Goal: Information Seeking & Learning: Learn about a topic

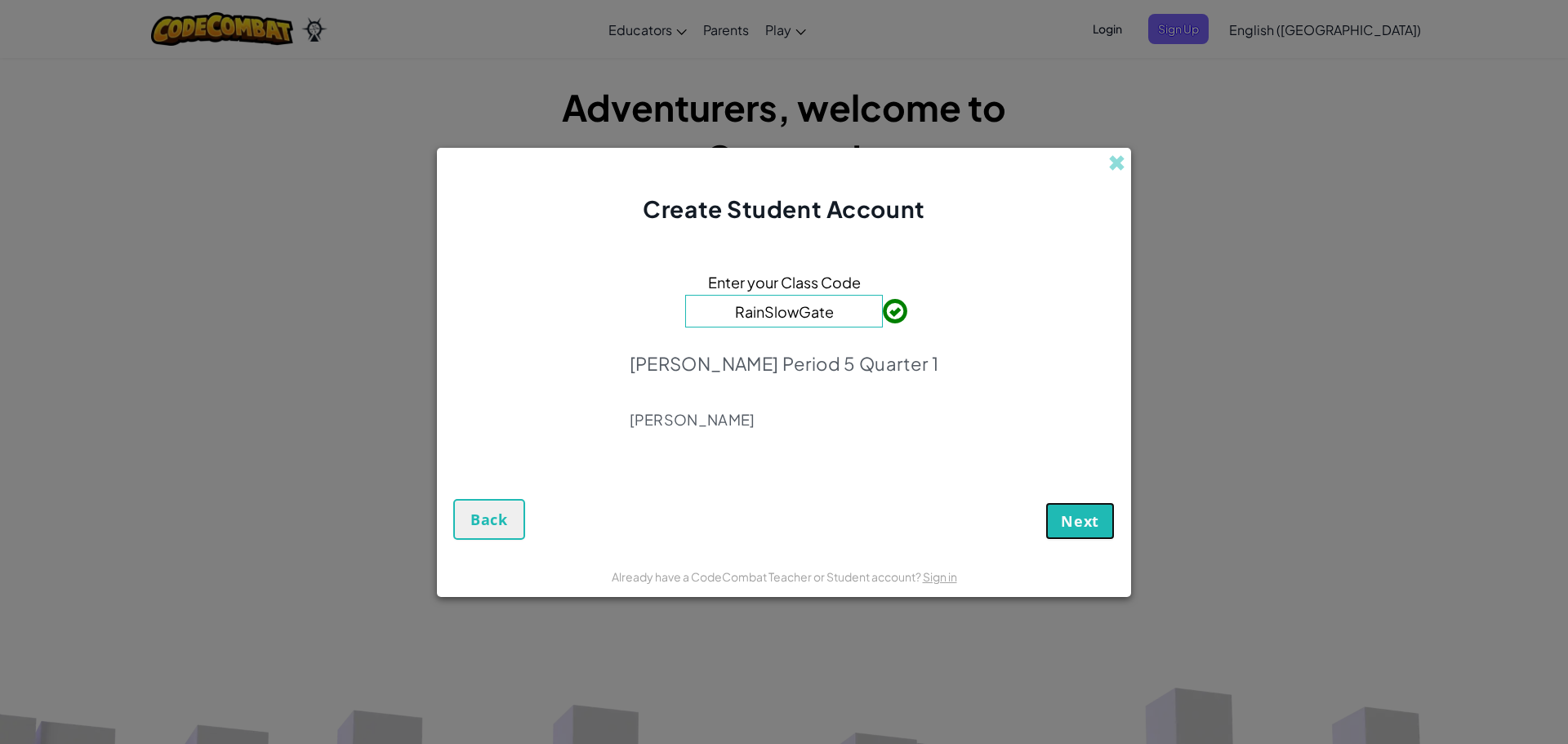
click at [1086, 531] on button "Next" at bounding box center [1080, 521] width 69 height 38
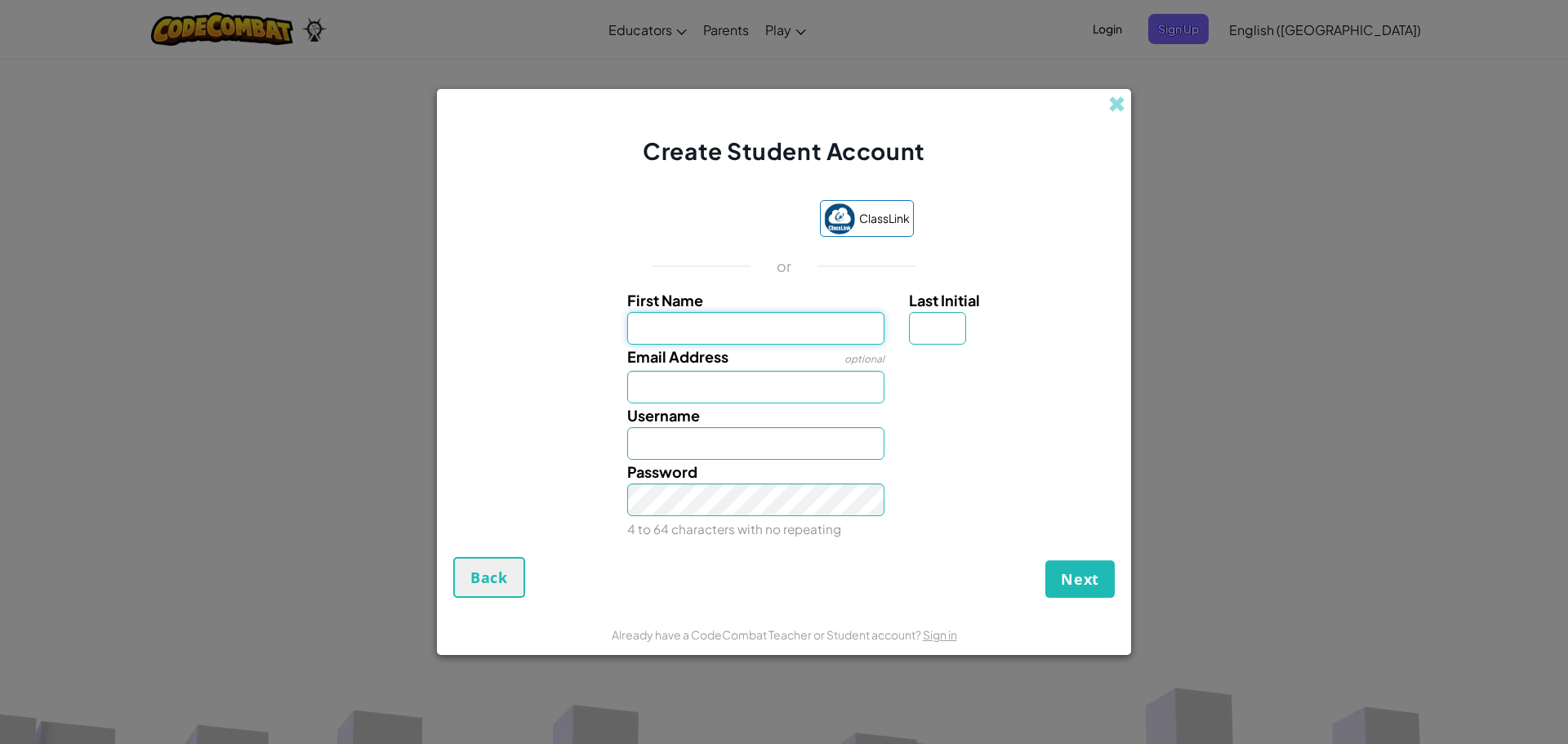
click at [858, 322] on input "First Name" at bounding box center [756, 328] width 258 height 33
type input "Daniella"
click at [948, 329] on input "Last Initial" at bounding box center [937, 328] width 57 height 33
type input "s"
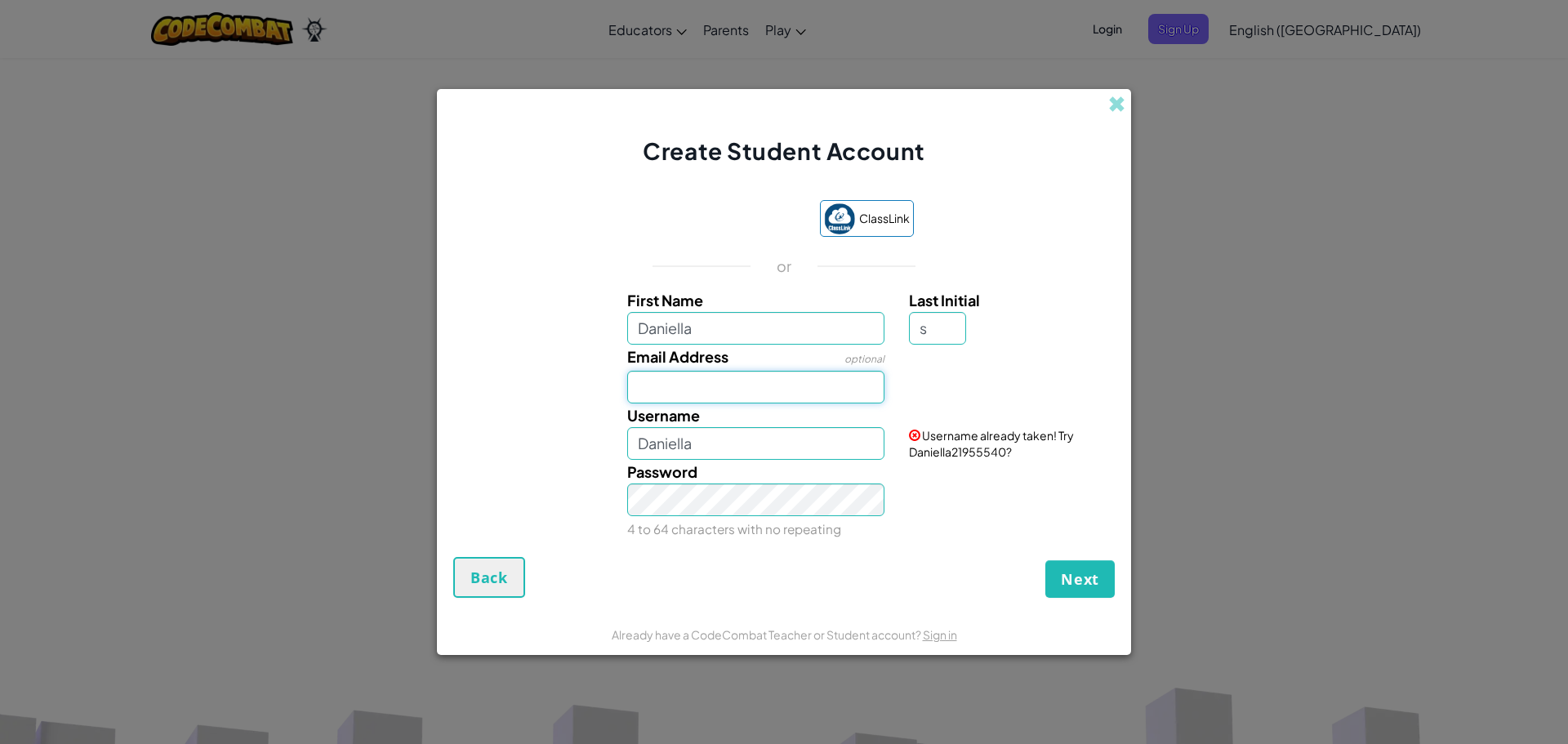
type input "DaniellaS"
click at [779, 393] on input "Email Address" at bounding box center [756, 387] width 258 height 33
type input "[EMAIL_ADDRESS][PERSON_NAME][DOMAIN_NAME]"
click at [740, 447] on input "DaniellaS" at bounding box center [756, 444] width 258 height 33
click at [756, 447] on input "DaniellaS 9876" at bounding box center [756, 444] width 258 height 33
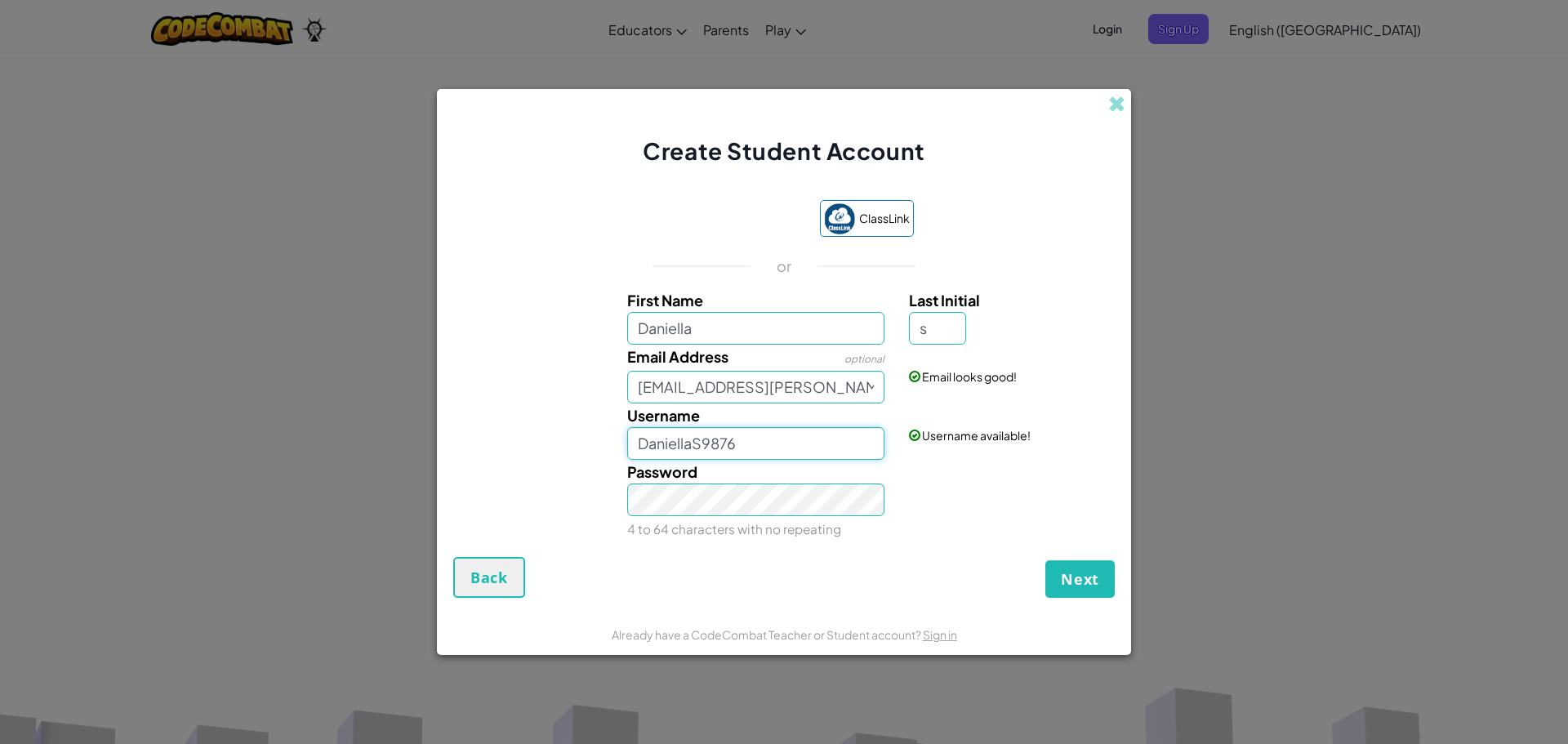
type input "DaniellaS9876"
click at [1097, 576] on span "Next" at bounding box center [1080, 579] width 39 height 20
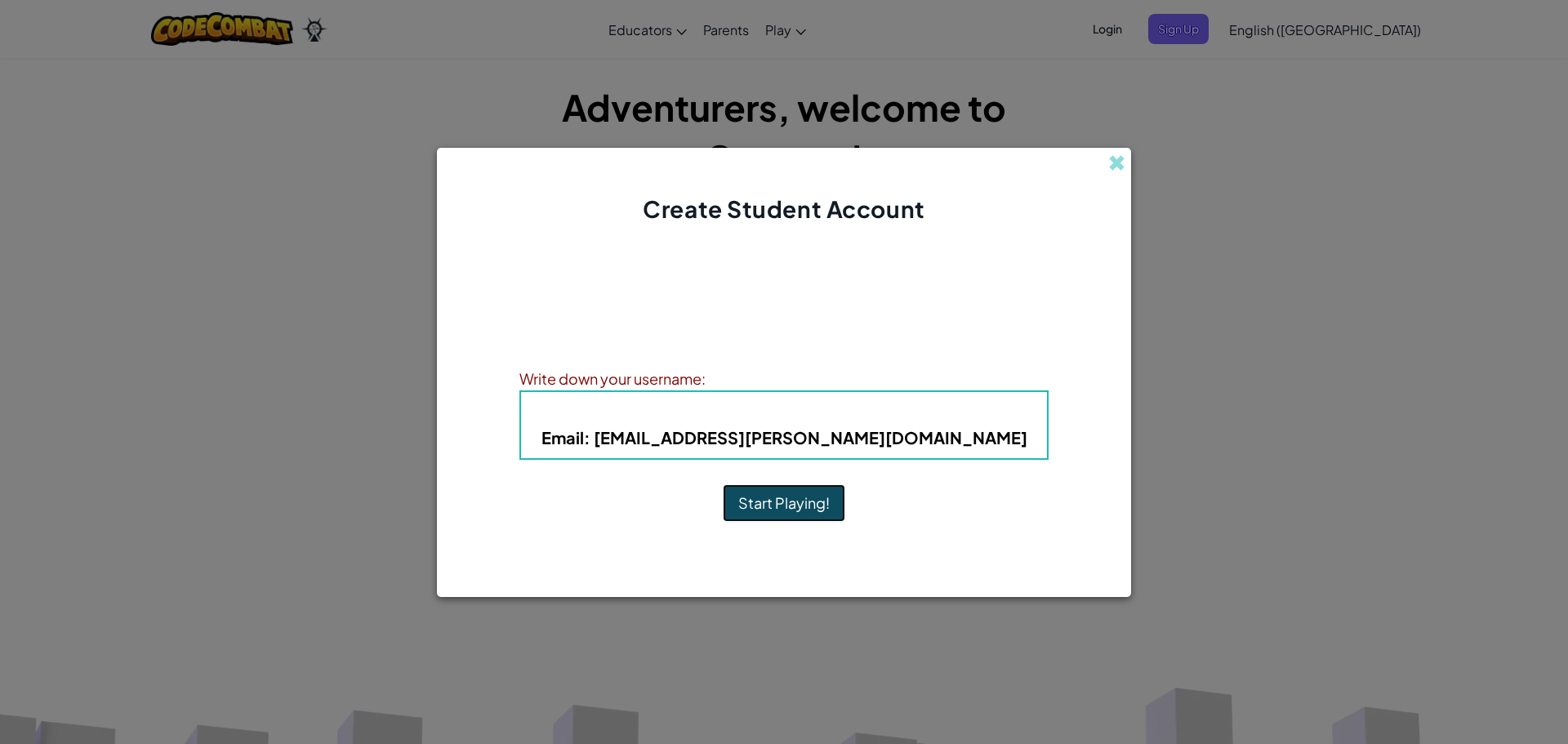
click at [784, 503] on button "Start Playing!" at bounding box center [784, 503] width 123 height 38
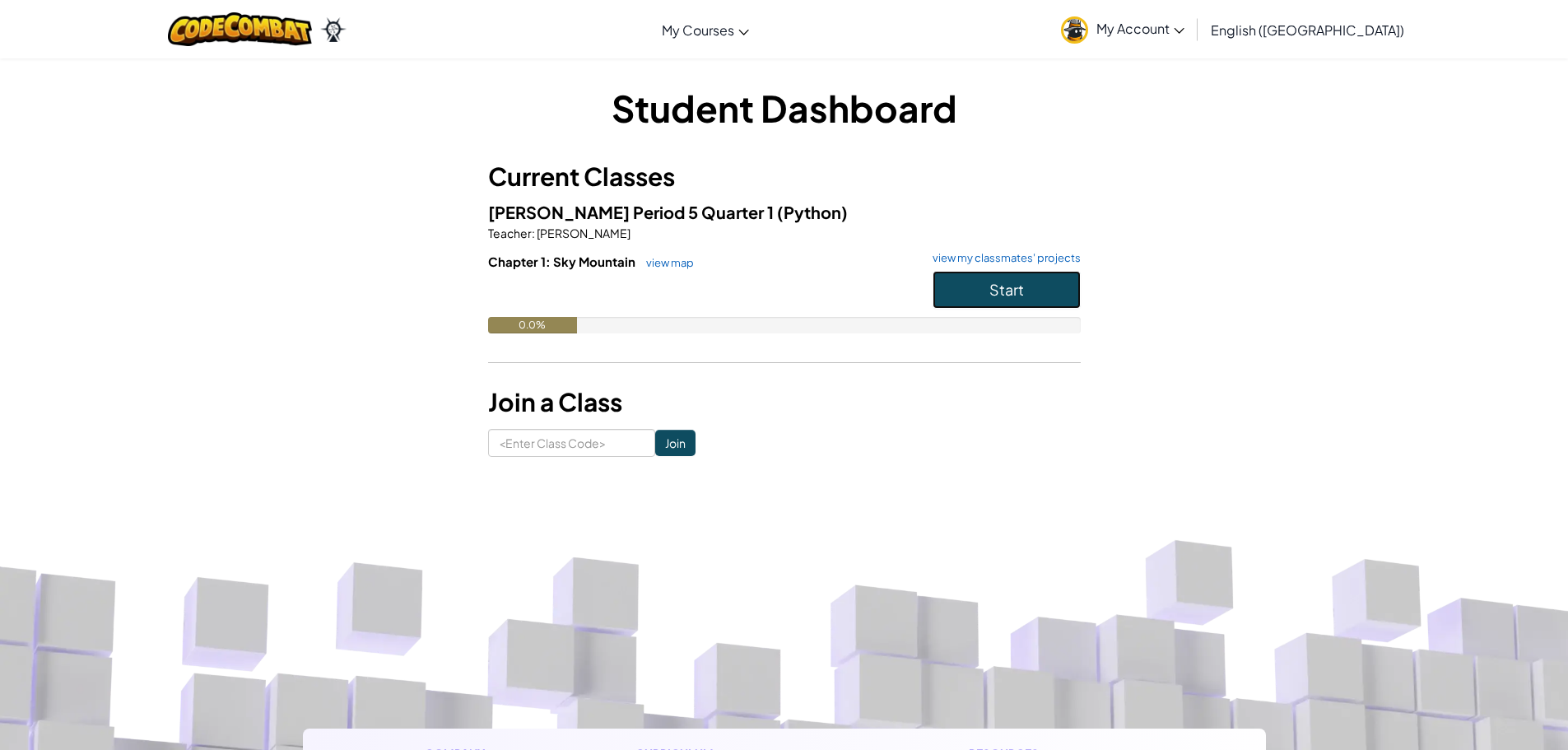
click at [1036, 297] on button "Start" at bounding box center [1006, 290] width 149 height 38
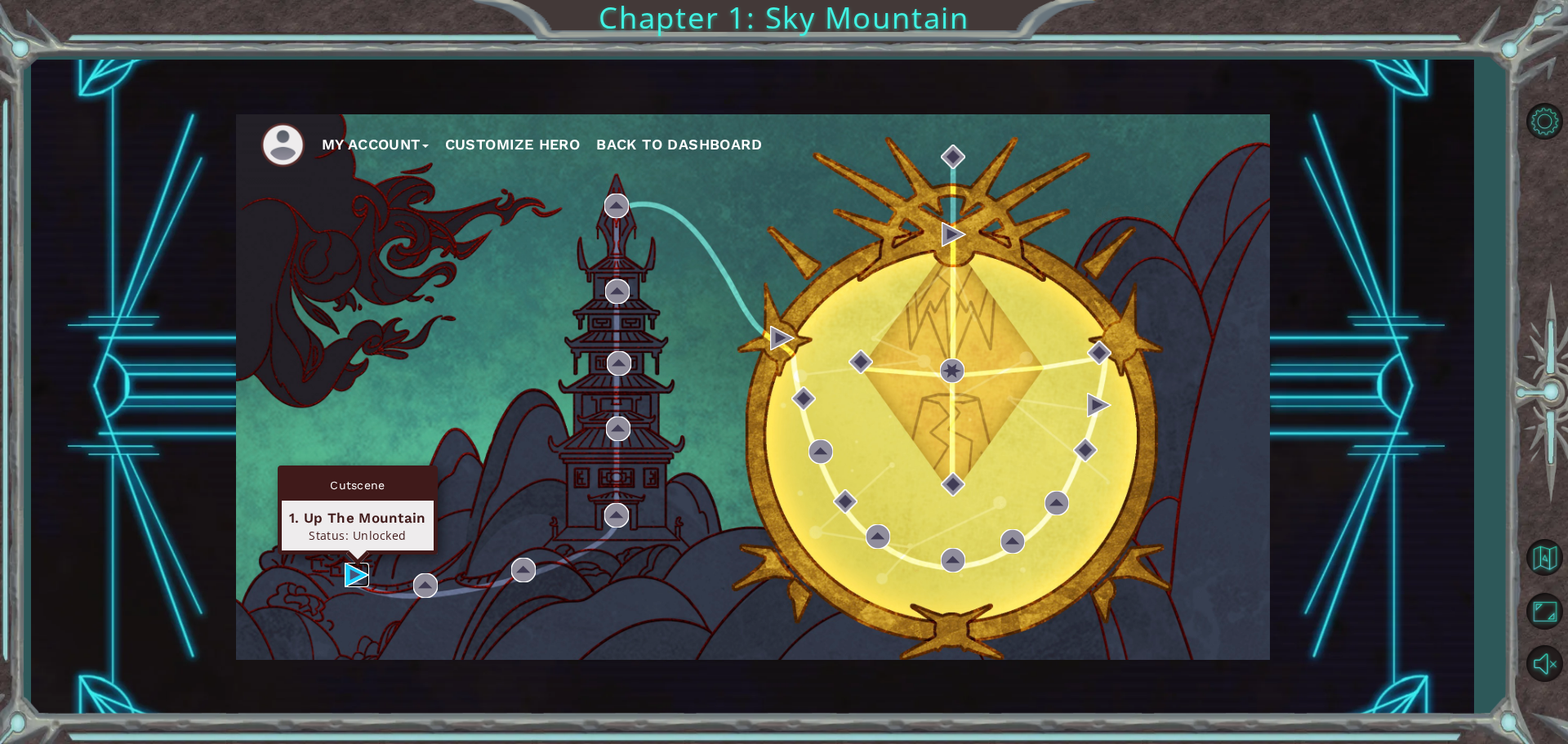
click at [351, 574] on img at bounding box center [357, 575] width 25 height 25
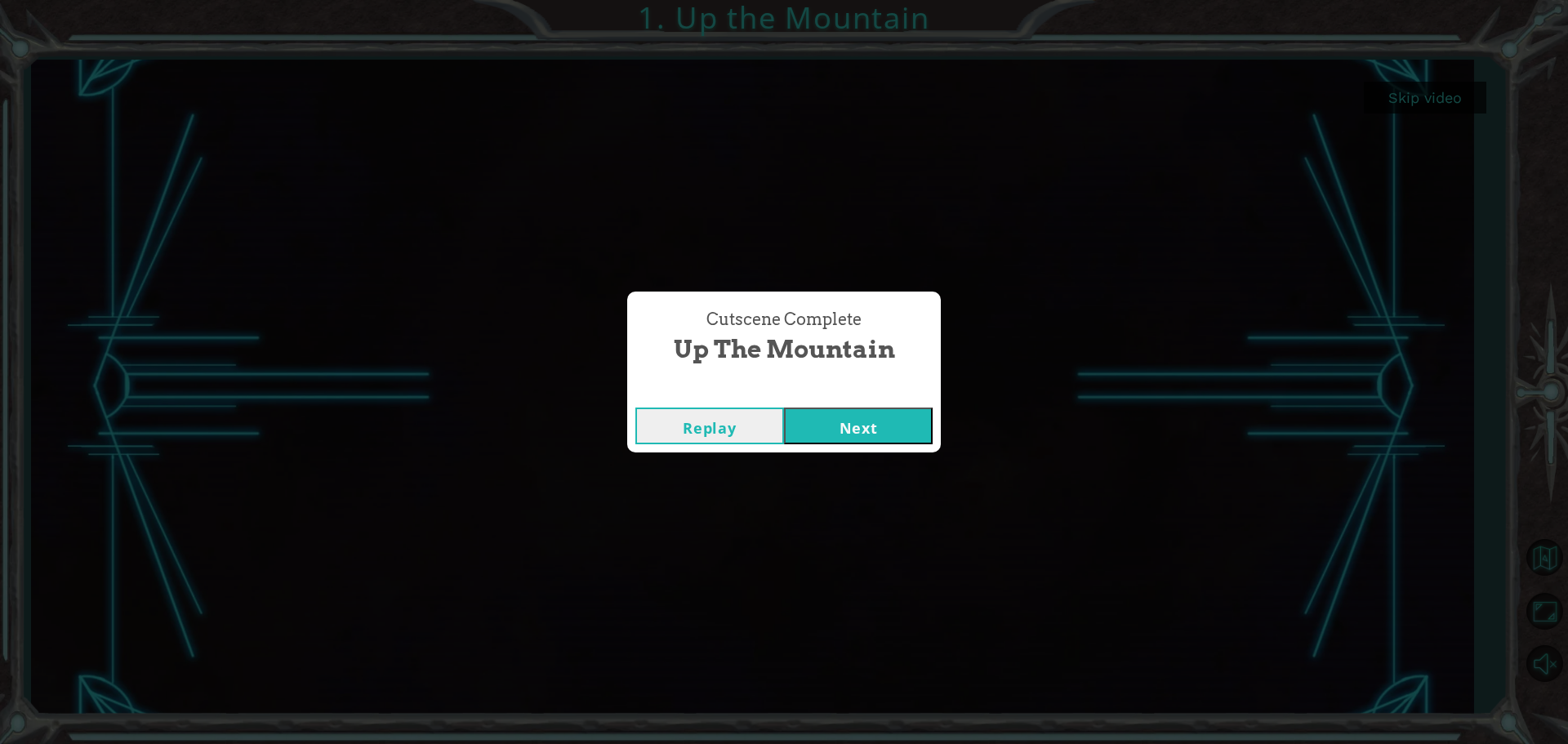
click at [855, 430] on button "Next" at bounding box center [858, 425] width 149 height 37
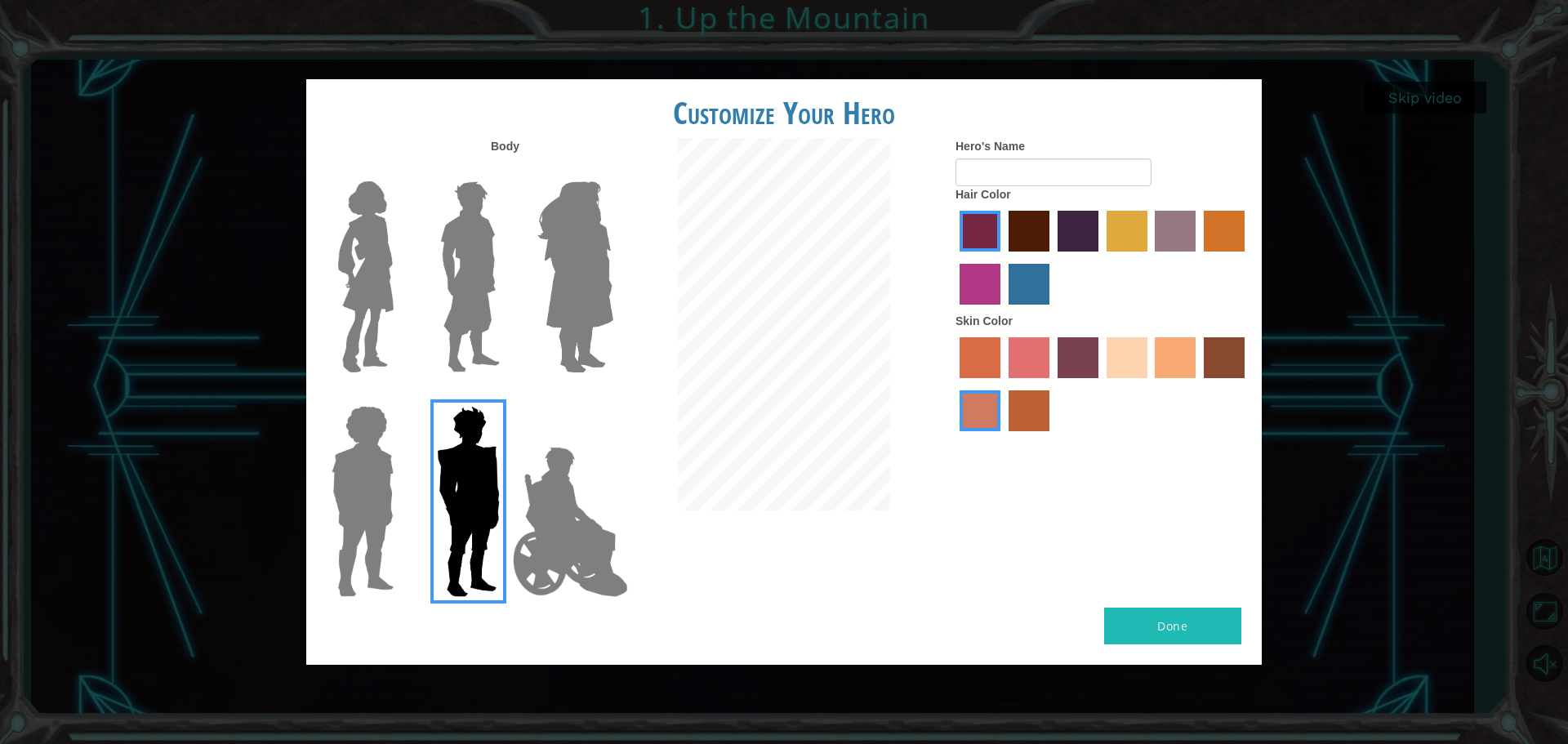
click at [981, 281] on label "medium red violet hair color" at bounding box center [980, 284] width 41 height 41
click at [1247, 258] on input "medium red violet hair color" at bounding box center [1247, 258] width 0 height 0
click at [564, 242] on img at bounding box center [575, 277] width 89 height 204
click at [612, 170] on input "Hero Amethyst" at bounding box center [612, 170] width 0 height 0
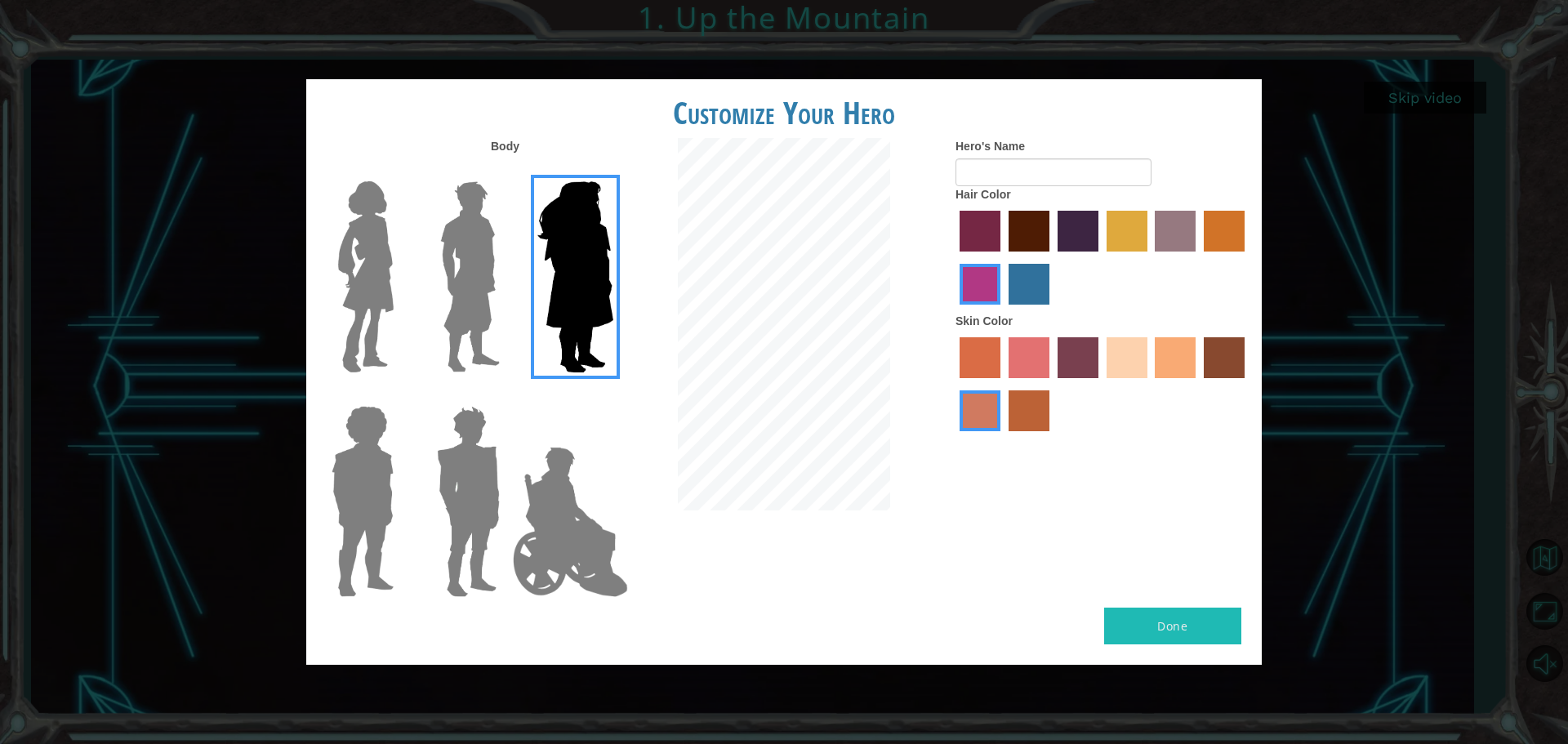
click at [481, 264] on img at bounding box center [470, 277] width 72 height 204
click at [506, 170] on input "Hero Lars" at bounding box center [506, 170] width 0 height 0
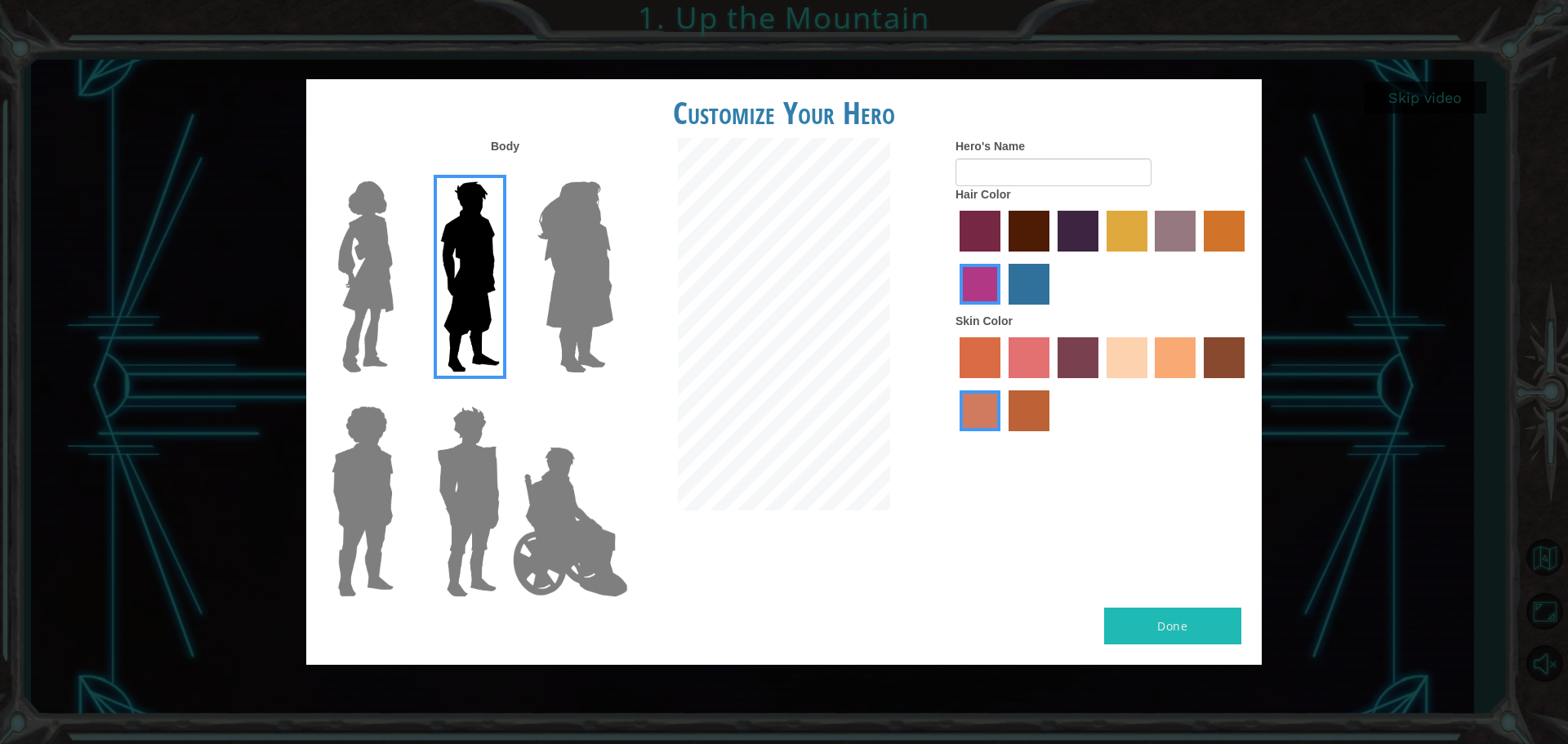
click at [347, 257] on img at bounding box center [365, 277] width 68 height 204
click at [400, 170] on input "Hero Connie" at bounding box center [400, 170] width 0 height 0
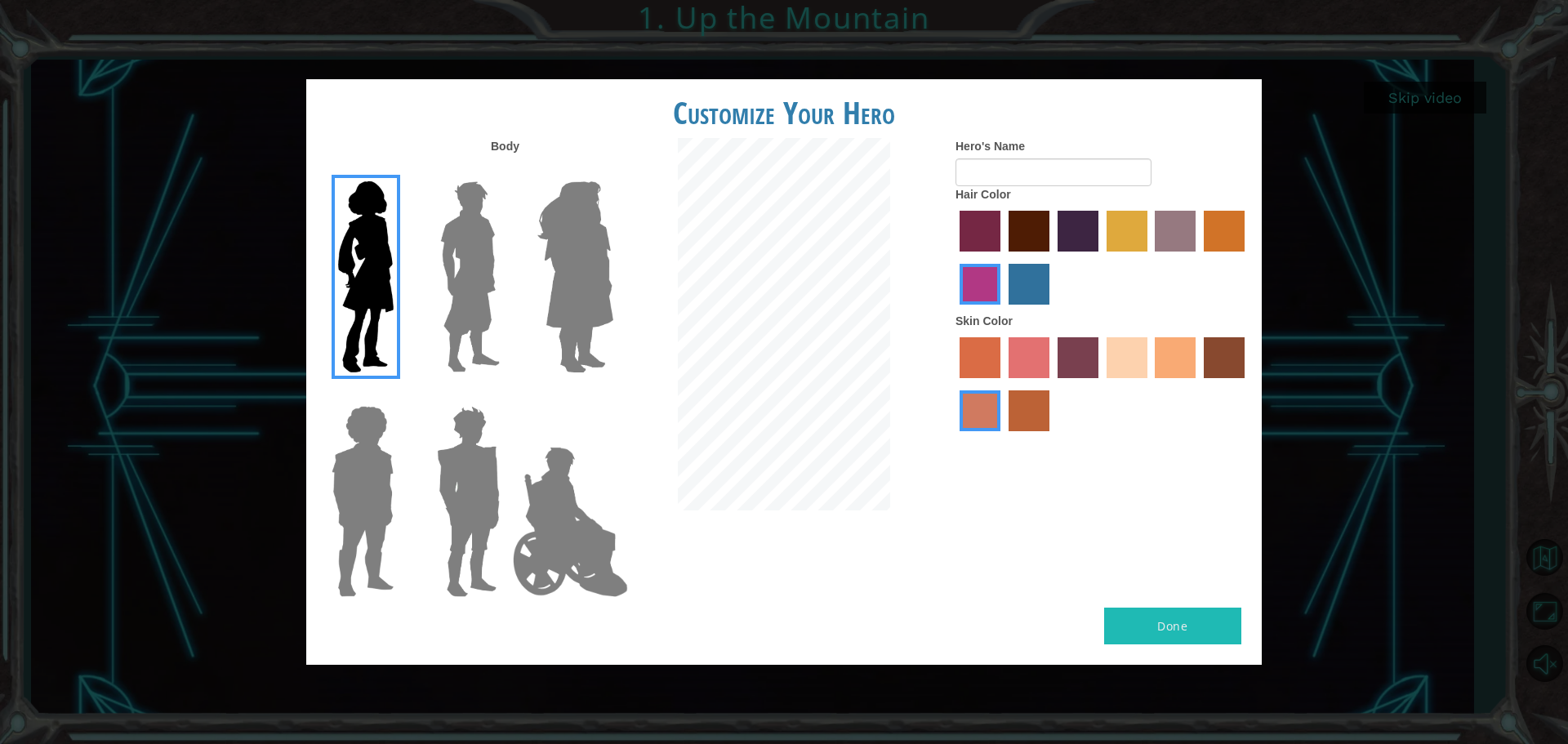
click at [352, 540] on img at bounding box center [362, 501] width 75 height 204
click at [400, 395] on input "Hero Steven" at bounding box center [400, 395] width 0 height 0
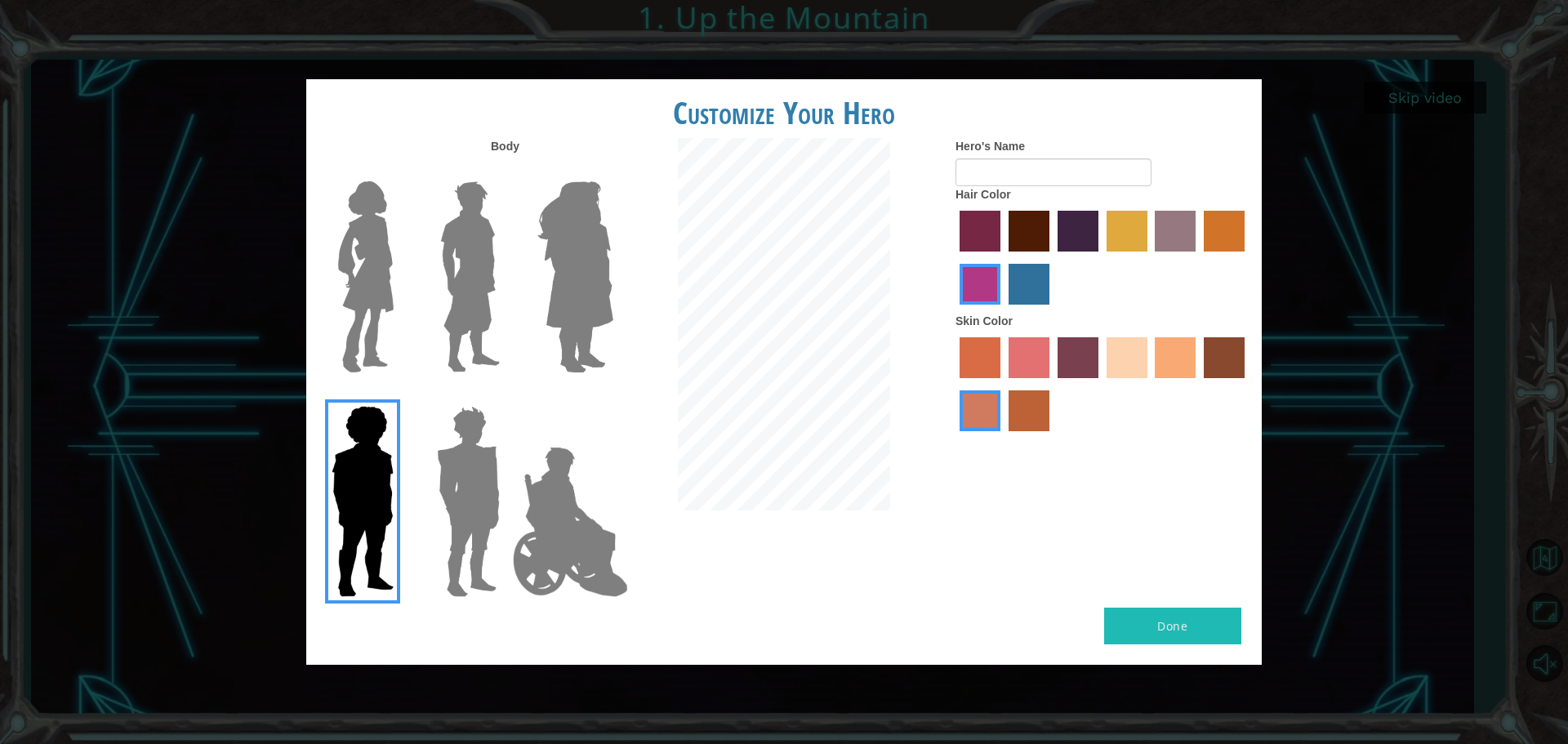
click at [475, 530] on img at bounding box center [468, 501] width 76 height 204
click at [506, 395] on input "Hero Garnet" at bounding box center [506, 395] width 0 height 0
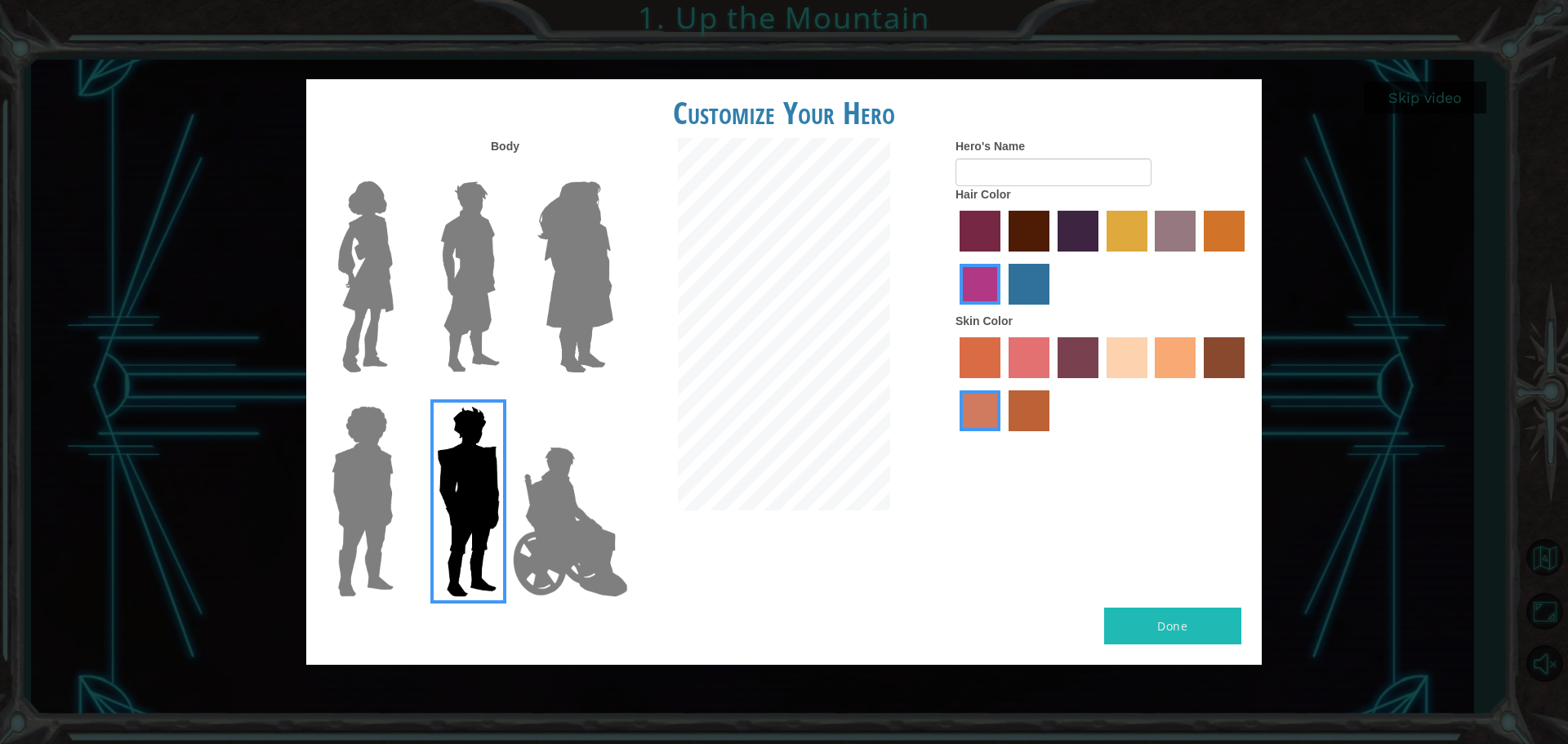
click at [589, 564] on img at bounding box center [570, 522] width 128 height 163
click at [612, 395] on input "Hero Jamie" at bounding box center [612, 395] width 0 height 0
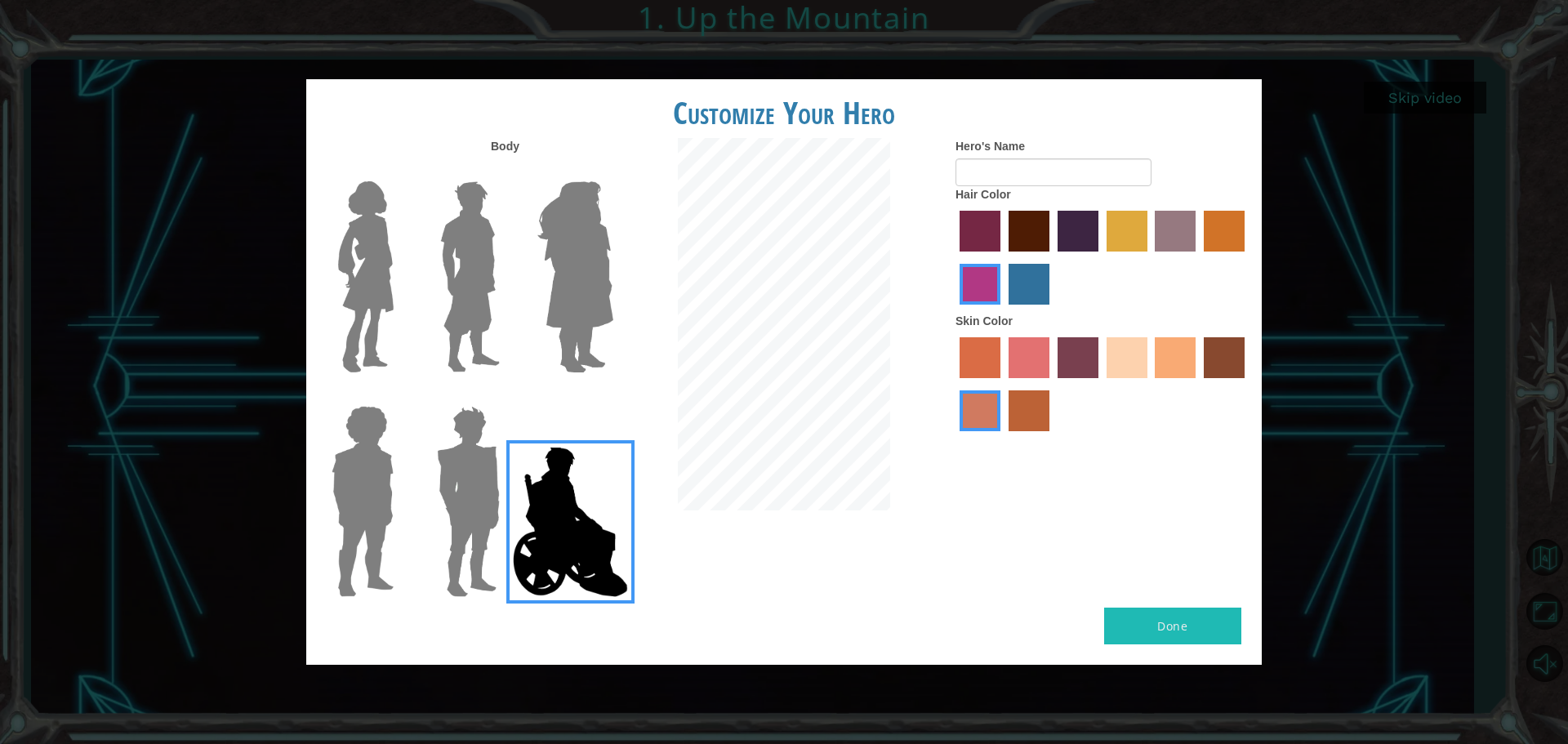
click at [354, 318] on img at bounding box center [365, 277] width 68 height 204
click at [400, 170] on input "Hero Connie" at bounding box center [400, 170] width 0 height 0
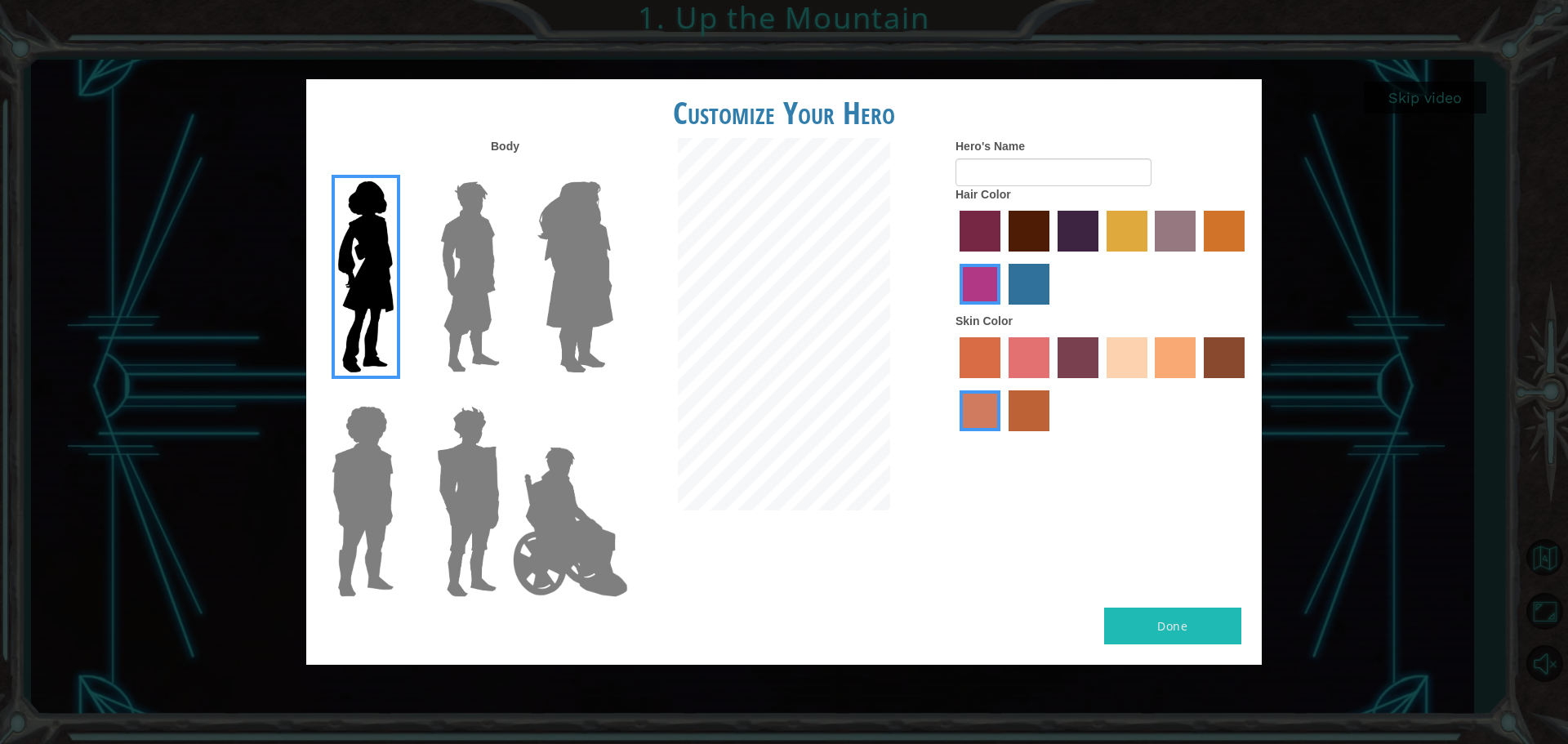
click at [1128, 365] on label "sandy beach skin color" at bounding box center [1127, 358] width 41 height 41
click at [1100, 384] on input "sandy beach skin color" at bounding box center [1100, 384] width 0 height 0
click at [1175, 357] on label "tacao skin color" at bounding box center [1175, 358] width 41 height 41
click at [1150, 384] on input "tacao skin color" at bounding box center [1150, 384] width 0 height 0
click at [1026, 235] on label "maroon hair color" at bounding box center [1029, 231] width 41 height 41
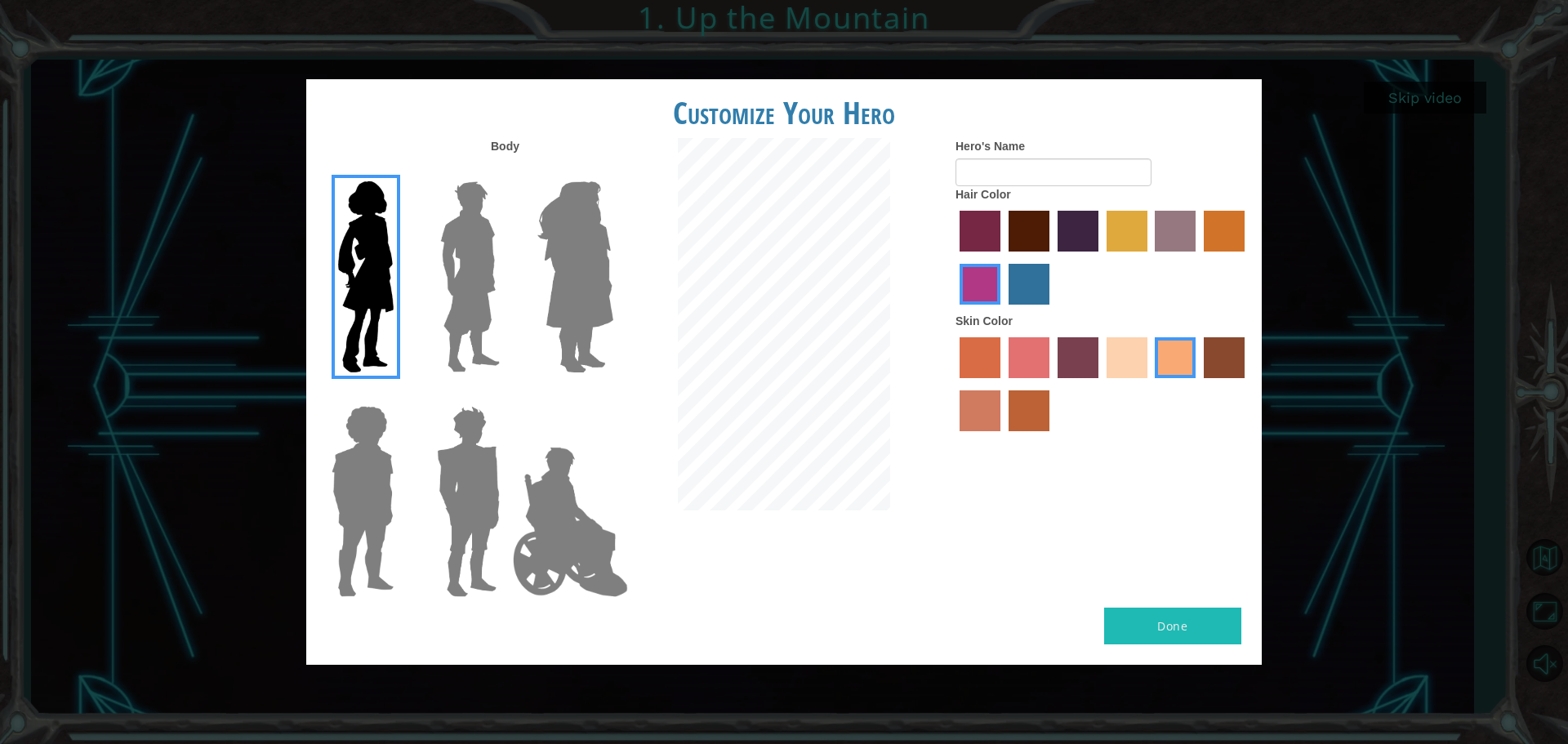
click at [1003, 258] on input "maroon hair color" at bounding box center [1003, 258] width 0 height 0
click at [1051, 168] on input "Hero's Name" at bounding box center [1054, 172] width 196 height 28
click at [1050, 175] on input "Hero's Name" at bounding box center [1054, 172] width 196 height 28
click at [1194, 192] on div "Hair Color" at bounding box center [1102, 249] width 294 height 127
click at [1107, 163] on input "Hero's Name" at bounding box center [1054, 172] width 196 height 28
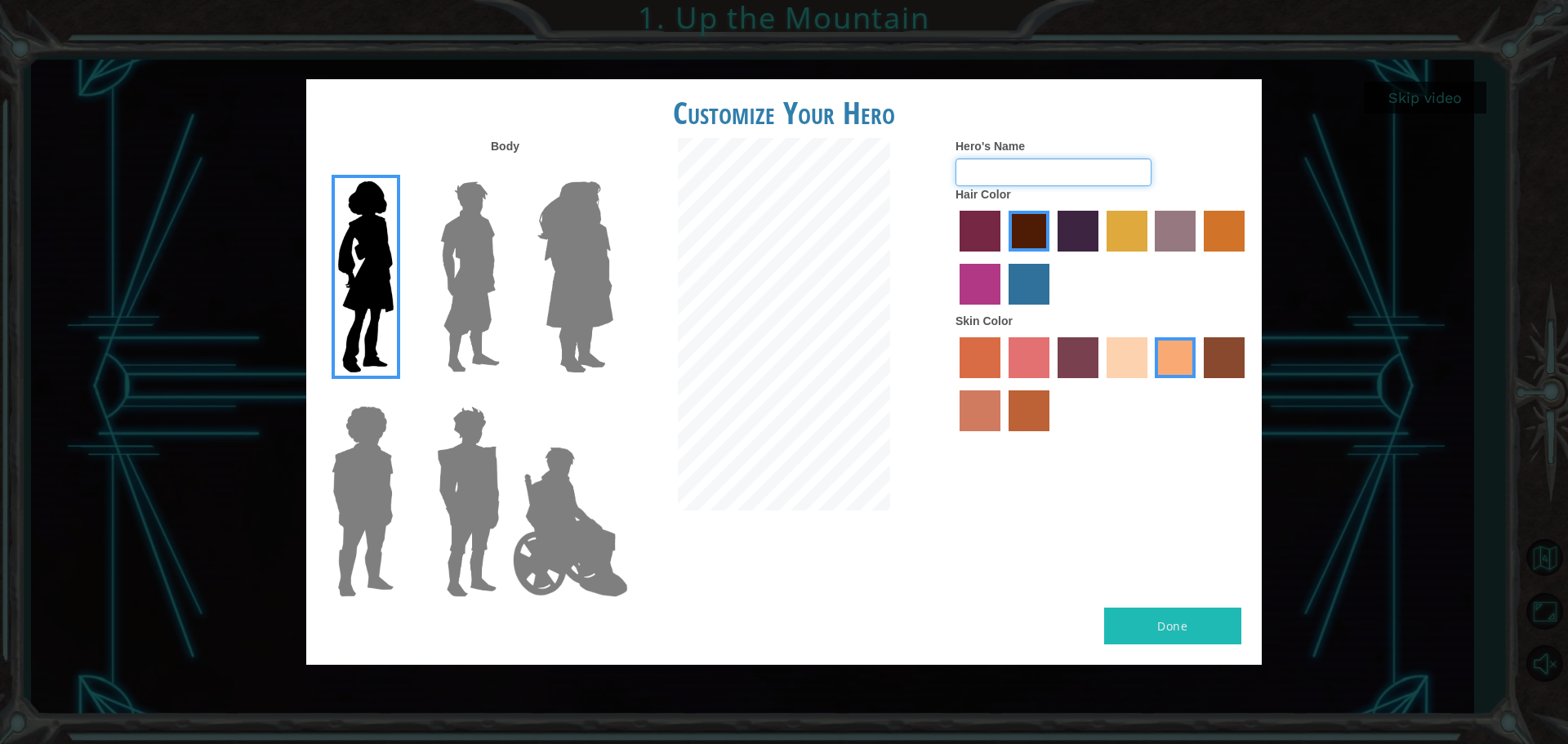
type input "d"
type input "Daniella"
drag, startPoint x: 1176, startPoint y: 621, endPoint x: 1173, endPoint y: 630, distance: 9.5
click at [1175, 624] on button "Done" at bounding box center [1172, 625] width 137 height 37
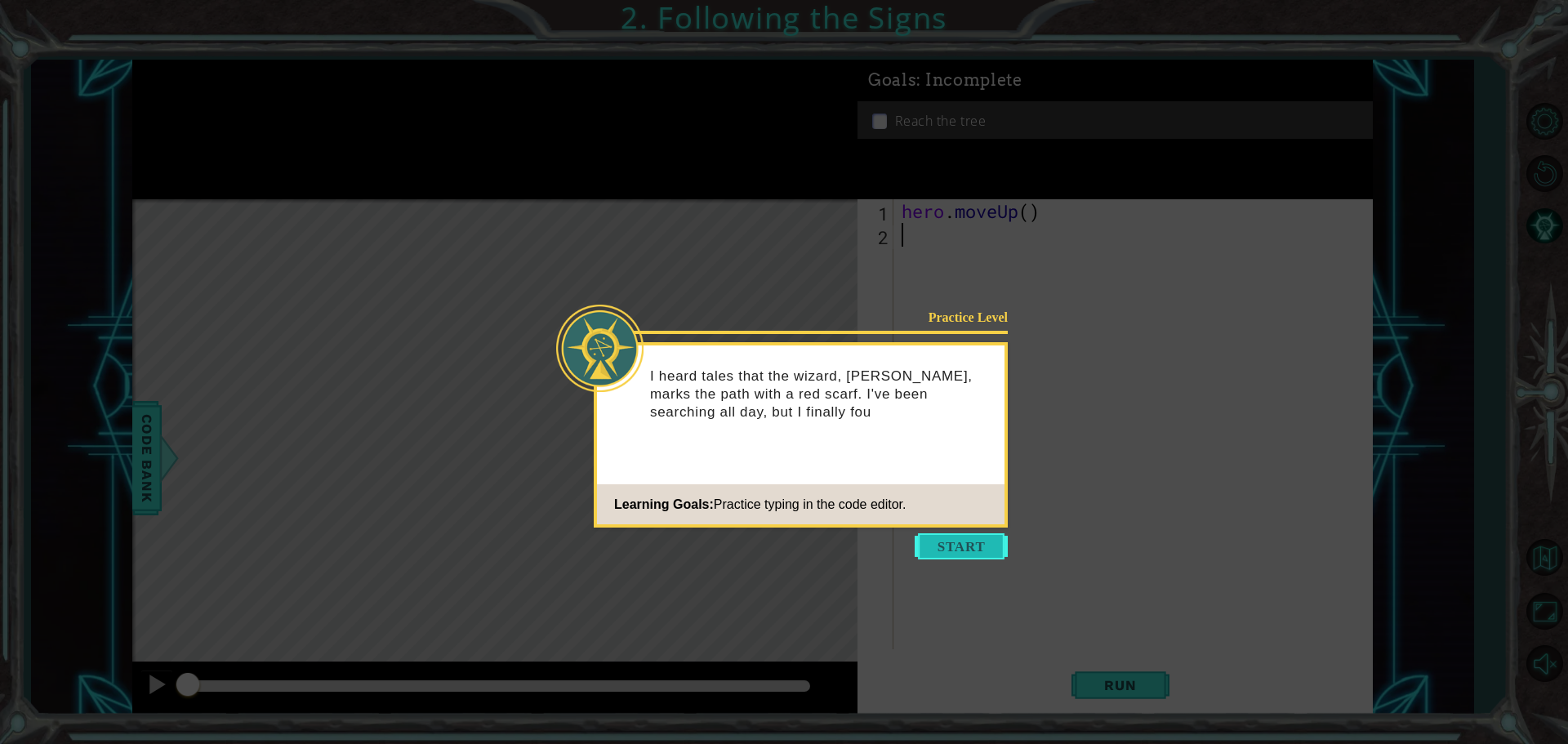
click at [970, 547] on button "Start" at bounding box center [961, 546] width 93 height 26
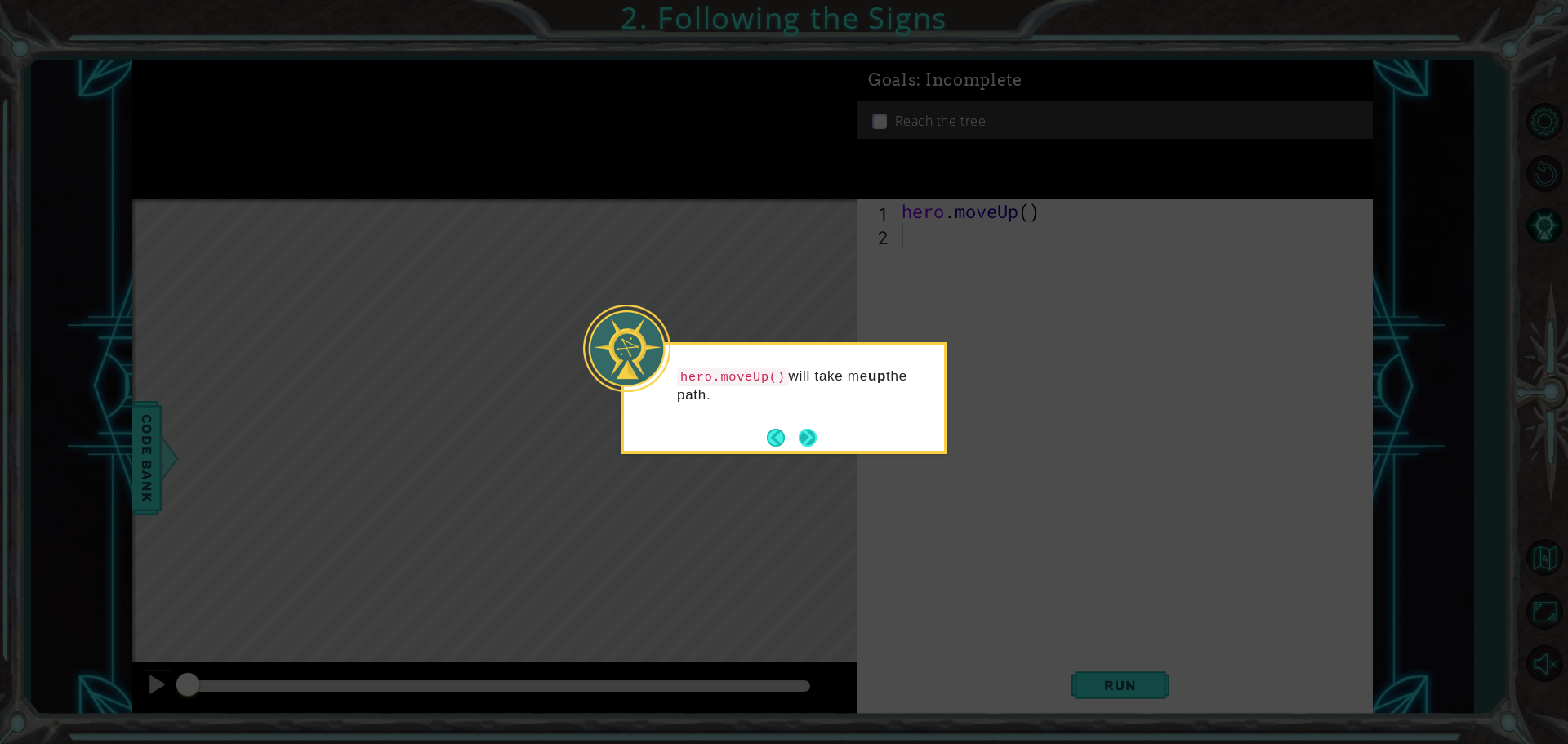
click at [803, 435] on button "Next" at bounding box center [807, 438] width 20 height 20
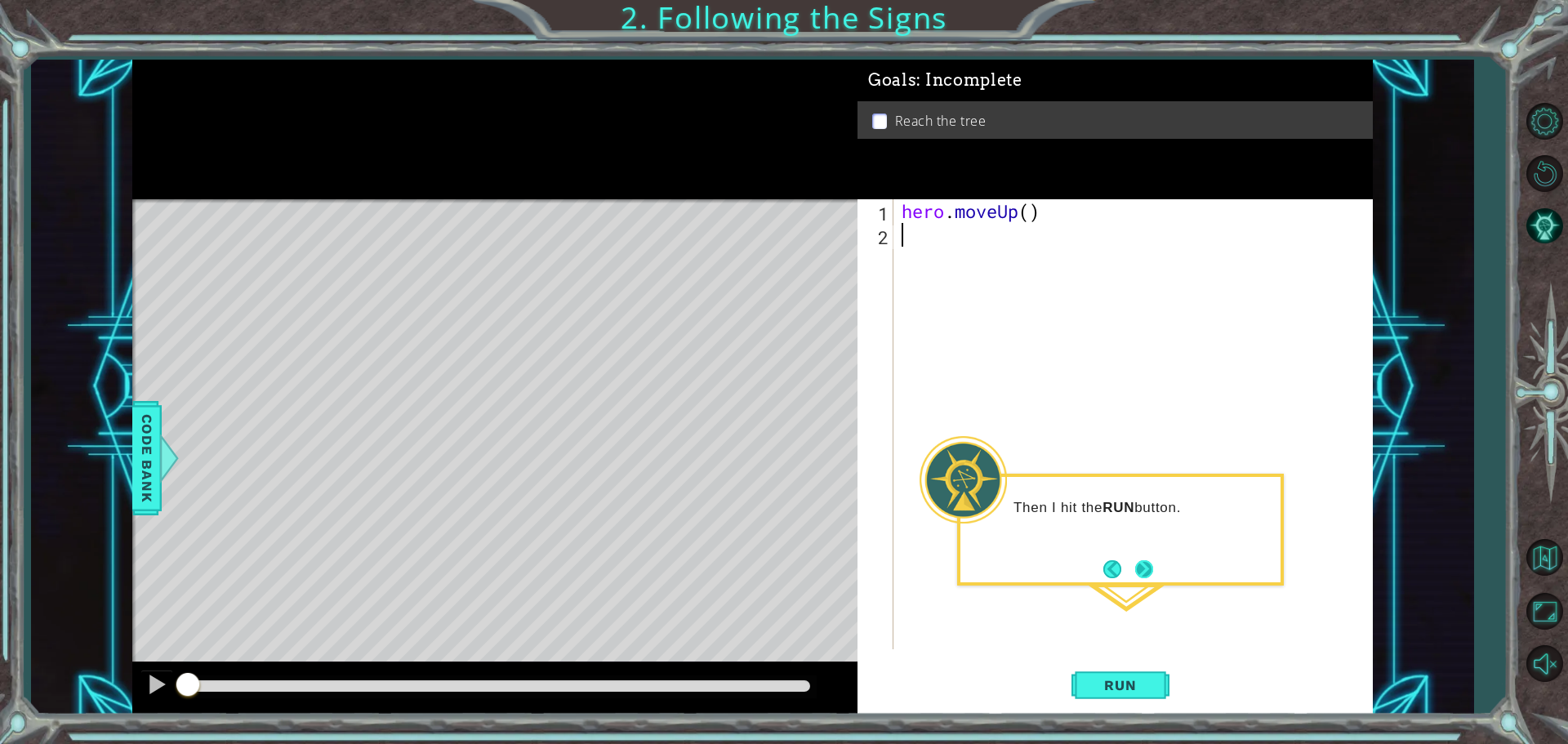
click at [1152, 572] on button "Next" at bounding box center [1143, 569] width 30 height 30
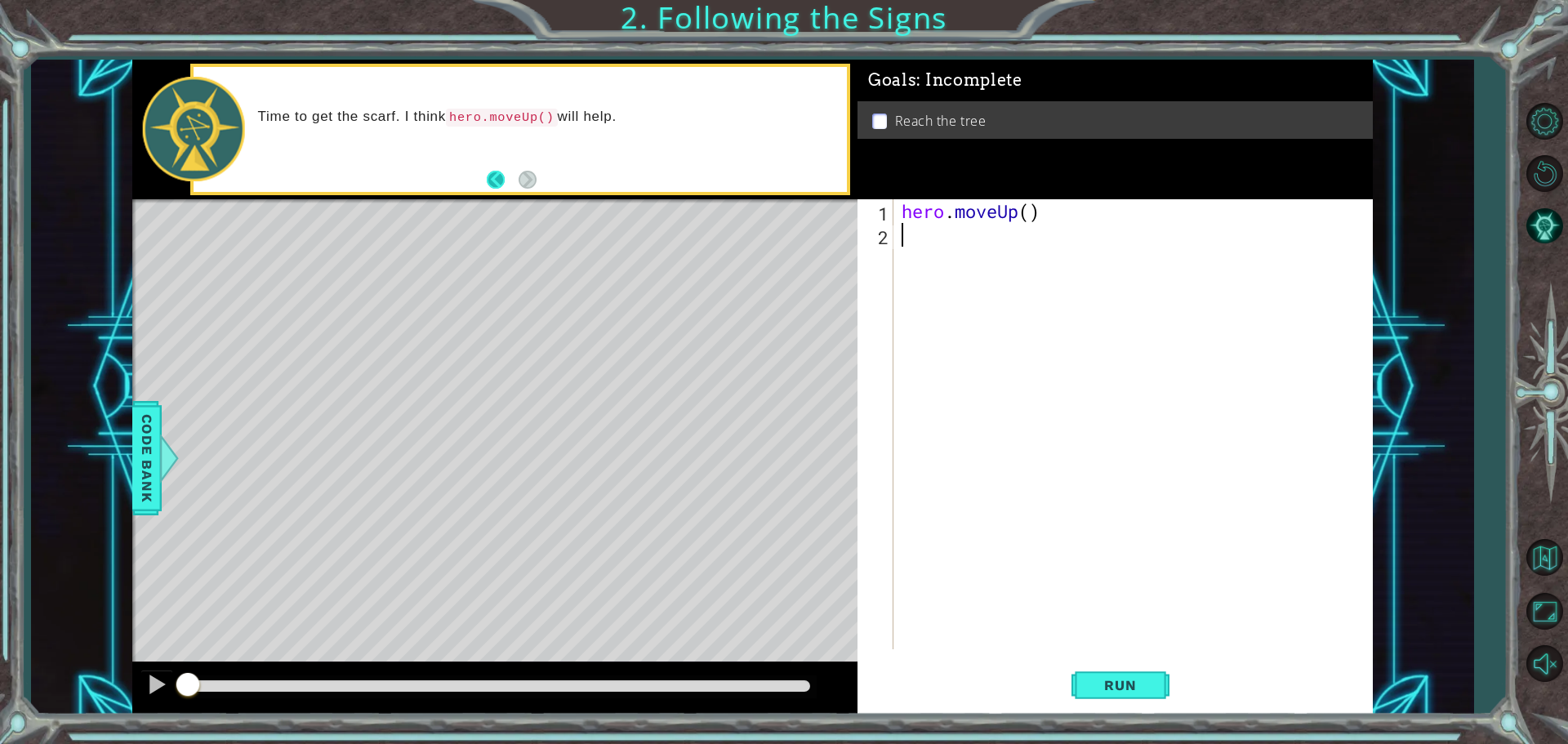
click at [496, 173] on button "Back" at bounding box center [502, 179] width 32 height 18
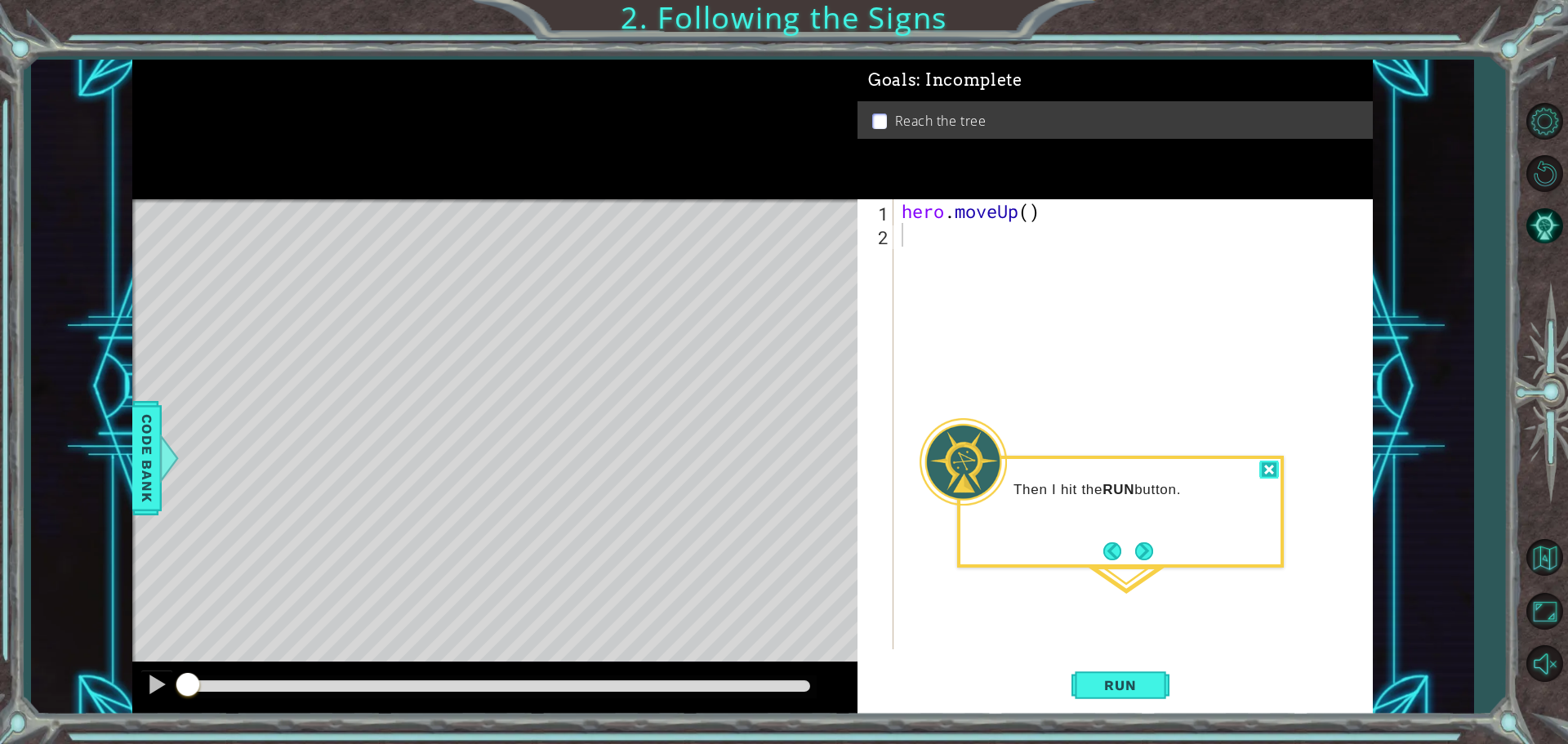
click at [1273, 470] on div at bounding box center [1269, 470] width 20 height 19
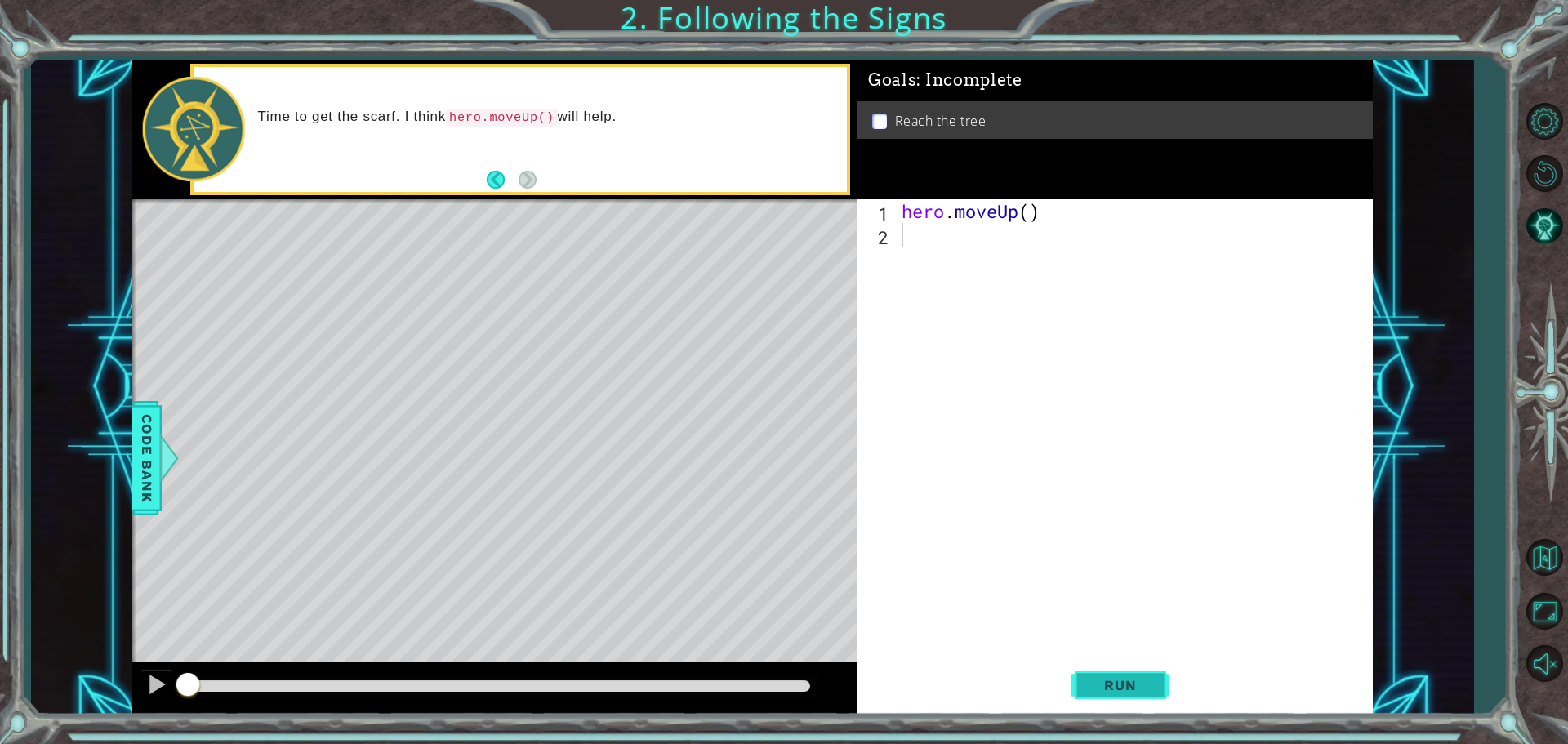
click at [1131, 677] on span "Run" at bounding box center [1120, 686] width 64 height 16
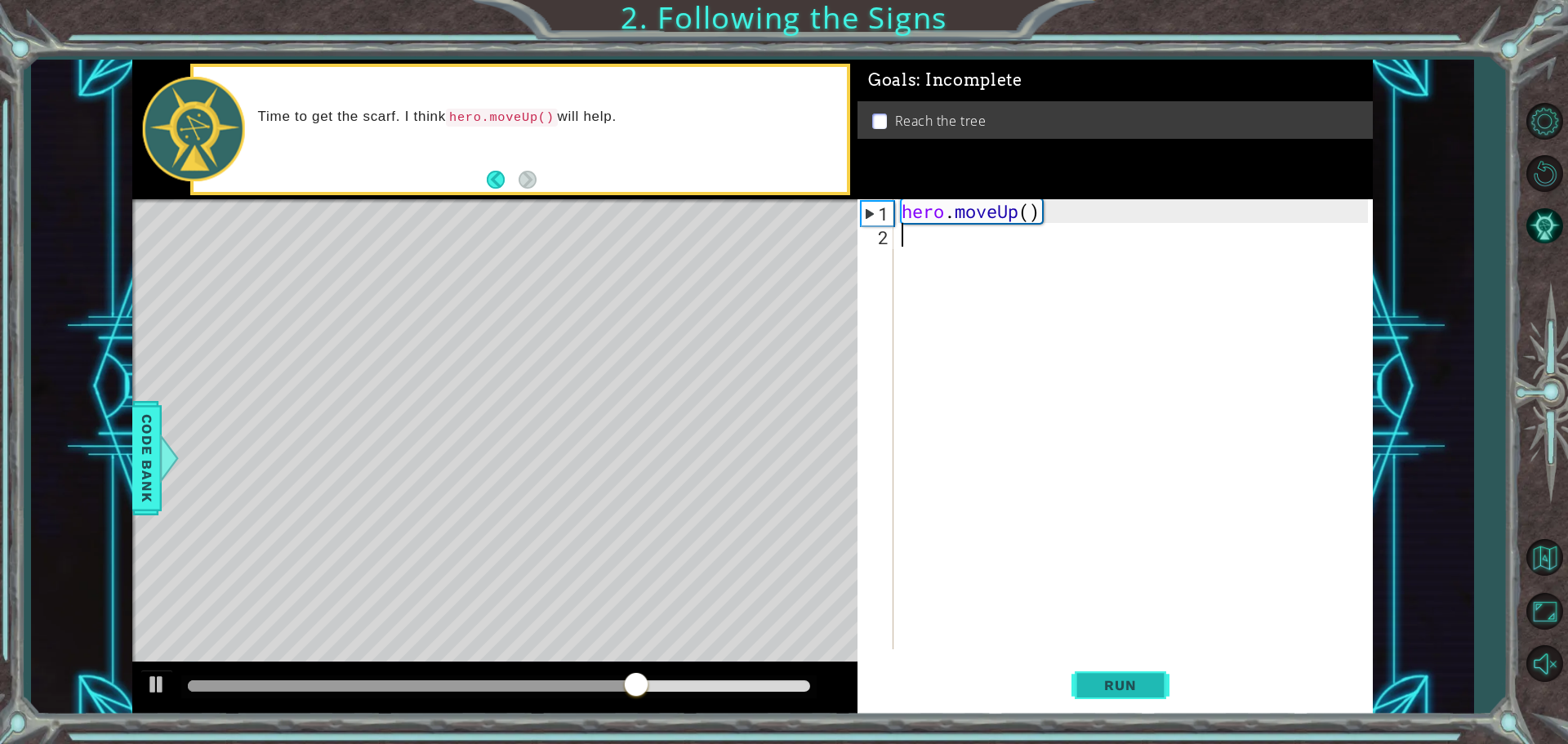
click at [1131, 677] on span "Run" at bounding box center [1120, 686] width 64 height 16
type textarea "m"
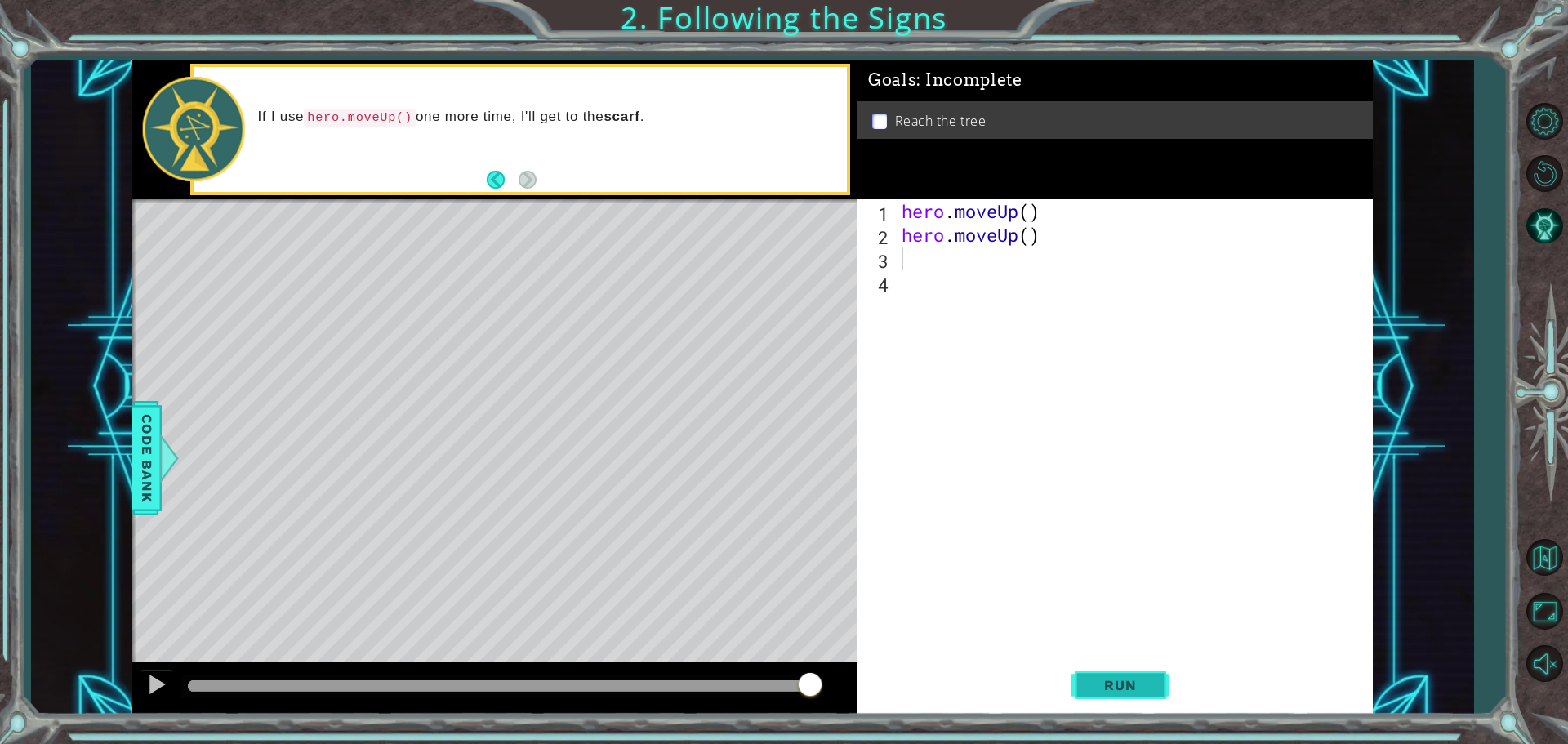
click at [1119, 687] on span "Run" at bounding box center [1120, 686] width 64 height 16
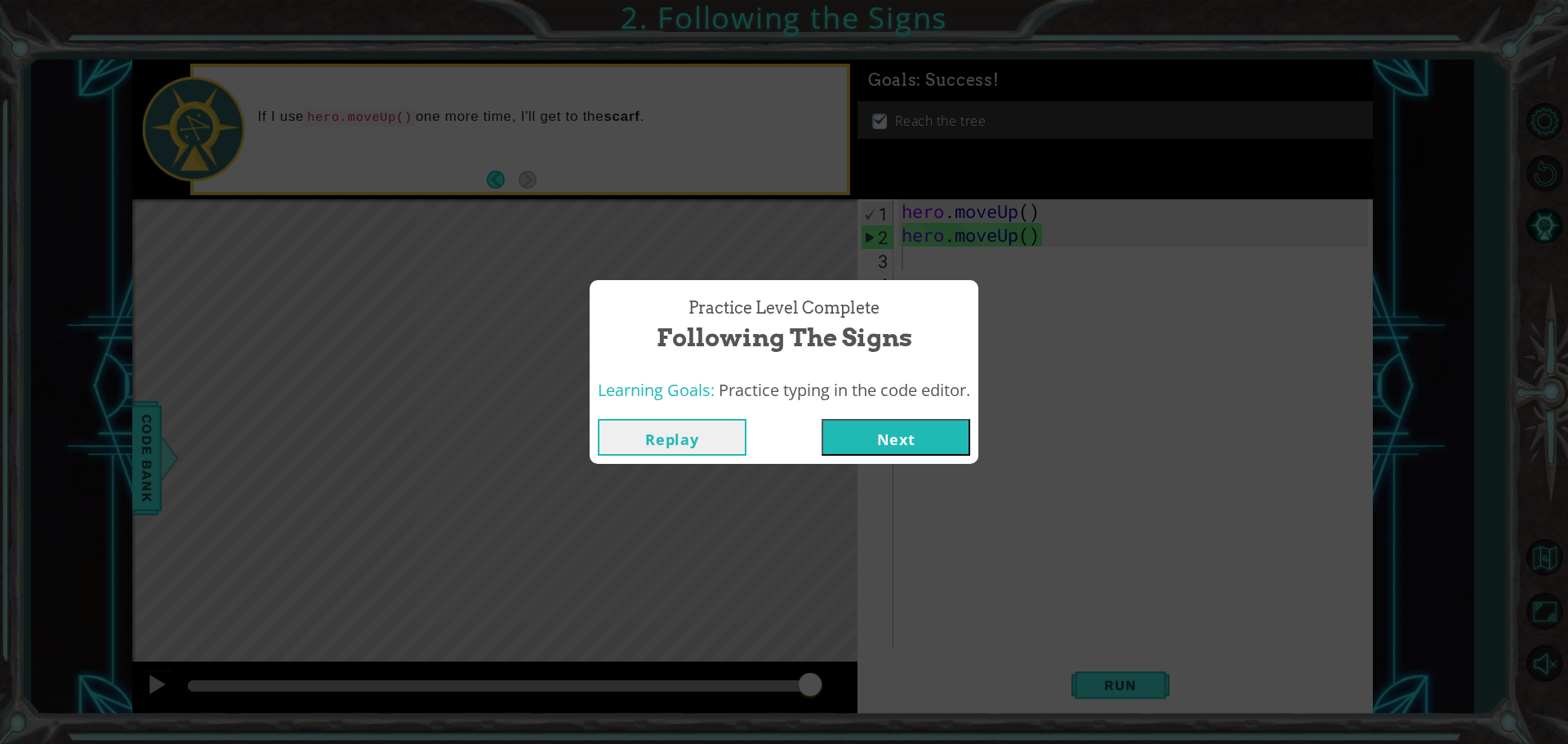
click at [920, 425] on button "Next" at bounding box center [896, 437] width 149 height 37
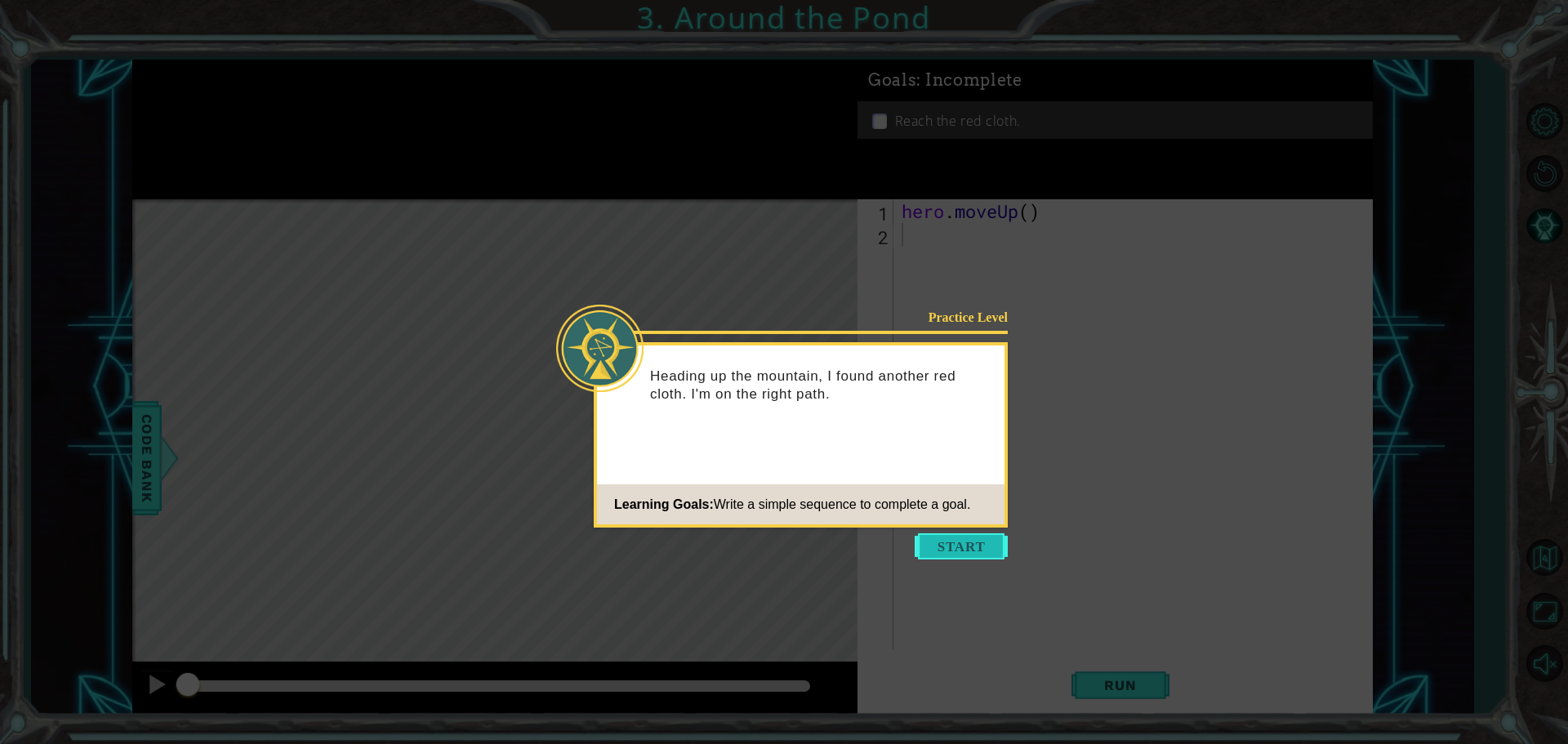
click at [943, 540] on button "Start" at bounding box center [961, 546] width 93 height 26
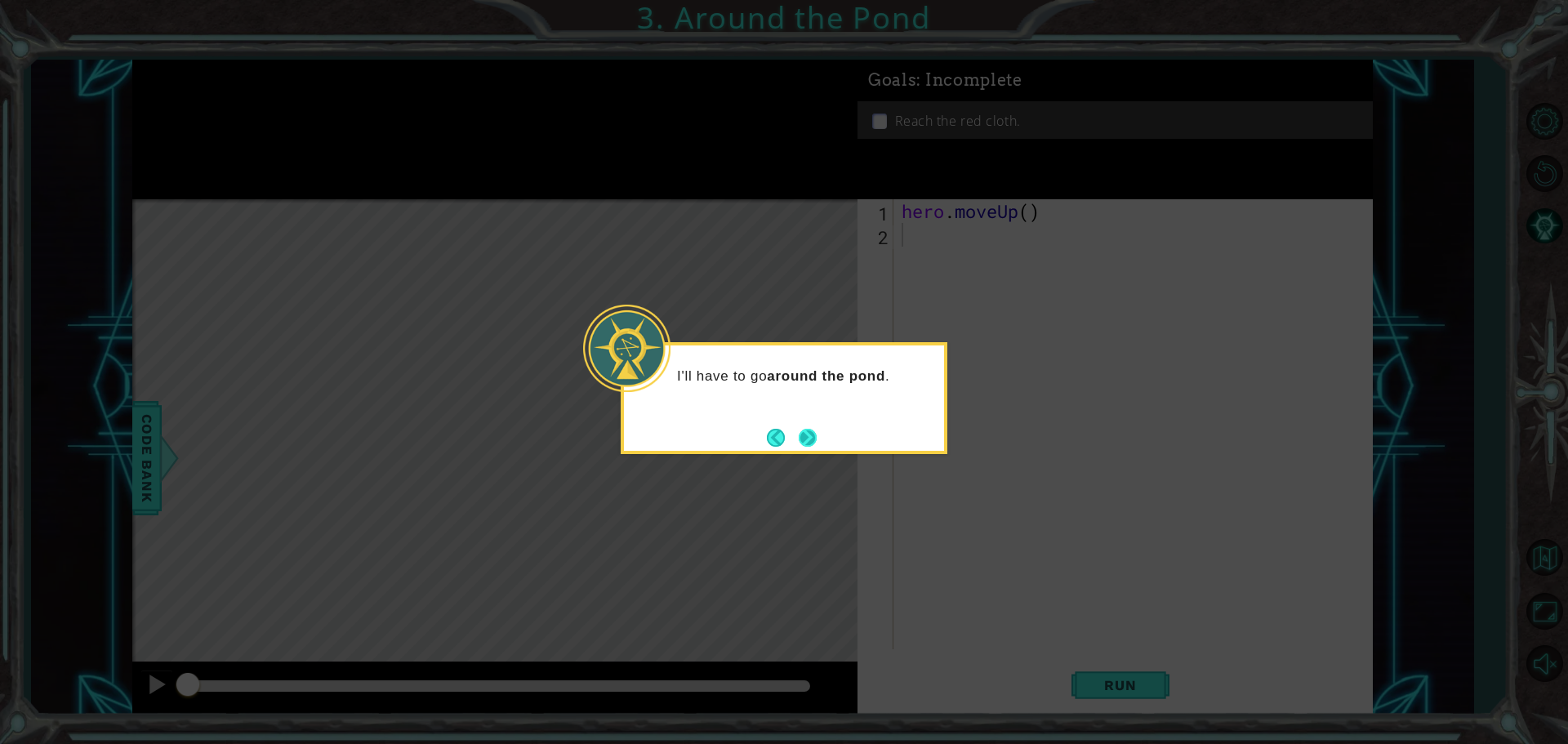
click at [799, 433] on button "Next" at bounding box center [807, 437] width 21 height 21
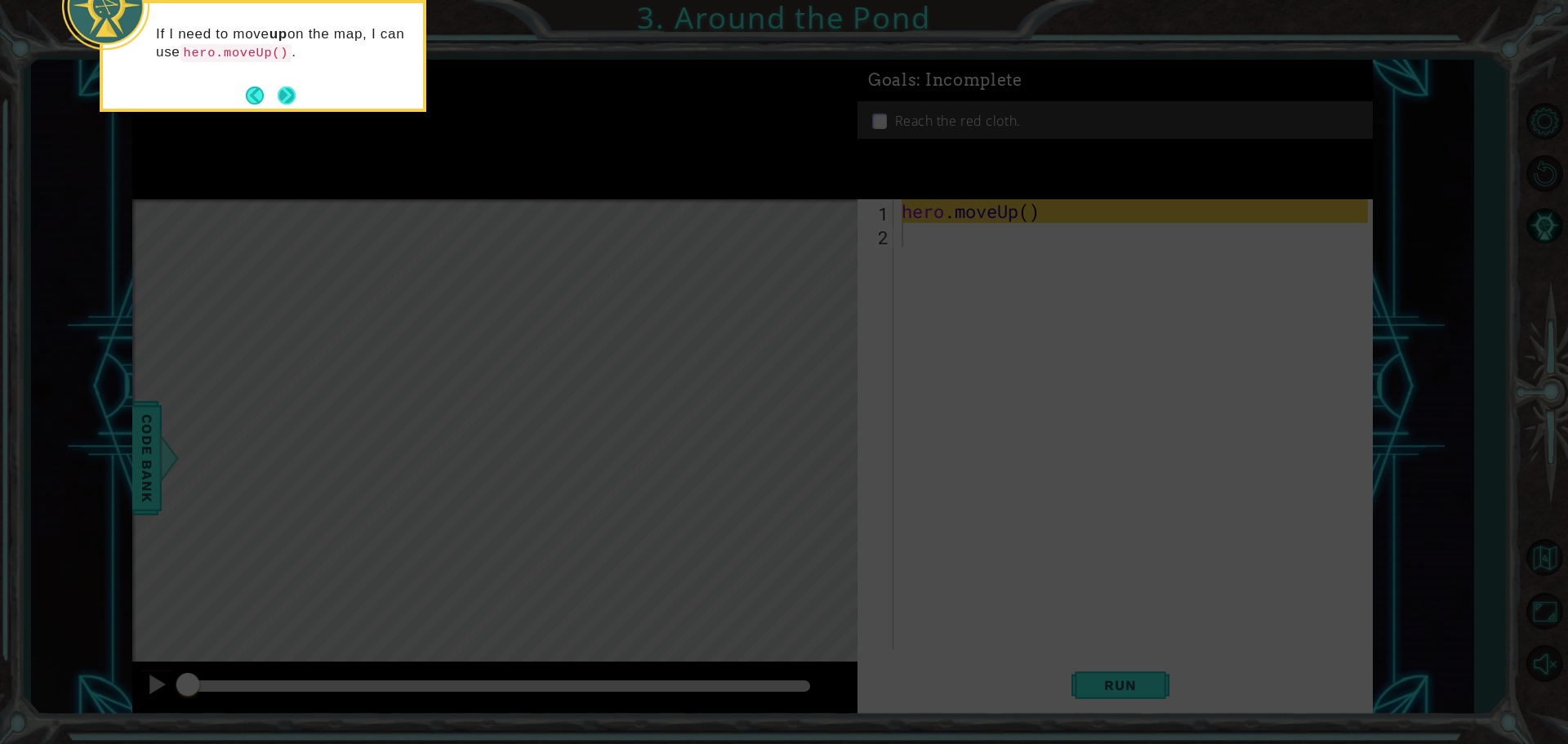
click at [291, 92] on button "Next" at bounding box center [286, 95] width 26 height 26
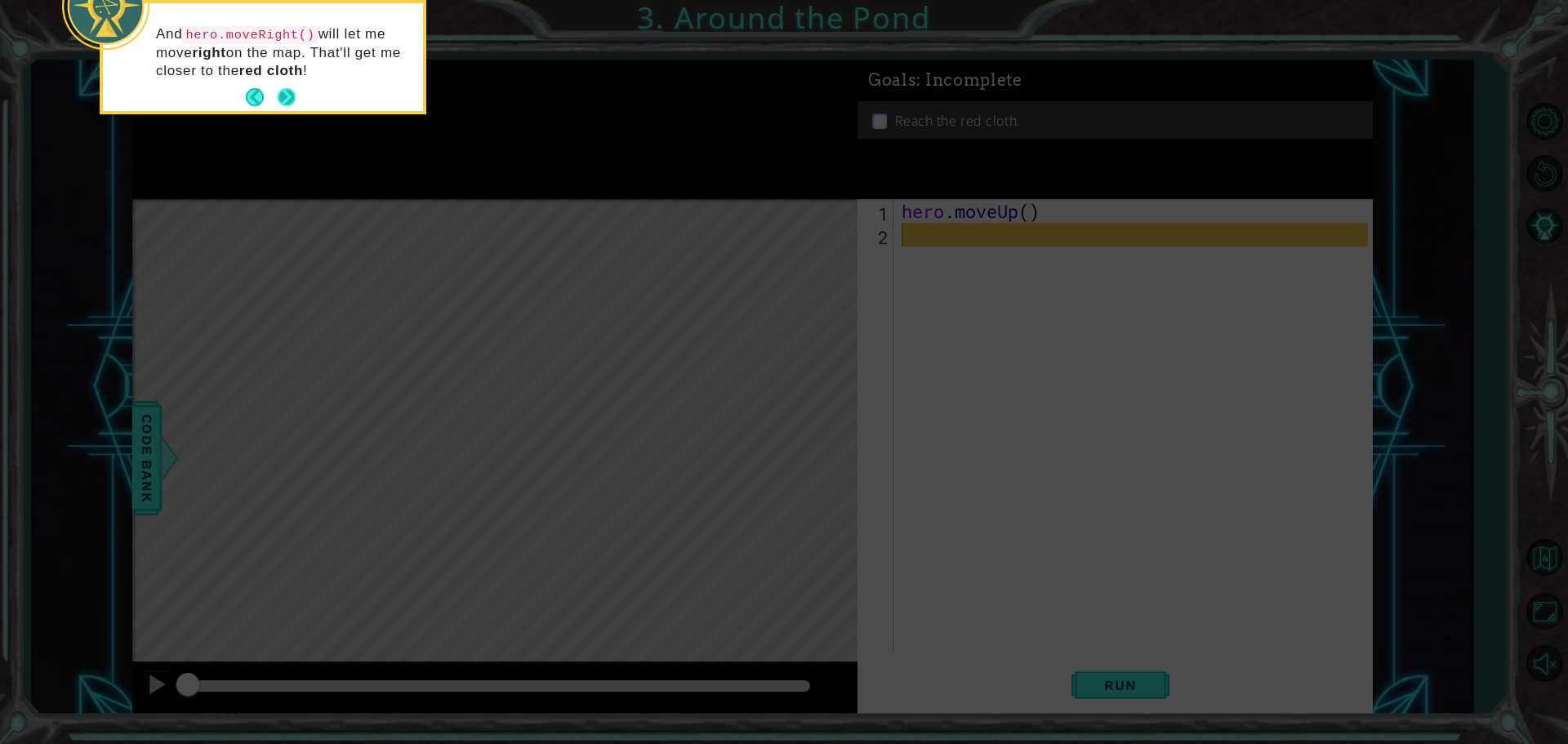
click at [285, 91] on button "Next" at bounding box center [286, 97] width 22 height 22
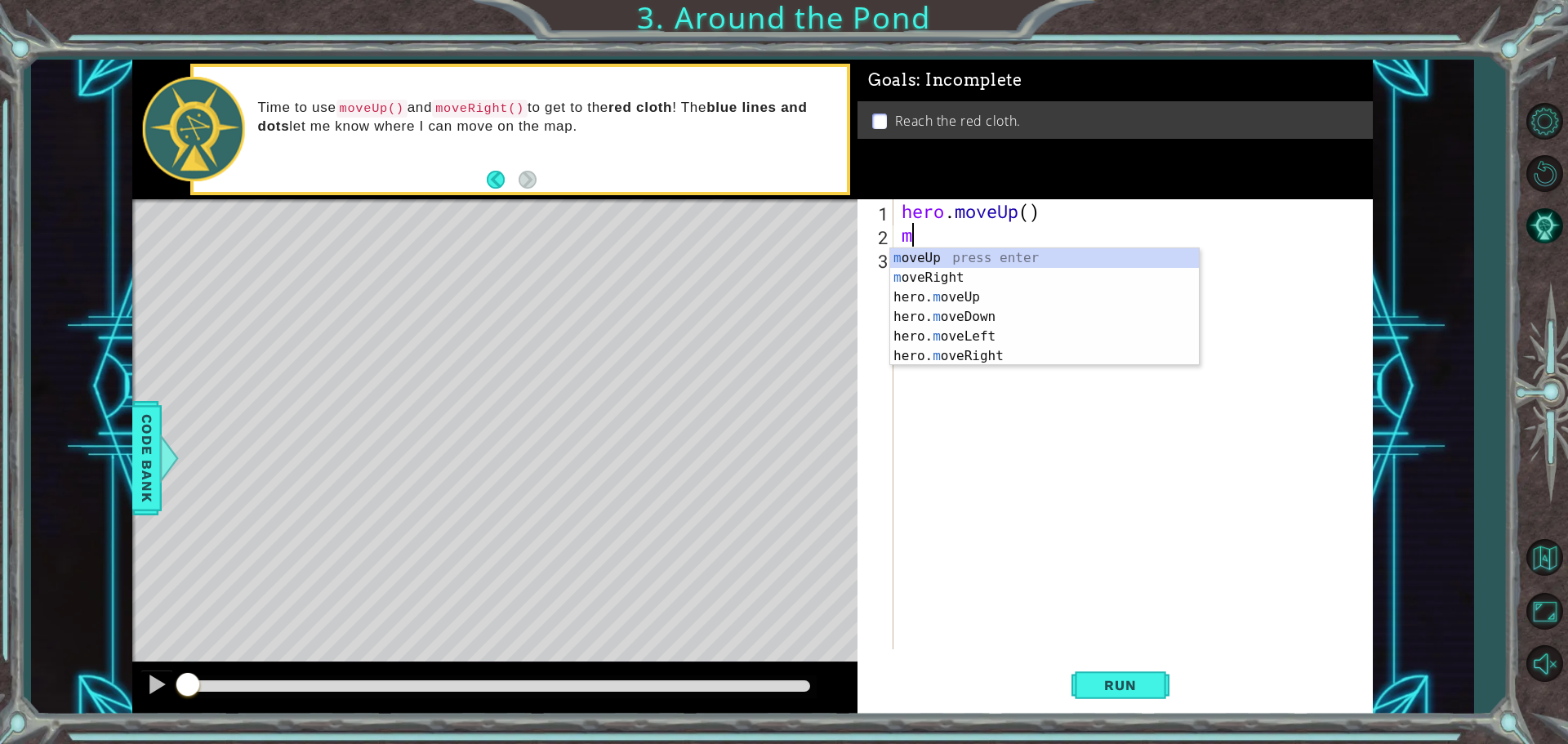
type textarea "mo"
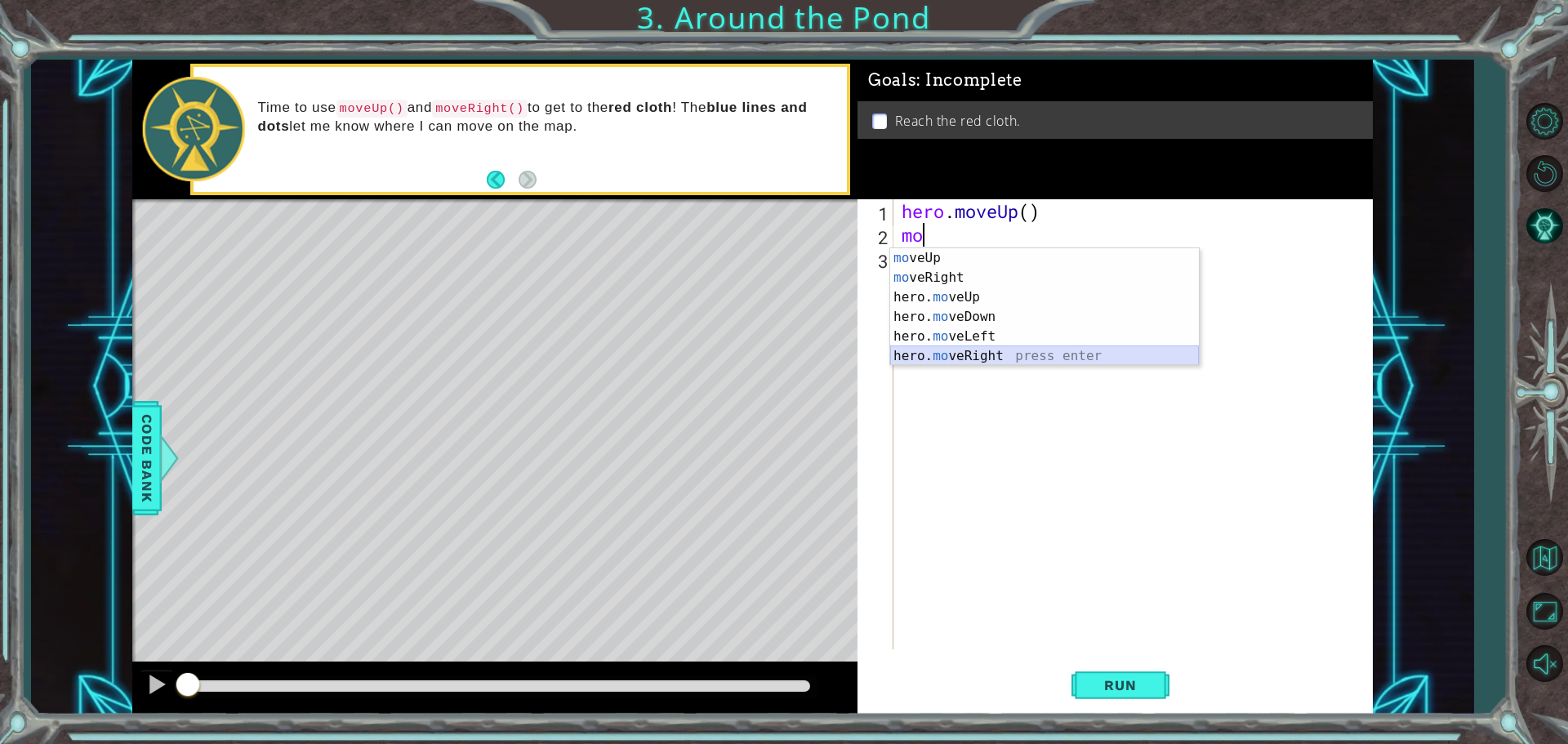
click at [945, 355] on div "mo veUp press enter mo veRight press enter hero. mo veUp press enter hero. mo v…" at bounding box center [1044, 327] width 309 height 156
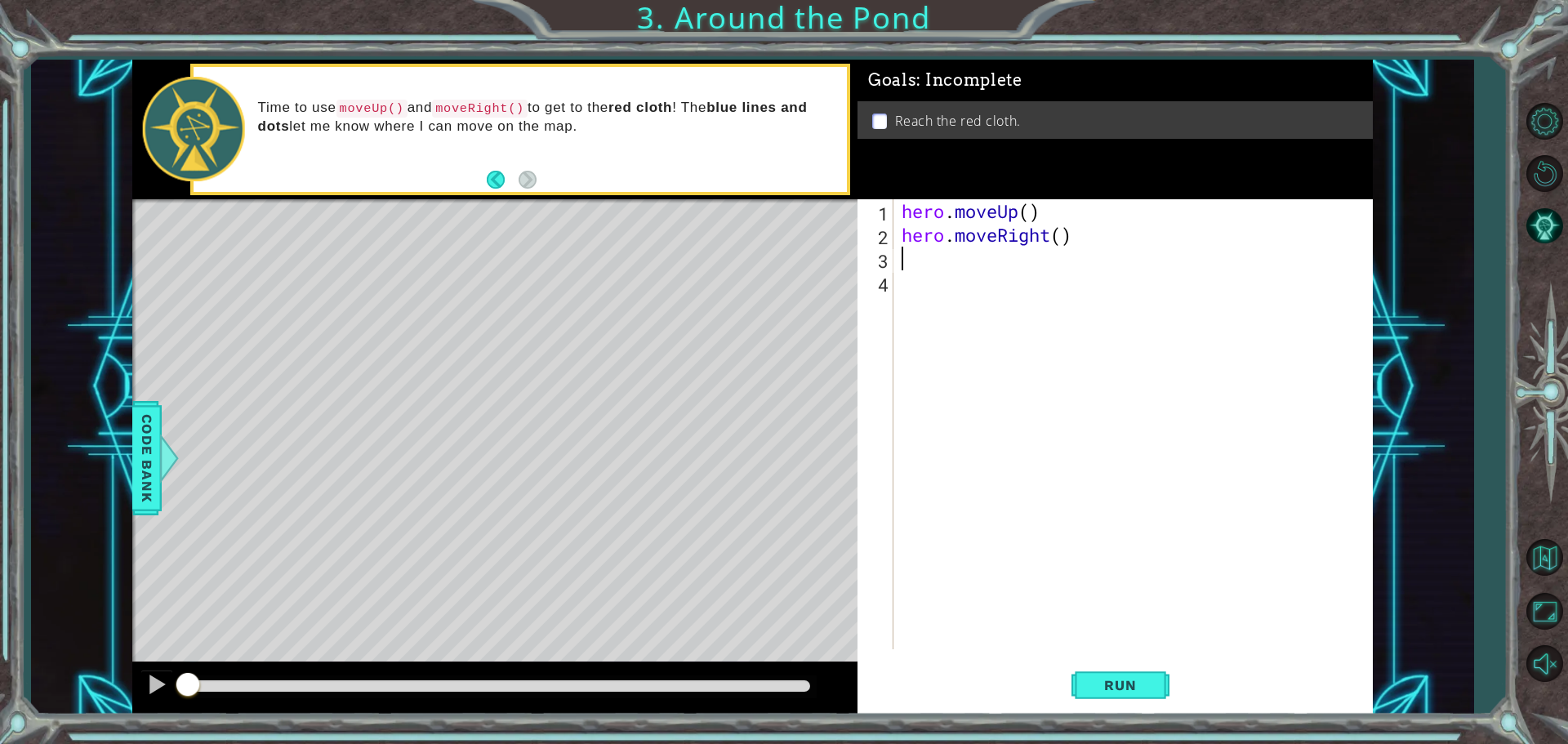
type textarea "m"
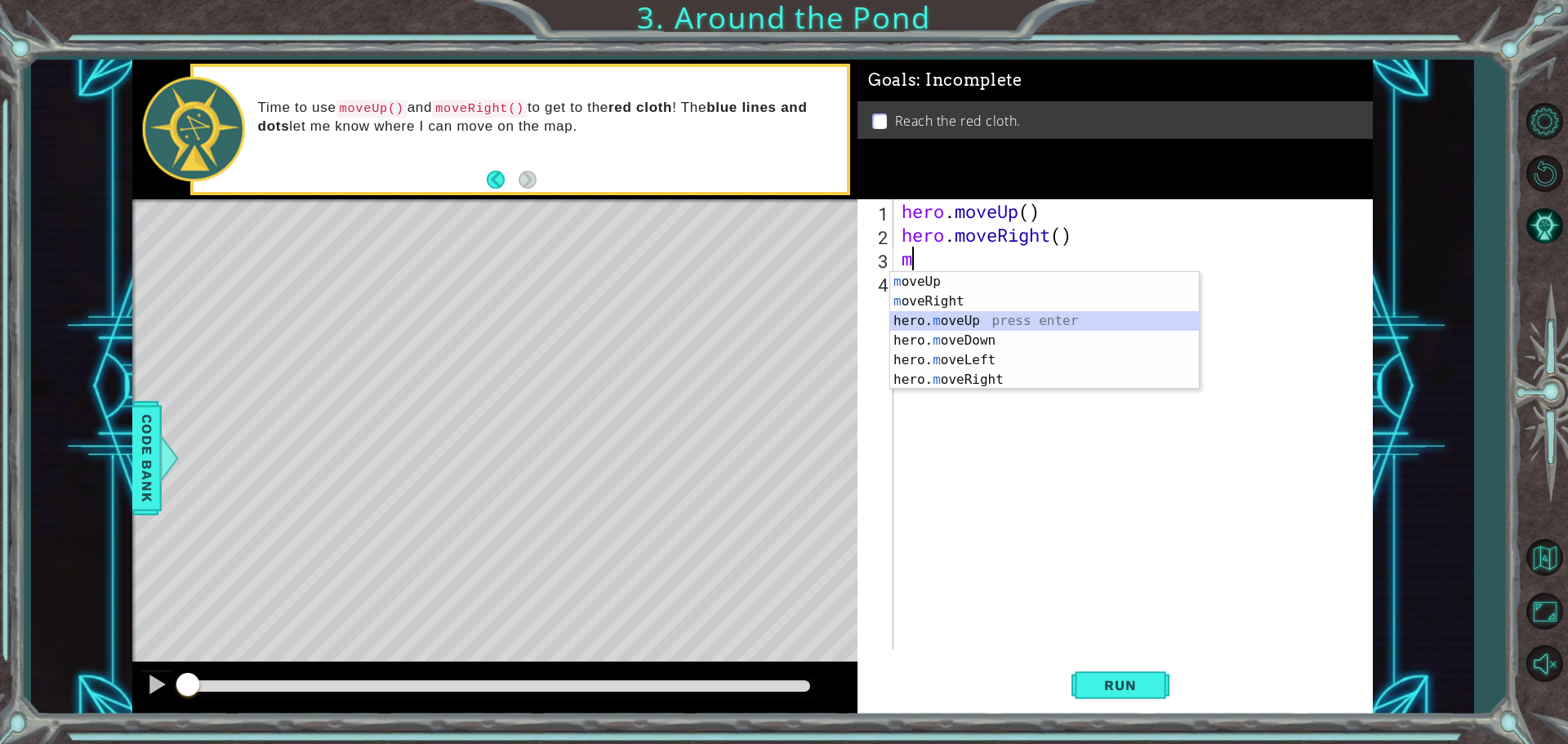
click at [956, 315] on div "m oveUp press enter m oveRight press enter hero. m oveUp press enter hero. m ov…" at bounding box center [1044, 350] width 309 height 156
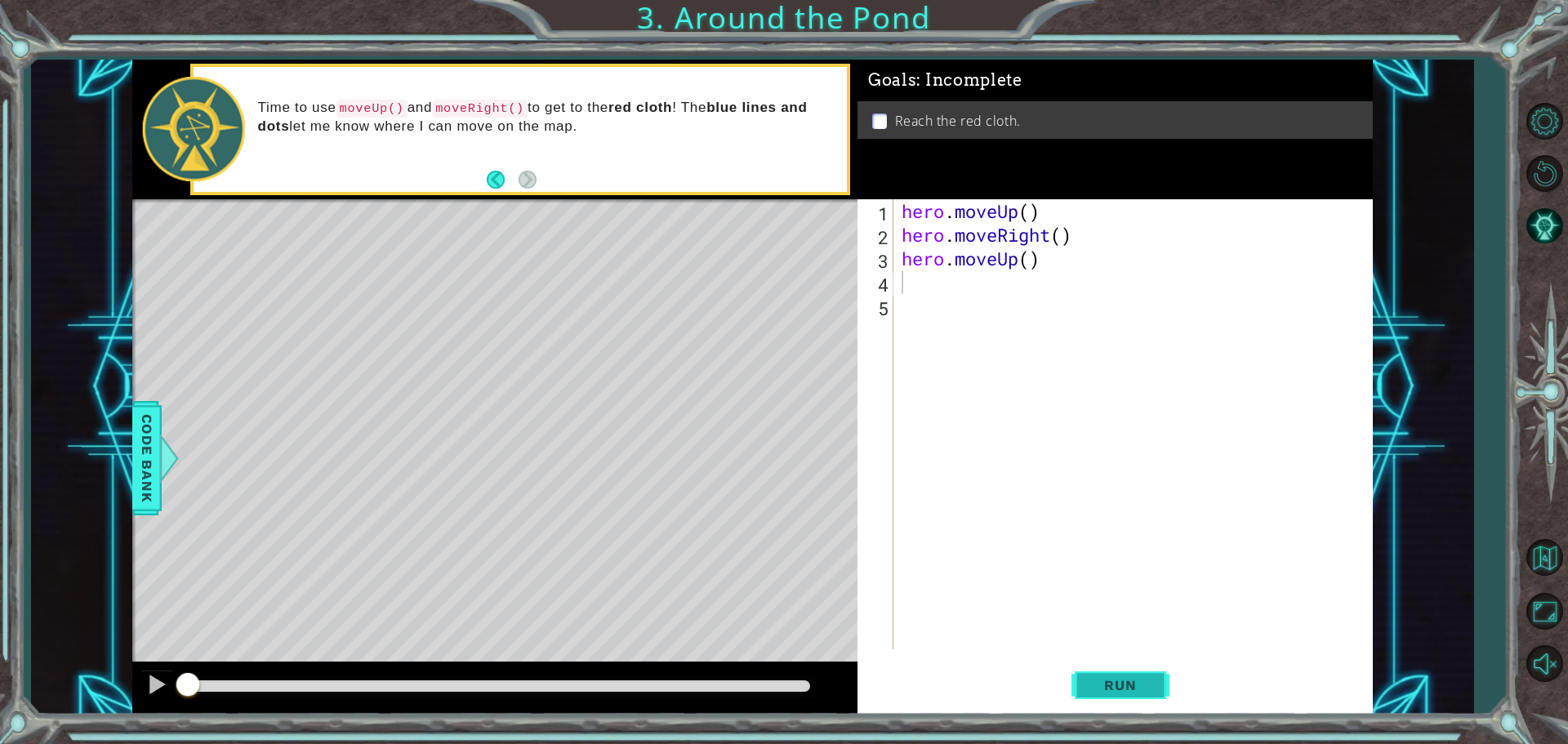
click at [1134, 691] on span "Run" at bounding box center [1120, 686] width 64 height 16
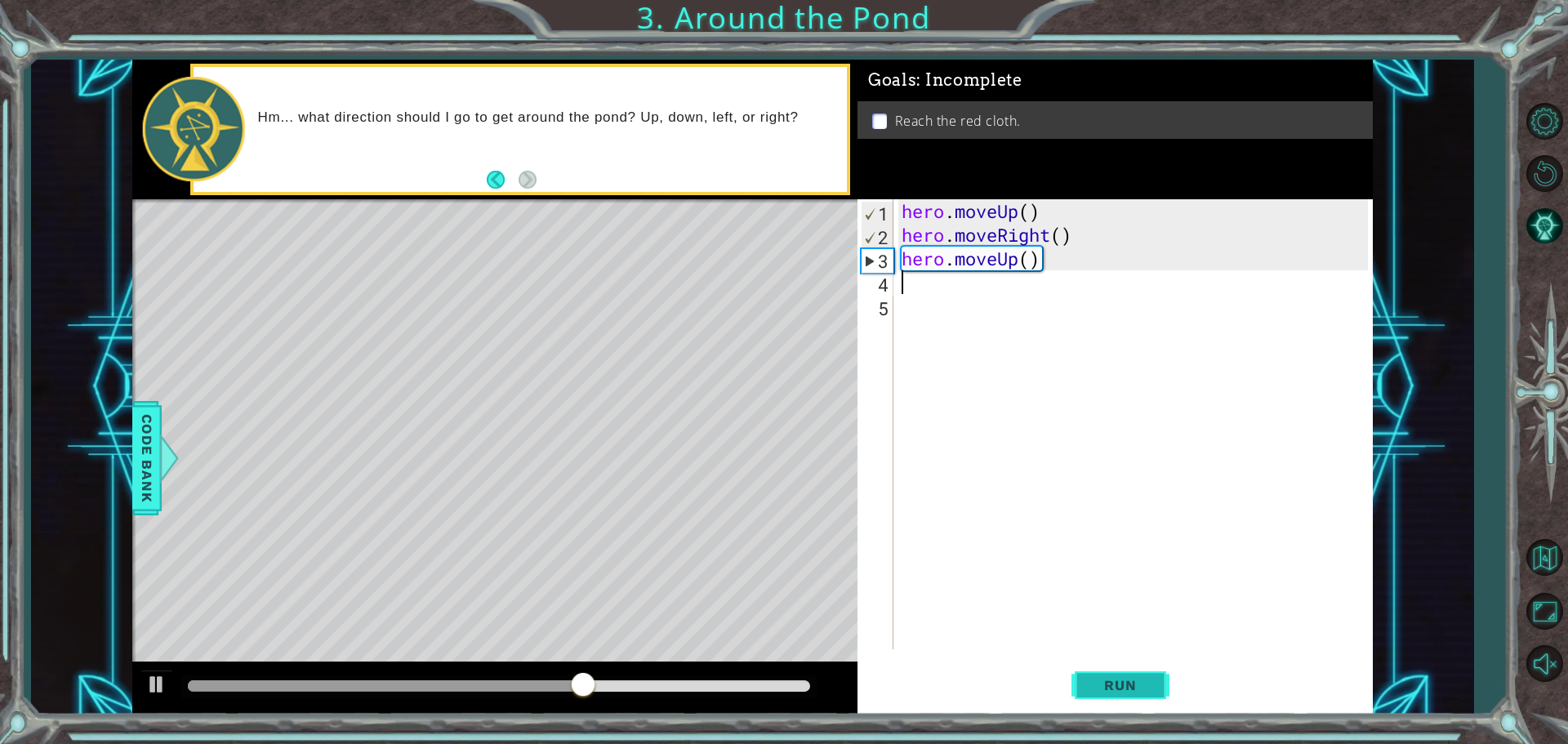
type textarea "m"
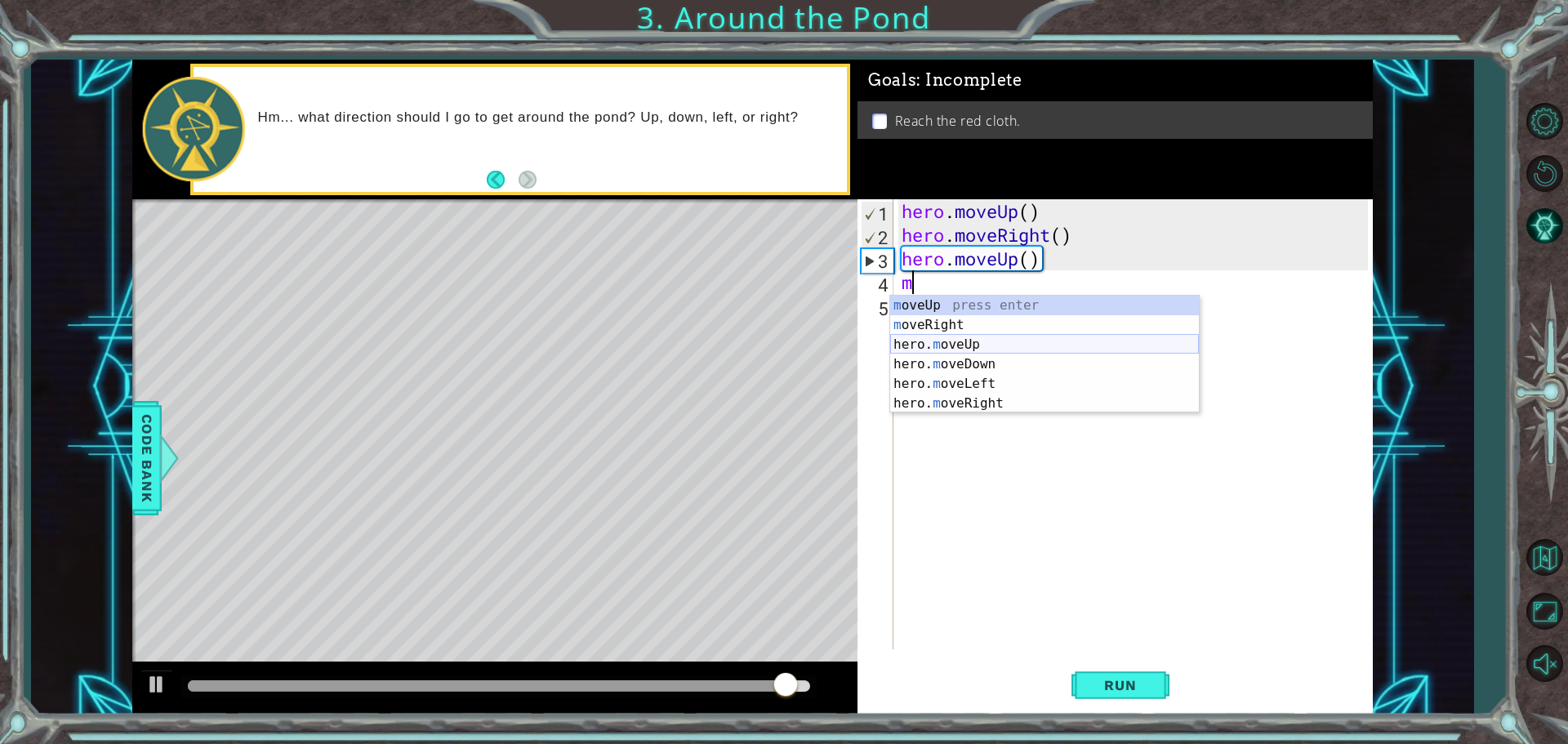
click at [981, 341] on div "m oveUp press enter m oveRight press enter hero. m oveUp press enter hero. m ov…" at bounding box center [1044, 374] width 309 height 156
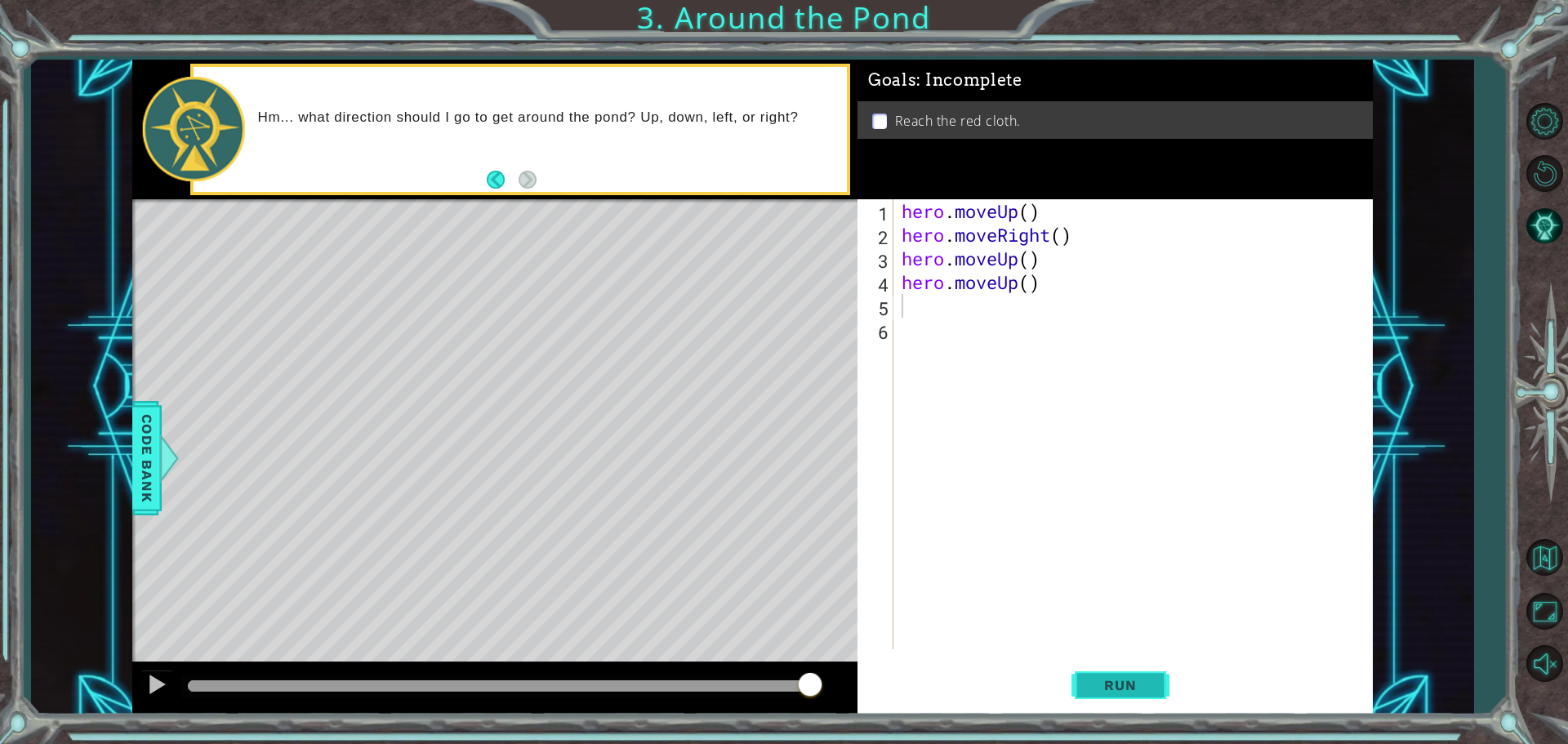
click at [1119, 691] on span "Run" at bounding box center [1120, 686] width 64 height 16
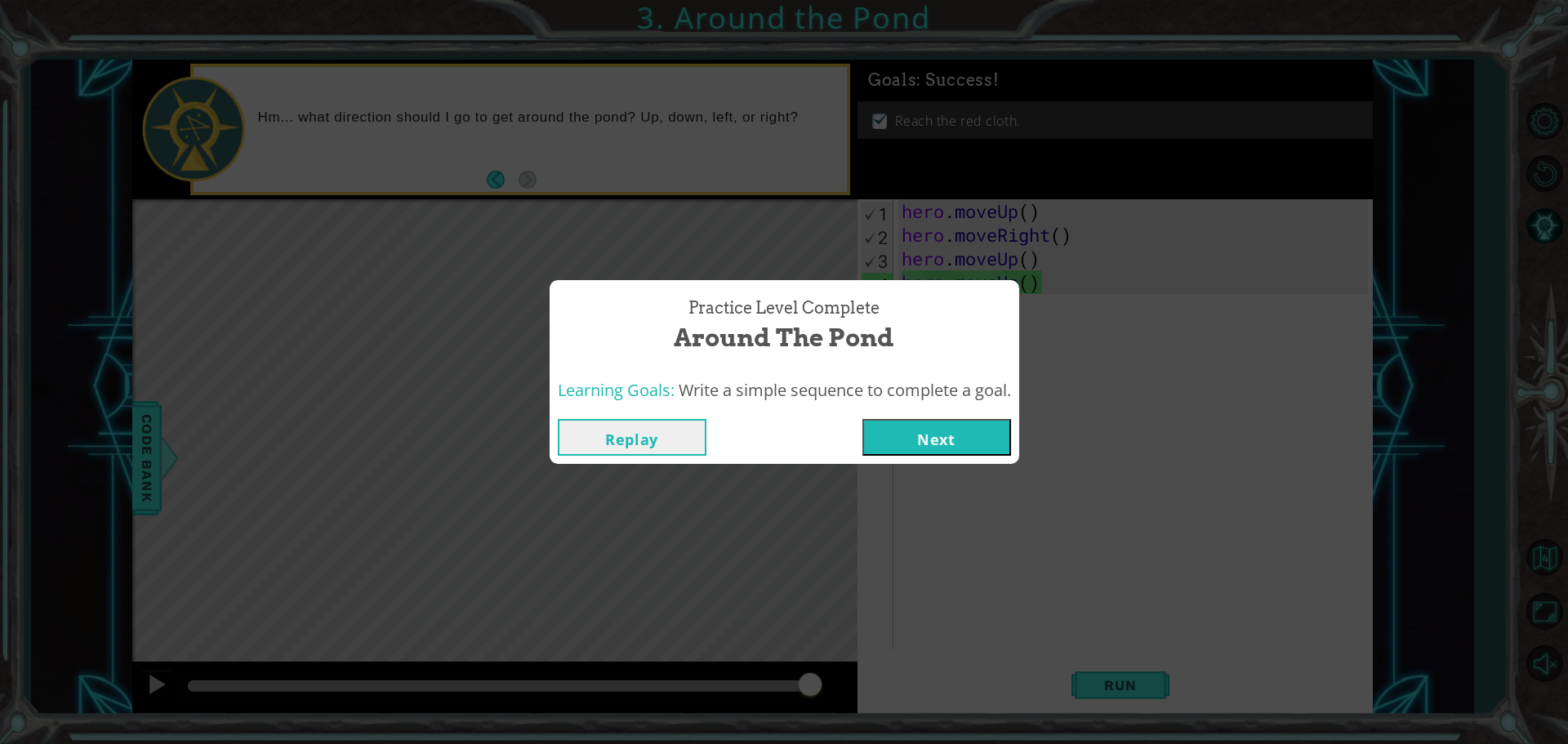
click at [992, 426] on button "Next" at bounding box center [937, 437] width 149 height 37
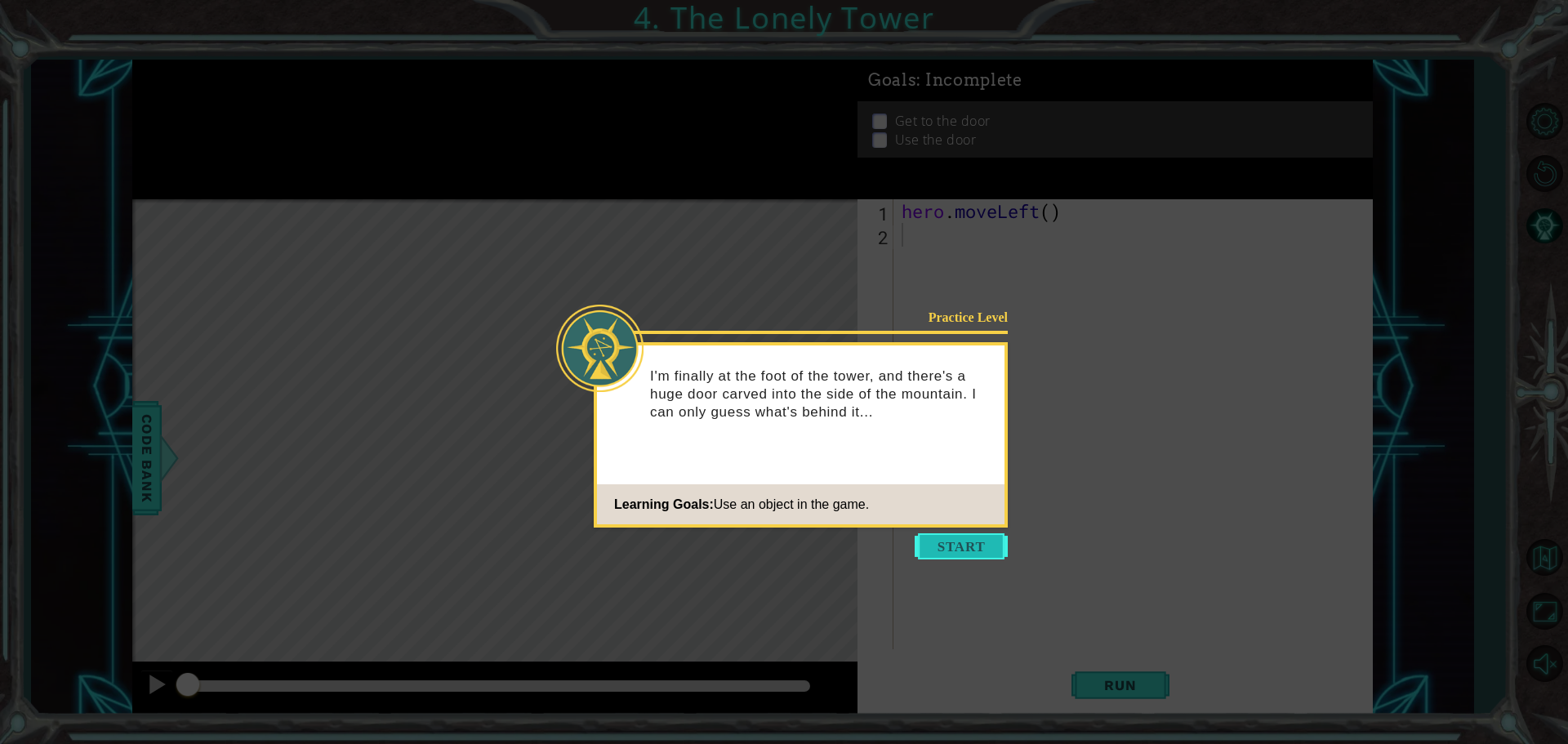
click at [921, 548] on button "Start" at bounding box center [961, 546] width 93 height 26
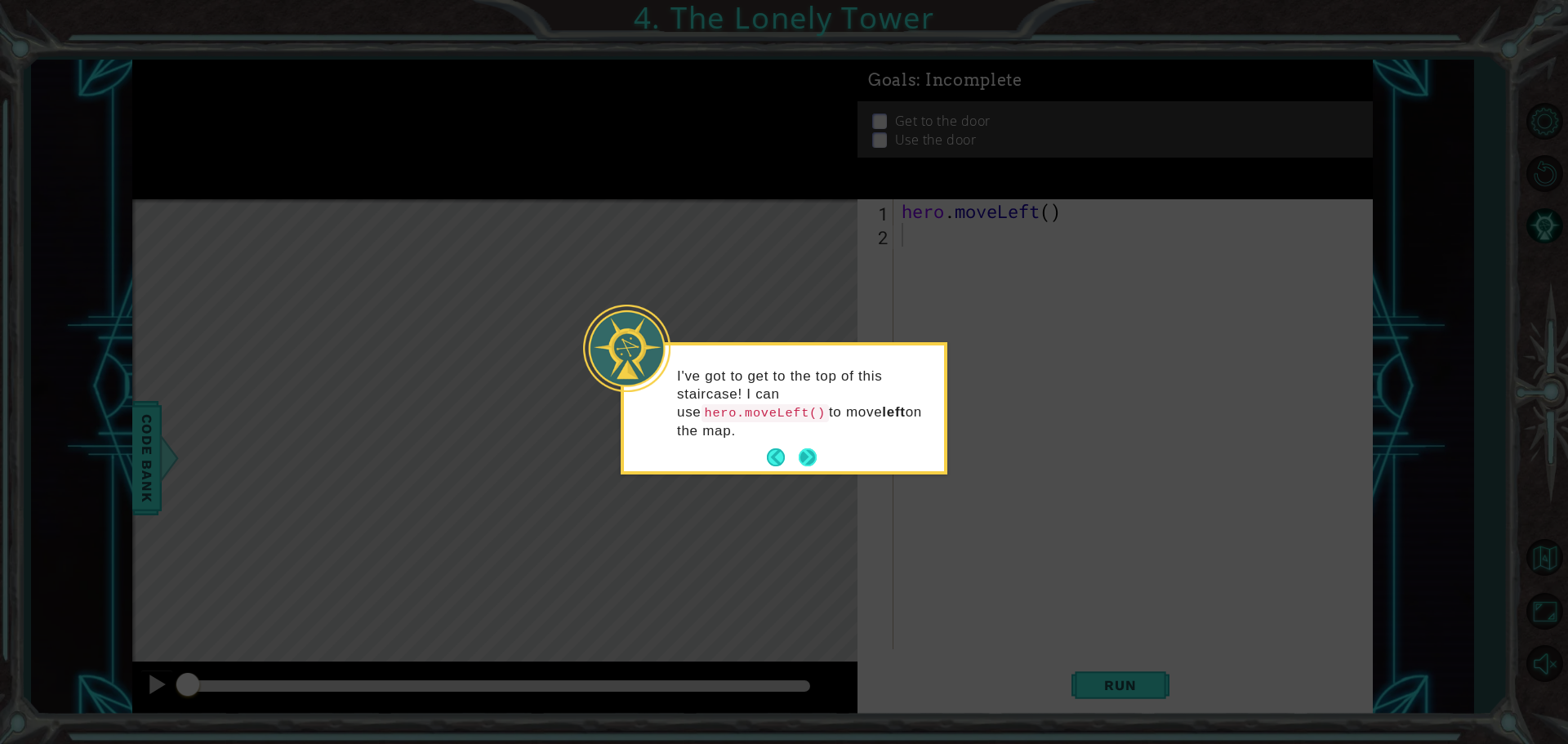
click at [807, 448] on button "Next" at bounding box center [807, 458] width 20 height 20
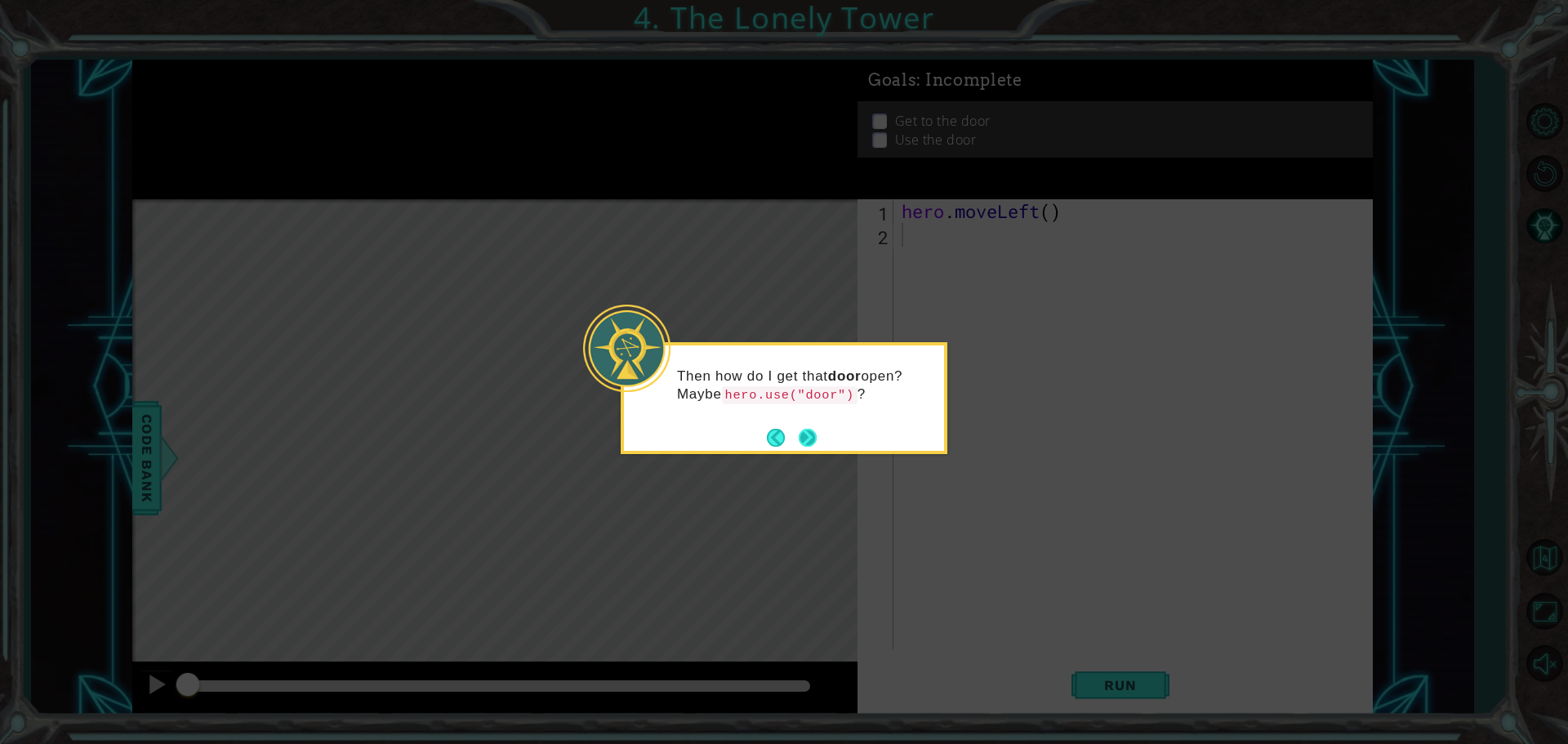
click at [807, 431] on button "Next" at bounding box center [807, 437] width 19 height 19
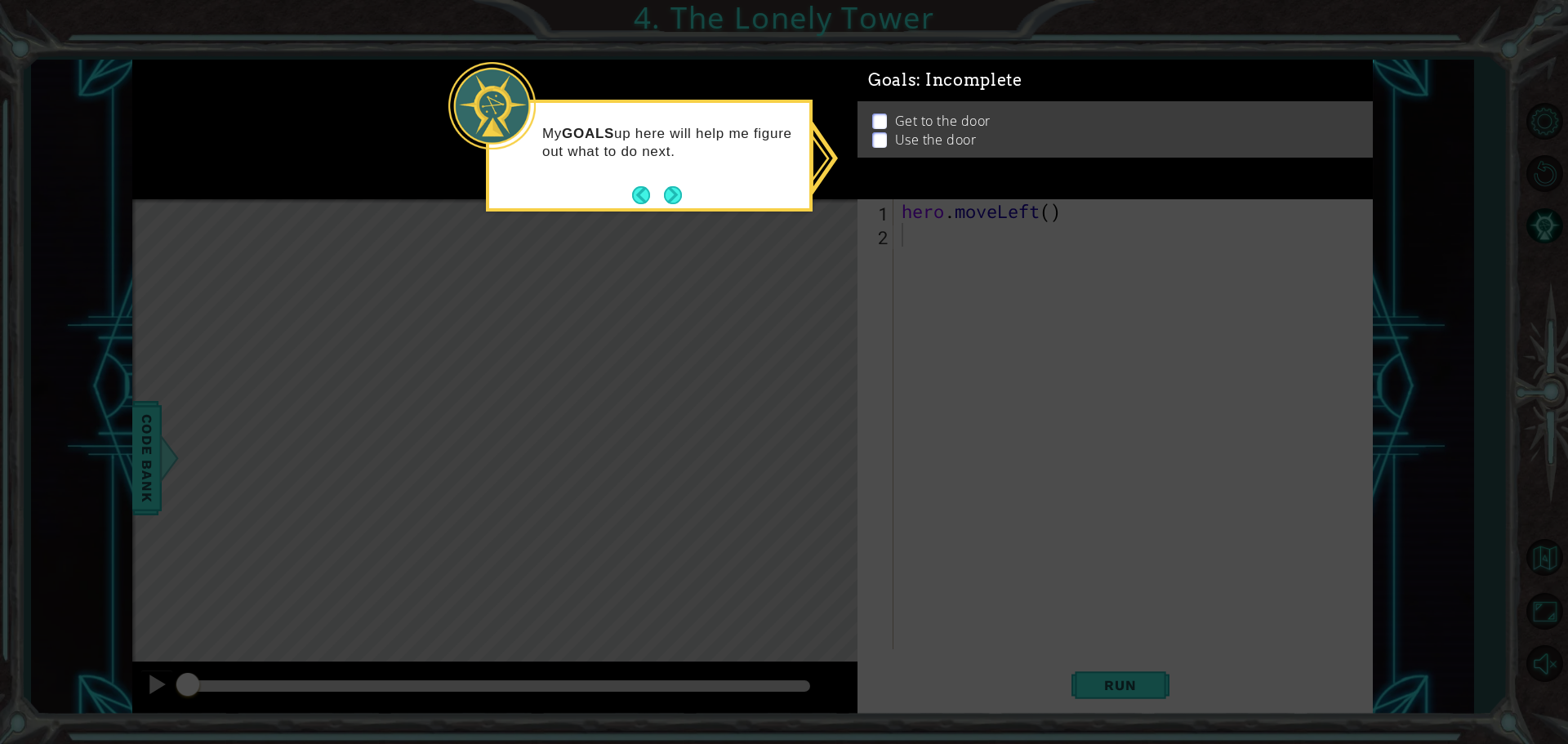
drag, startPoint x: 881, startPoint y: 114, endPoint x: 693, endPoint y: 20, distance: 210.2
click at [771, 58] on body "1 ההההההההההההההההההההההההההההההההההההההההההההההההההההההההההההההההההההההההההההה…" at bounding box center [784, 372] width 1568 height 744
click at [667, 203] on button "Next" at bounding box center [673, 195] width 25 height 25
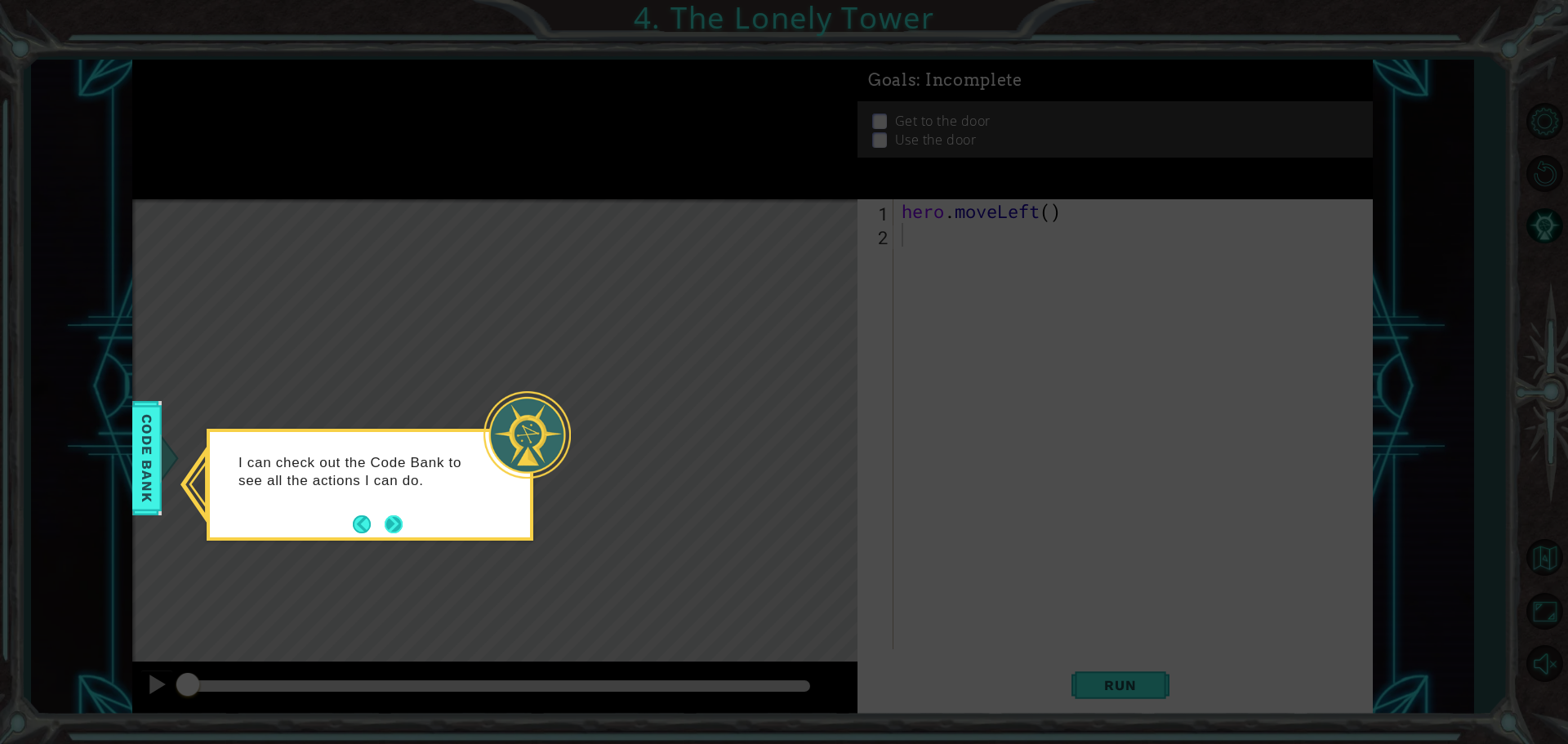
click at [388, 530] on button "Next" at bounding box center [393, 524] width 18 height 18
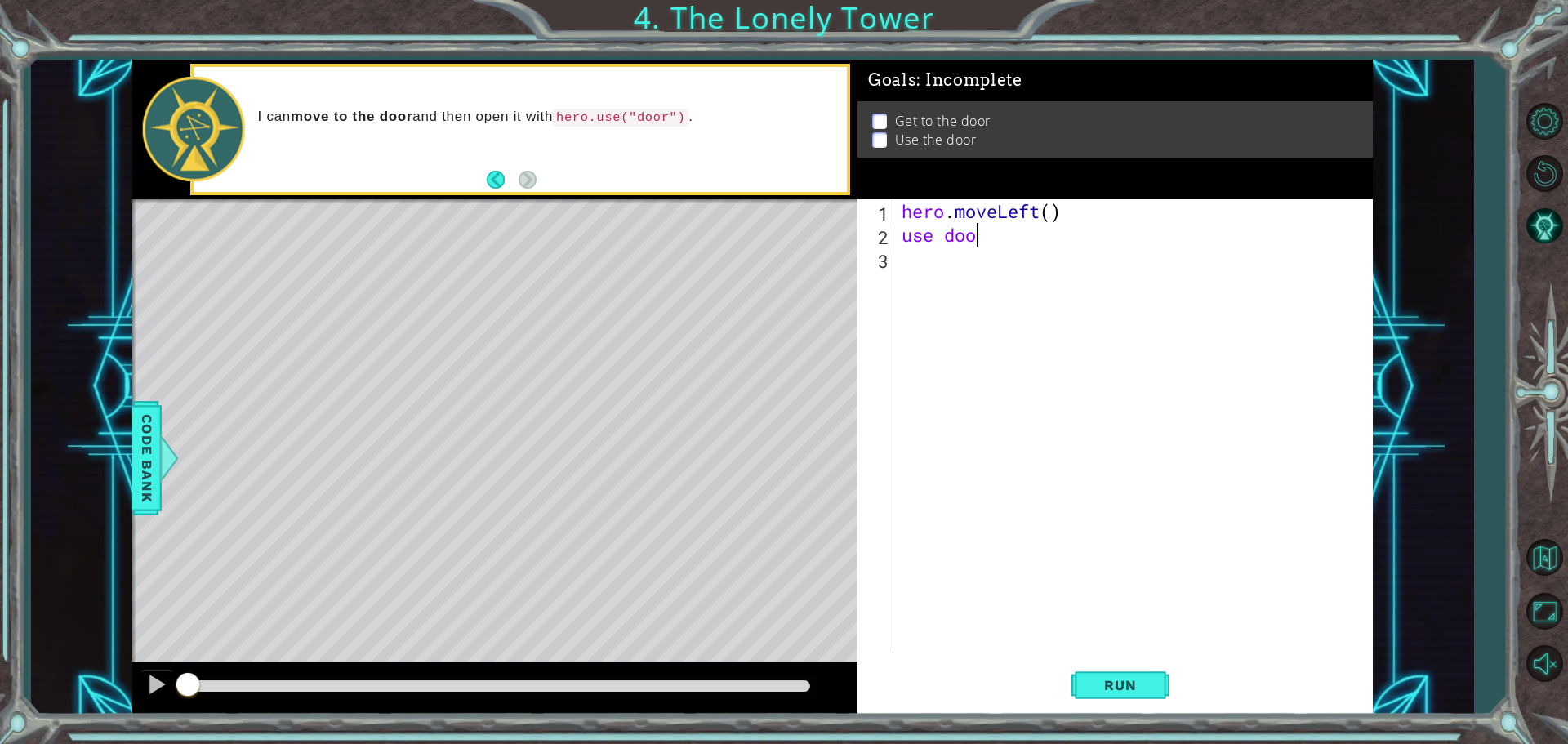
scroll to position [0, 2]
click at [1121, 686] on span "Run" at bounding box center [1120, 686] width 64 height 16
type textarea "u"
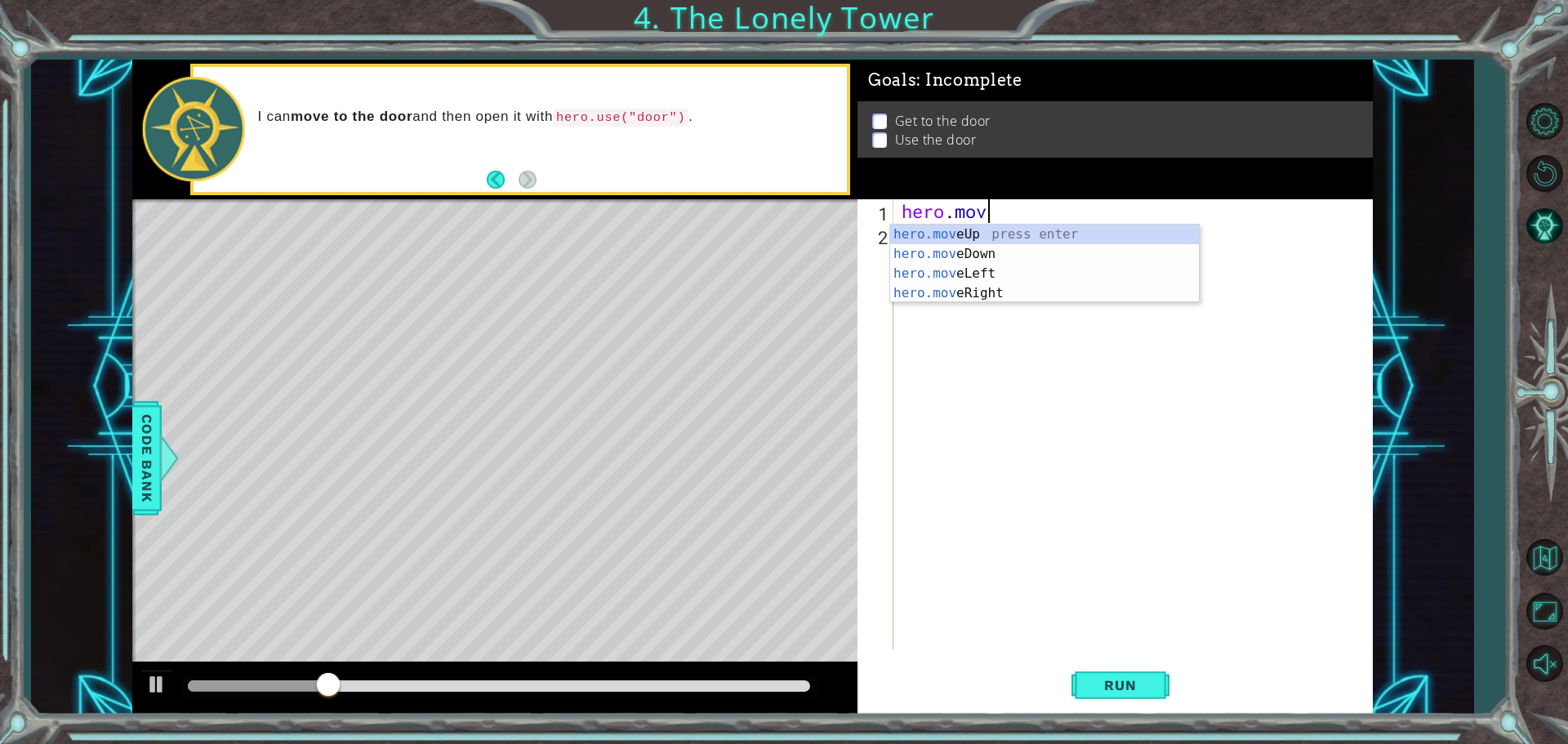
type textarea "hero.move"
click at [1040, 524] on div "hero . move" at bounding box center [1137, 448] width 477 height 497
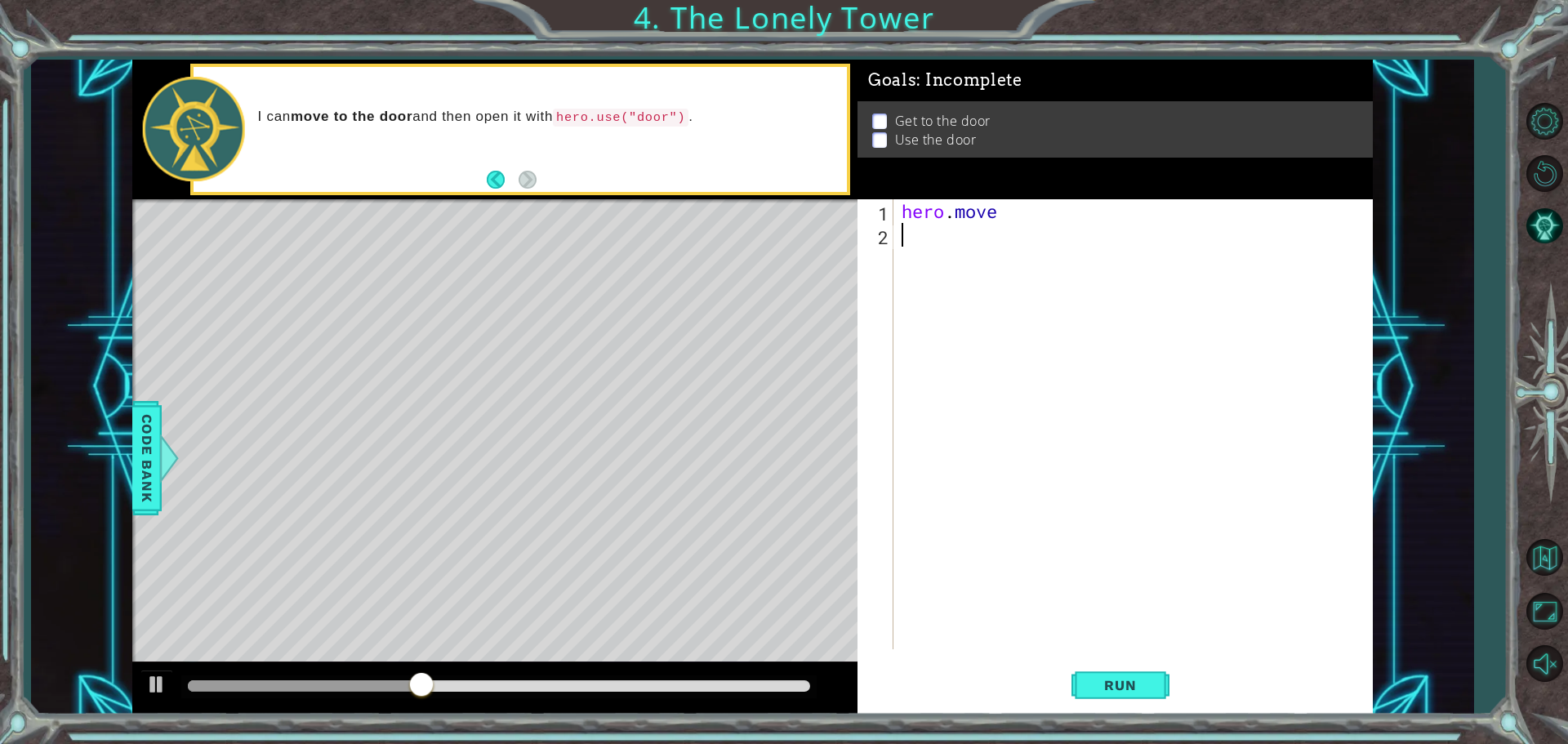
scroll to position [0, 0]
click at [993, 215] on div "hero . move" at bounding box center [1137, 448] width 477 height 497
click at [1005, 208] on div "hero . move" at bounding box center [1137, 448] width 477 height 497
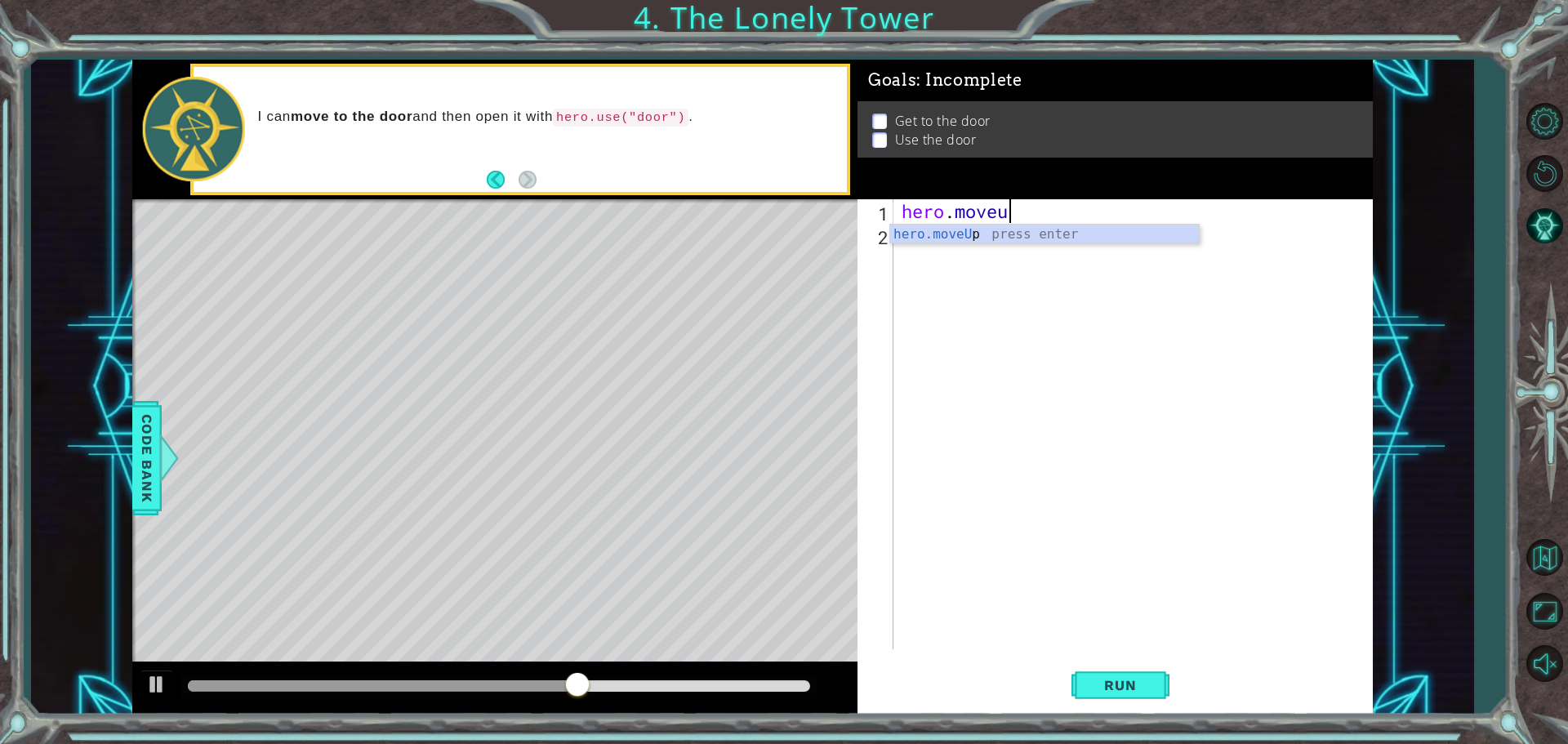
scroll to position [0, 4]
type textarea "hero.moveup"
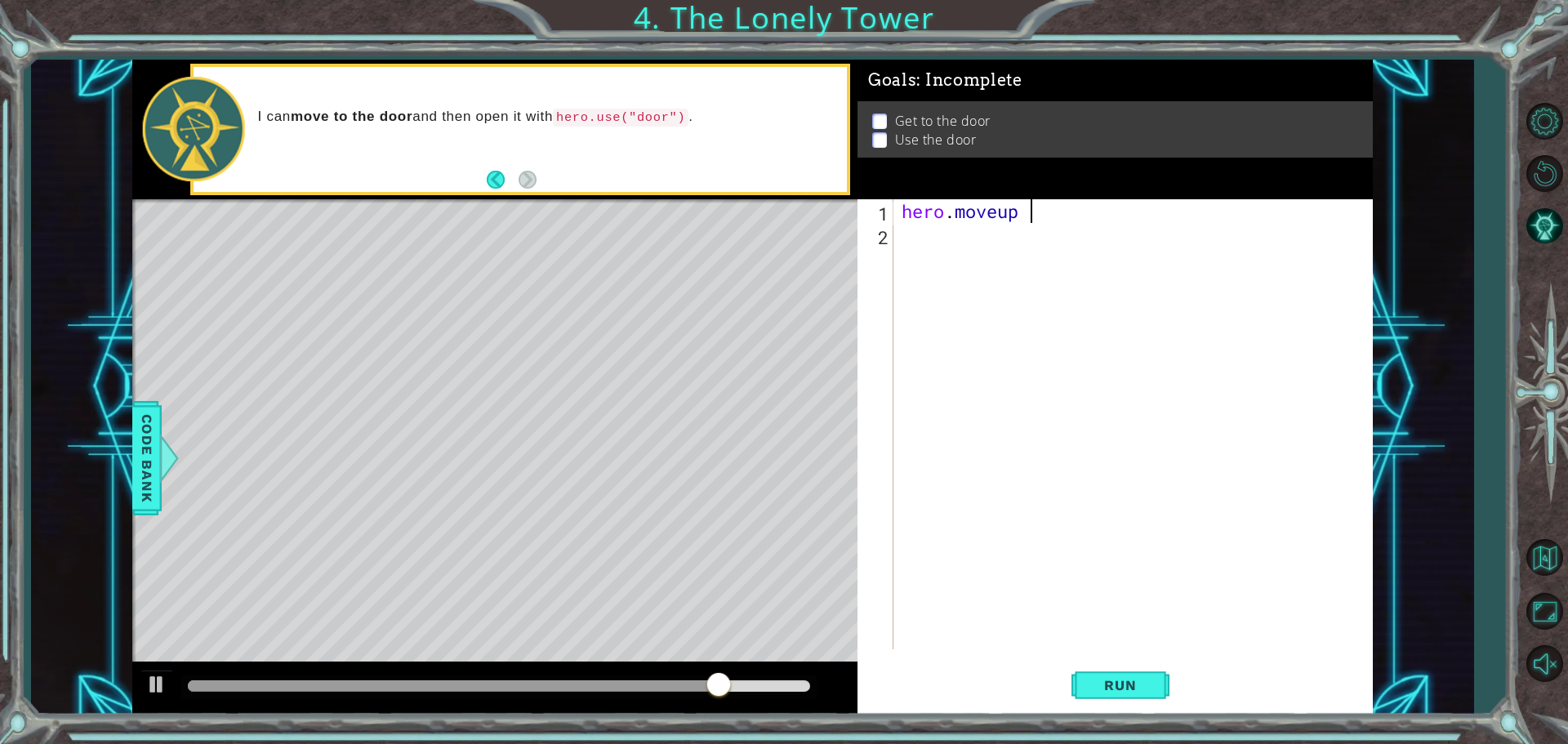
click at [904, 250] on div "hero . moveup" at bounding box center [1137, 448] width 477 height 497
click at [1149, 678] on span "Run" at bounding box center [1120, 686] width 64 height 16
type textarea "hero.usedoor"
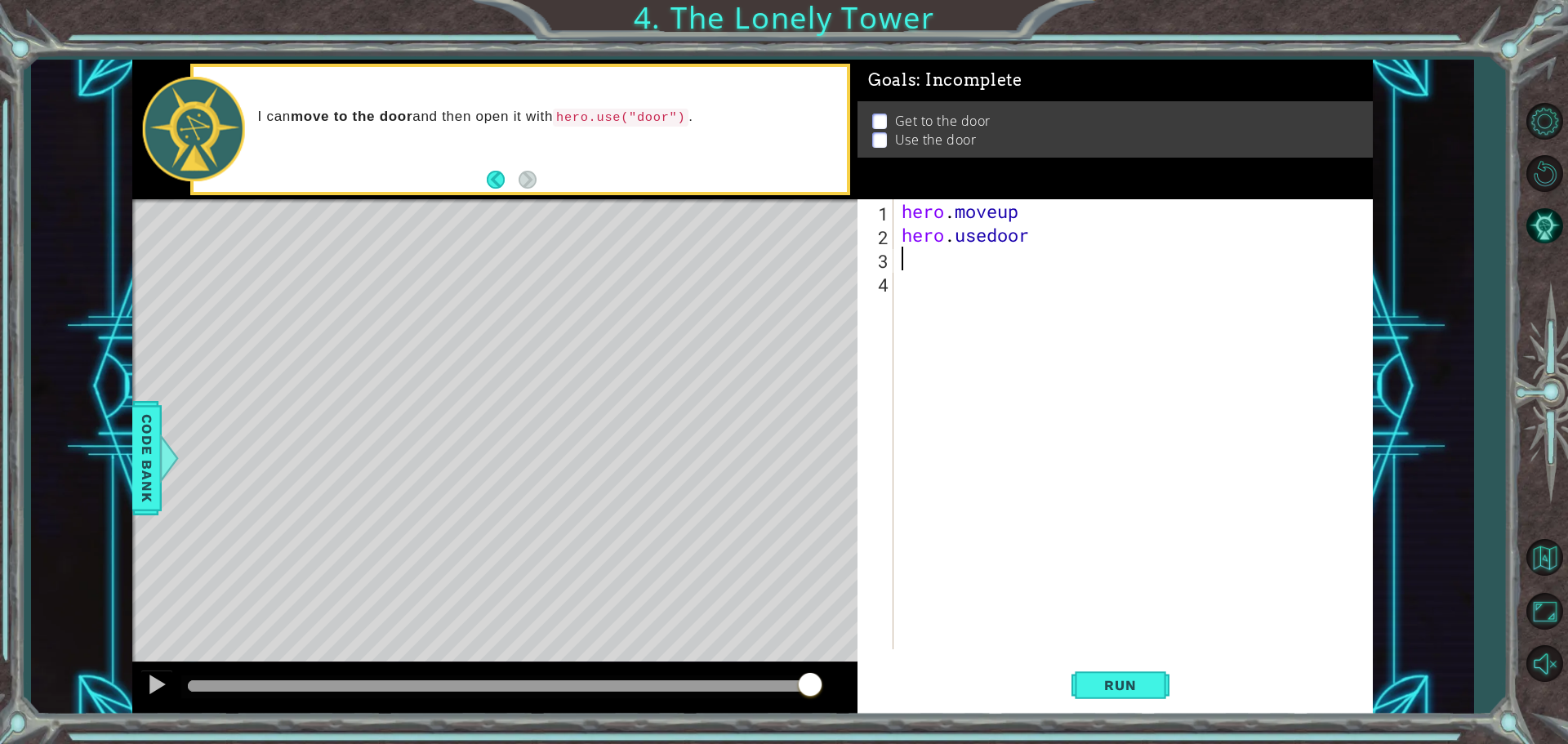
scroll to position [0, 0]
click at [1098, 704] on button "Run" at bounding box center [1120, 685] width 98 height 52
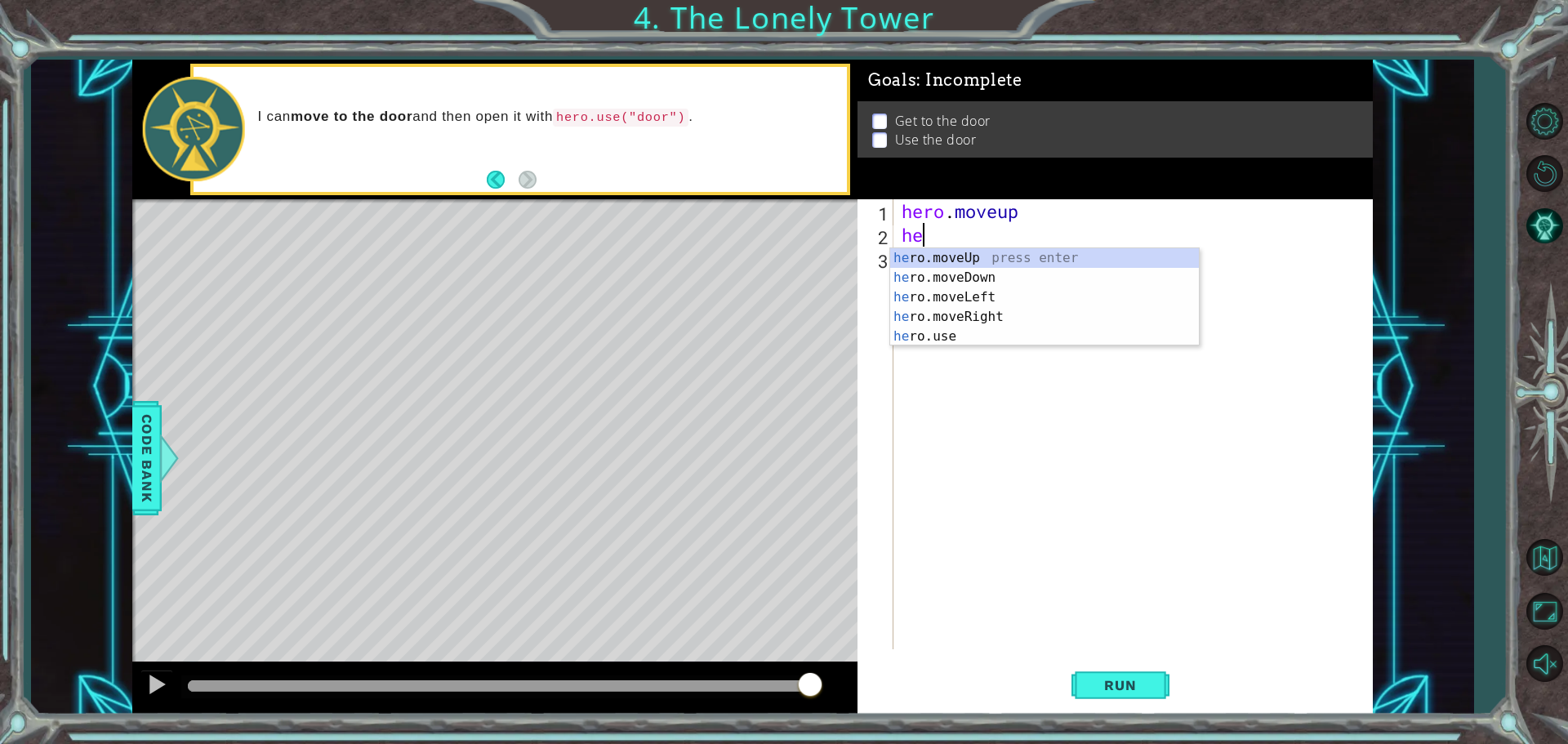
type textarea "h"
type textarea "hero"
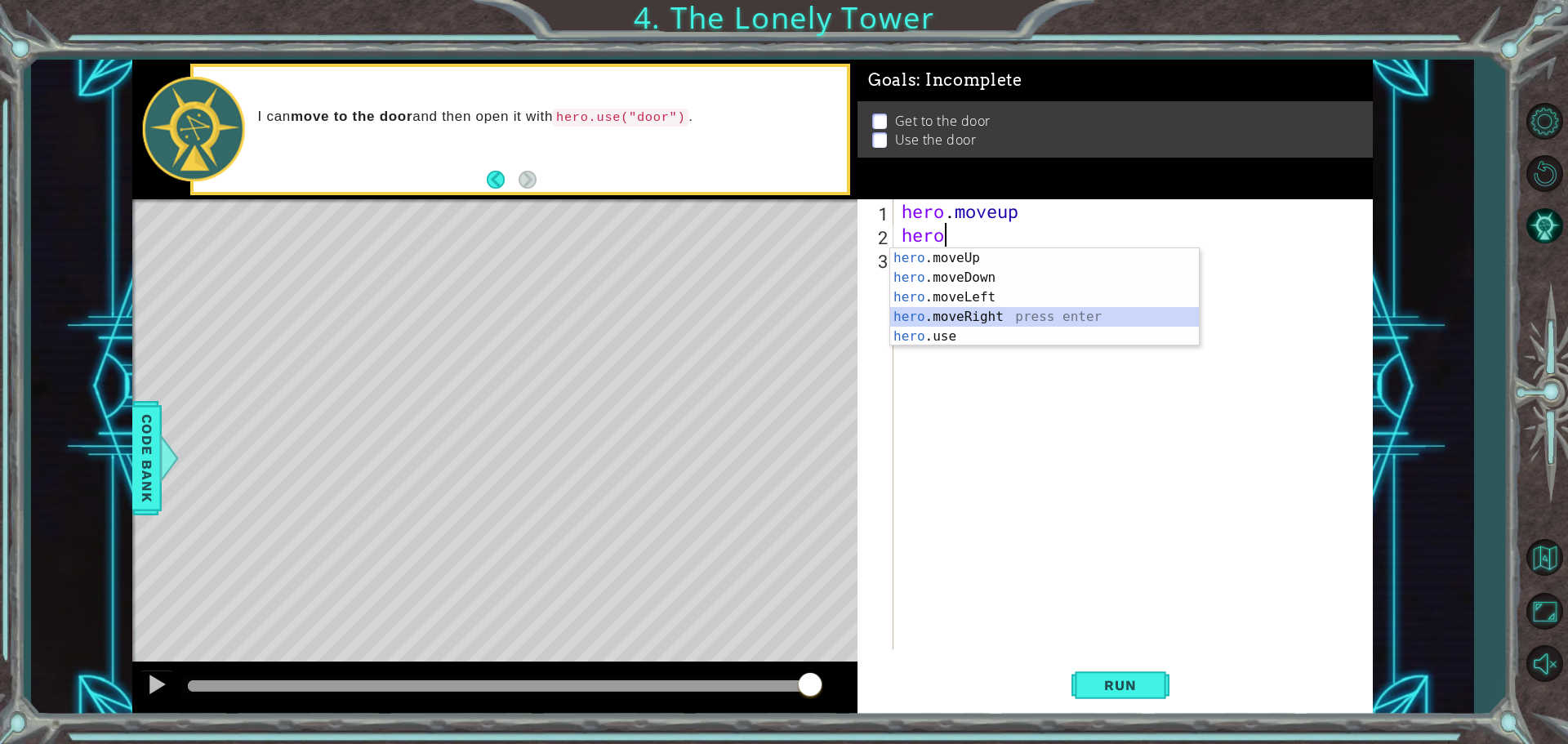
click at [1011, 313] on div "hero .moveUp press enter hero .moveDown press enter hero .moveLeft press enter …" at bounding box center [1044, 317] width 309 height 137
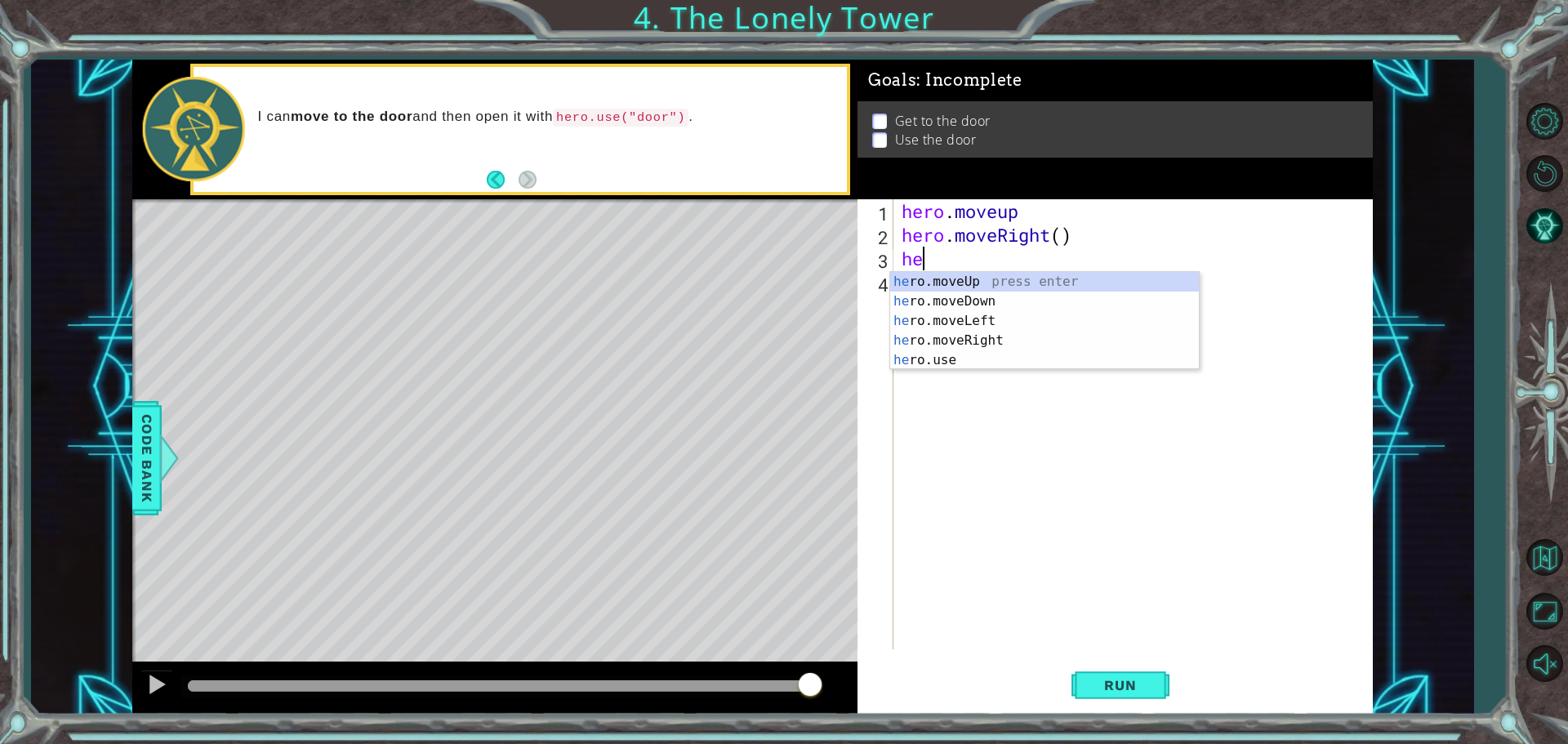
type textarea "her"
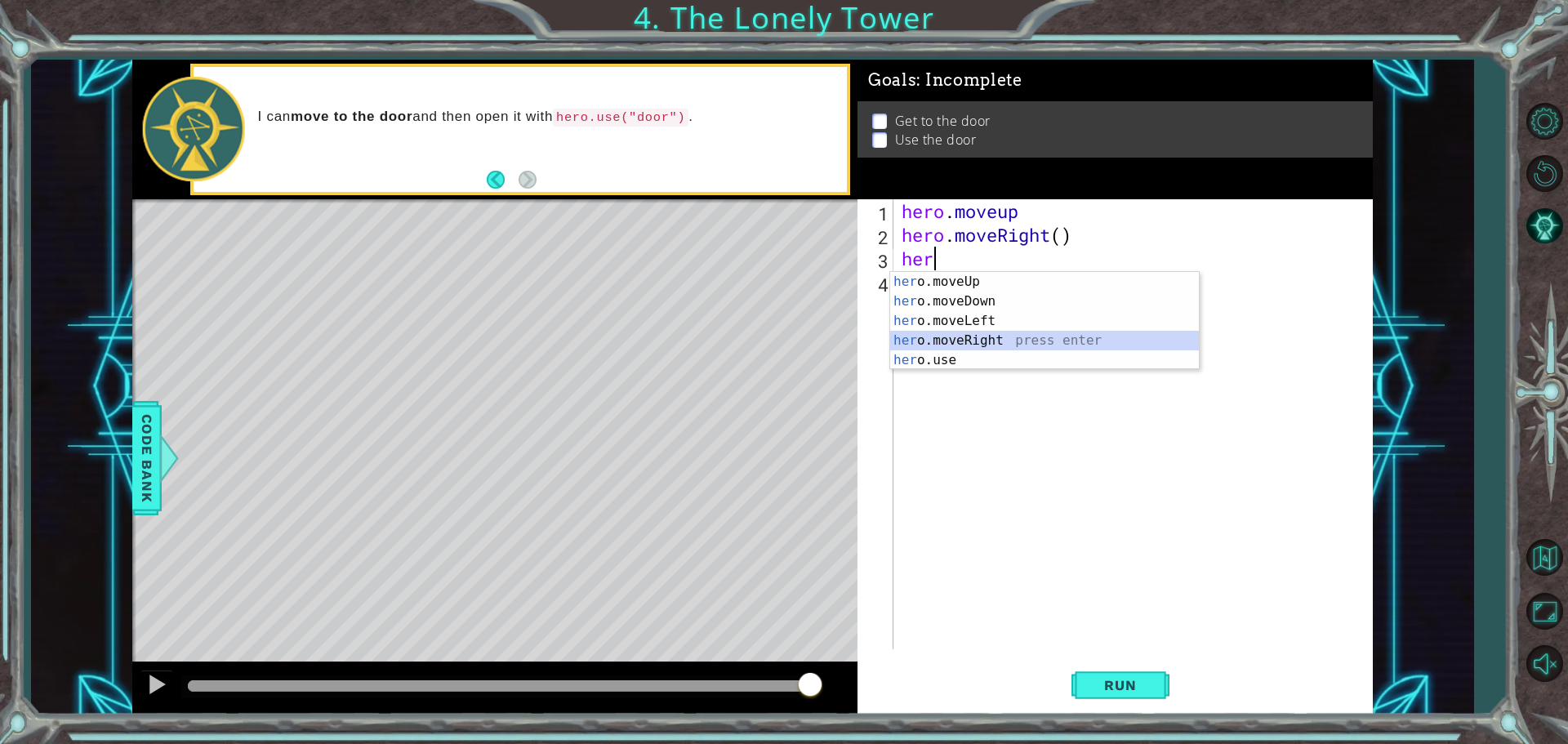
click at [937, 346] on div "her o.moveUp press enter her o.moveDown press enter her o.moveLeft press enter …" at bounding box center [1044, 340] width 309 height 137
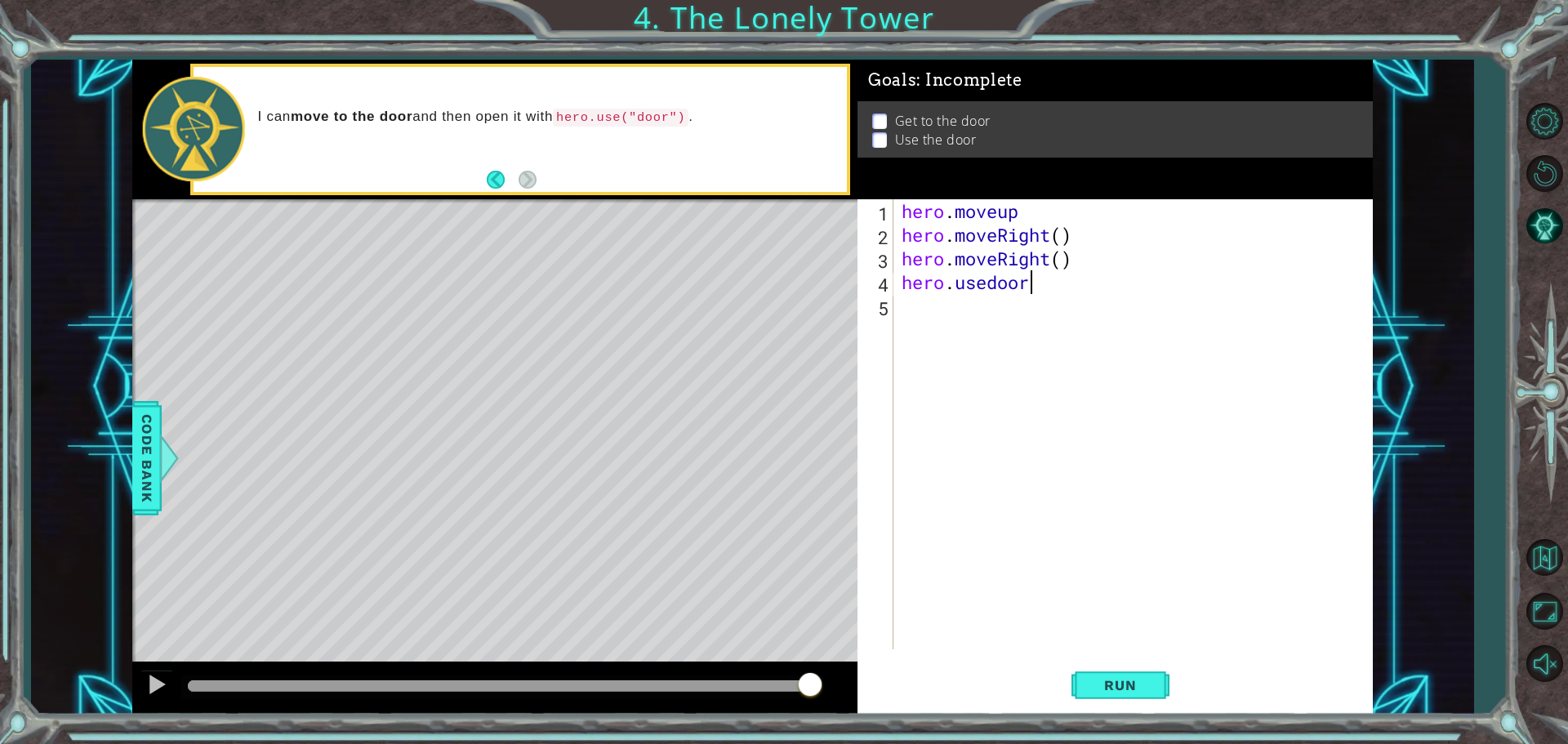
scroll to position [0, 5]
click at [1126, 703] on button "Run" at bounding box center [1120, 685] width 98 height 52
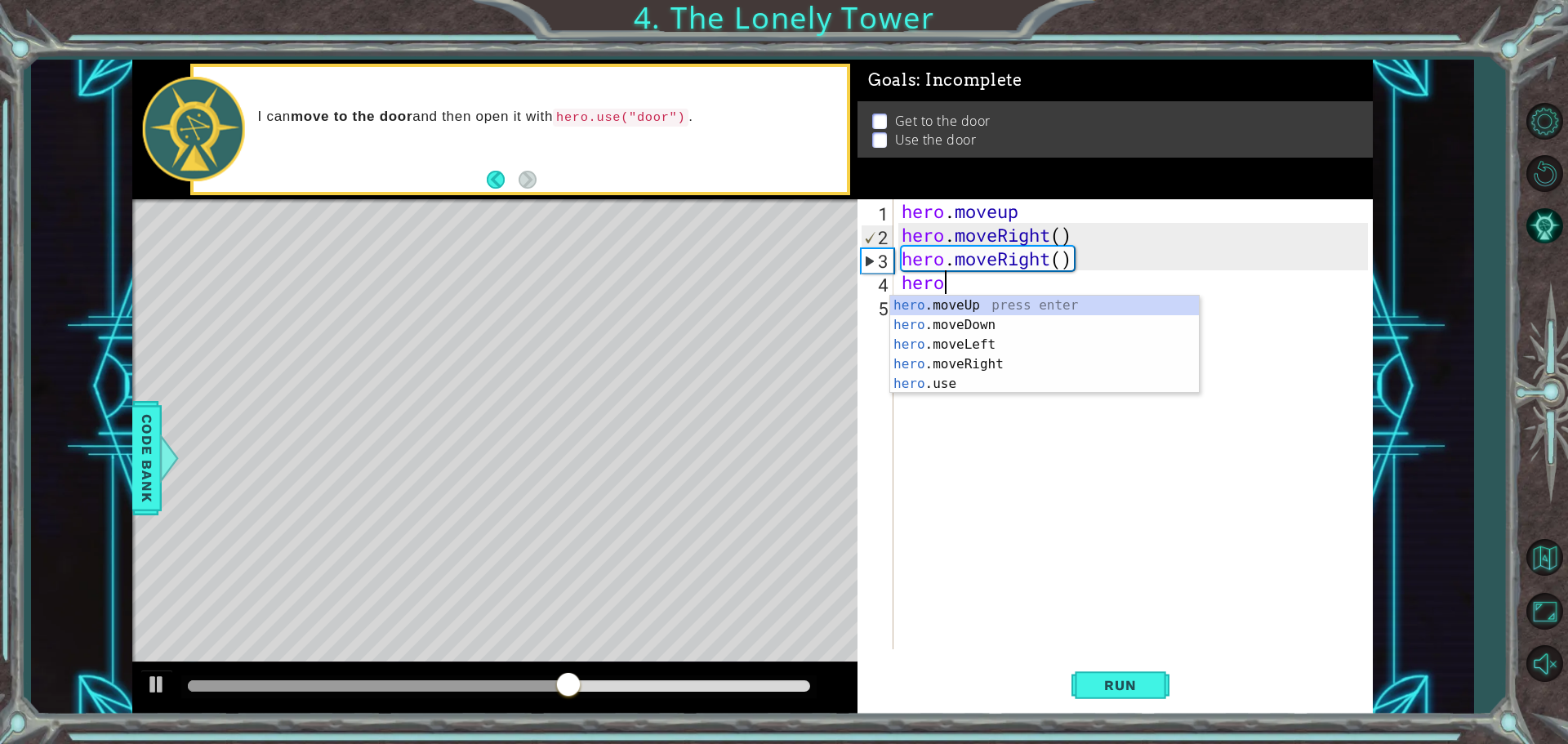
scroll to position [0, 1]
type textarea "h"
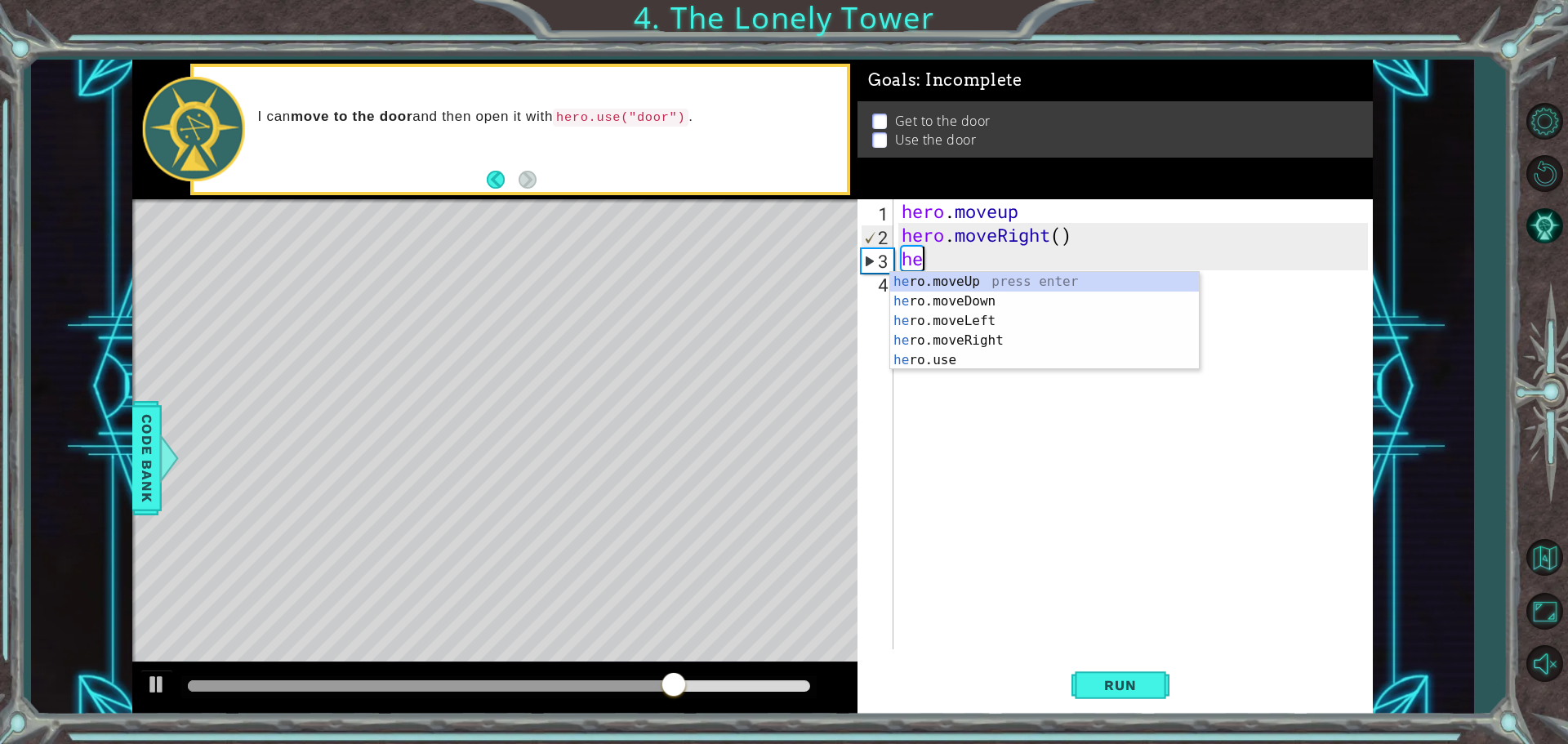
type textarea "h"
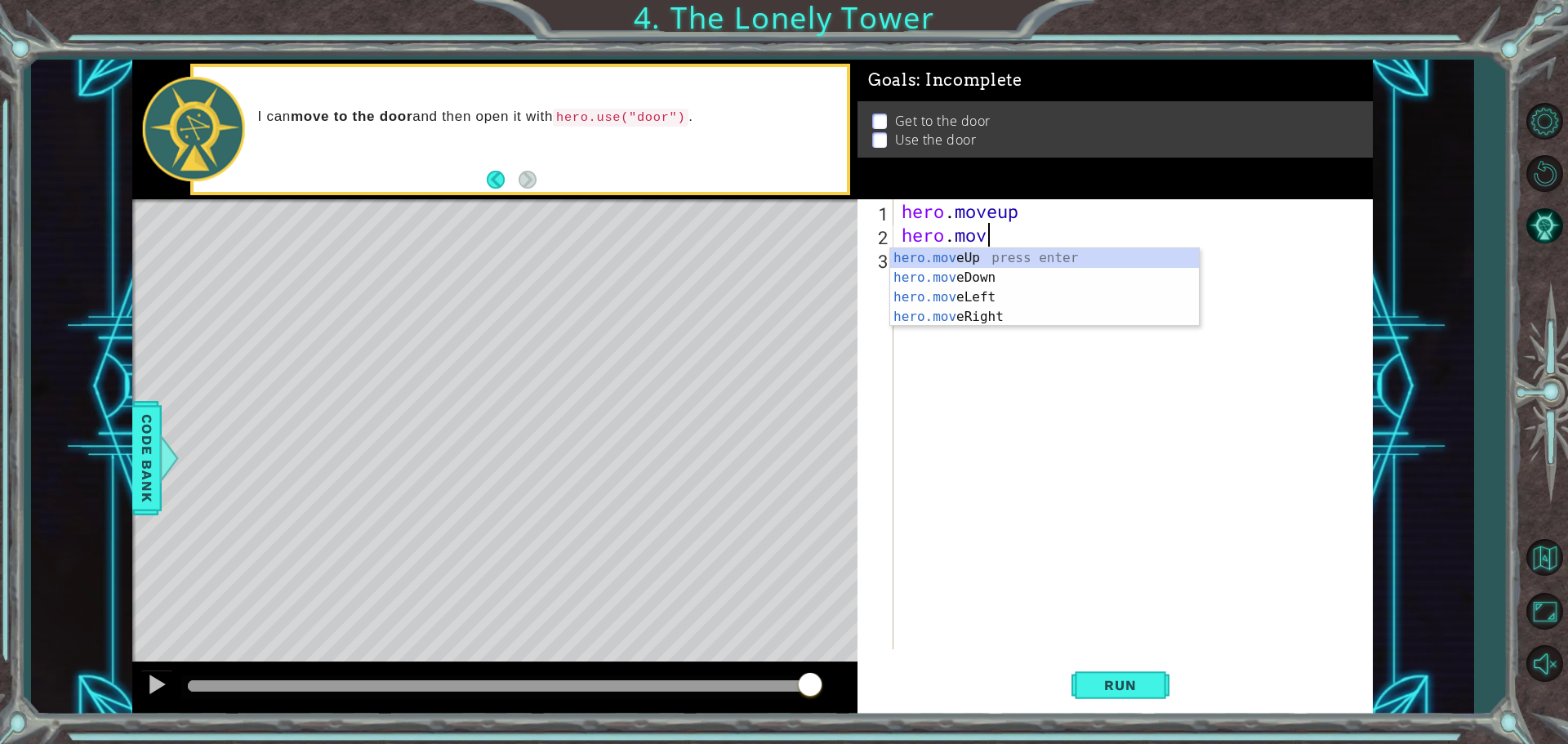
type textarea "hero.move"
click at [979, 296] on div "hero.move Up press enter hero.move Down press enter hero.move Left press enter …" at bounding box center [1044, 307] width 309 height 118
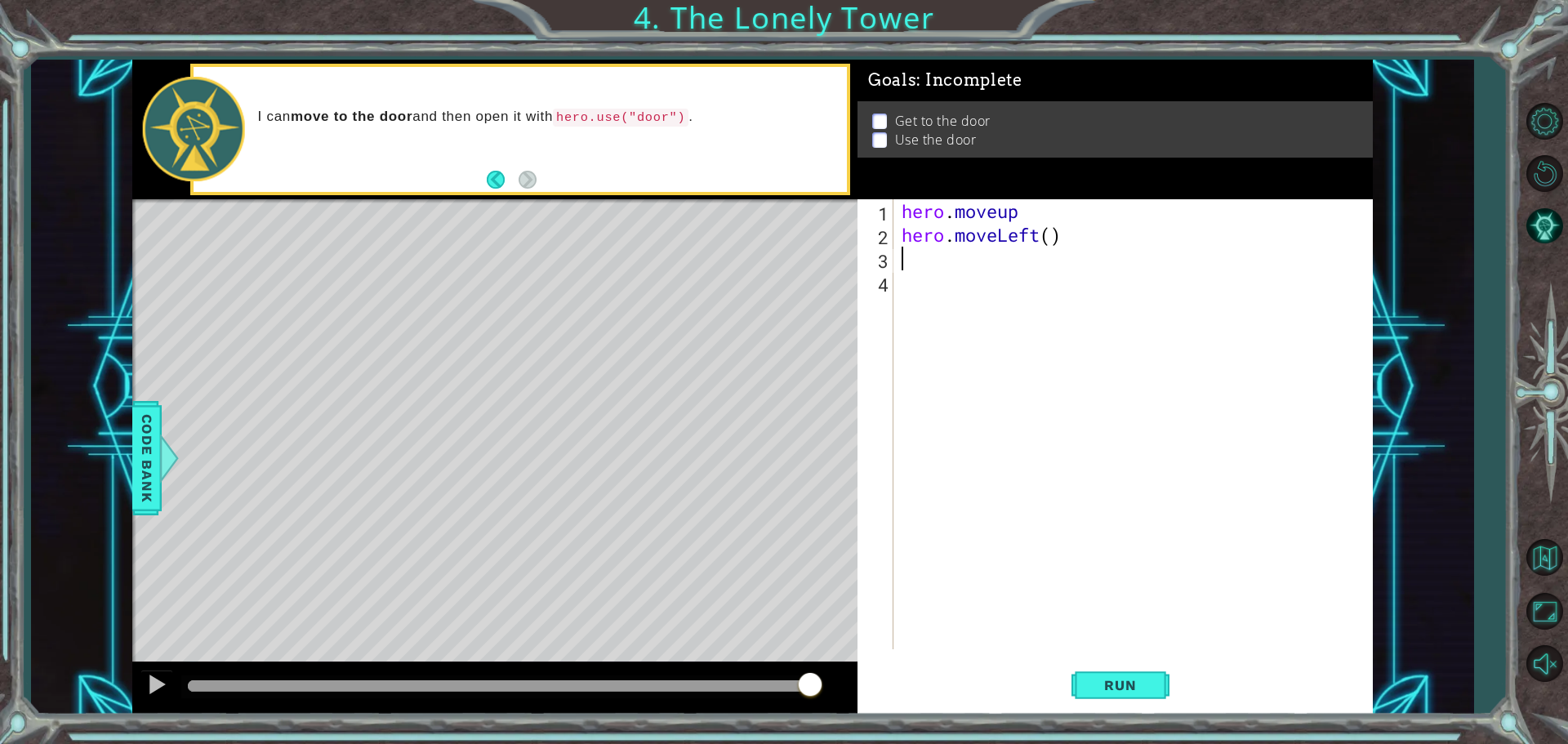
scroll to position [0, 0]
click at [1029, 215] on div "hero . moveup hero . moveLeft ( )" at bounding box center [1137, 448] width 477 height 497
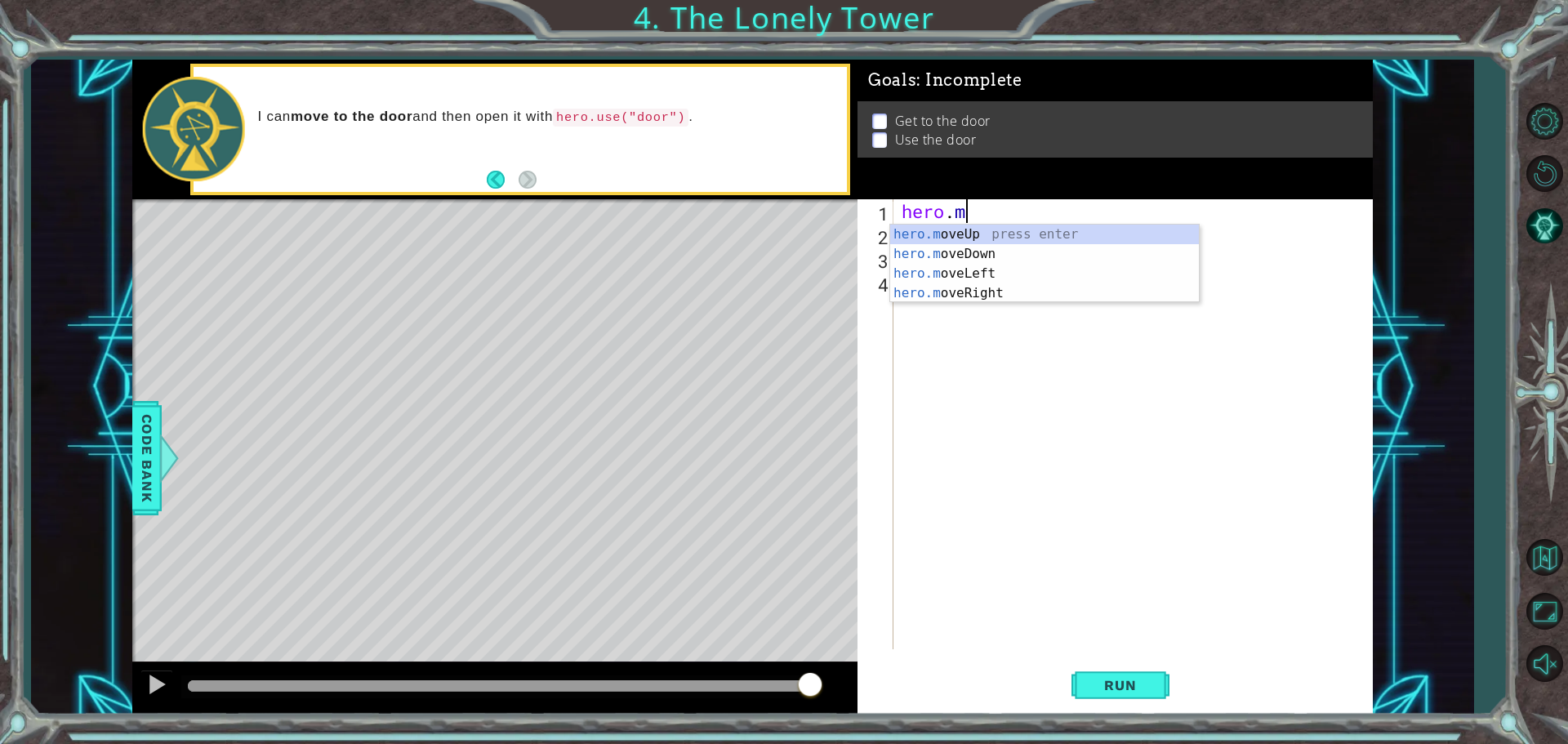
type textarea "h"
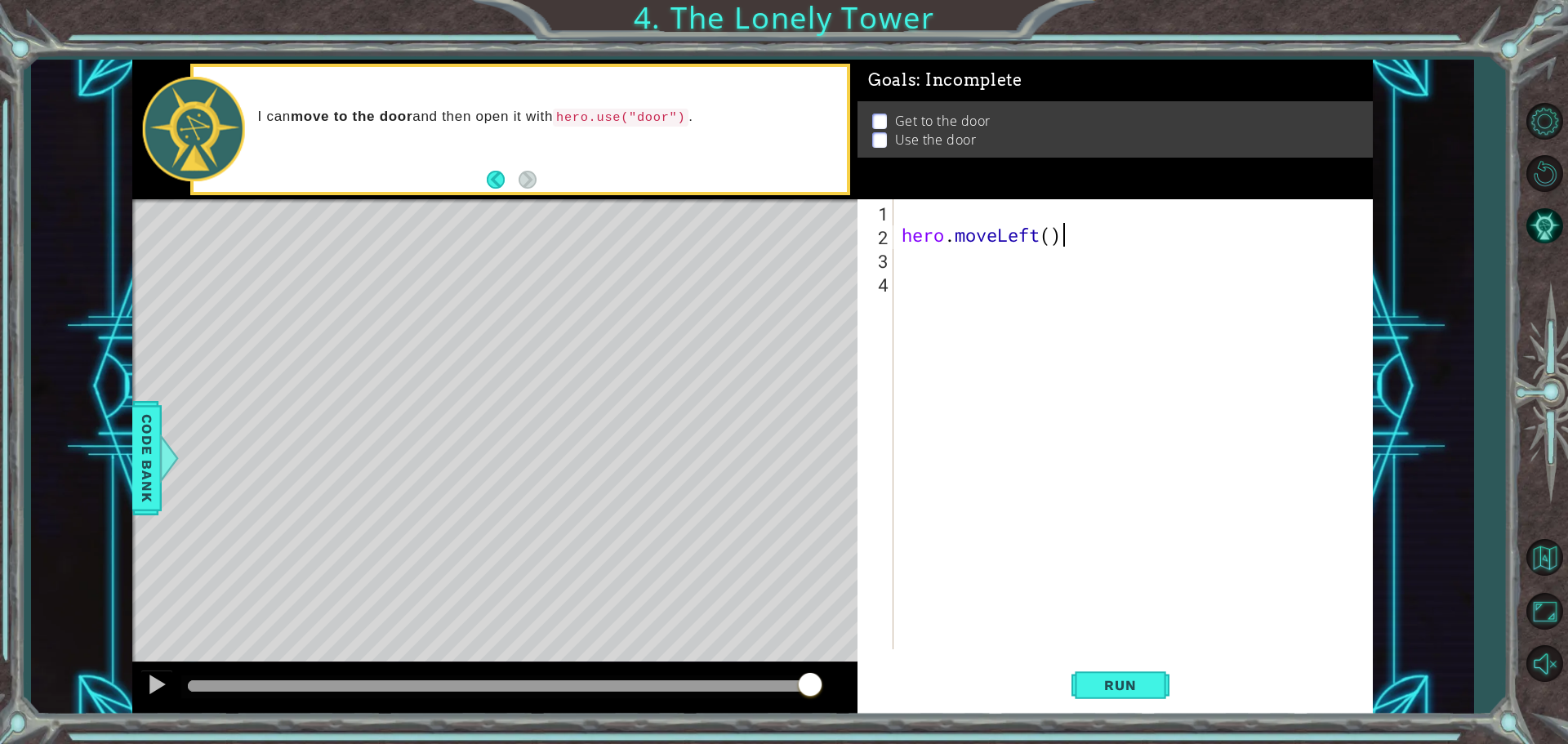
click at [1068, 239] on div "hero . moveLeft ( )" at bounding box center [1137, 448] width 477 height 497
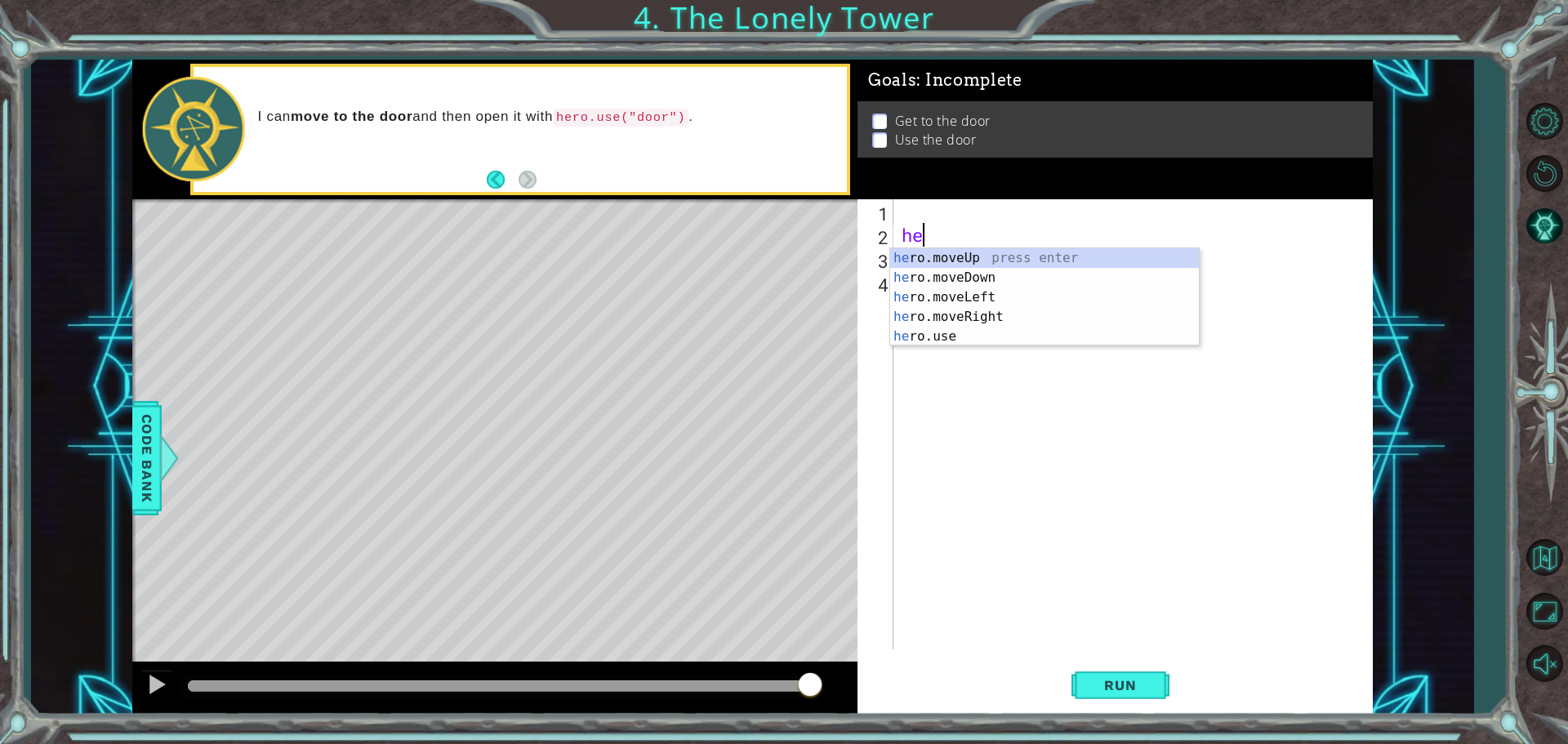
type textarea "h"
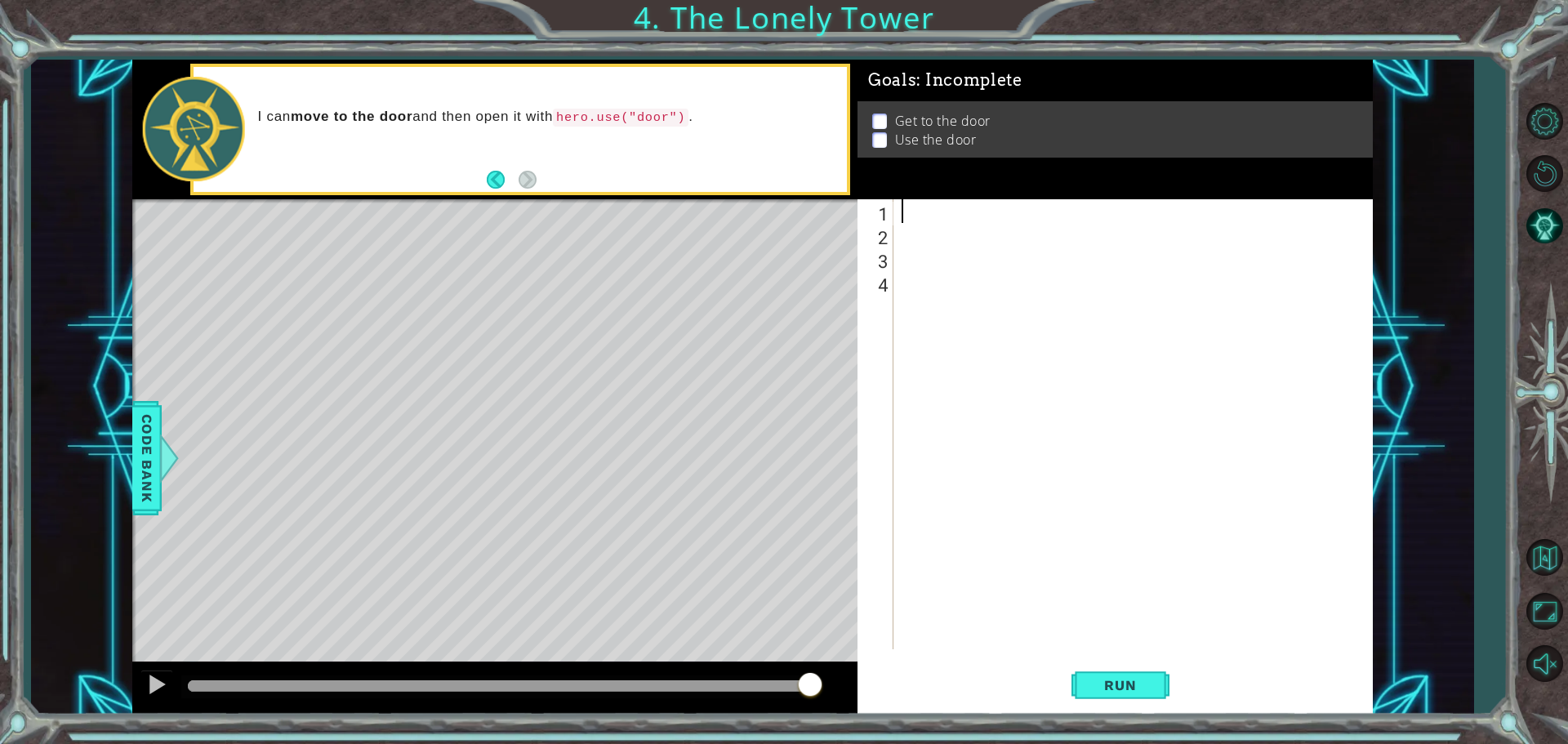
click at [910, 215] on div at bounding box center [1137, 448] width 477 height 497
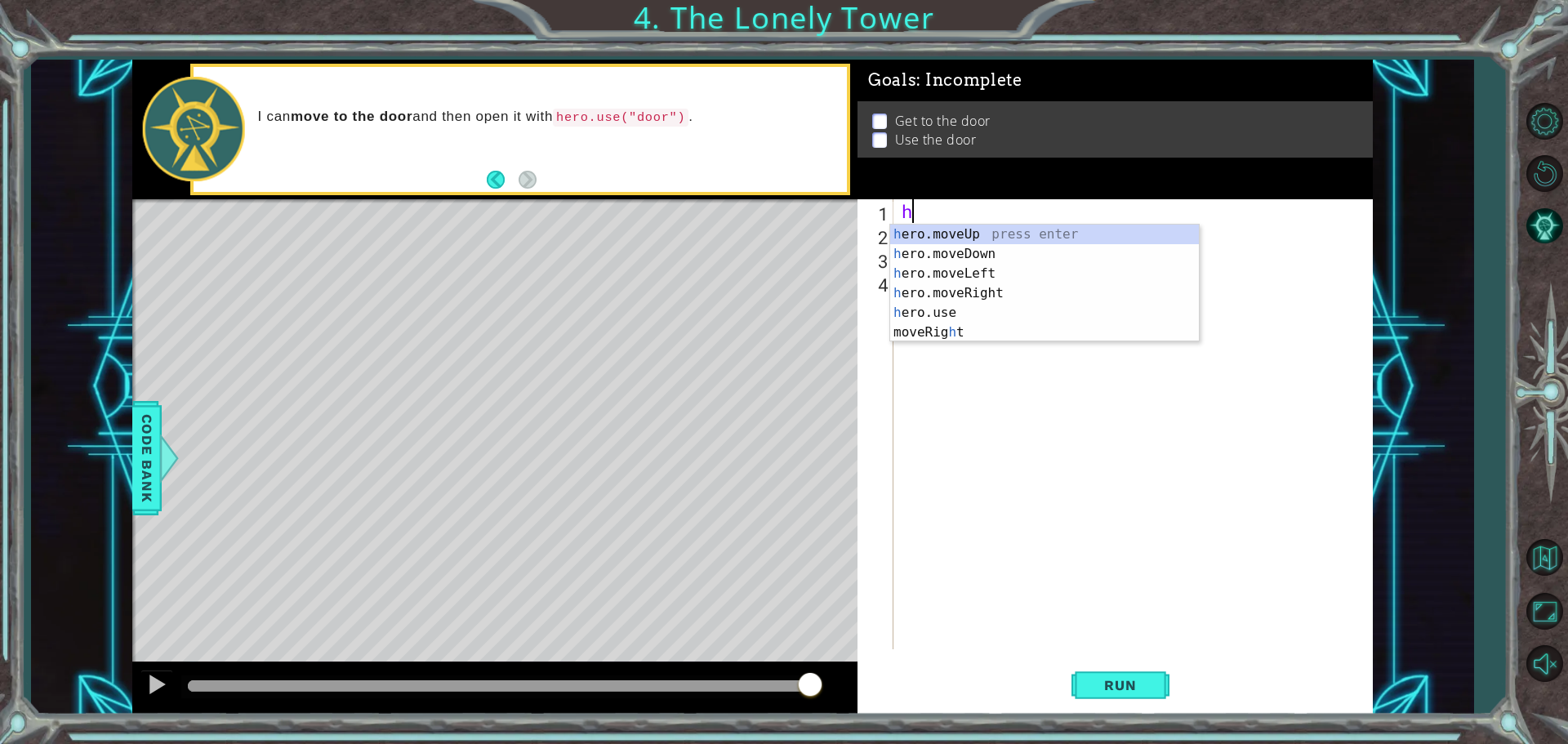
type textarea "he"
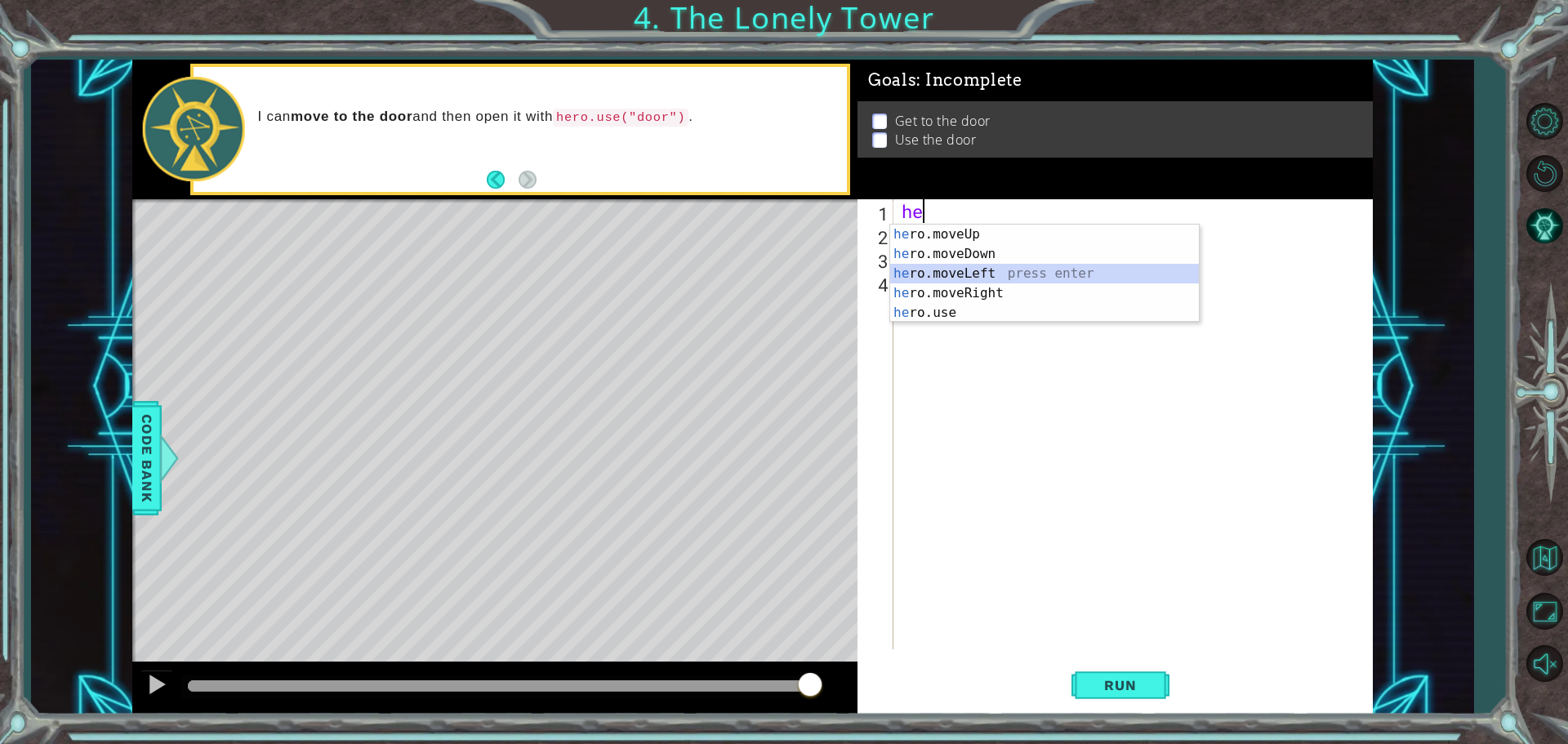
click at [969, 264] on div "he ro.moveUp press enter he ro.moveDown press enter he ro.moveLeft press enter …" at bounding box center [1044, 293] width 309 height 137
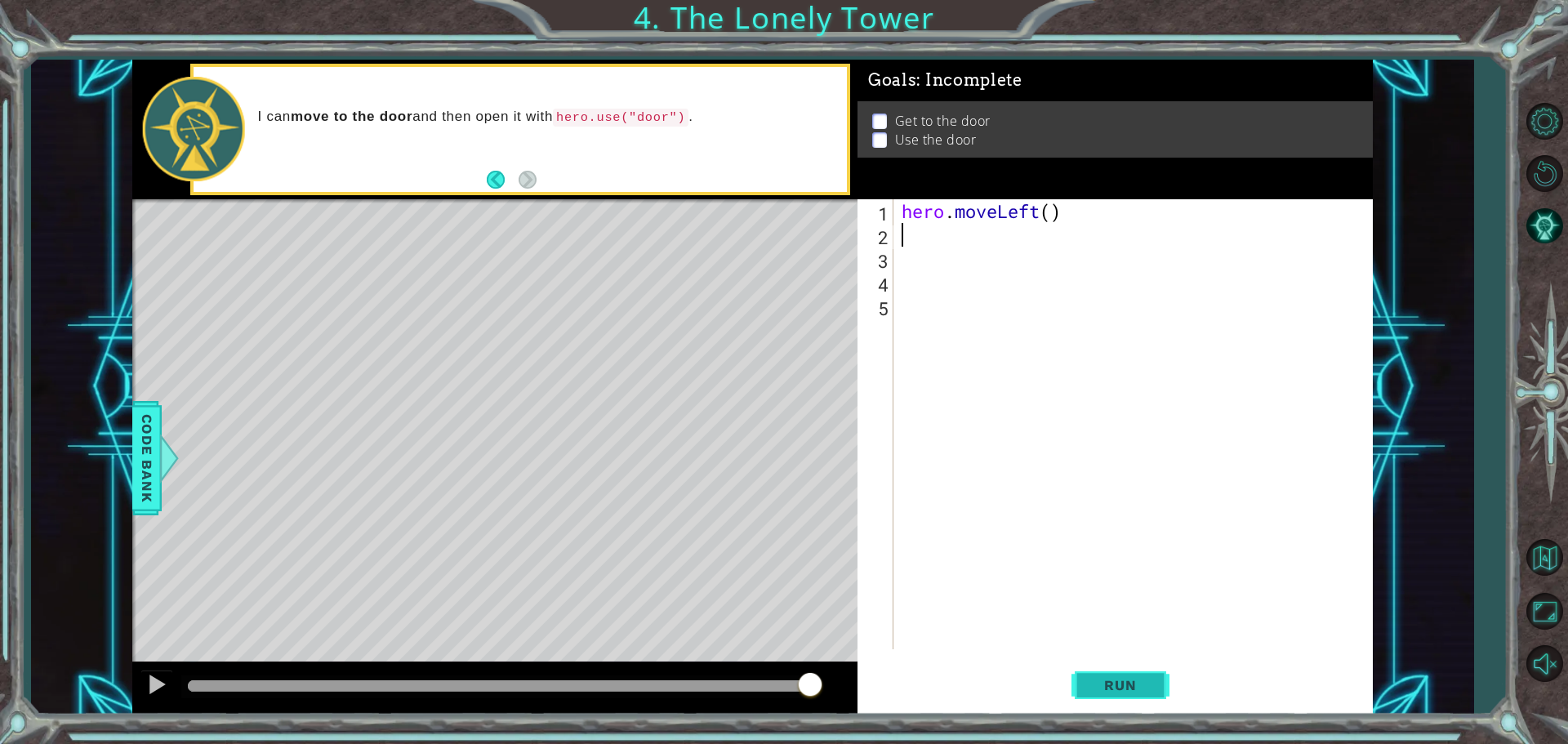
click at [1117, 693] on button "Run" at bounding box center [1120, 685] width 98 height 52
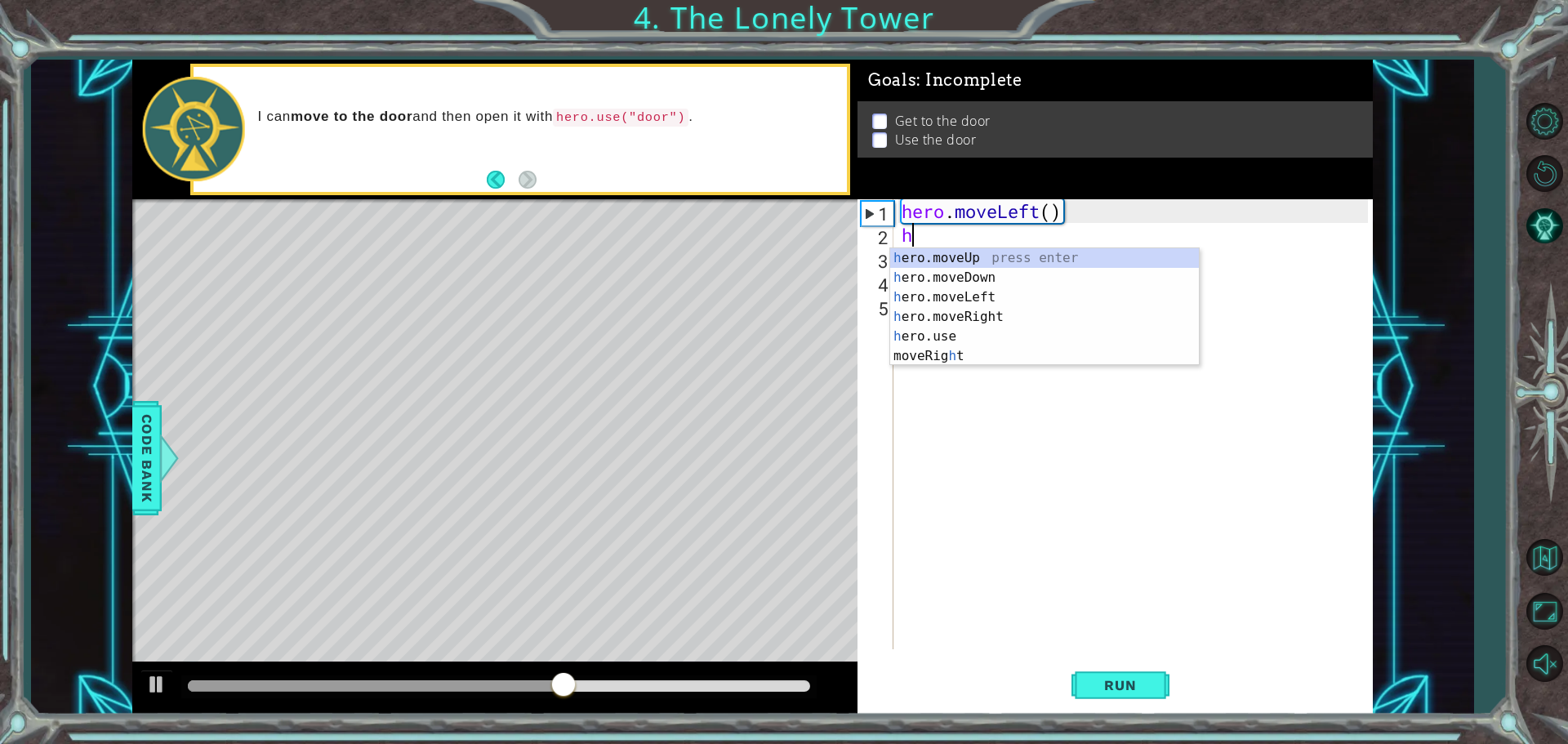
type textarea "he"
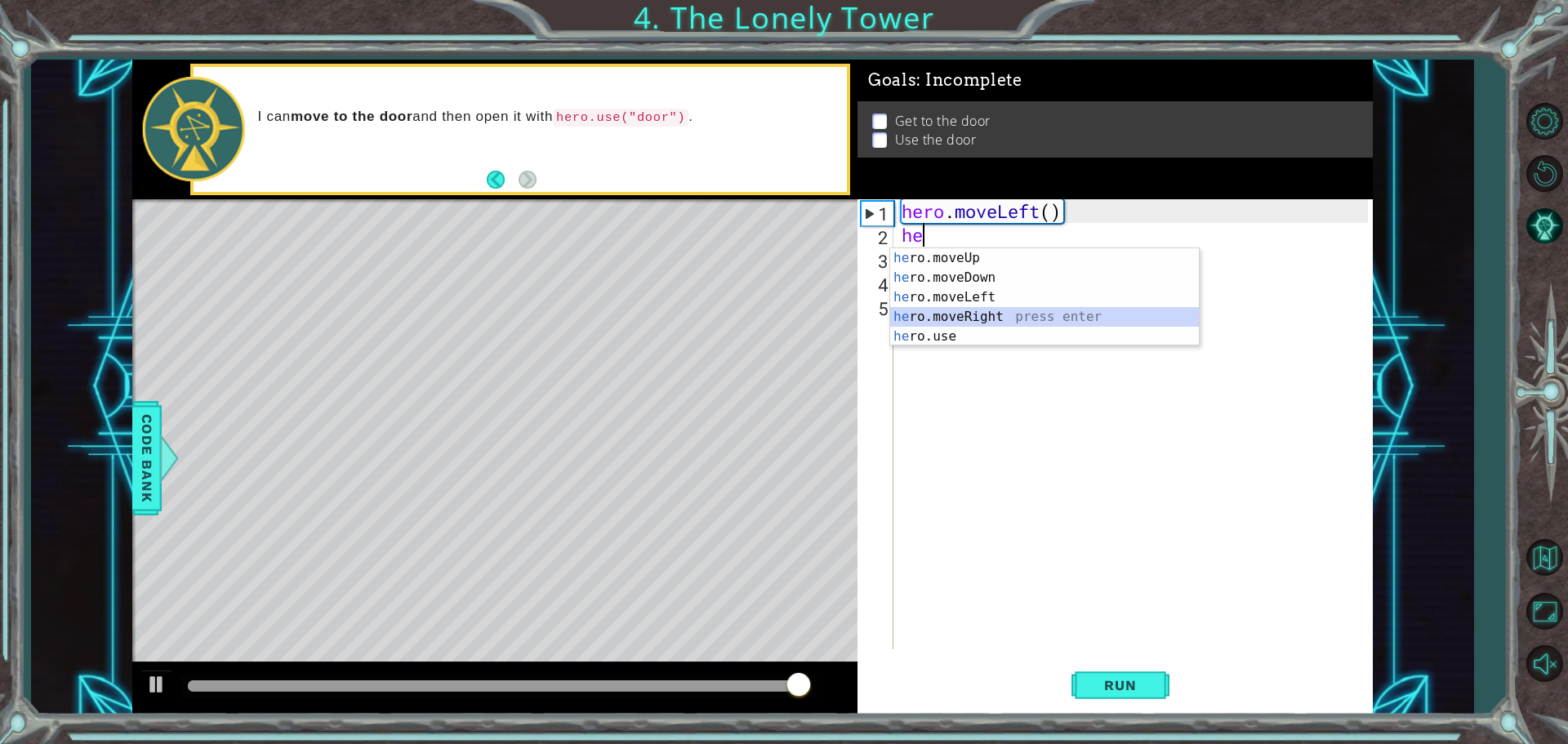
click at [968, 321] on div "he ro.moveUp press enter he ro.moveDown press enter he ro.moveLeft press enter …" at bounding box center [1044, 317] width 309 height 137
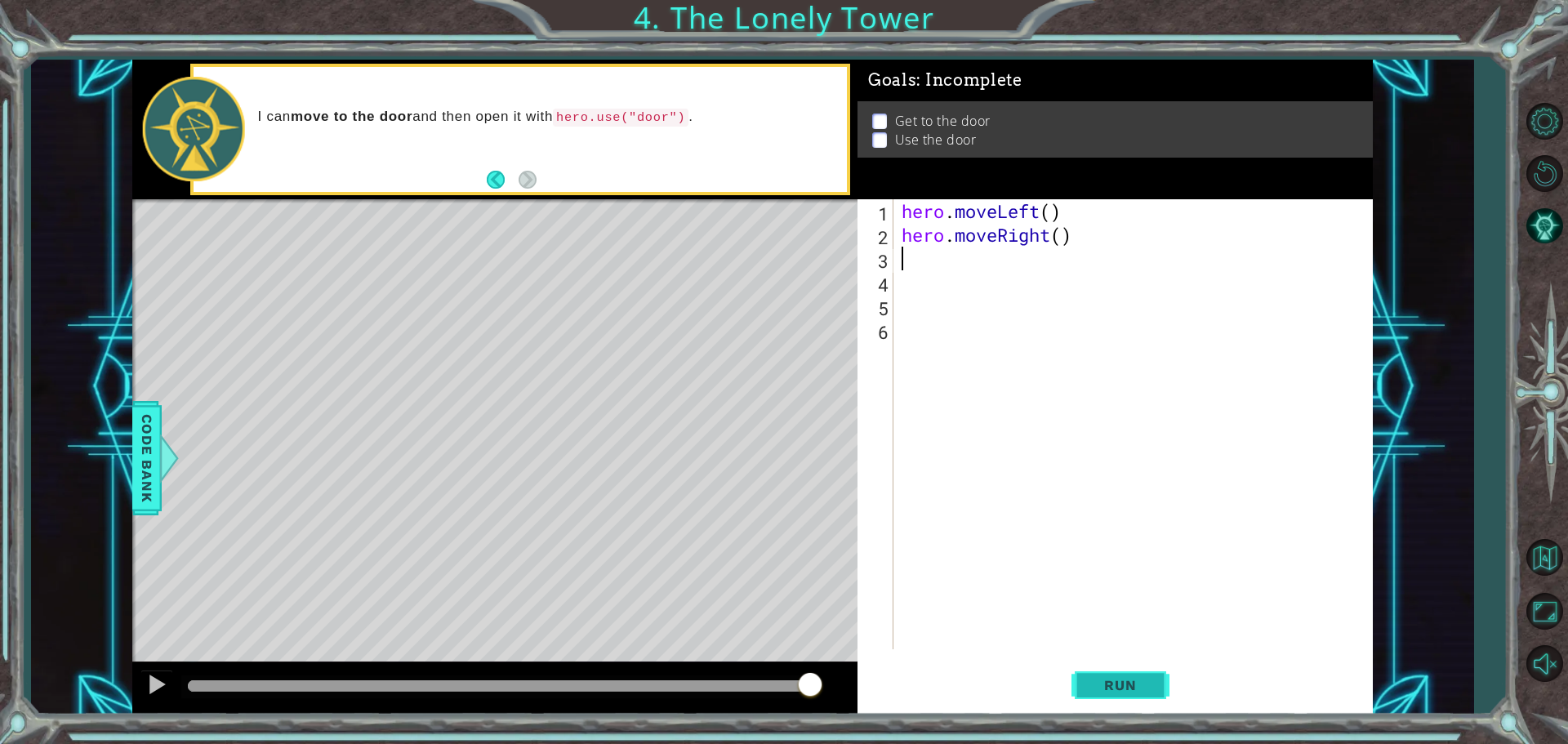
click at [1118, 692] on span "Run" at bounding box center [1120, 686] width 64 height 16
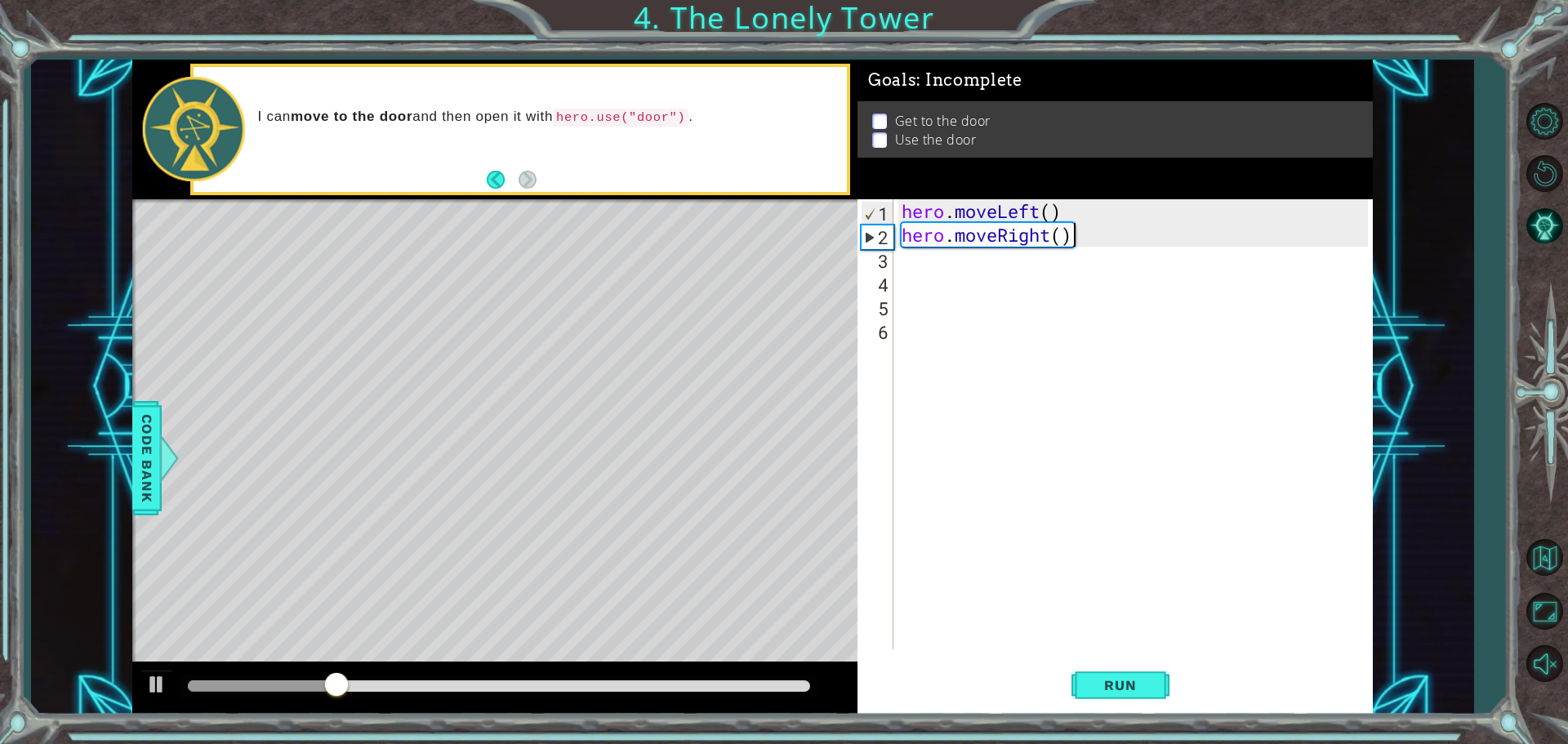
click at [1087, 235] on div "hero . moveLeft ( ) hero . moveRight ( )" at bounding box center [1137, 448] width 477 height 497
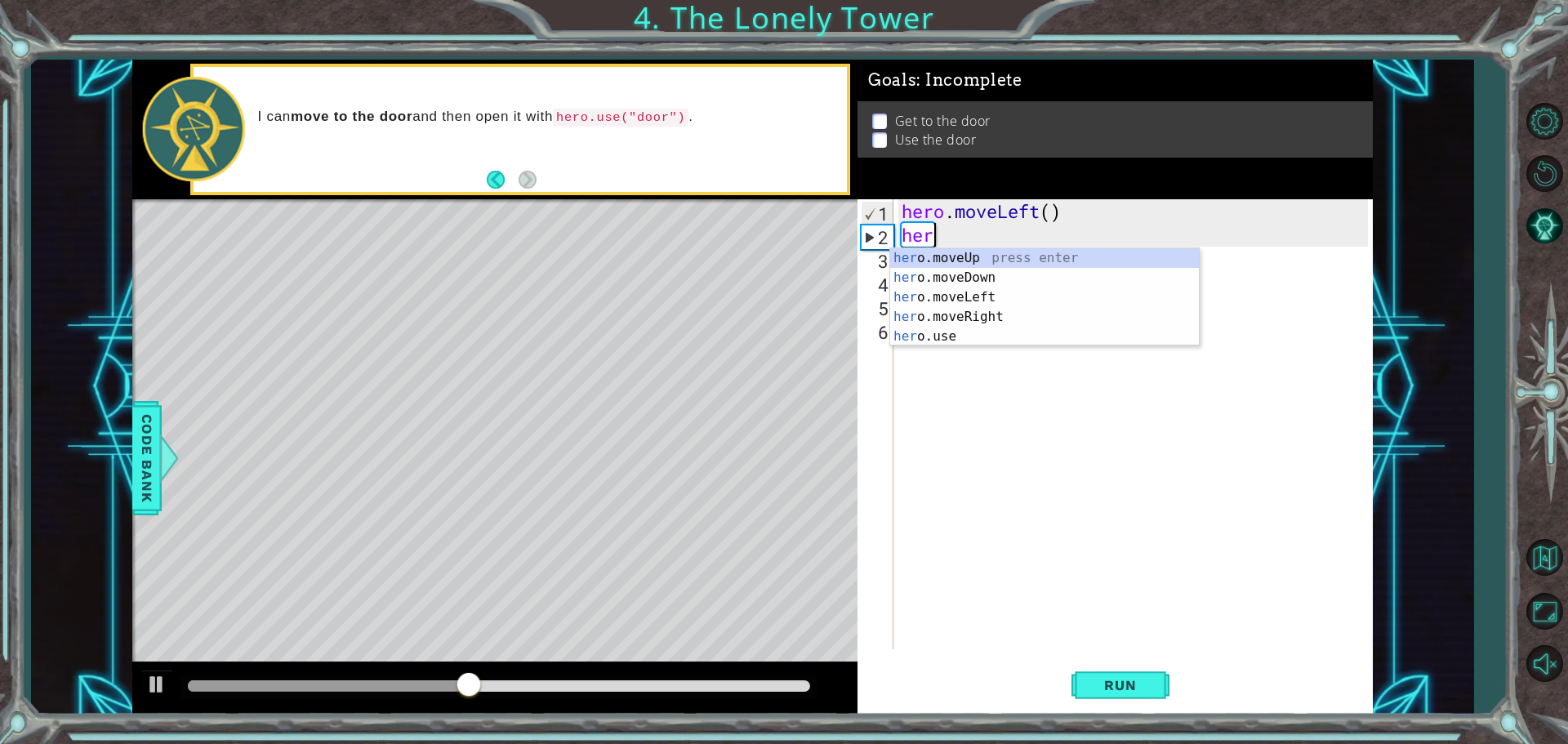
type textarea "hero"
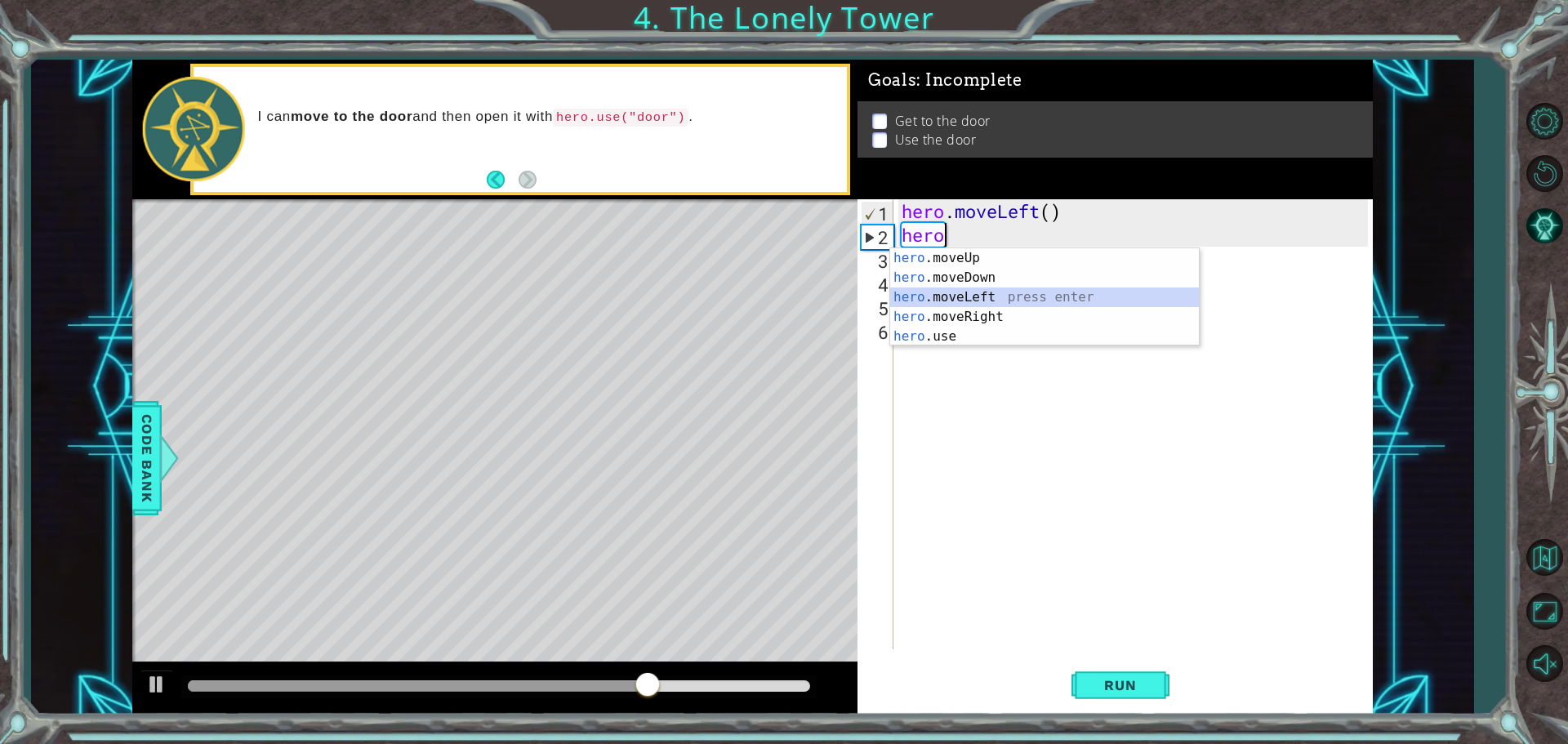
click at [967, 291] on div "hero .moveUp press enter hero .moveDown press enter hero .moveLeft press enter …" at bounding box center [1044, 317] width 309 height 137
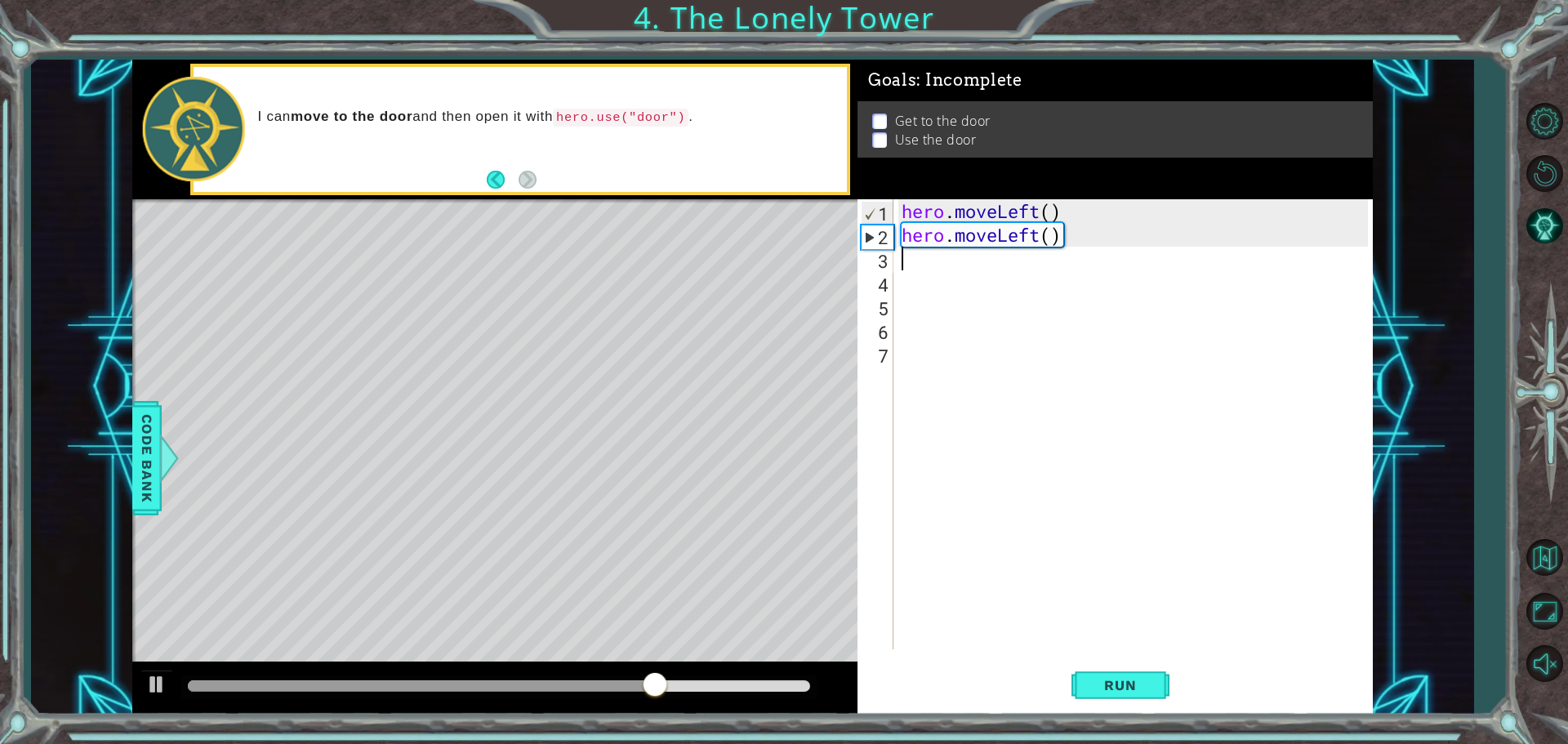
scroll to position [0, 0]
click at [1091, 696] on button "Run" at bounding box center [1120, 685] width 98 height 52
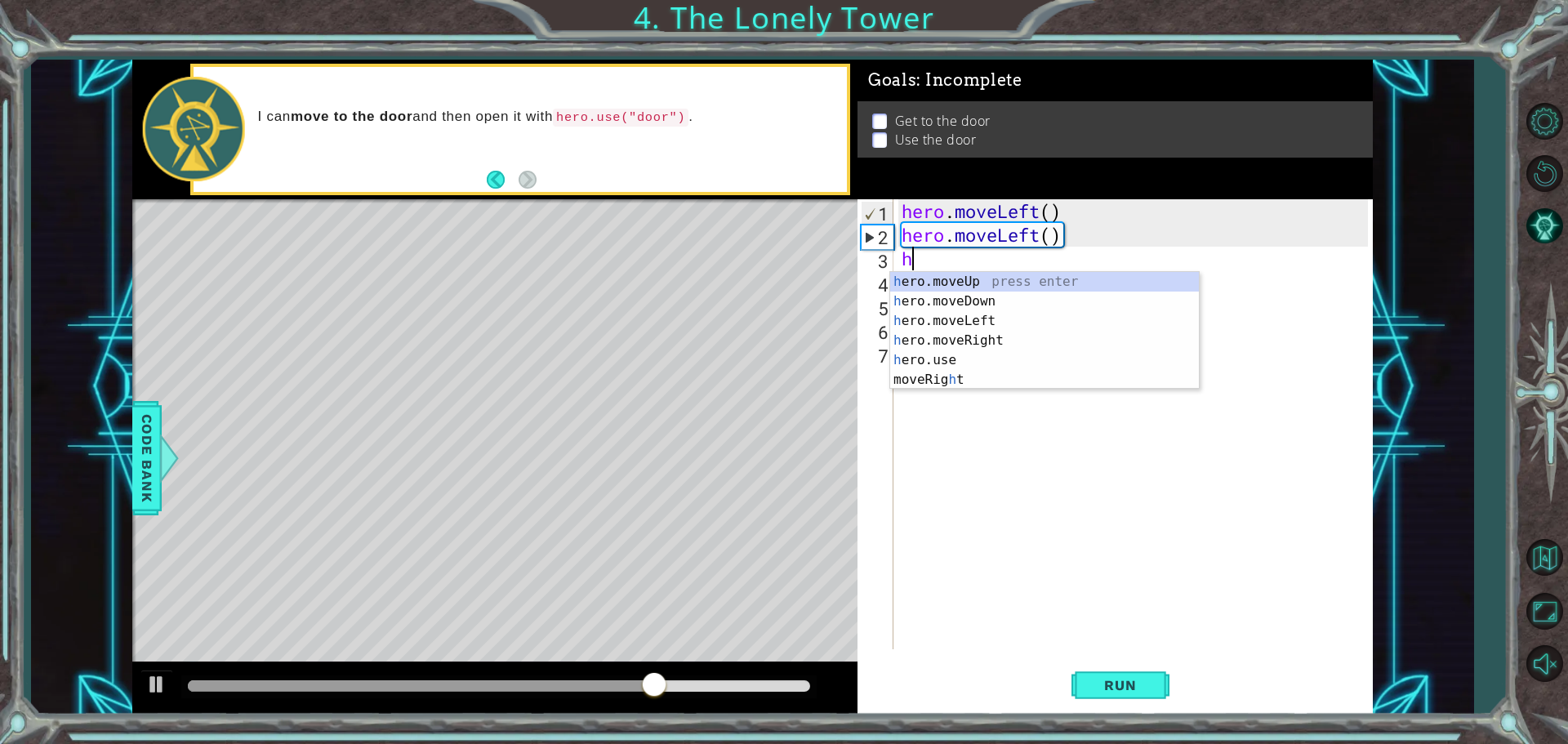
type textarea "he"
click at [961, 284] on div "he ro.moveUp press enter he ro.moveDown press enter he ro.moveLeft press enter …" at bounding box center [1044, 340] width 309 height 137
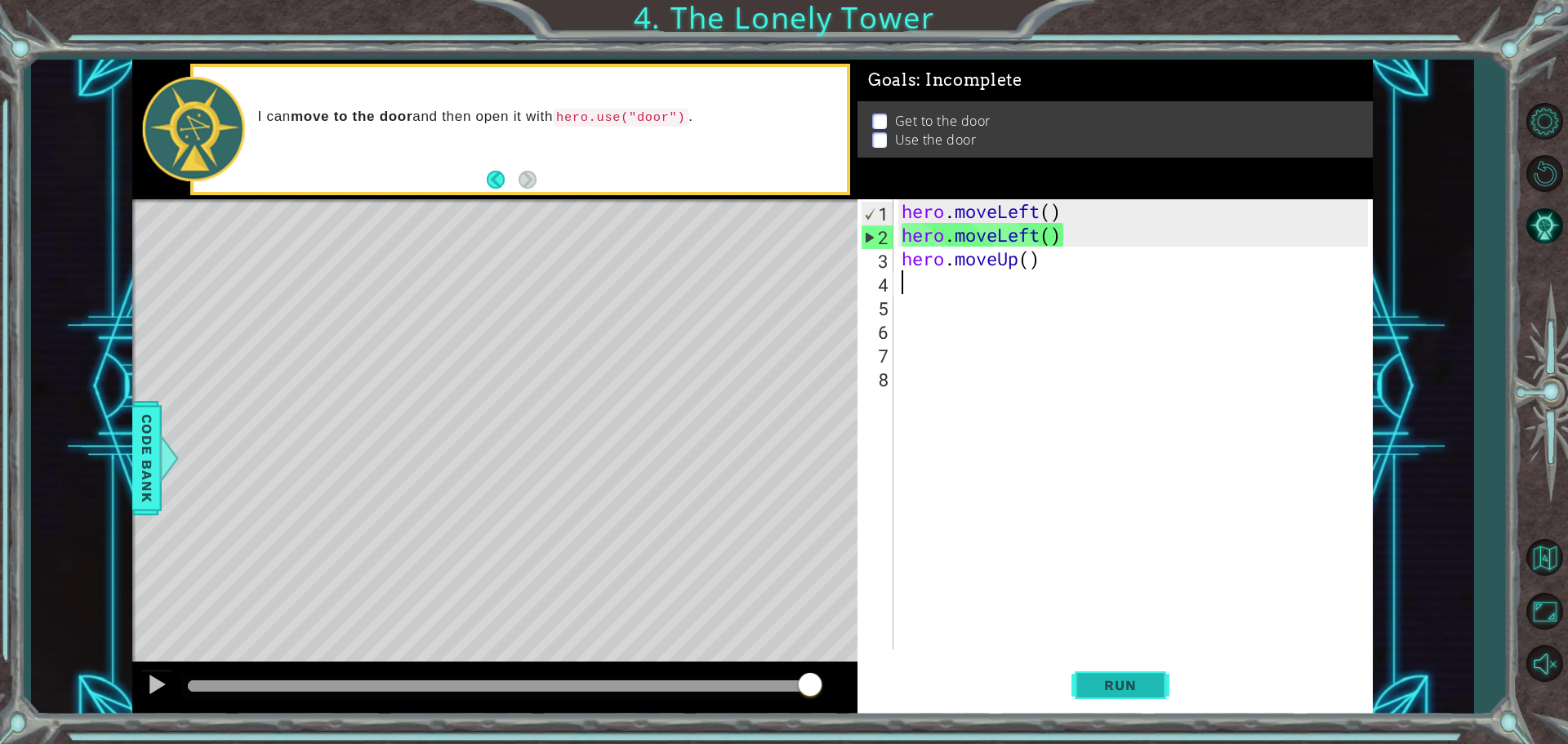
click at [1142, 691] on span "Run" at bounding box center [1120, 686] width 64 height 16
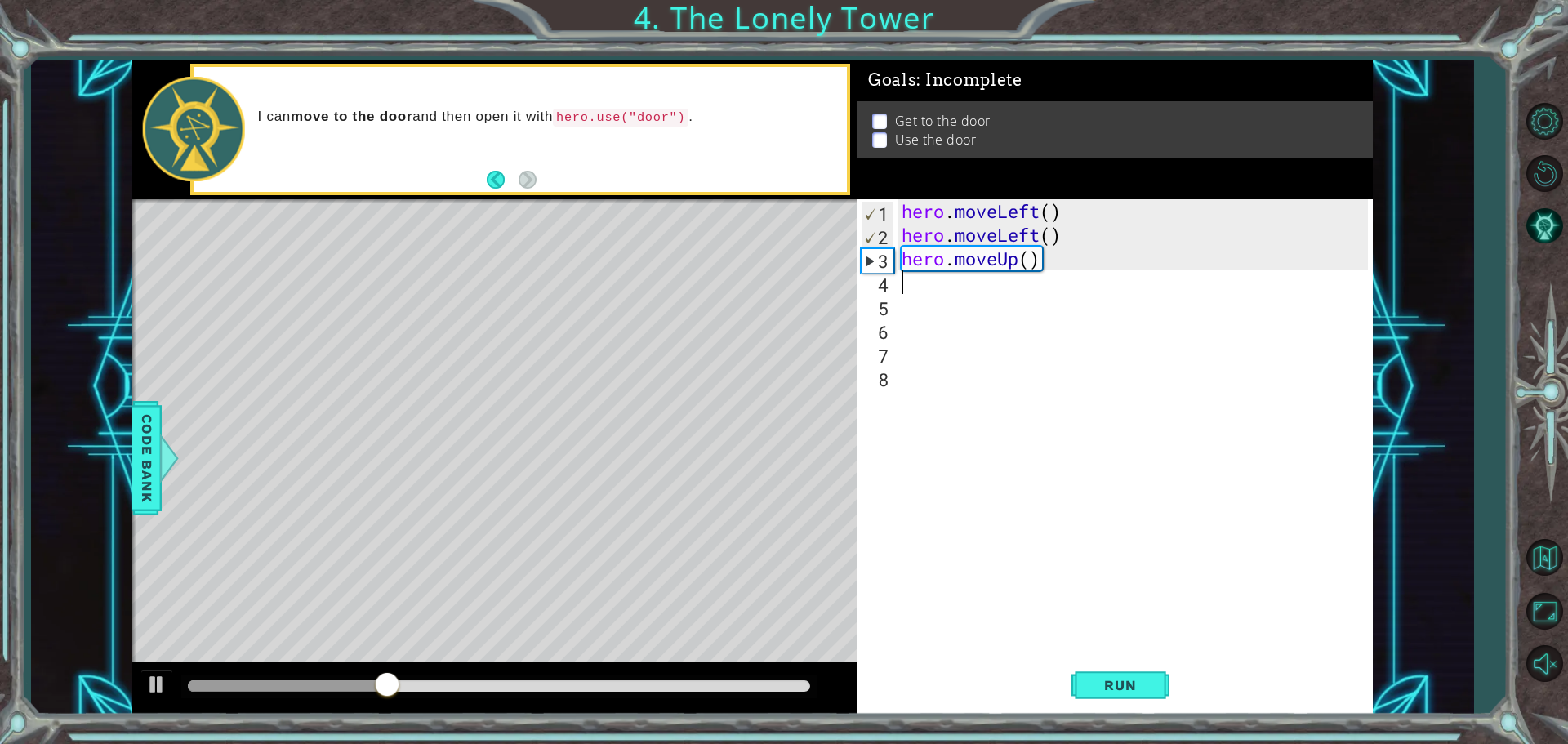
type textarea "m"
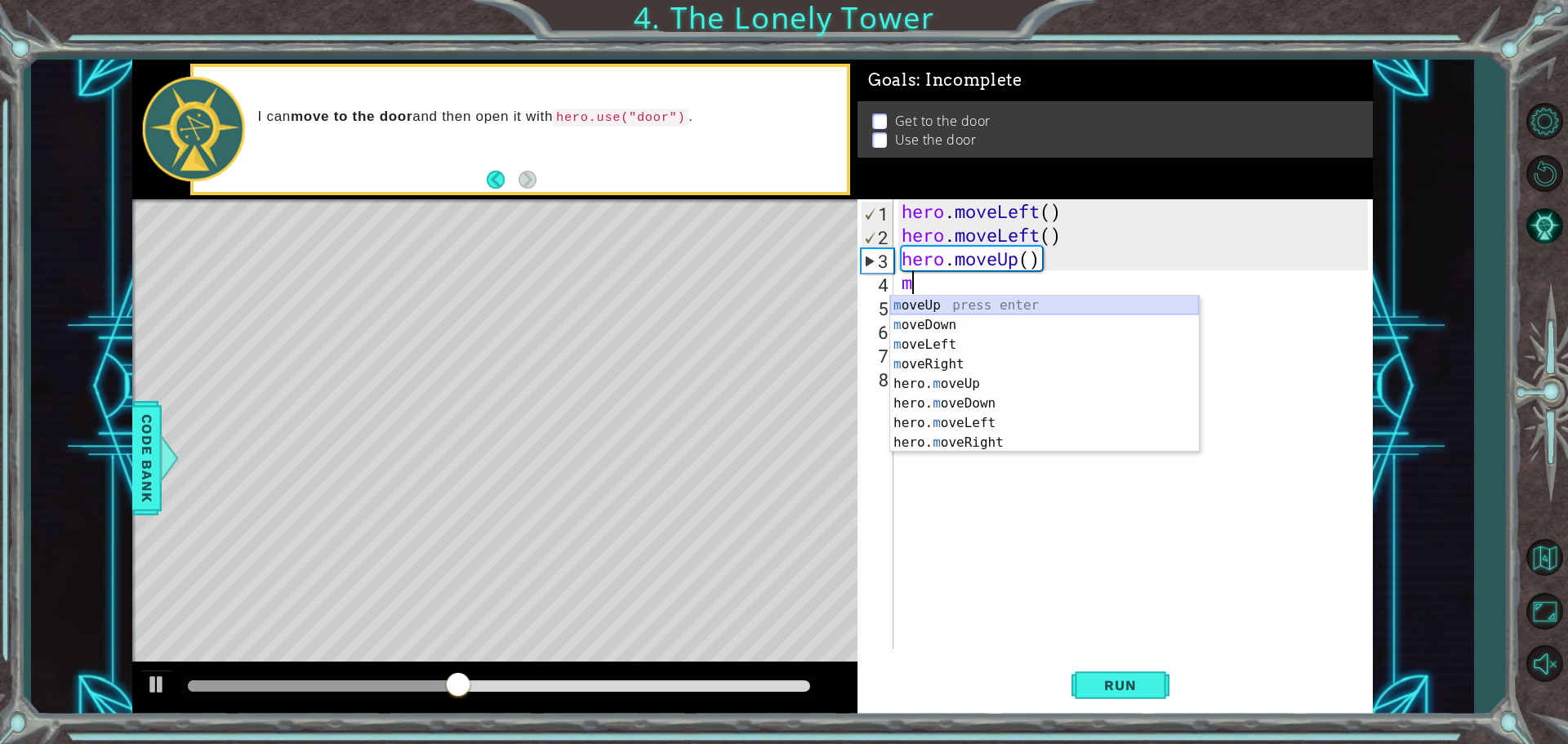
click at [965, 310] on div "m oveUp press enter m oveDown press enter m oveLeft press enter m oveRight pres…" at bounding box center [1044, 393] width 309 height 196
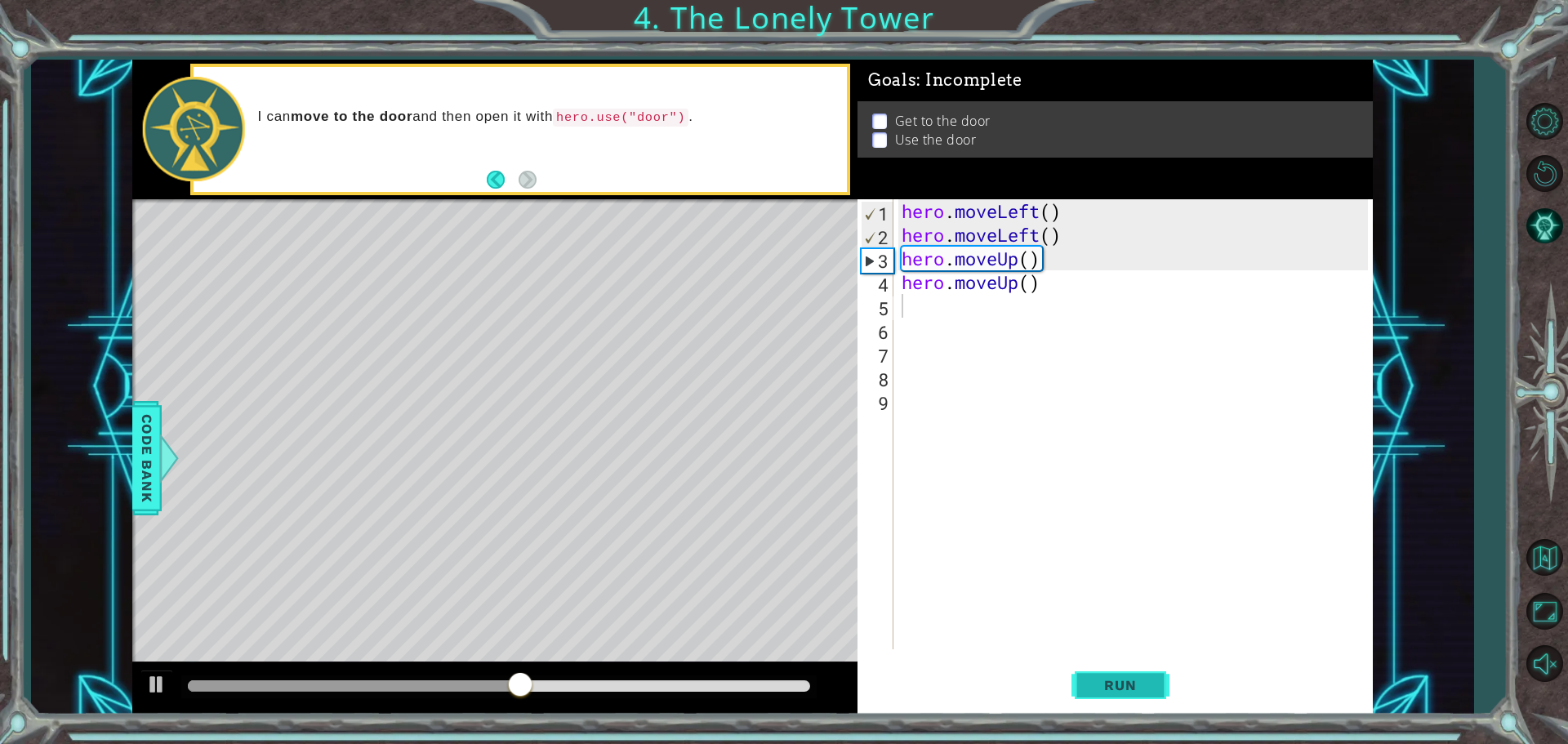
click at [1162, 679] on button "Run" at bounding box center [1120, 685] width 98 height 52
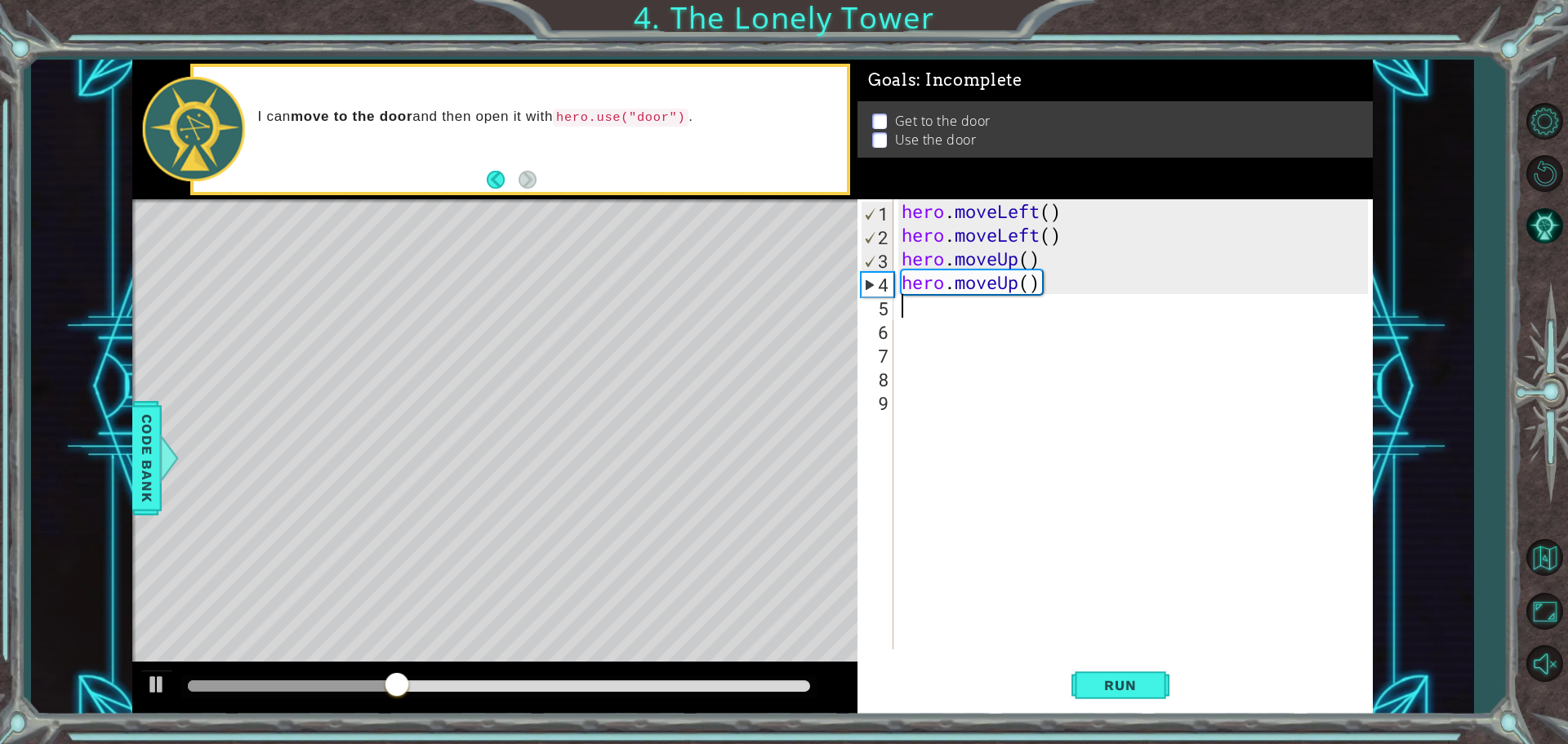
type textarea "h"
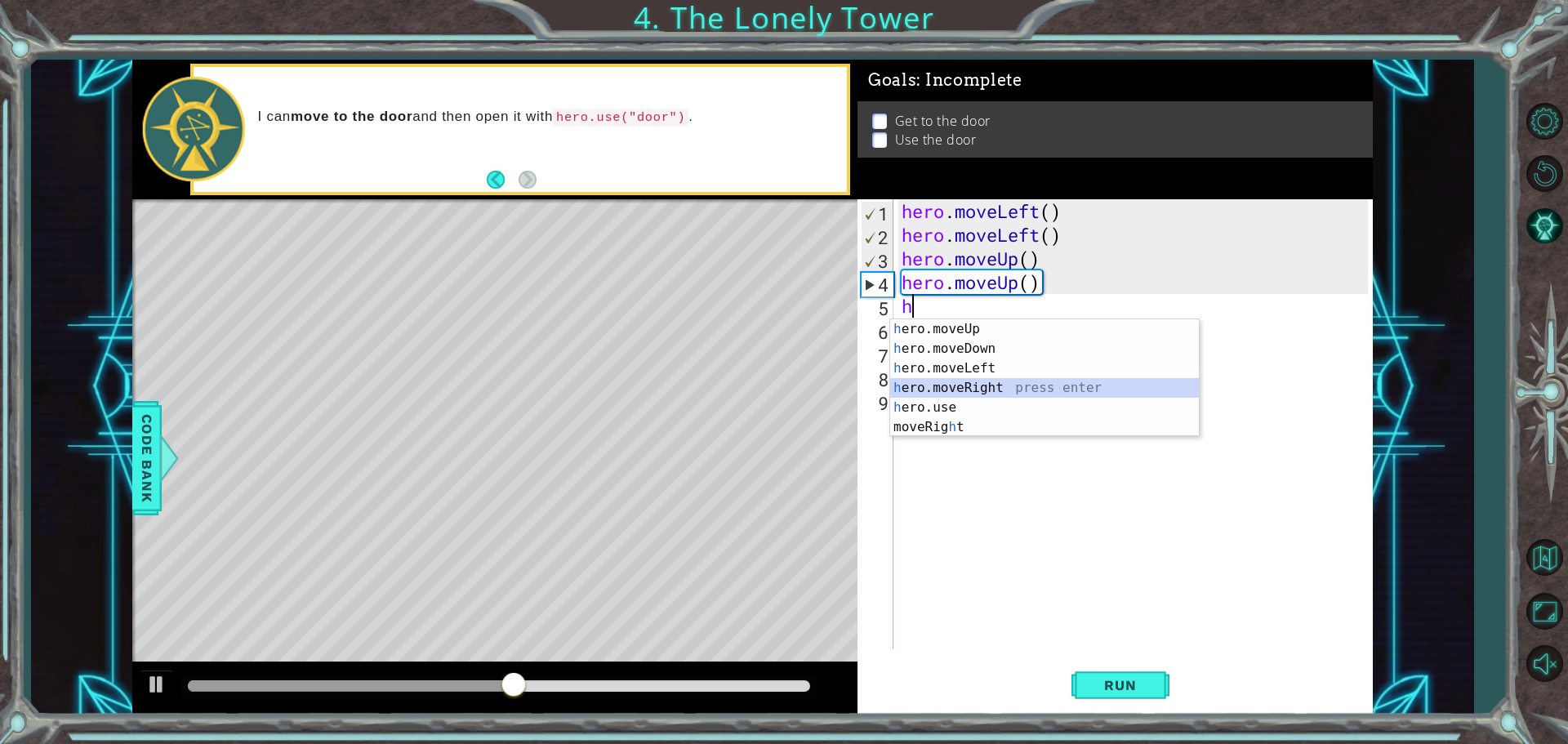
click at [999, 379] on div "h ero.moveUp press enter h ero.moveDown press enter h ero.moveLeft press enter …" at bounding box center [1044, 398] width 309 height 156
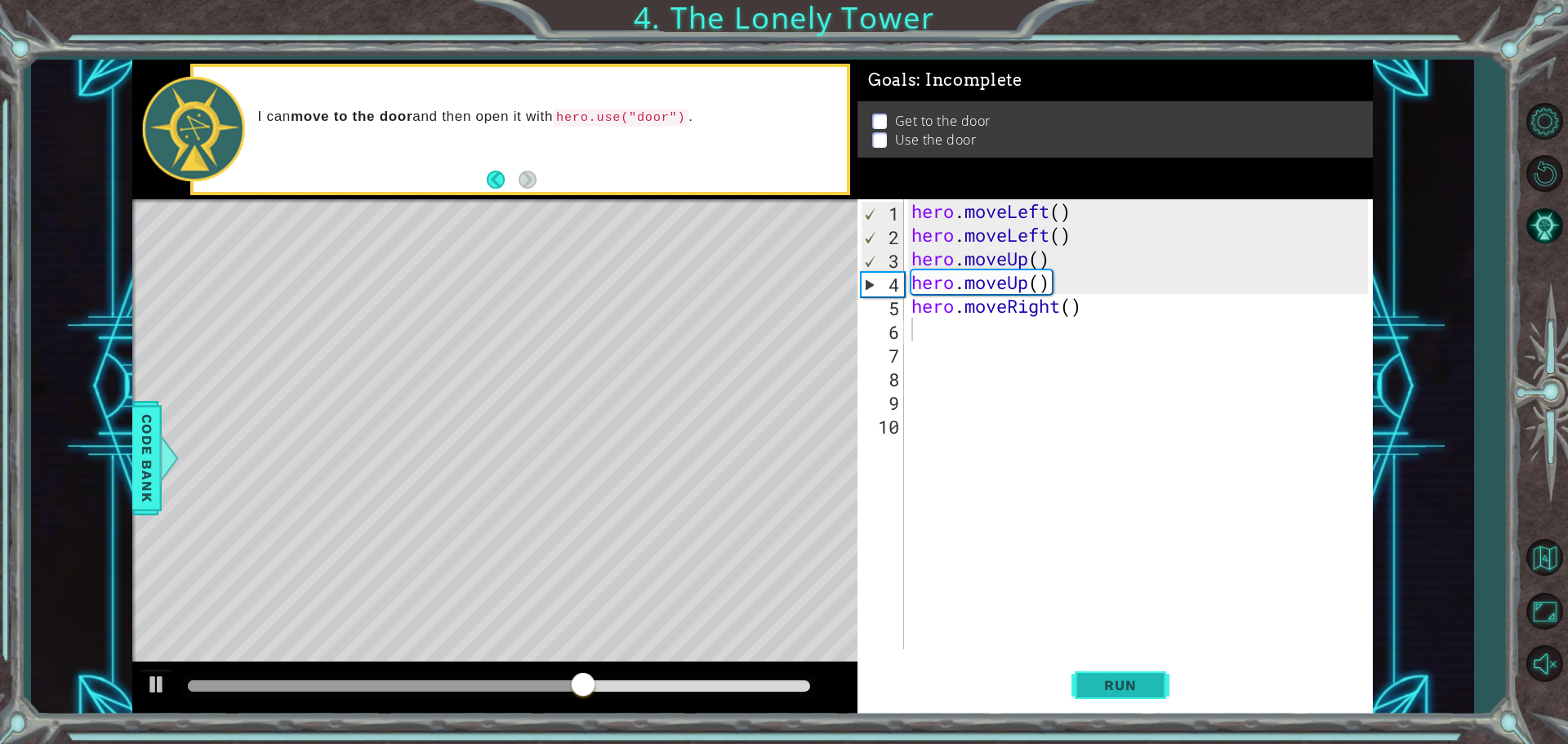
click at [1125, 695] on button "Run" at bounding box center [1120, 685] width 98 height 52
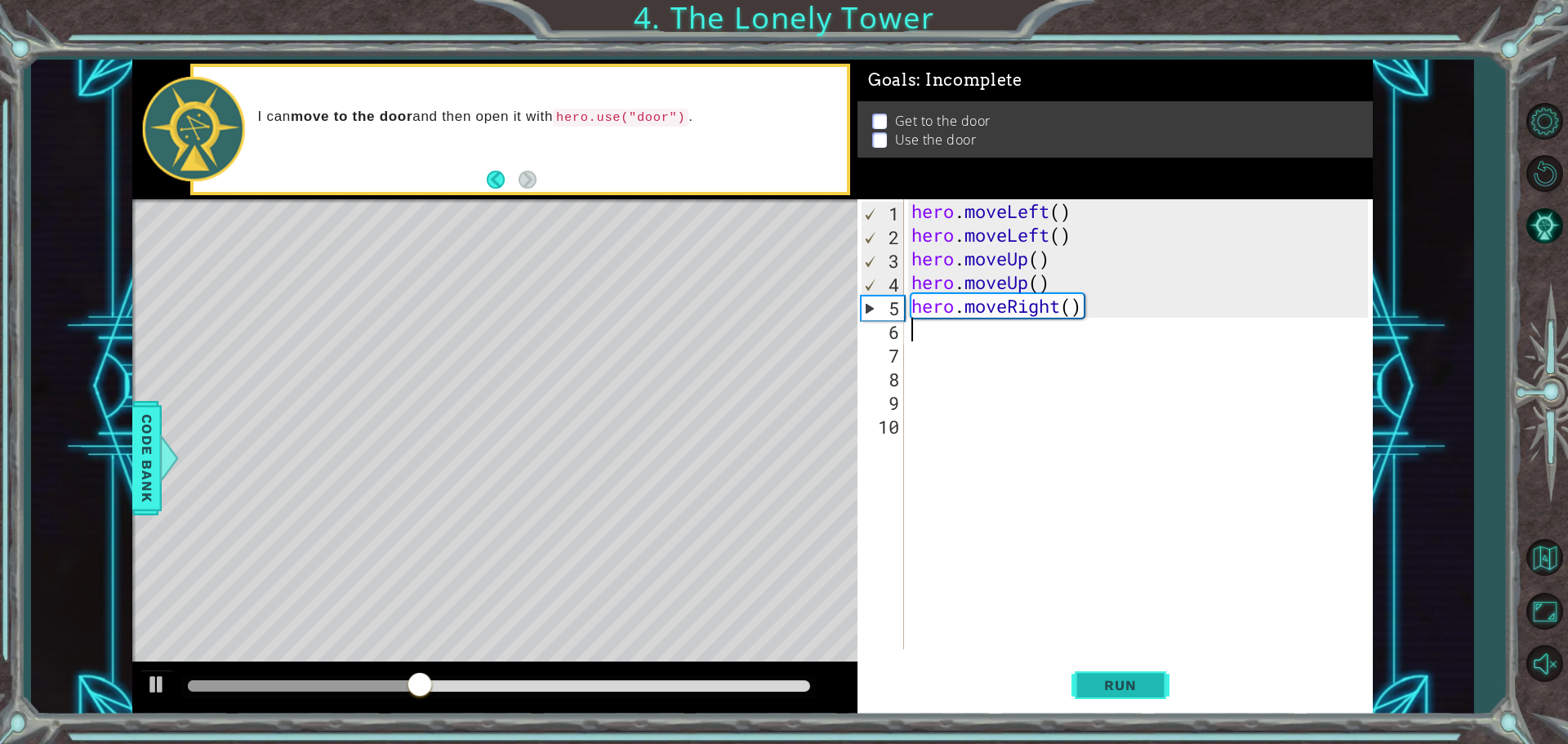
type textarea "m"
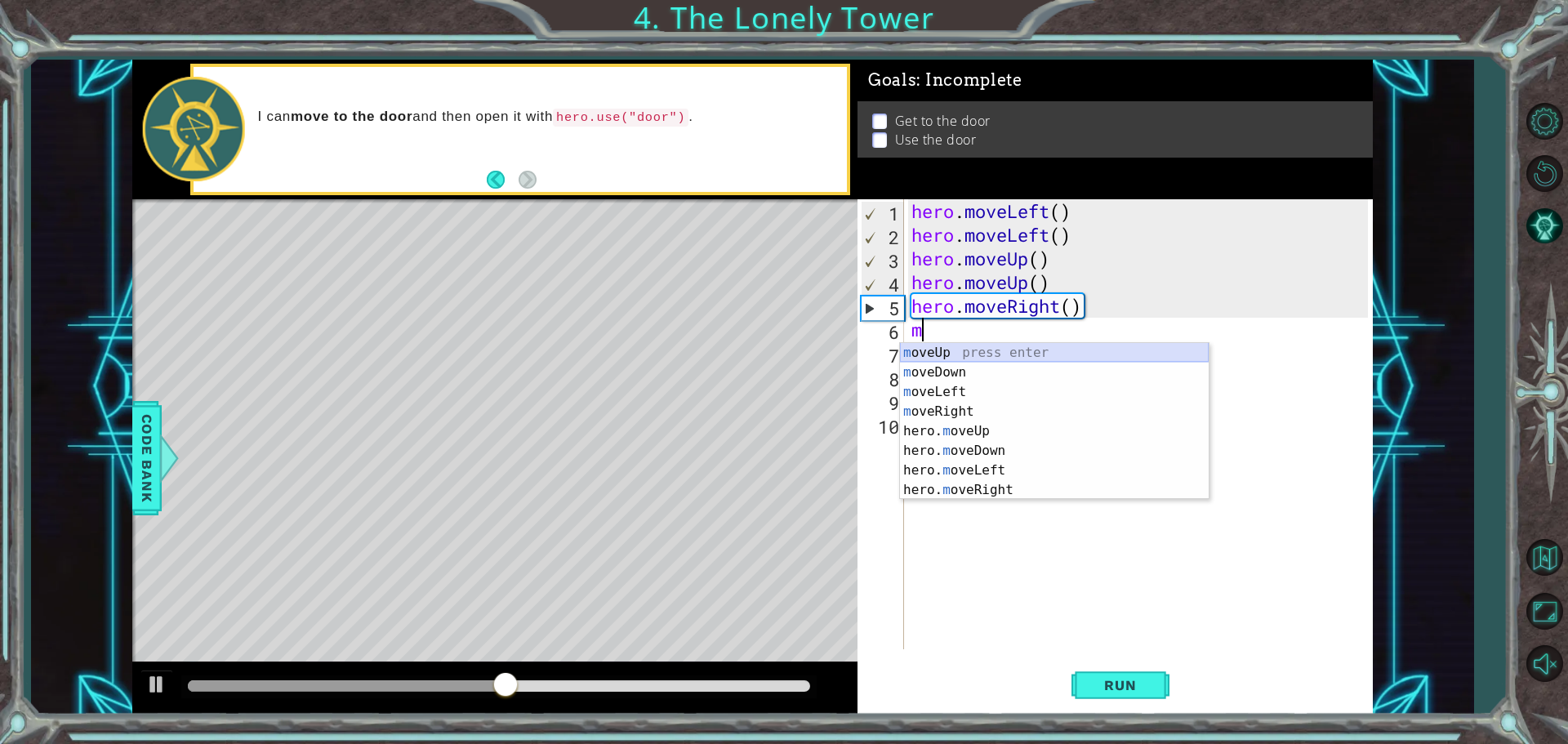
click at [1069, 349] on div "m oveUp press enter m oveDown press enter m oveLeft press enter m oveRight pres…" at bounding box center [1054, 441] width 309 height 196
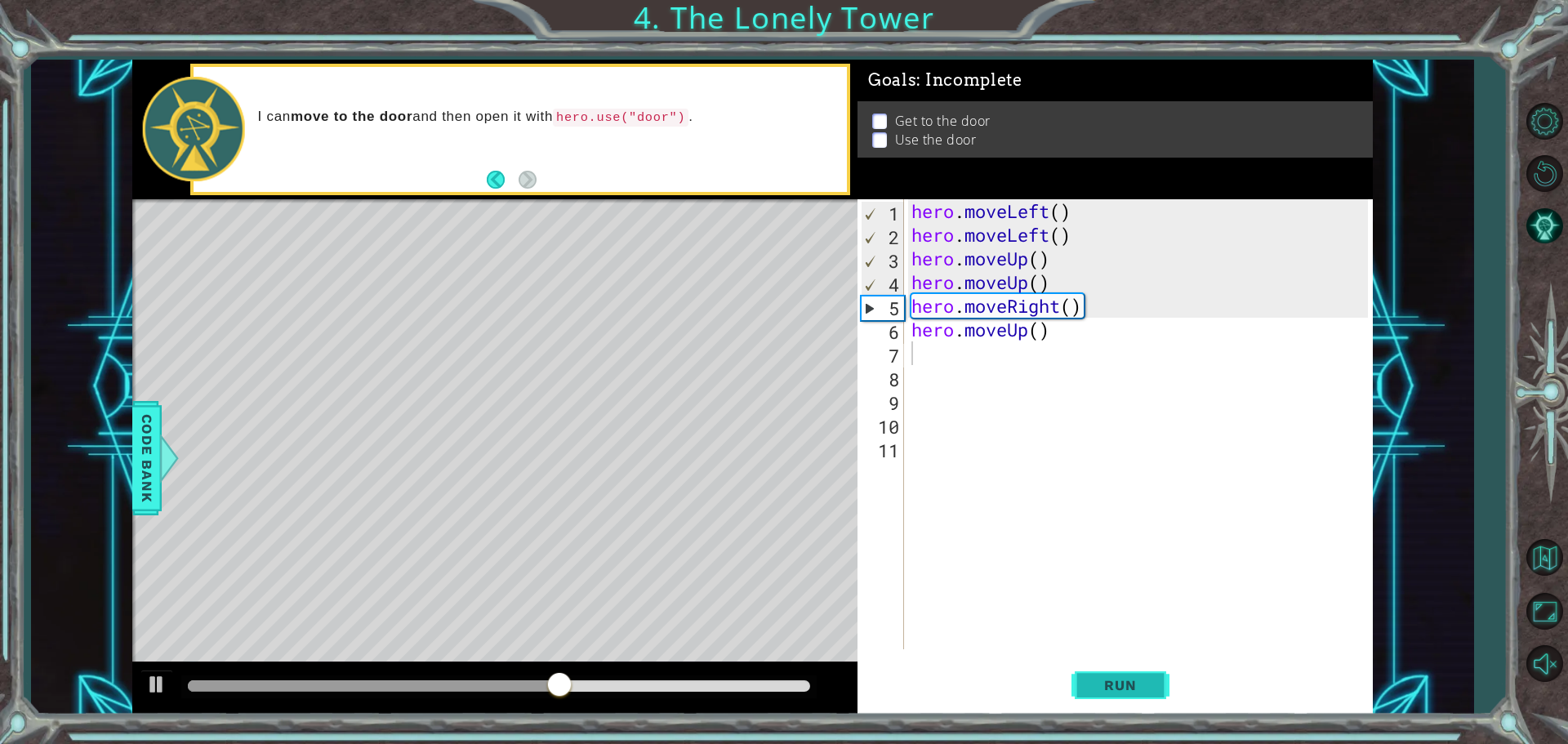
click at [1103, 701] on button "Run" at bounding box center [1120, 685] width 98 height 52
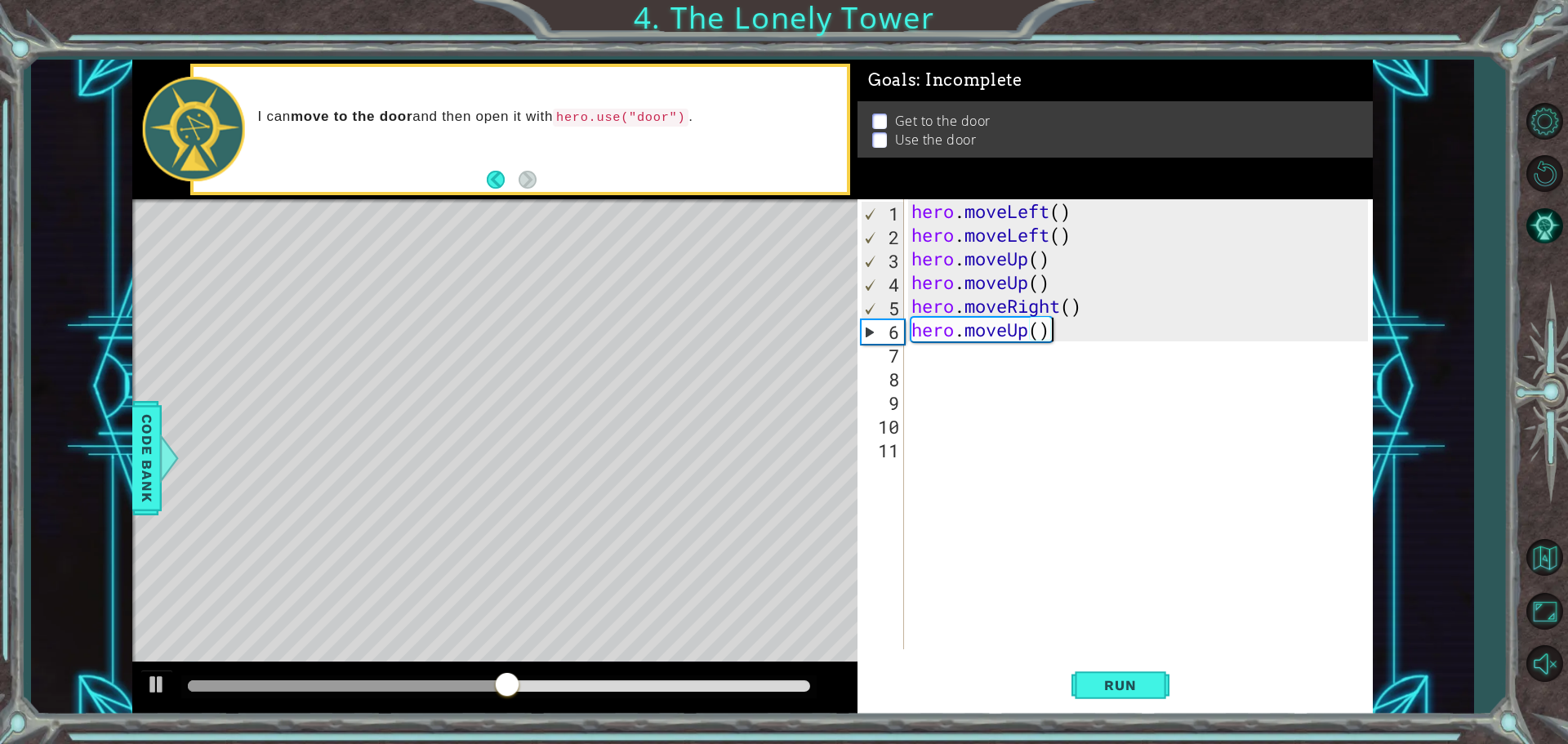
click at [1060, 334] on div "hero . moveLeft ( ) hero . moveLeft ( ) hero . moveUp ( ) hero . moveUp ( ) her…" at bounding box center [1142, 448] width 468 height 497
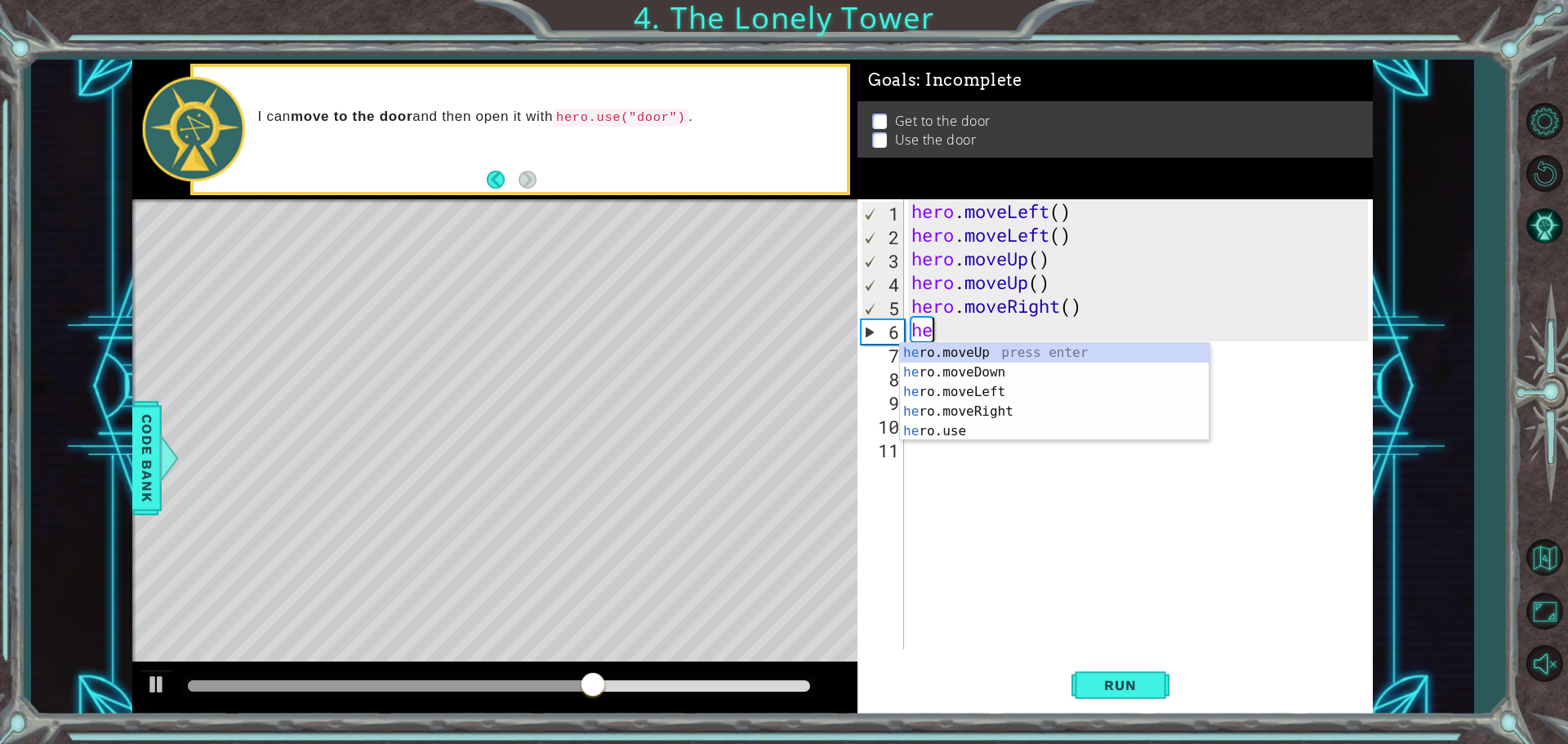
type textarea "h"
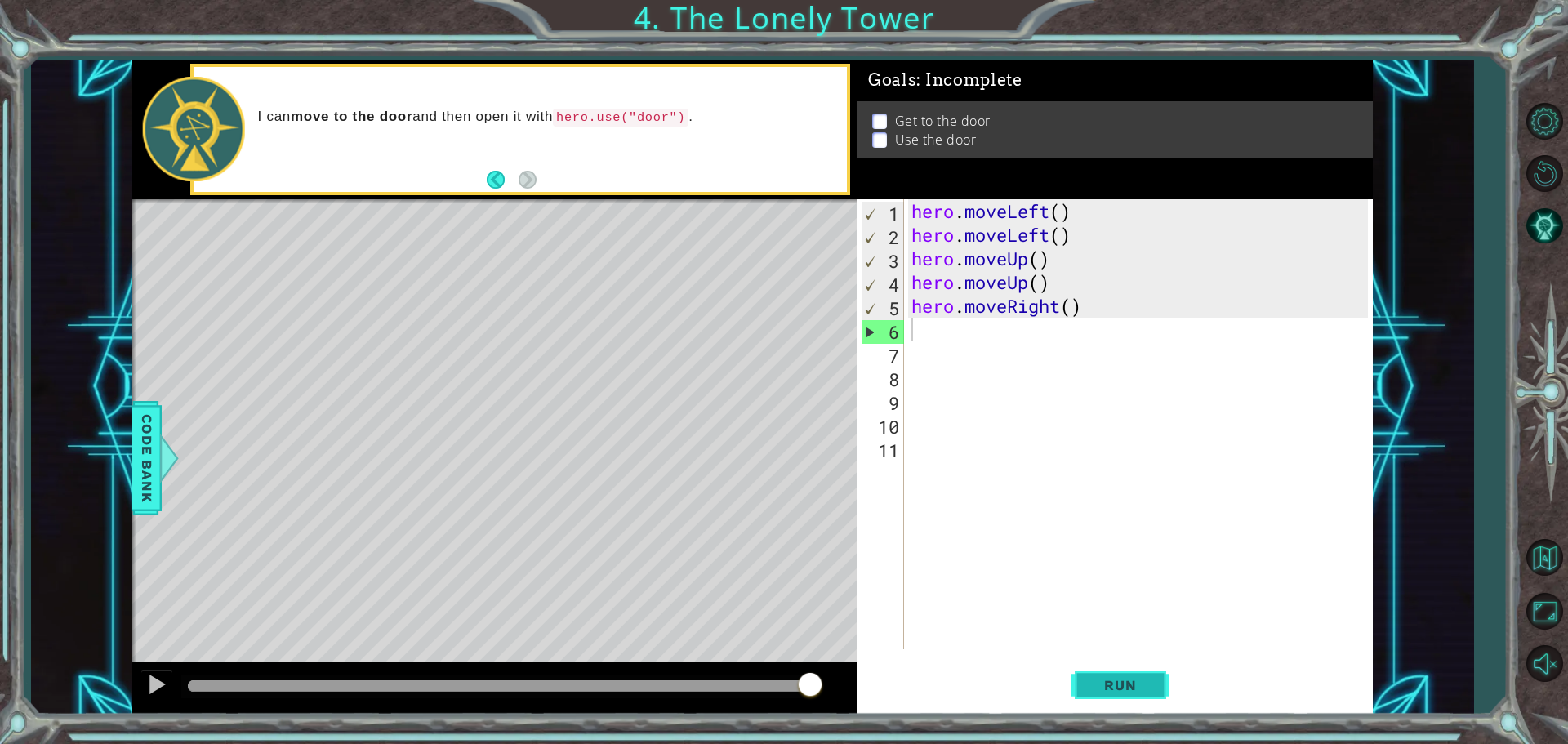
click at [1148, 684] on span "Run" at bounding box center [1120, 686] width 64 height 16
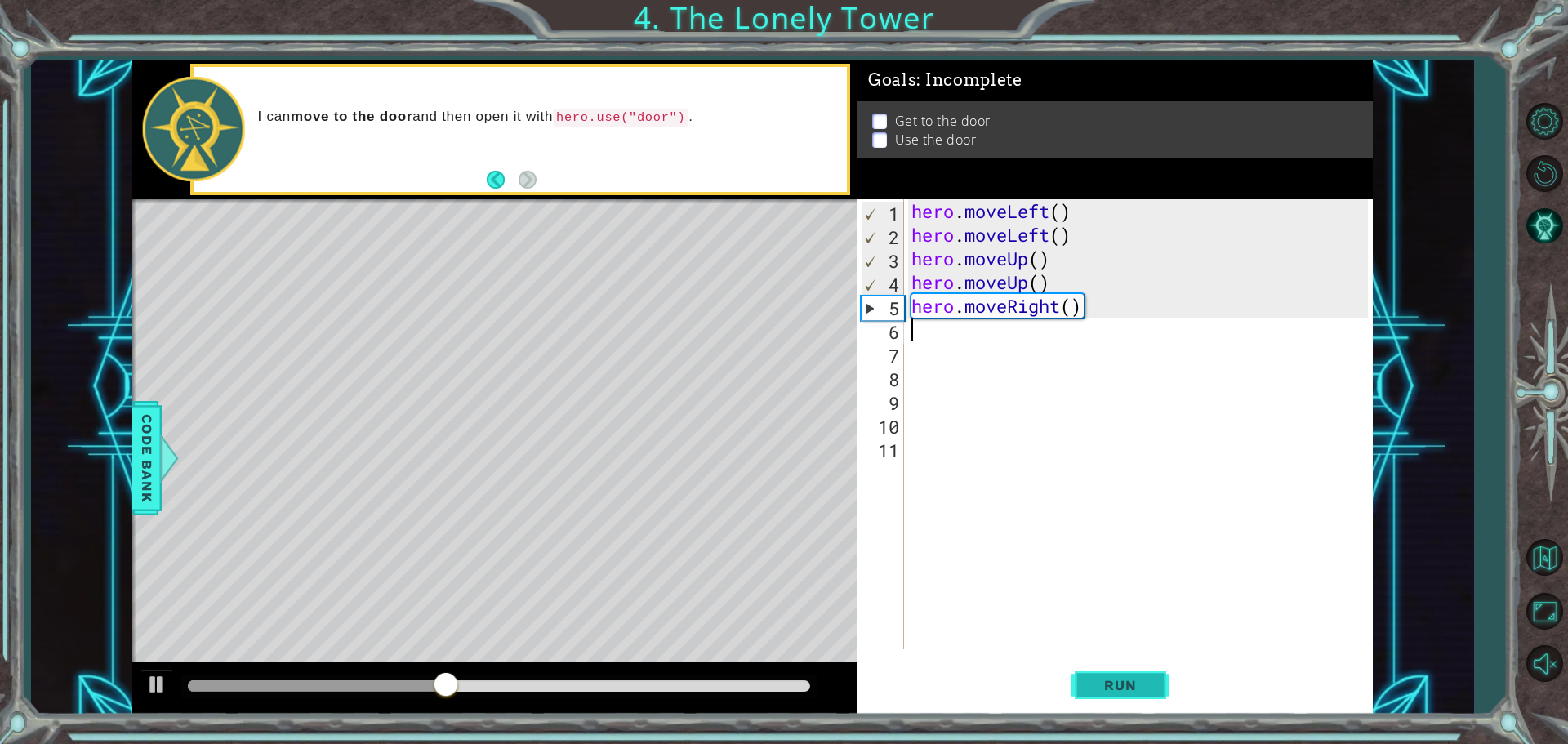
type textarea "u"
type textarea "g"
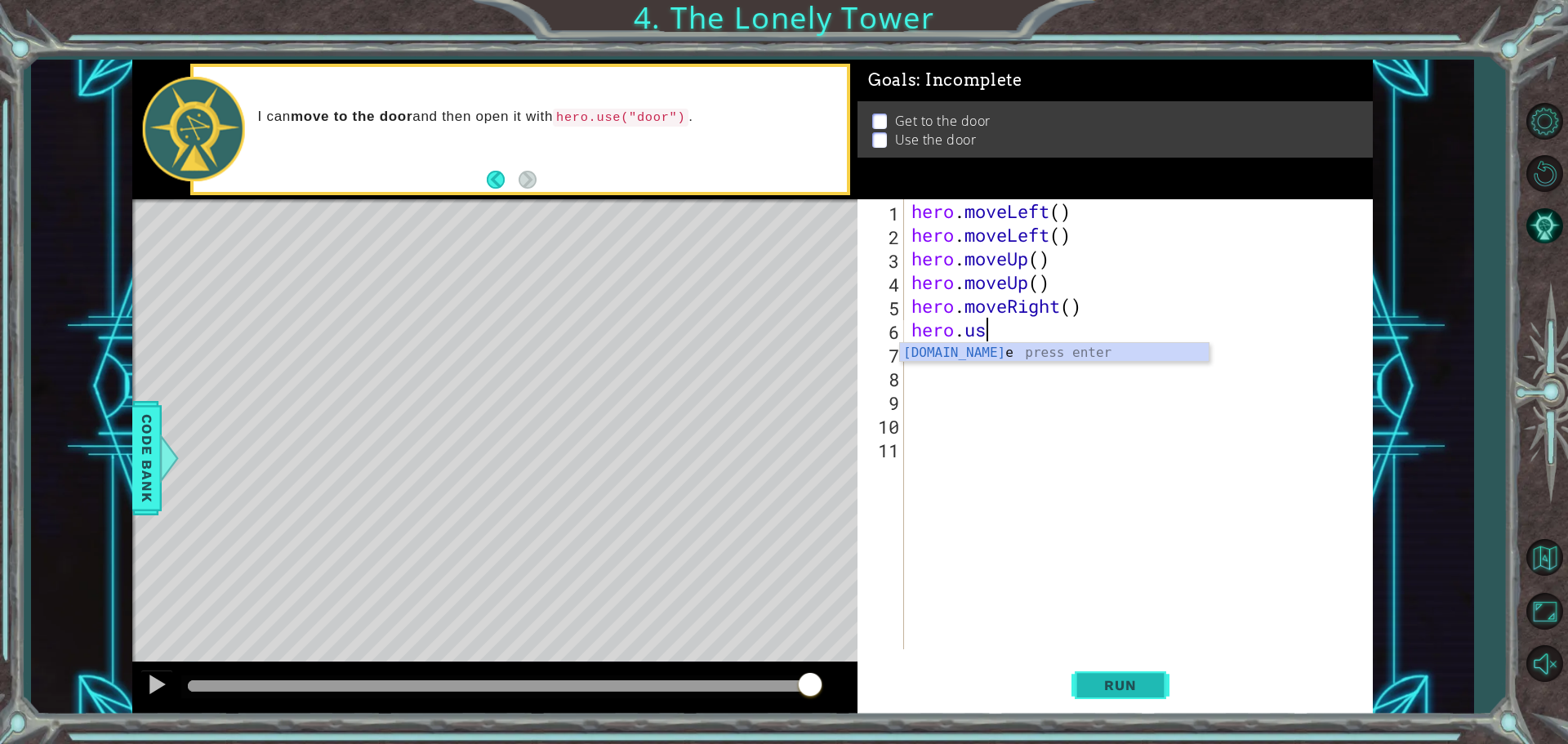
scroll to position [0, 2]
click at [1130, 692] on span "Run" at bounding box center [1120, 686] width 64 height 16
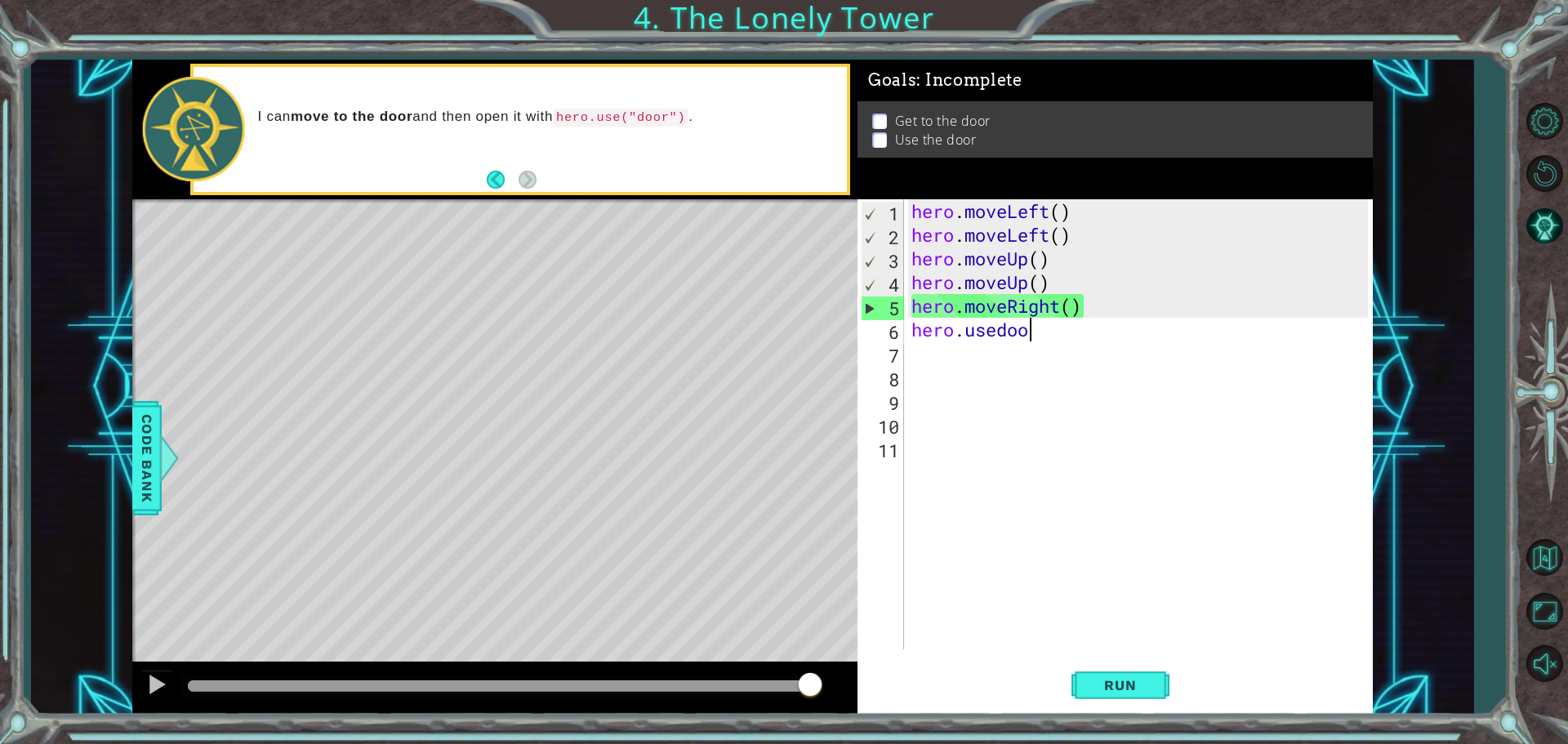
scroll to position [0, 5]
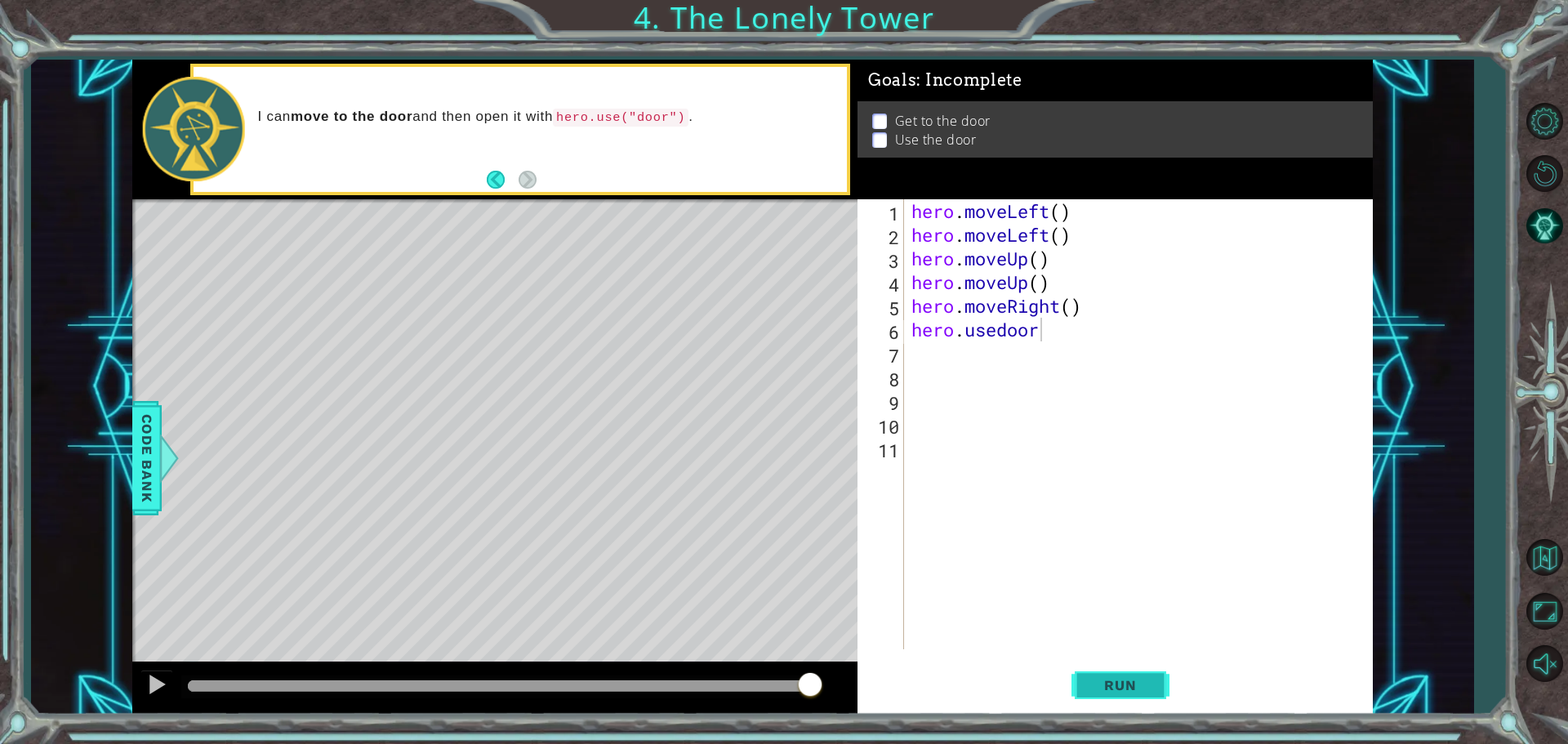
click at [1083, 677] on button "Run" at bounding box center [1120, 685] width 98 height 52
click at [1114, 681] on span "Run" at bounding box center [1120, 686] width 64 height 16
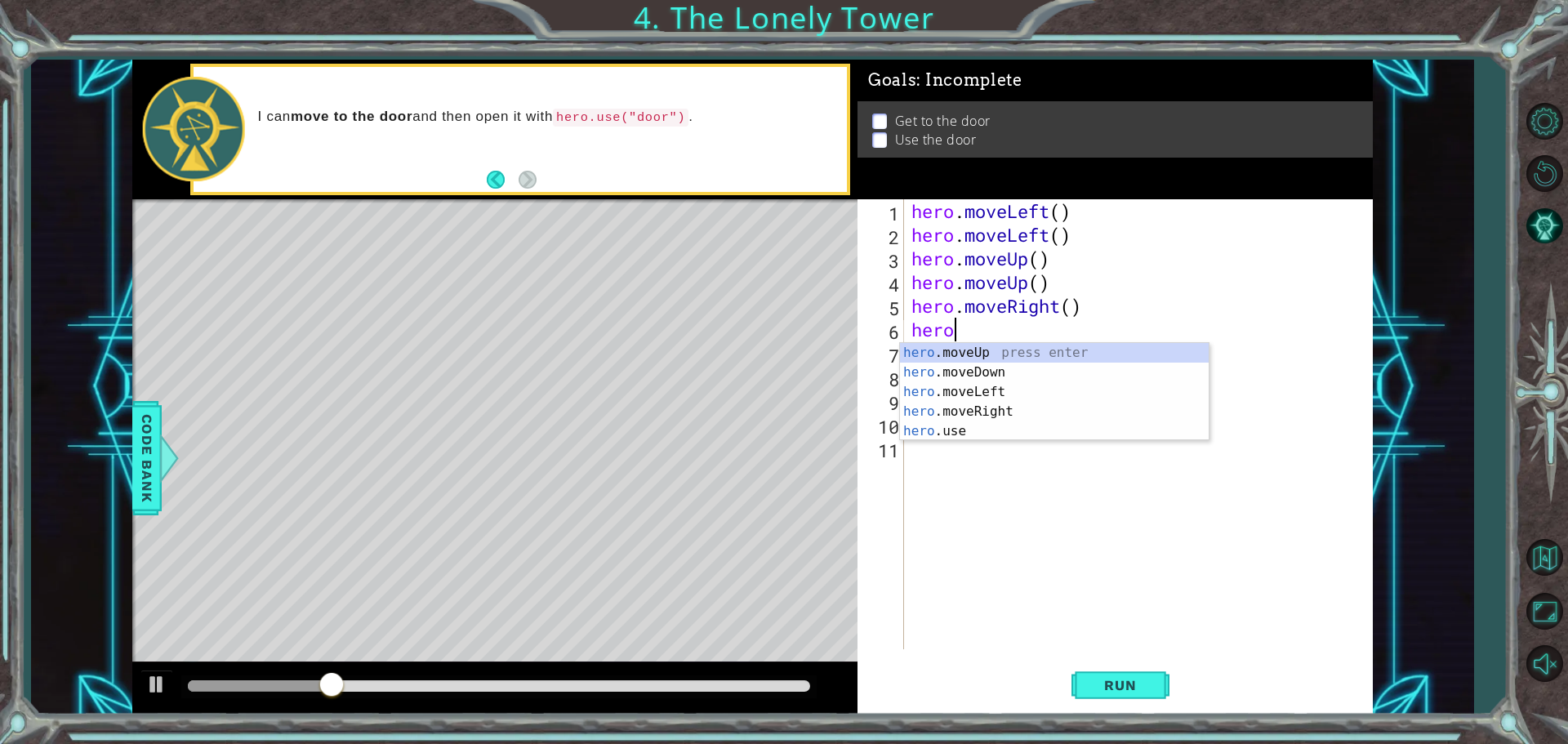
type textarea "hero."
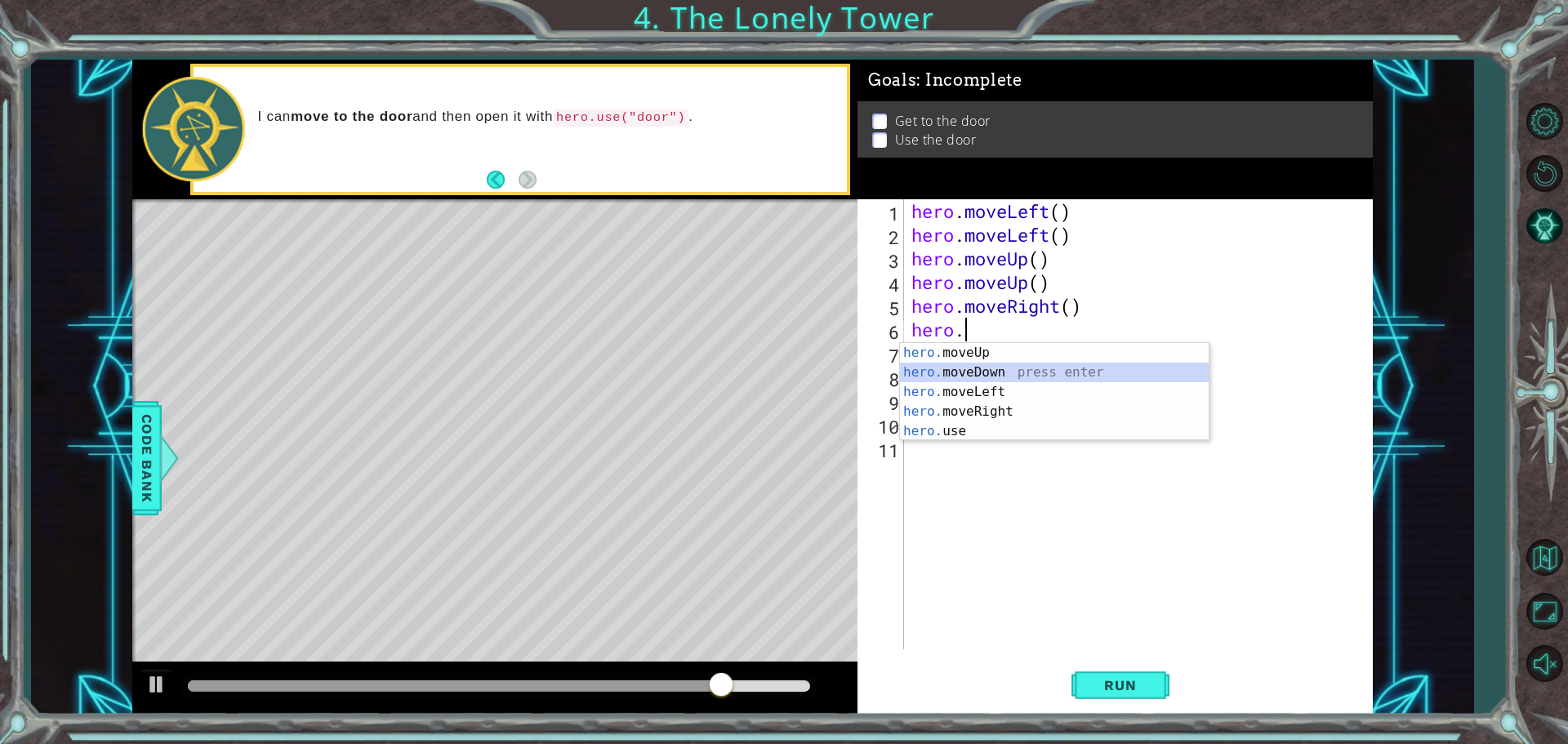
click at [995, 366] on div "hero. moveUp press enter hero. moveDown press enter hero. moveLeft press enter …" at bounding box center [1054, 412] width 309 height 137
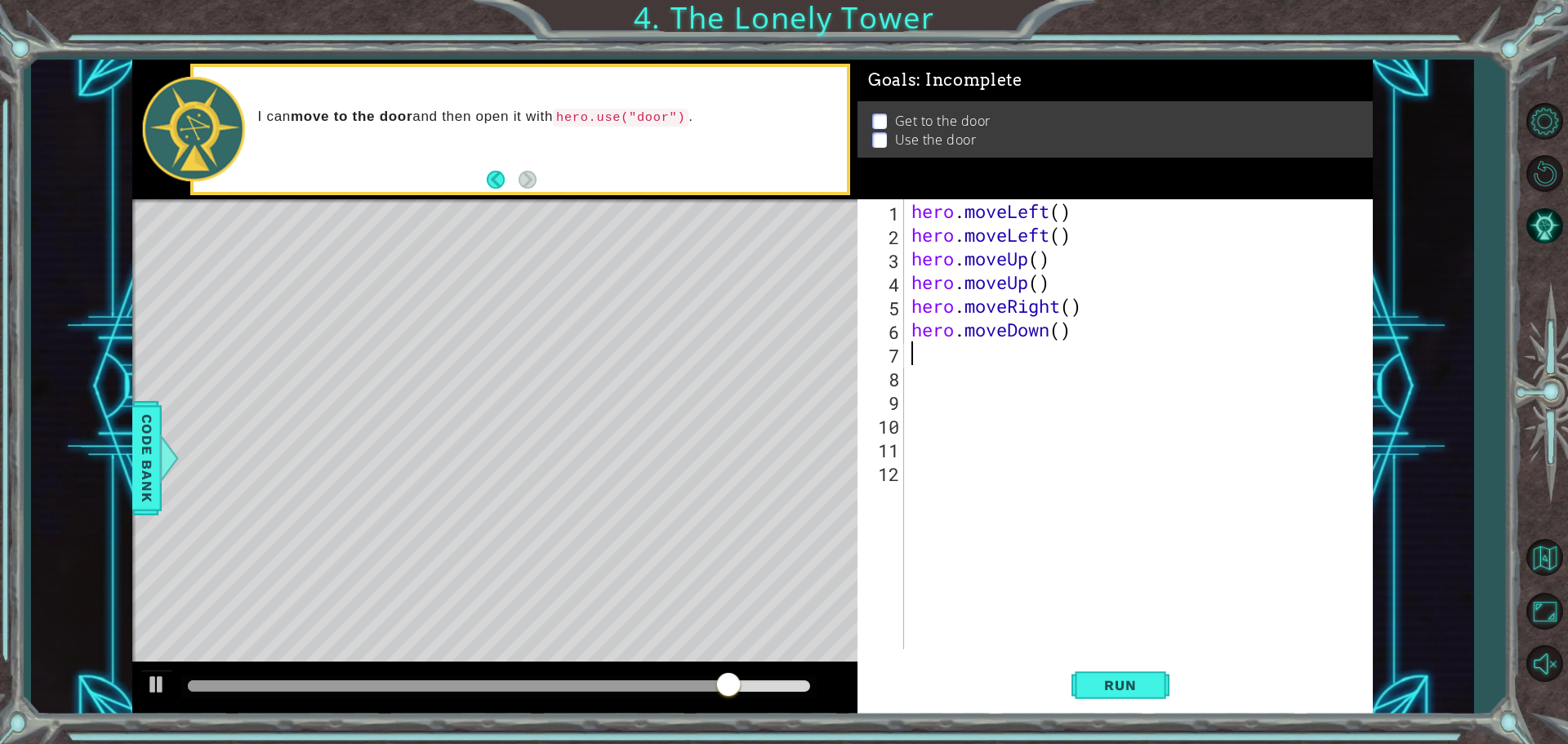
scroll to position [0, 0]
click at [1050, 332] on div "hero . moveLeft ( ) hero . moveLeft ( ) hero . moveUp ( ) hero . moveUp ( ) her…" at bounding box center [1142, 448] width 468 height 497
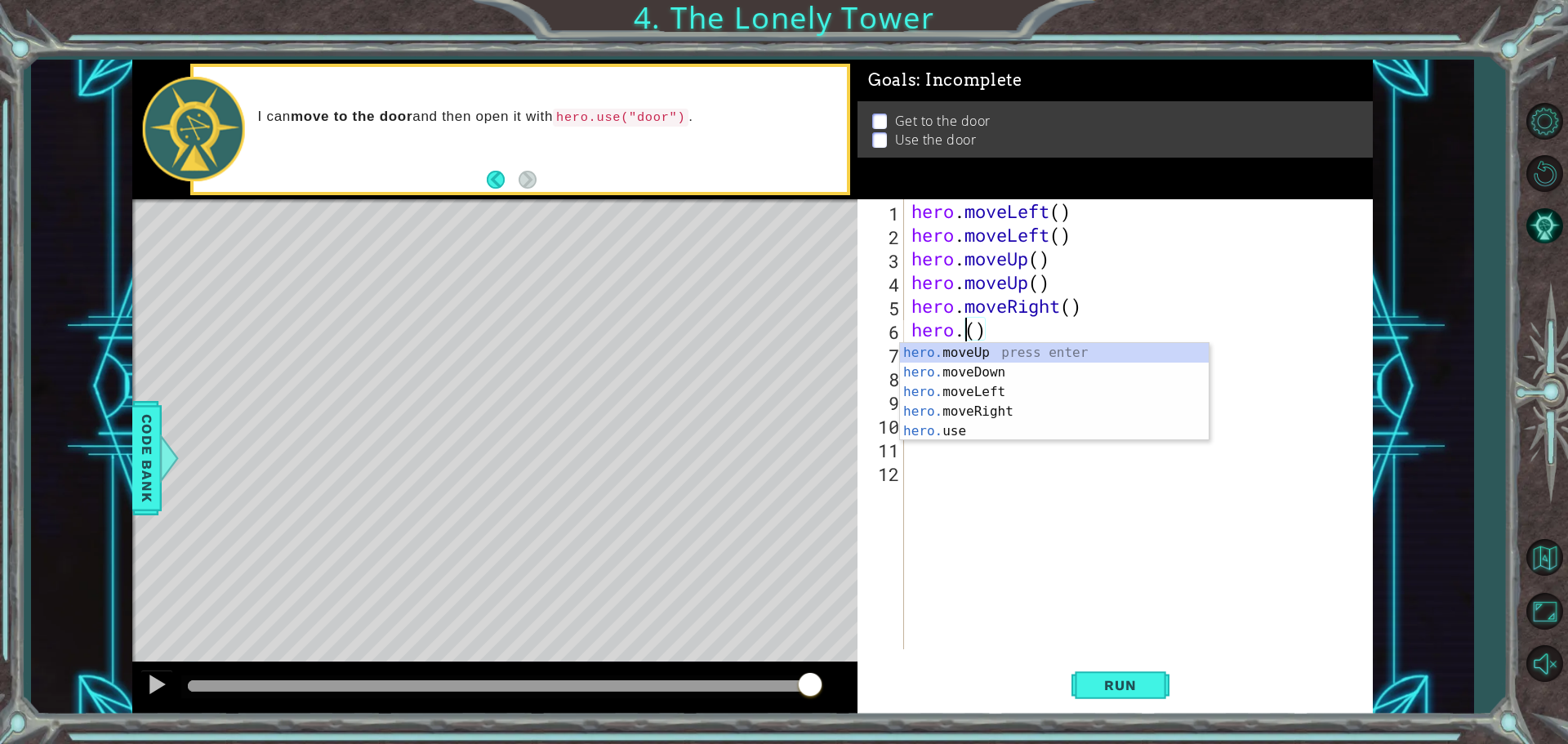
scroll to position [0, 2]
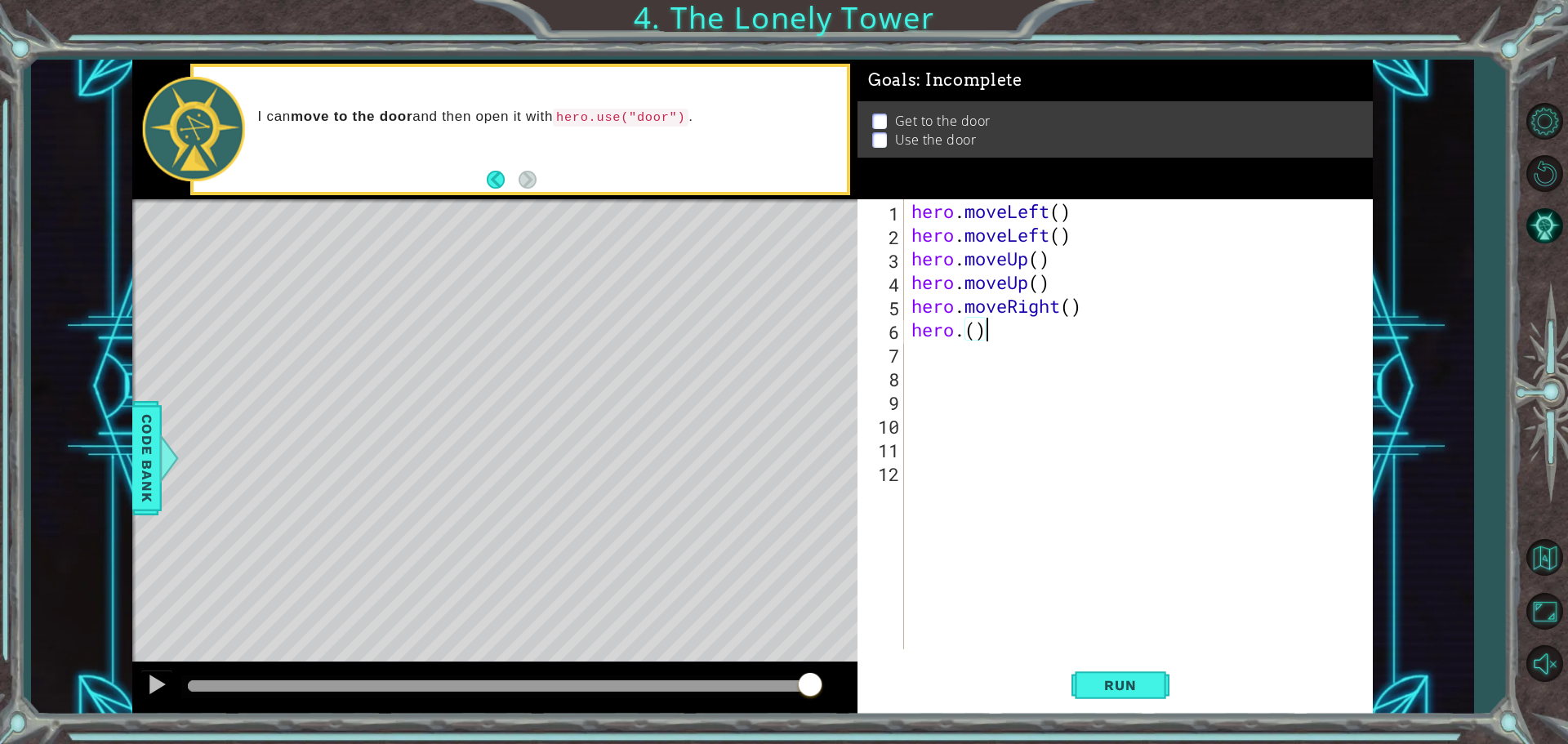
click at [1000, 331] on div "hero . moveLeft ( ) hero . moveLeft ( ) hero . moveUp ( ) hero . moveUp ( ) her…" at bounding box center [1142, 448] width 468 height 497
click at [1089, 698] on button "Run" at bounding box center [1120, 685] width 98 height 52
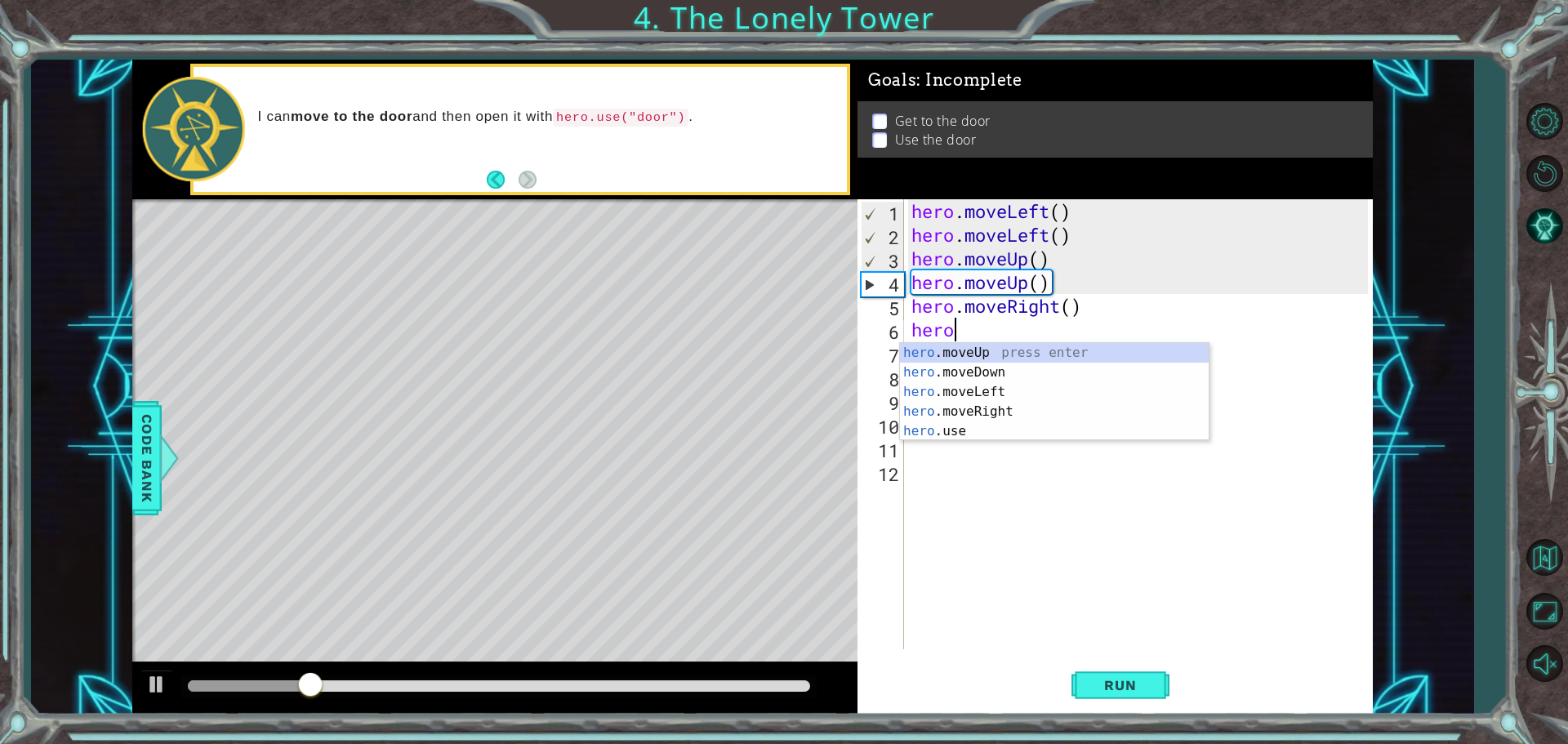
scroll to position [0, 1]
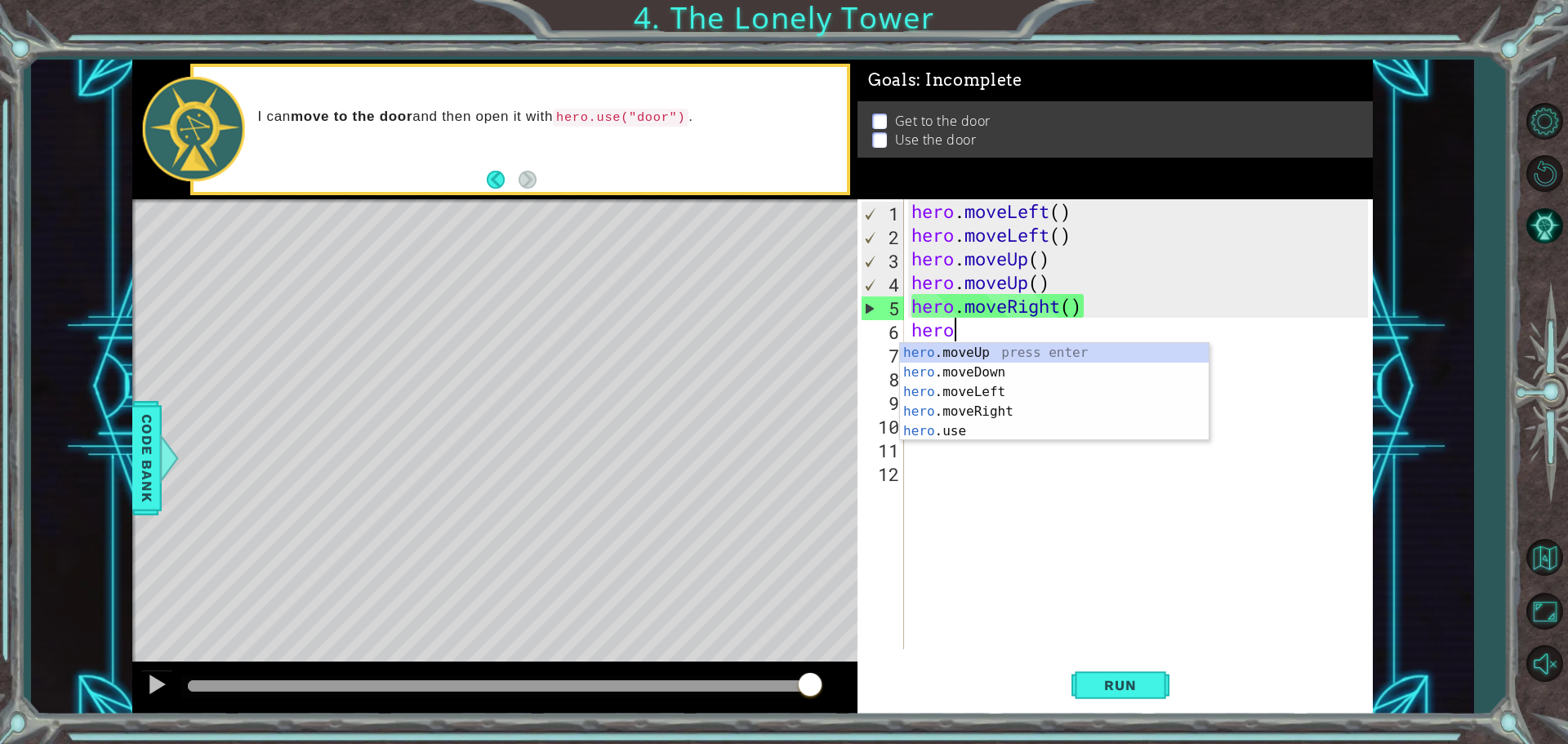
type textarea "hero."
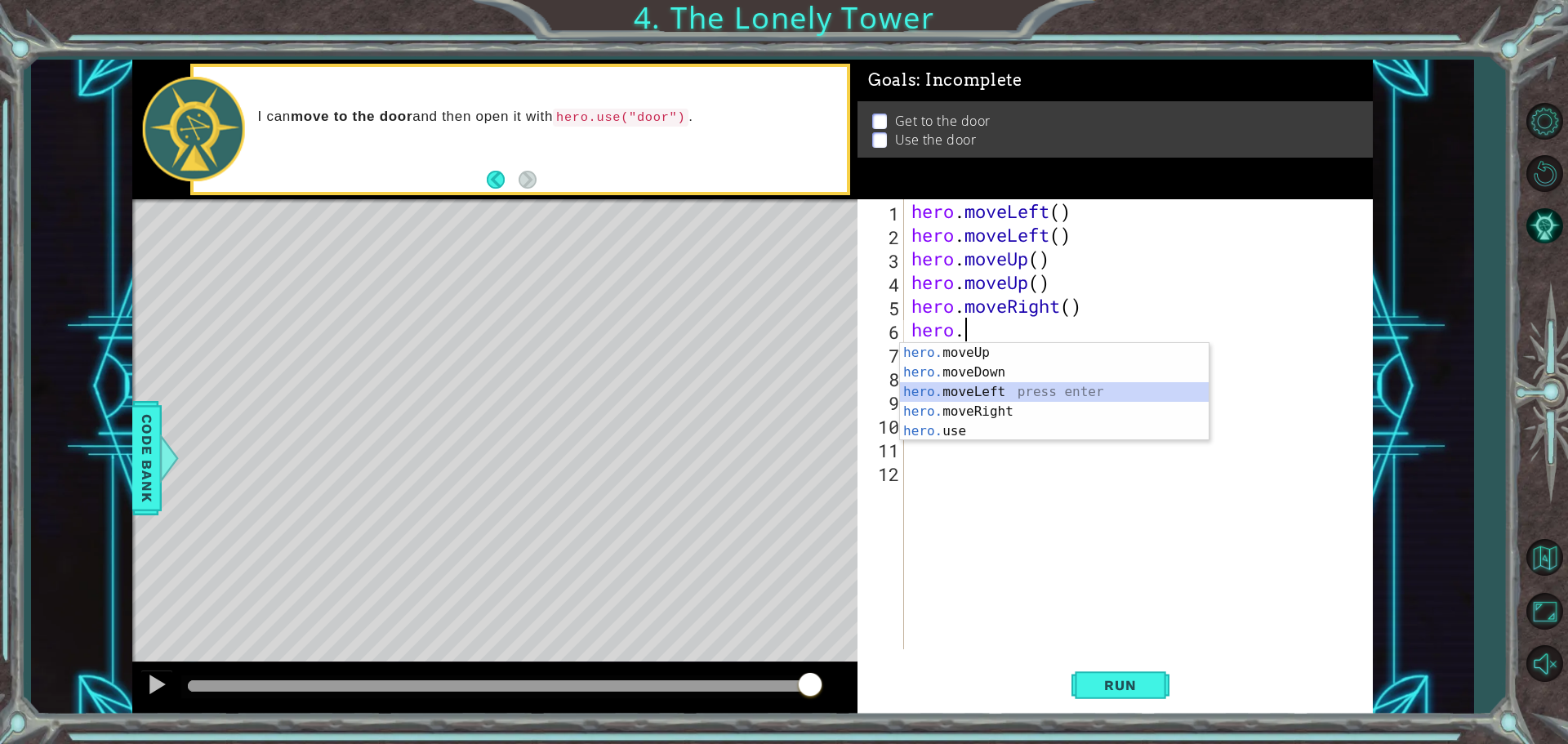
click at [934, 401] on div "hero. moveUp press enter hero. moveDown press enter hero. moveLeft press enter …" at bounding box center [1054, 412] width 309 height 137
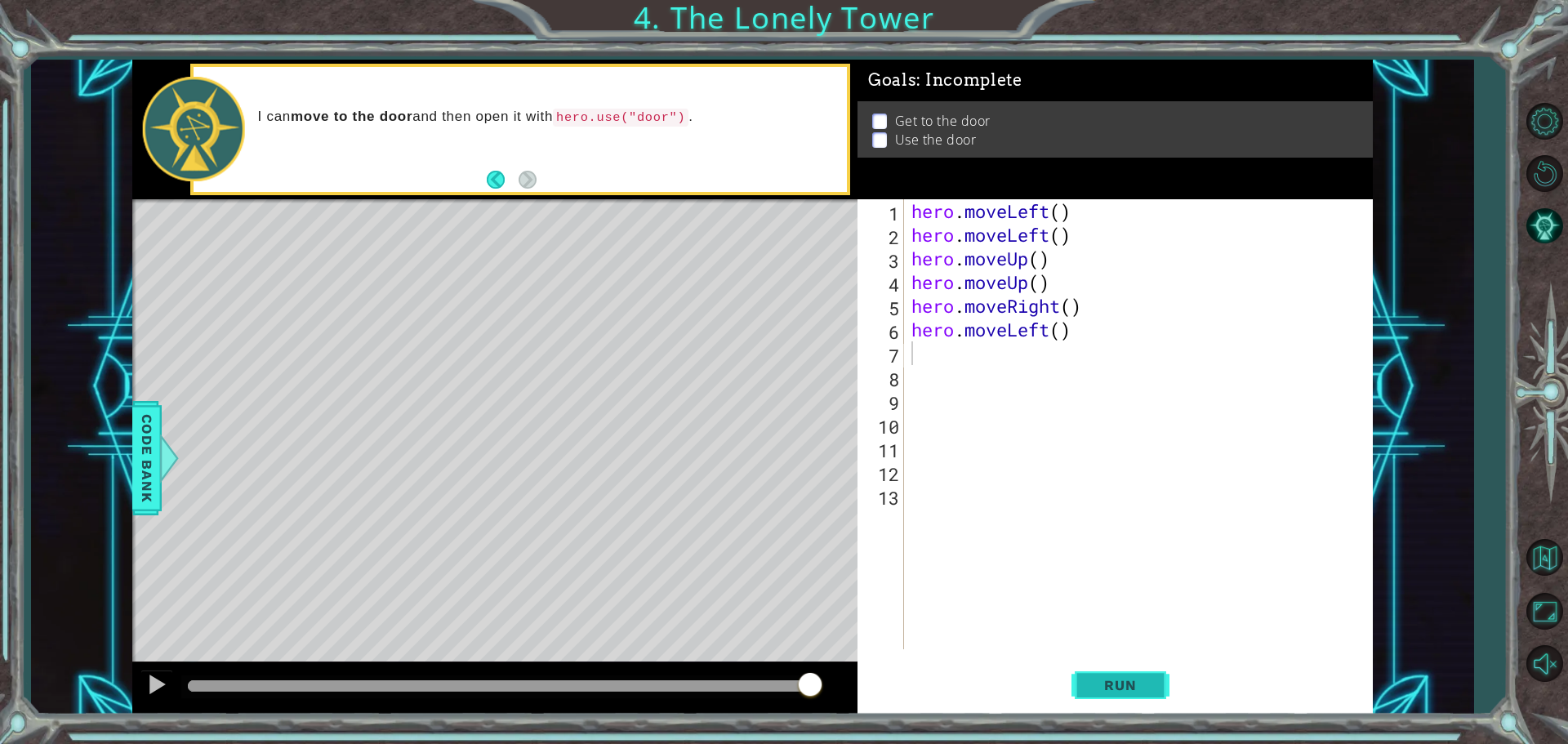
click at [1145, 686] on span "Run" at bounding box center [1120, 686] width 64 height 16
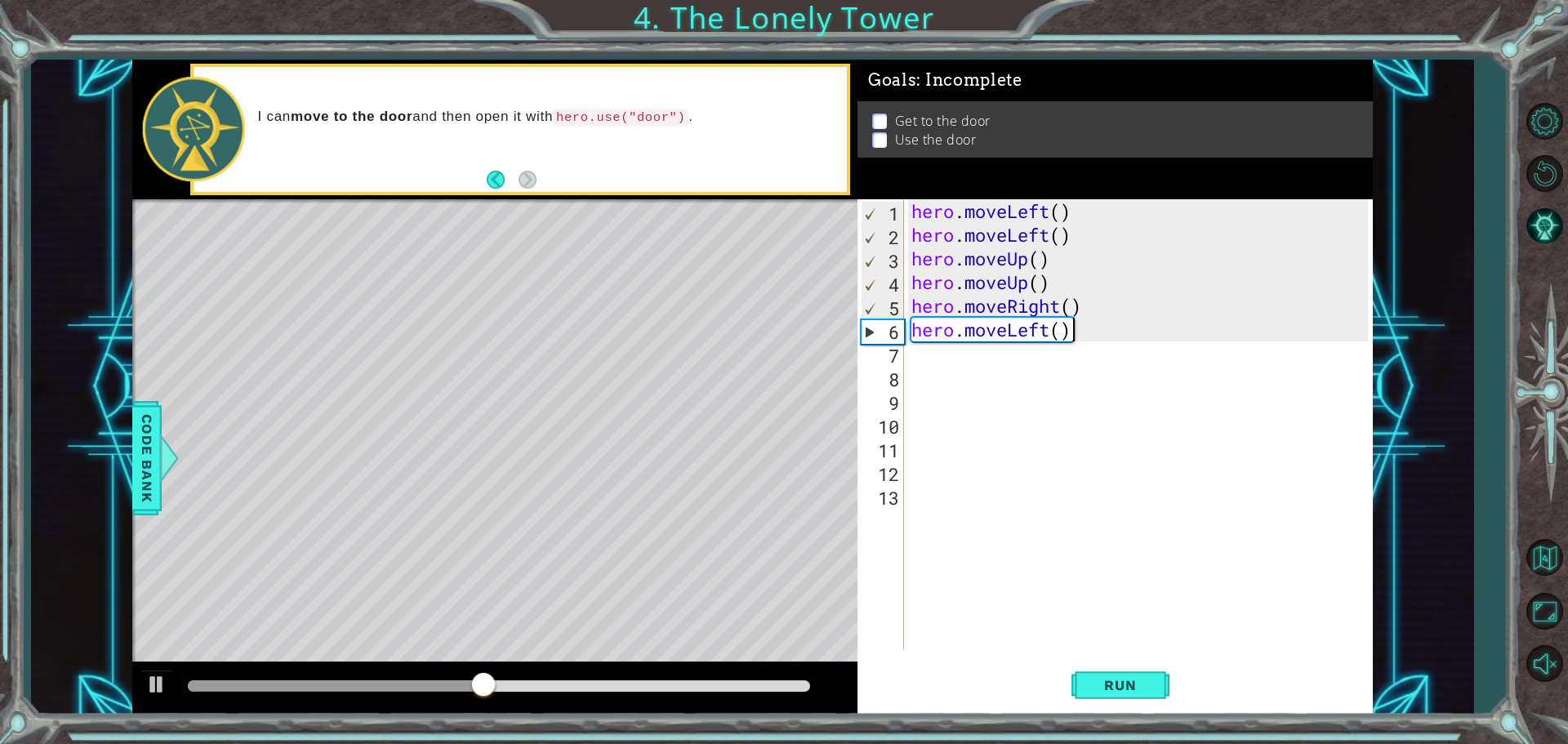
click at [1069, 328] on div "hero . moveLeft ( ) hero . moveLeft ( ) hero . moveUp ( ) hero . moveUp ( ) her…" at bounding box center [1142, 448] width 468 height 497
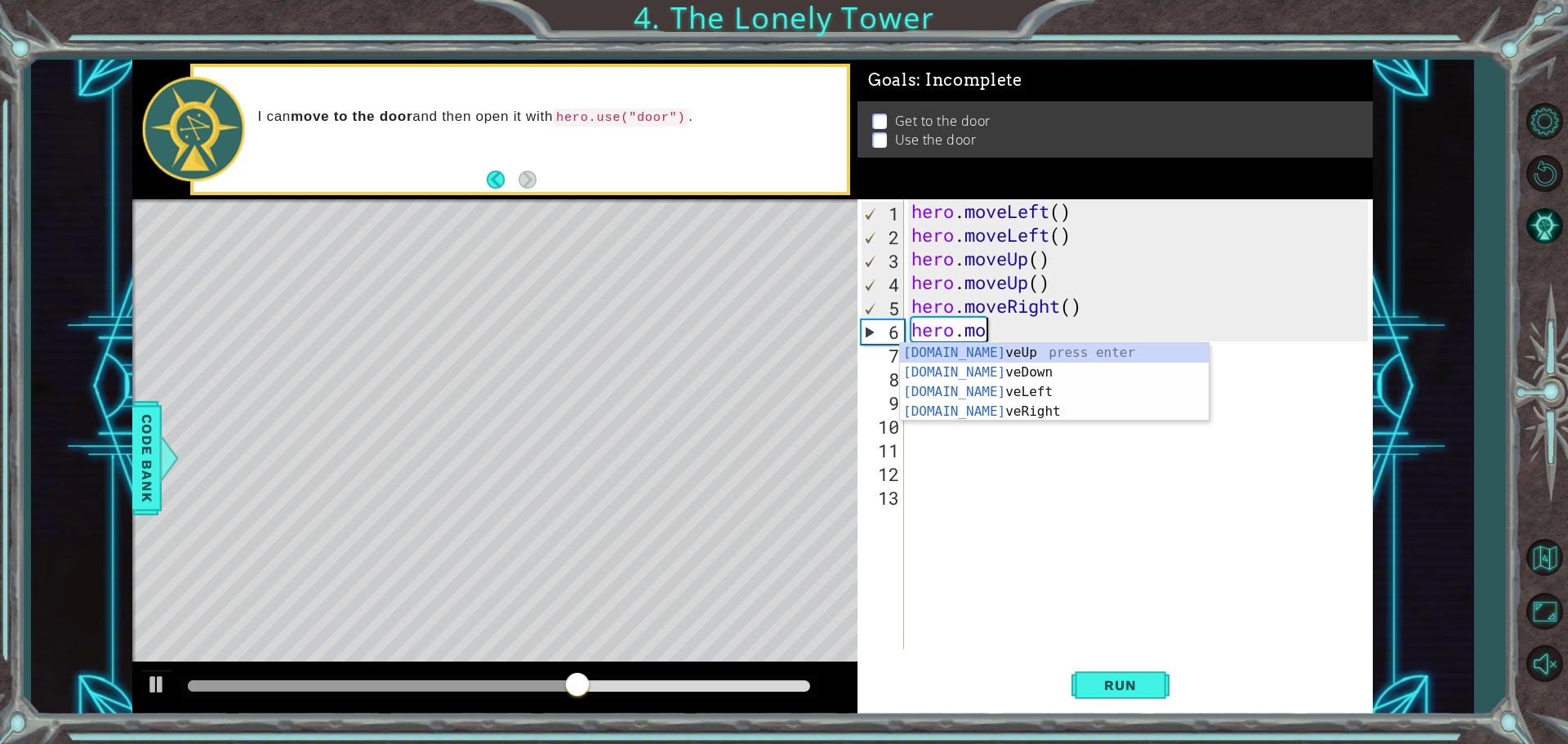
type textarea "hero."
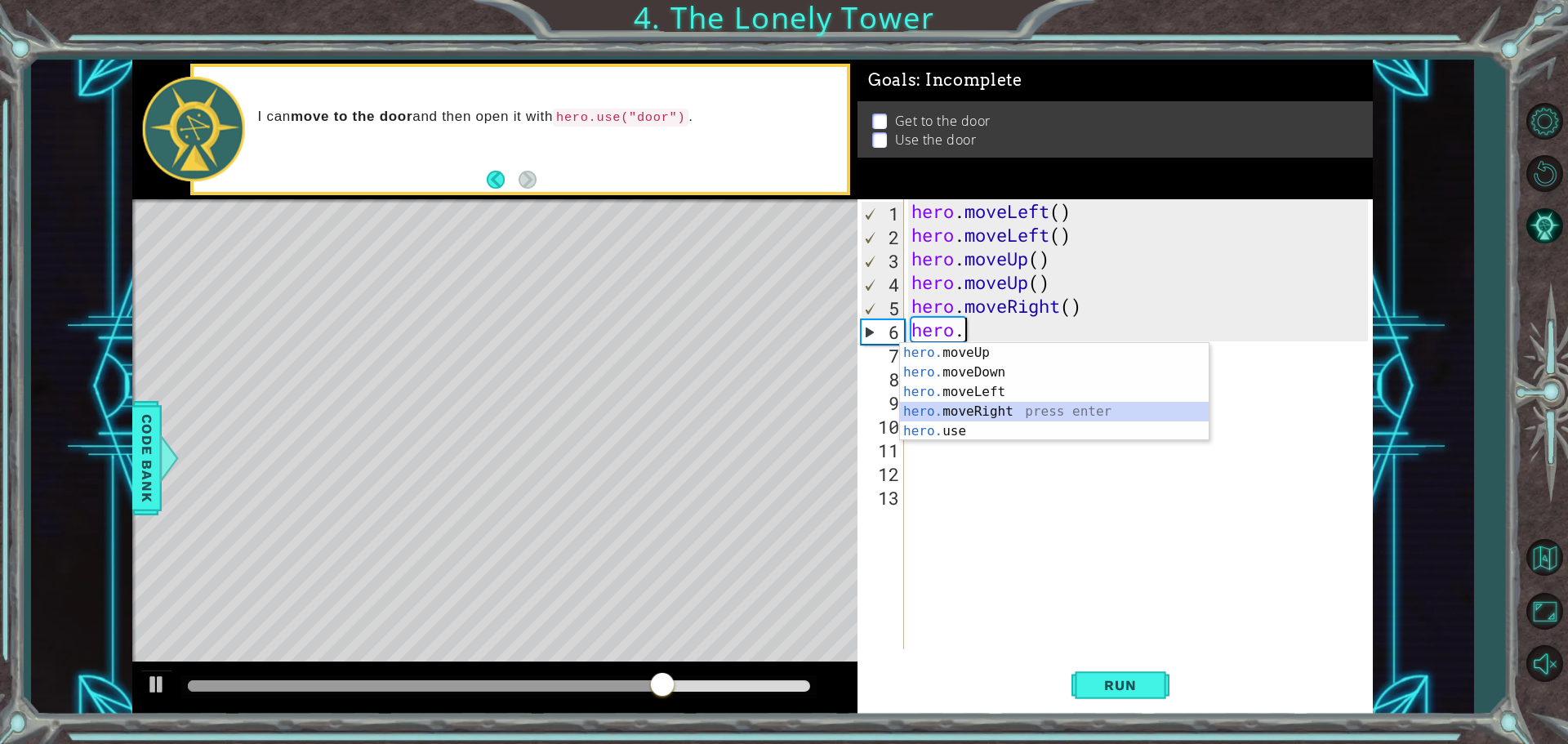
click at [1003, 414] on div "hero. moveUp press enter hero. moveDown press enter hero. moveLeft press enter …" at bounding box center [1054, 412] width 309 height 137
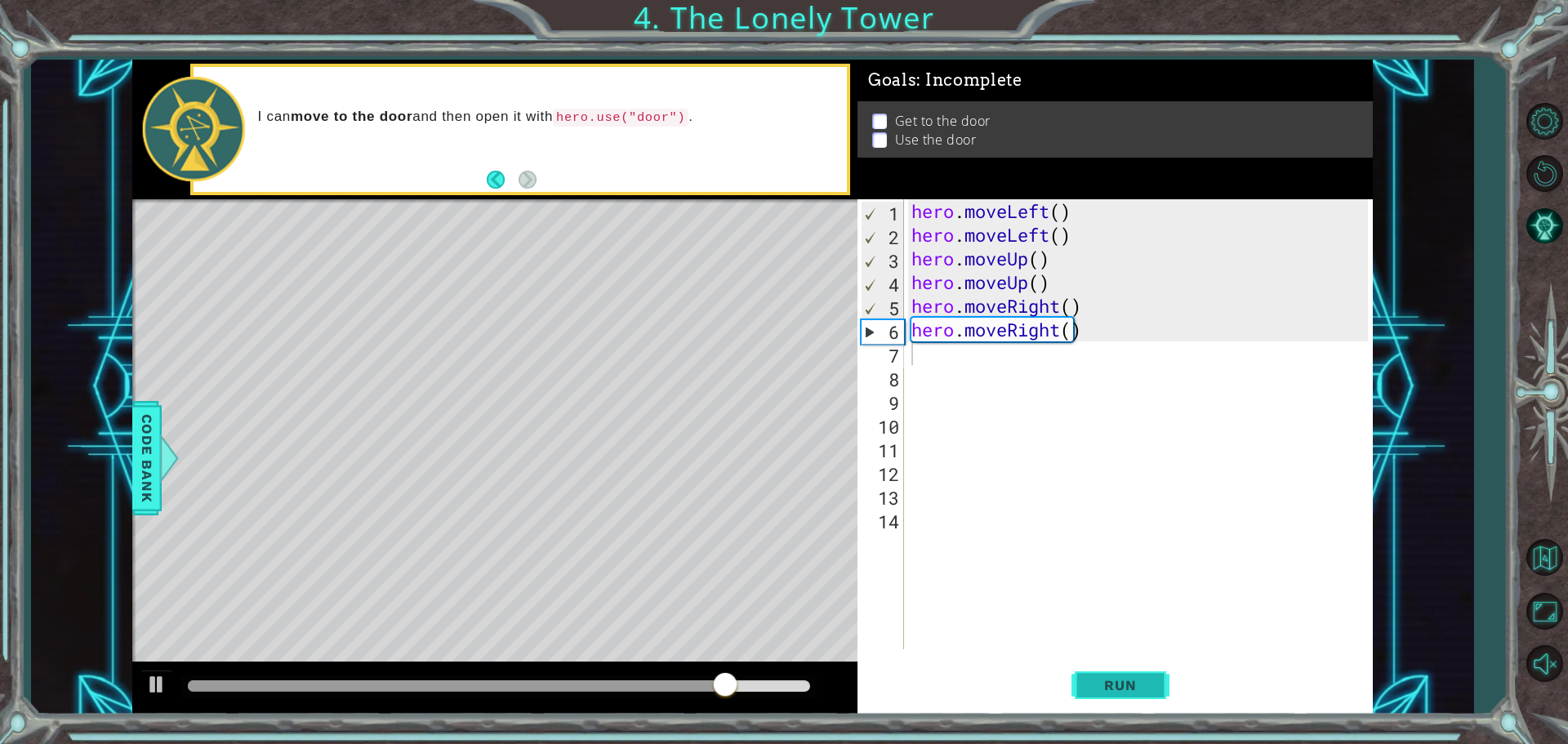
click at [1104, 696] on button "Run" at bounding box center [1120, 685] width 98 height 52
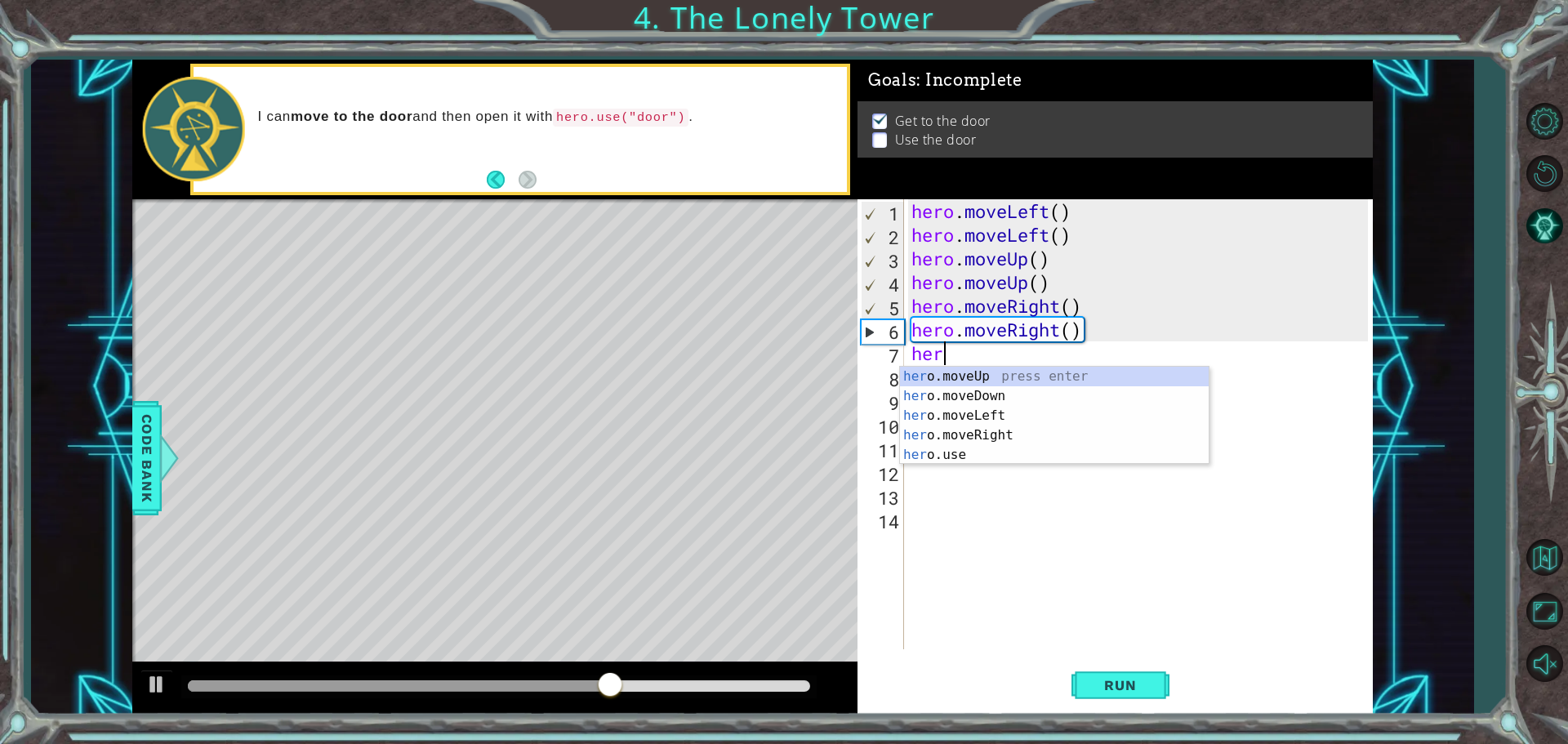
scroll to position [0, 1]
type textarea "hero."
click at [954, 370] on div "hero. moveUp press enter hero. moveDown press enter hero. moveLeft press enter …" at bounding box center [1054, 435] width 309 height 137
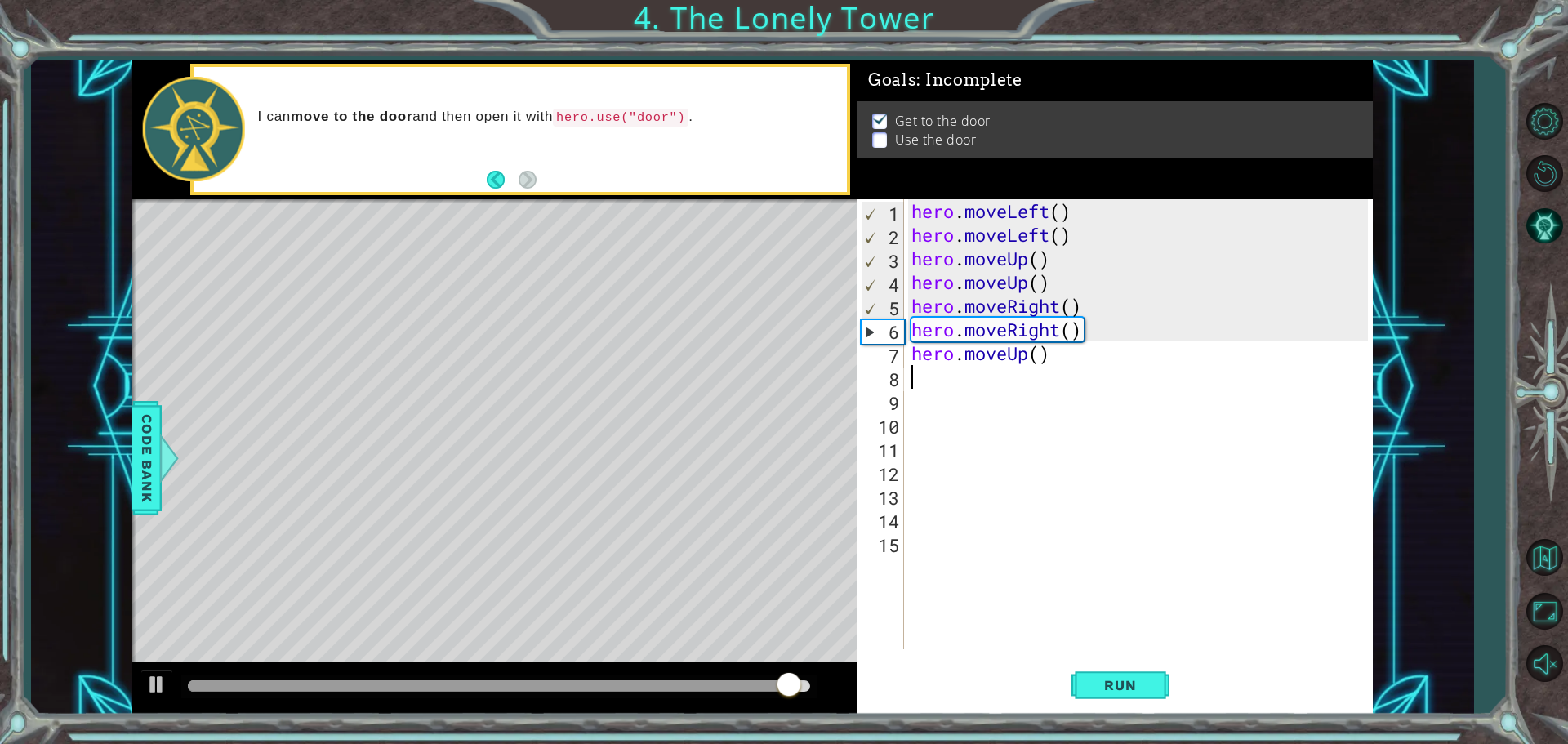
scroll to position [0, 0]
click at [1116, 682] on span "Run" at bounding box center [1120, 686] width 64 height 16
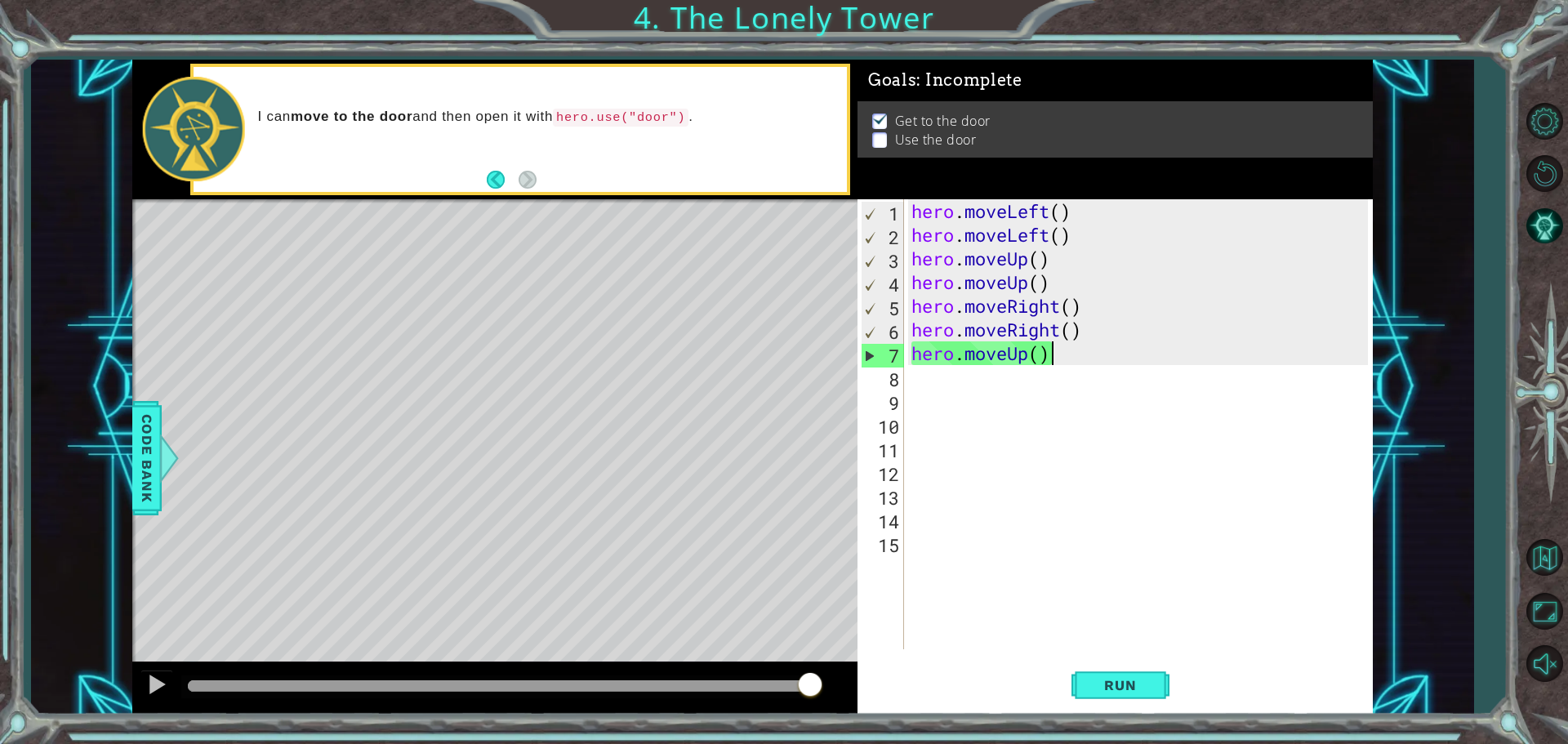
click at [1057, 359] on div "hero . moveLeft ( ) hero . moveLeft ( ) hero . moveUp ( ) hero . moveUp ( ) her…" at bounding box center [1142, 448] width 468 height 497
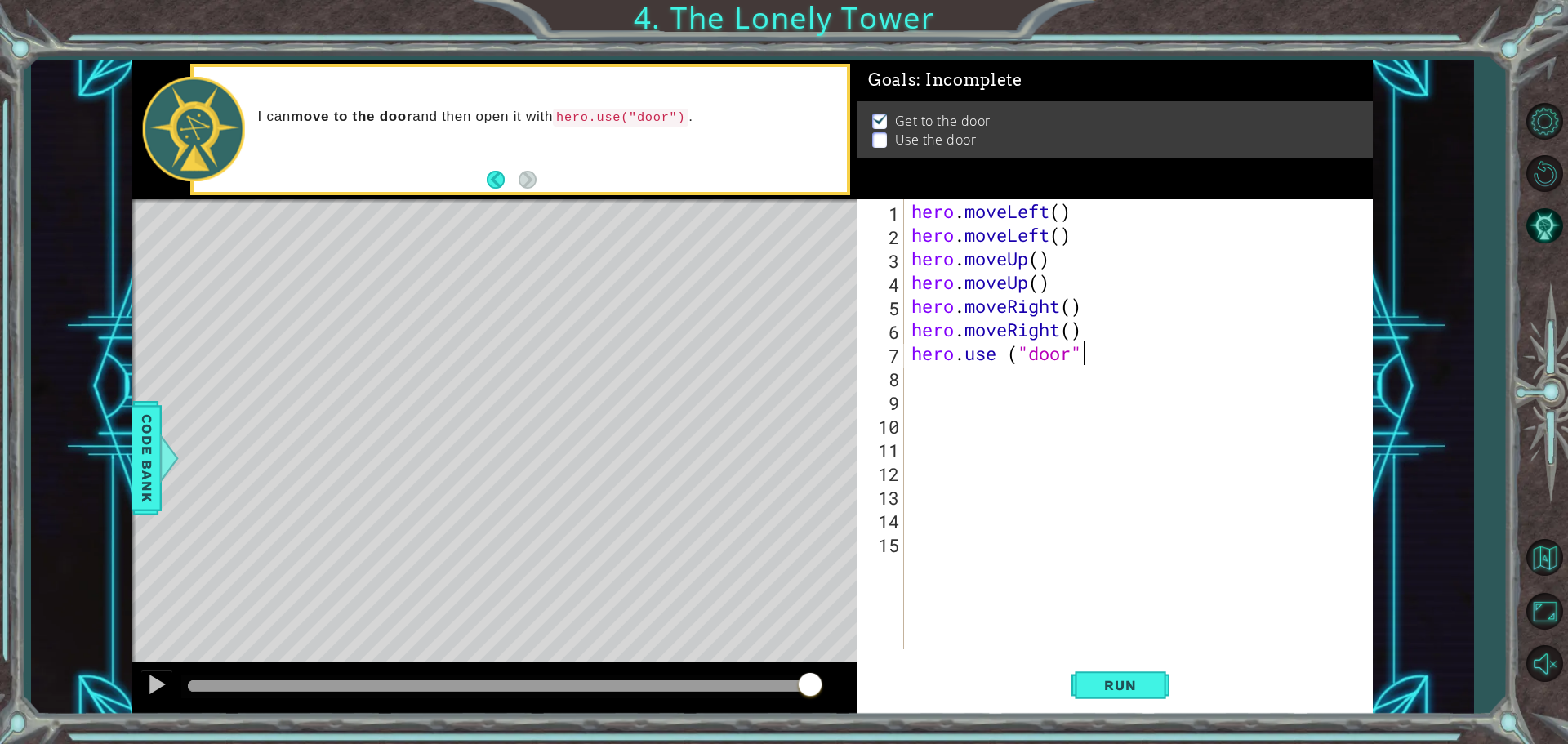
scroll to position [0, 7]
type textarea "hero.use ("door")"
click at [1100, 687] on span "Run" at bounding box center [1120, 686] width 64 height 16
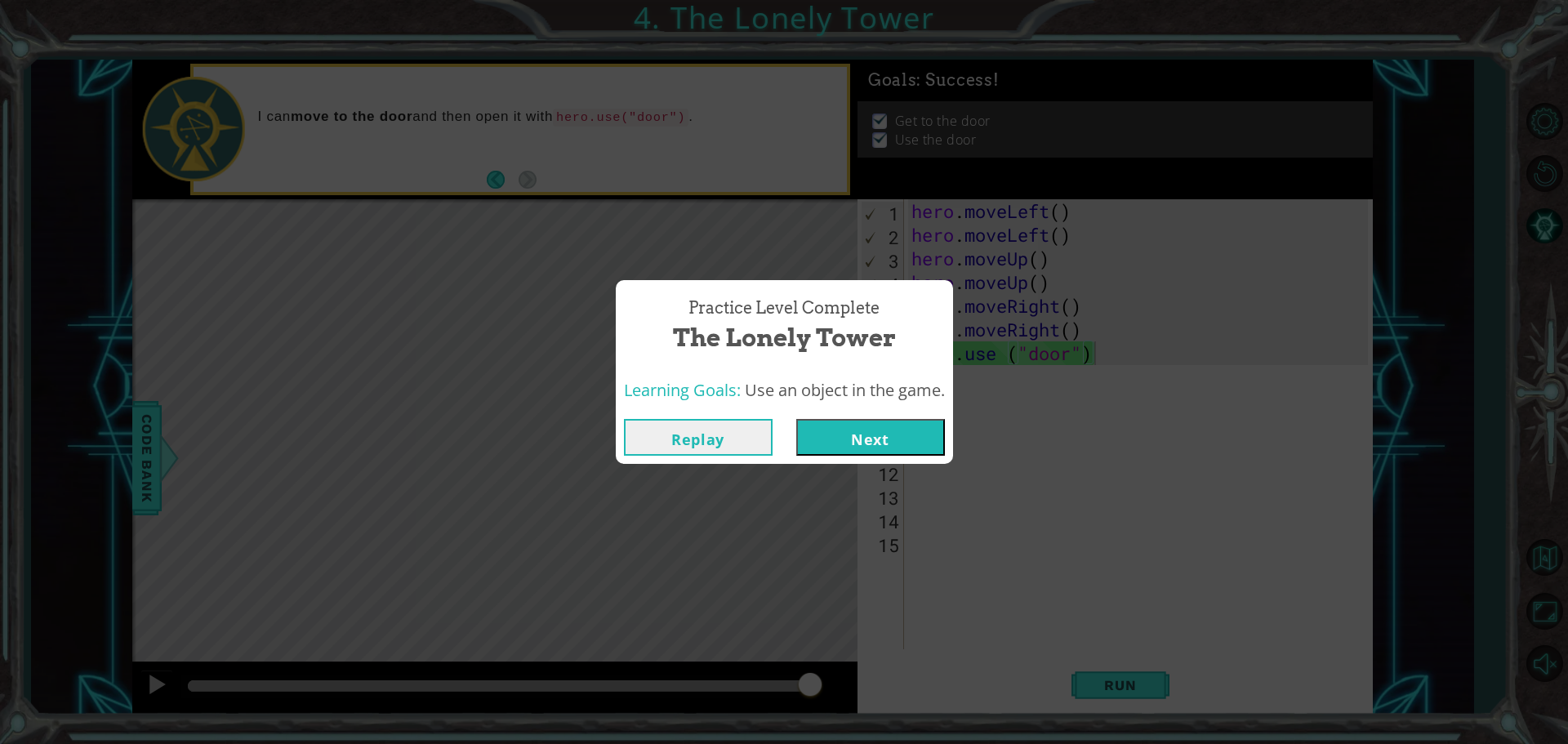
click at [878, 437] on button "Next" at bounding box center [870, 437] width 149 height 37
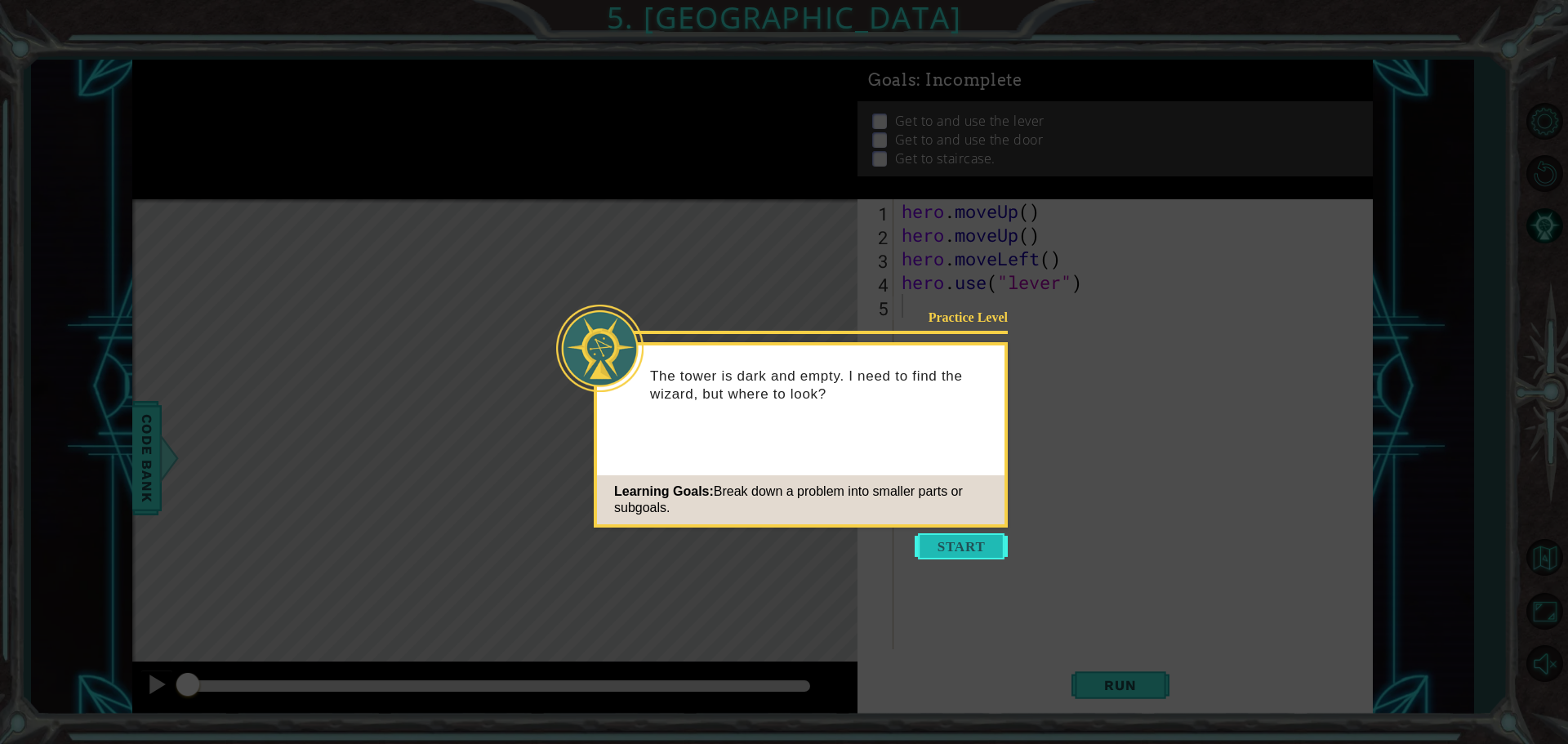
click at [961, 546] on button "Start" at bounding box center [961, 546] width 93 height 26
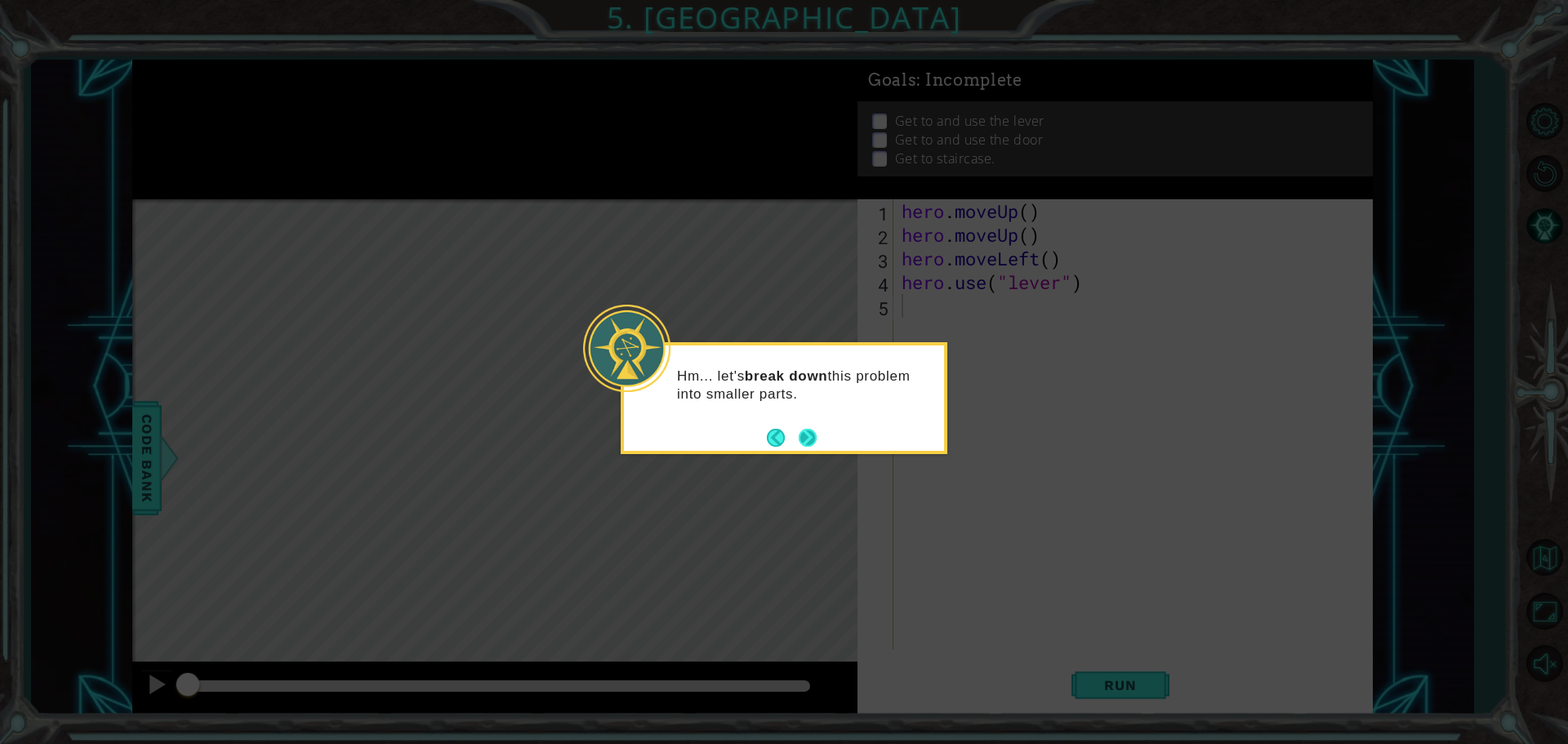
click at [803, 429] on button "Next" at bounding box center [807, 437] width 21 height 21
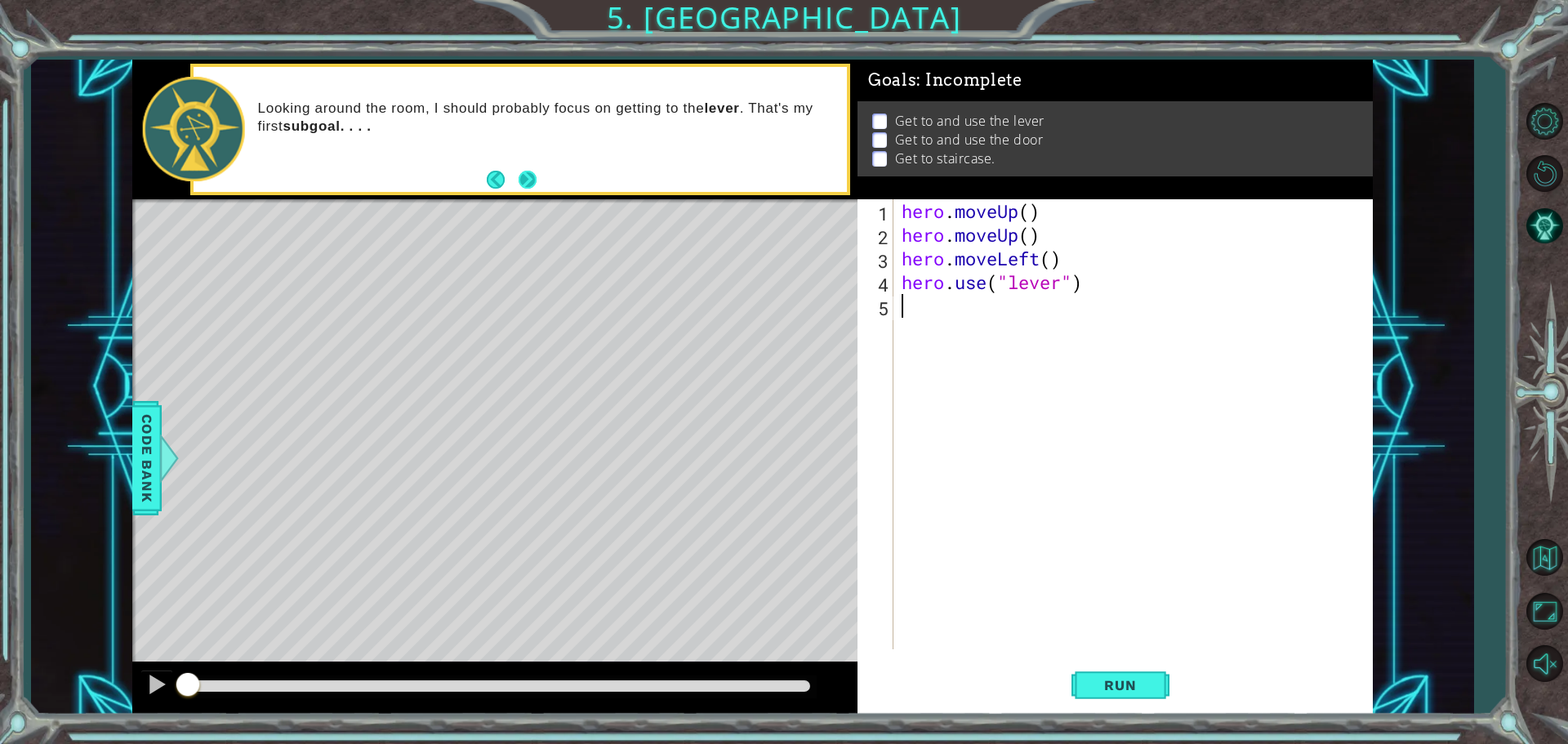
click at [523, 181] on button "Next" at bounding box center [528, 179] width 30 height 30
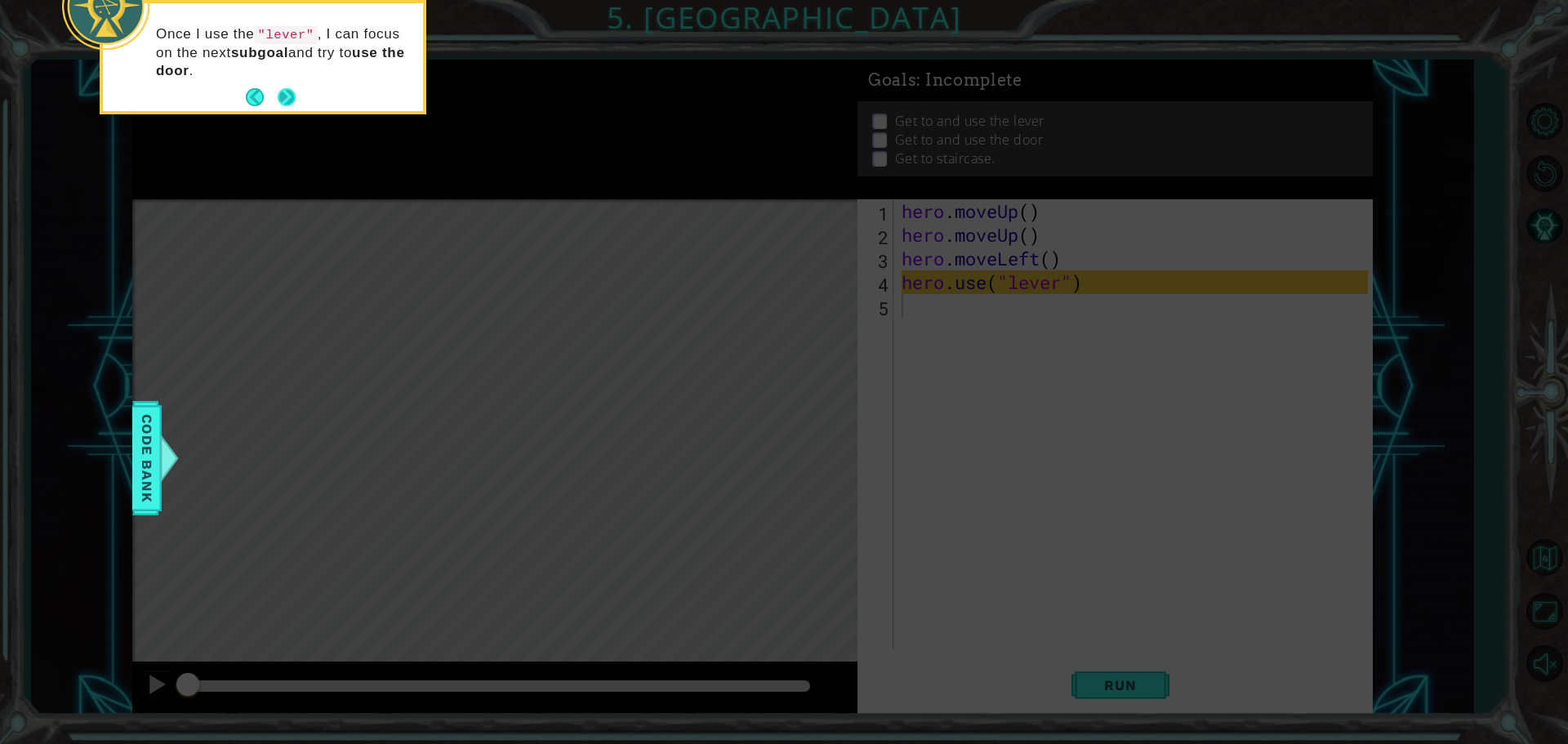
click at [295, 89] on button "Next" at bounding box center [286, 97] width 25 height 25
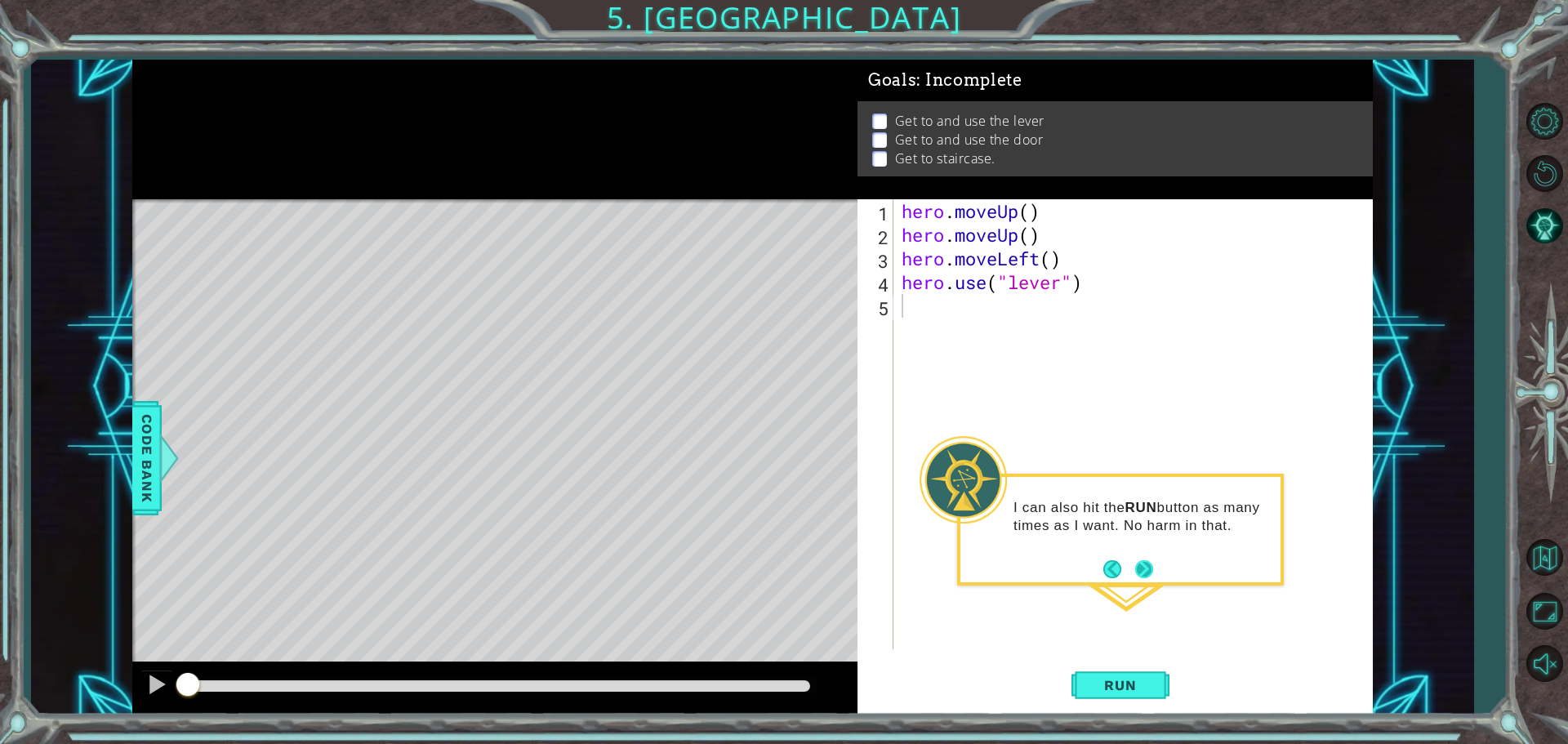
click at [1148, 567] on button "Next" at bounding box center [1143, 569] width 30 height 30
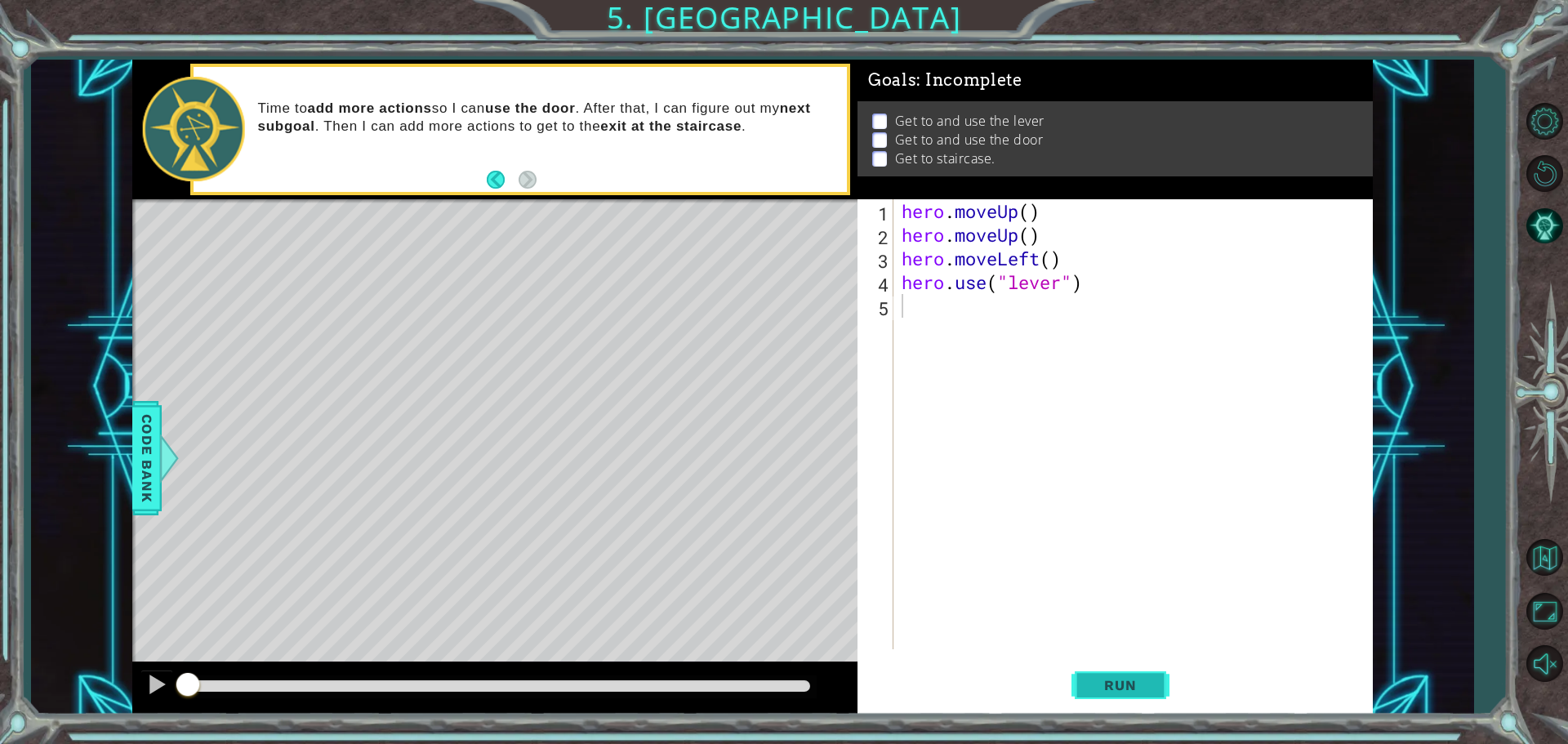
click at [1141, 681] on span "Run" at bounding box center [1120, 686] width 64 height 16
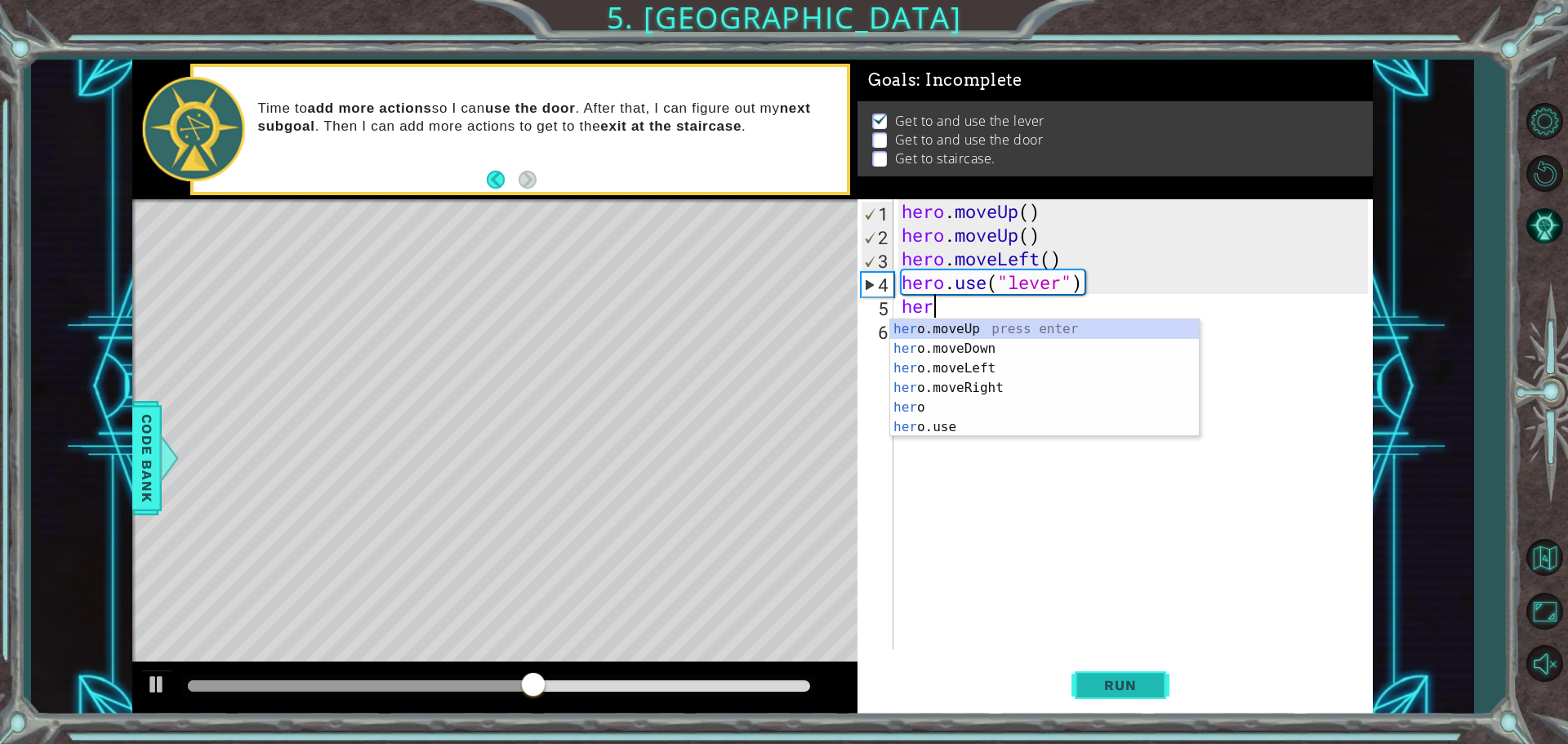
scroll to position [0, 1]
type textarea "hero."
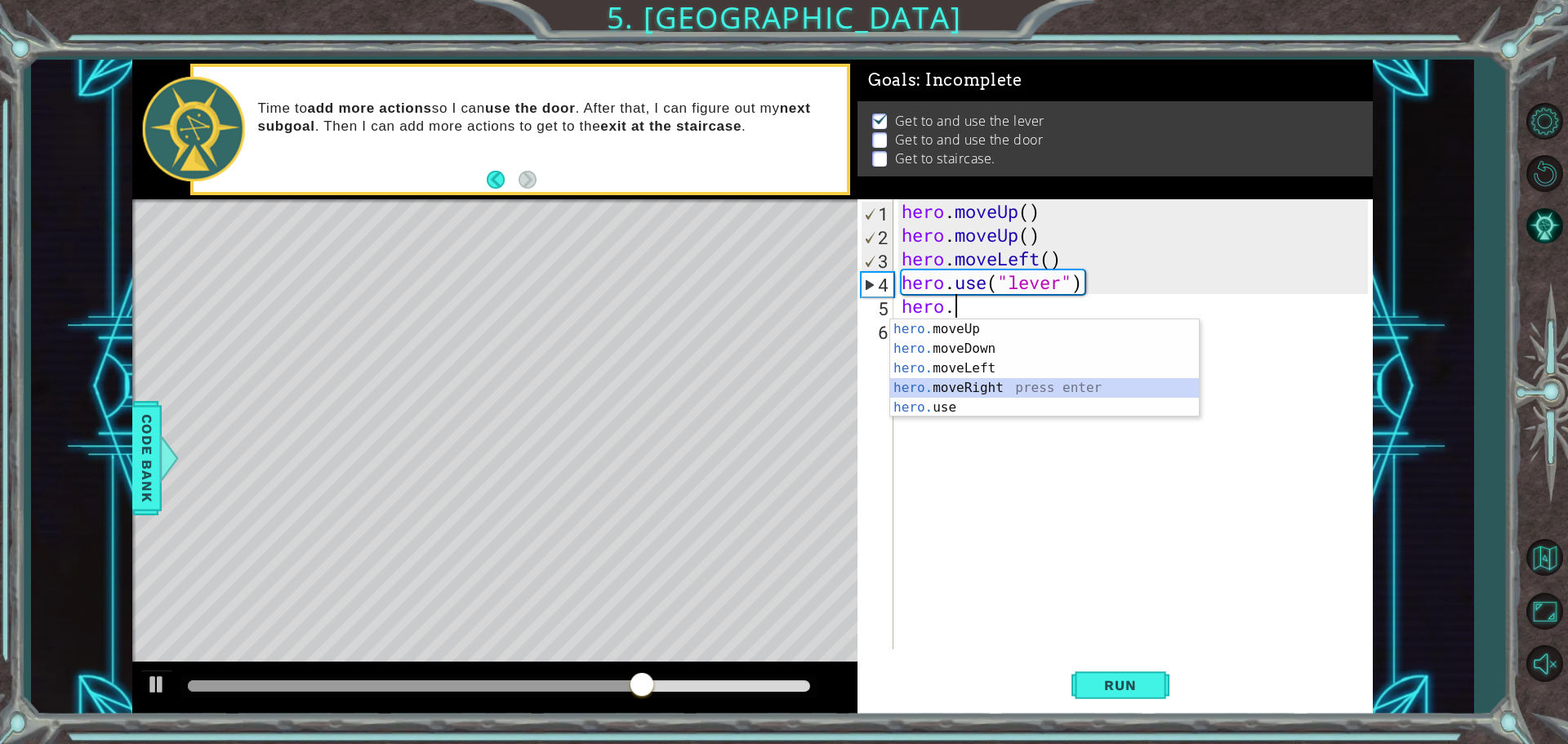
click at [1106, 384] on div "hero. moveUp press enter hero. moveDown press enter hero. moveLeft press enter …" at bounding box center [1044, 388] width 309 height 137
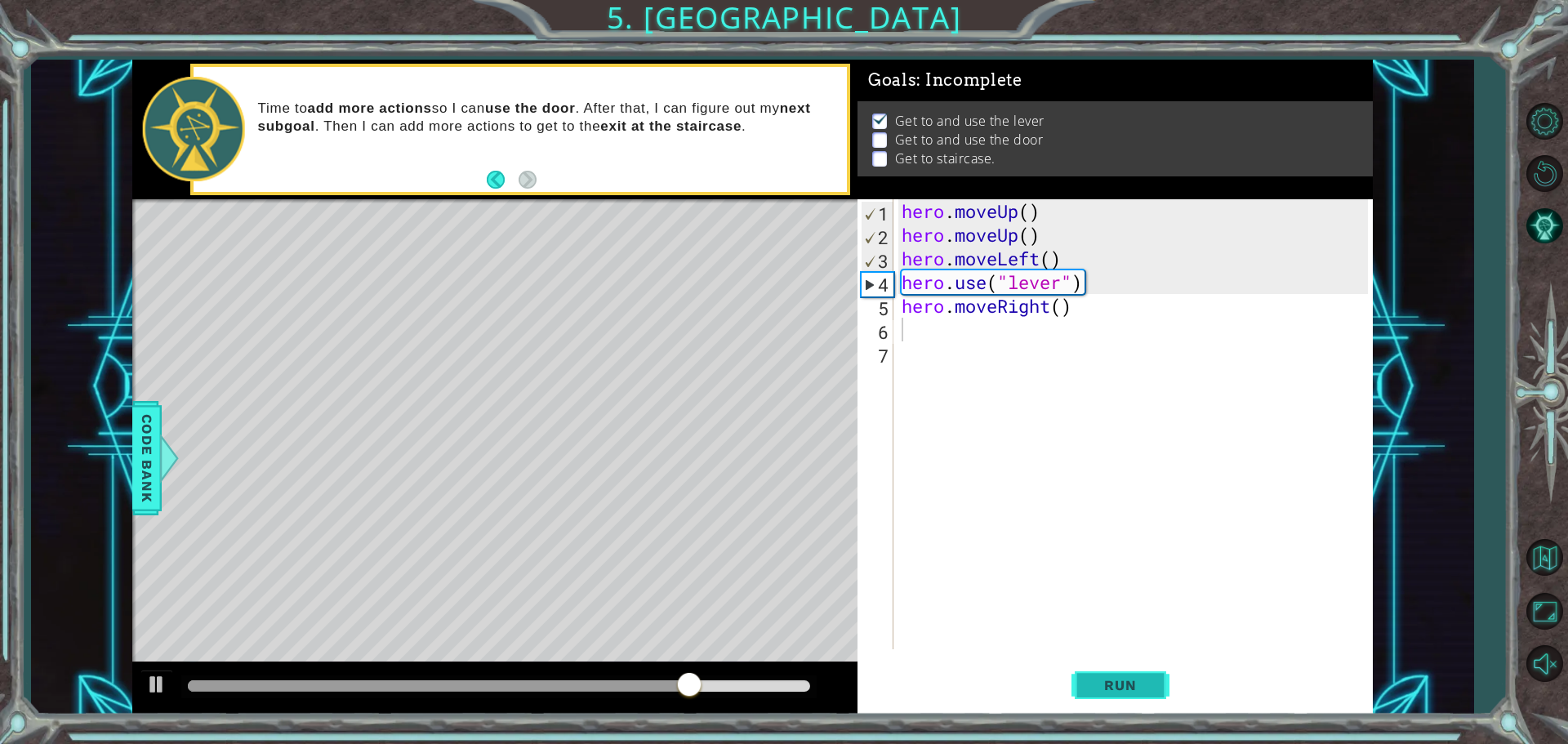
click at [1120, 690] on span "Run" at bounding box center [1120, 686] width 64 height 16
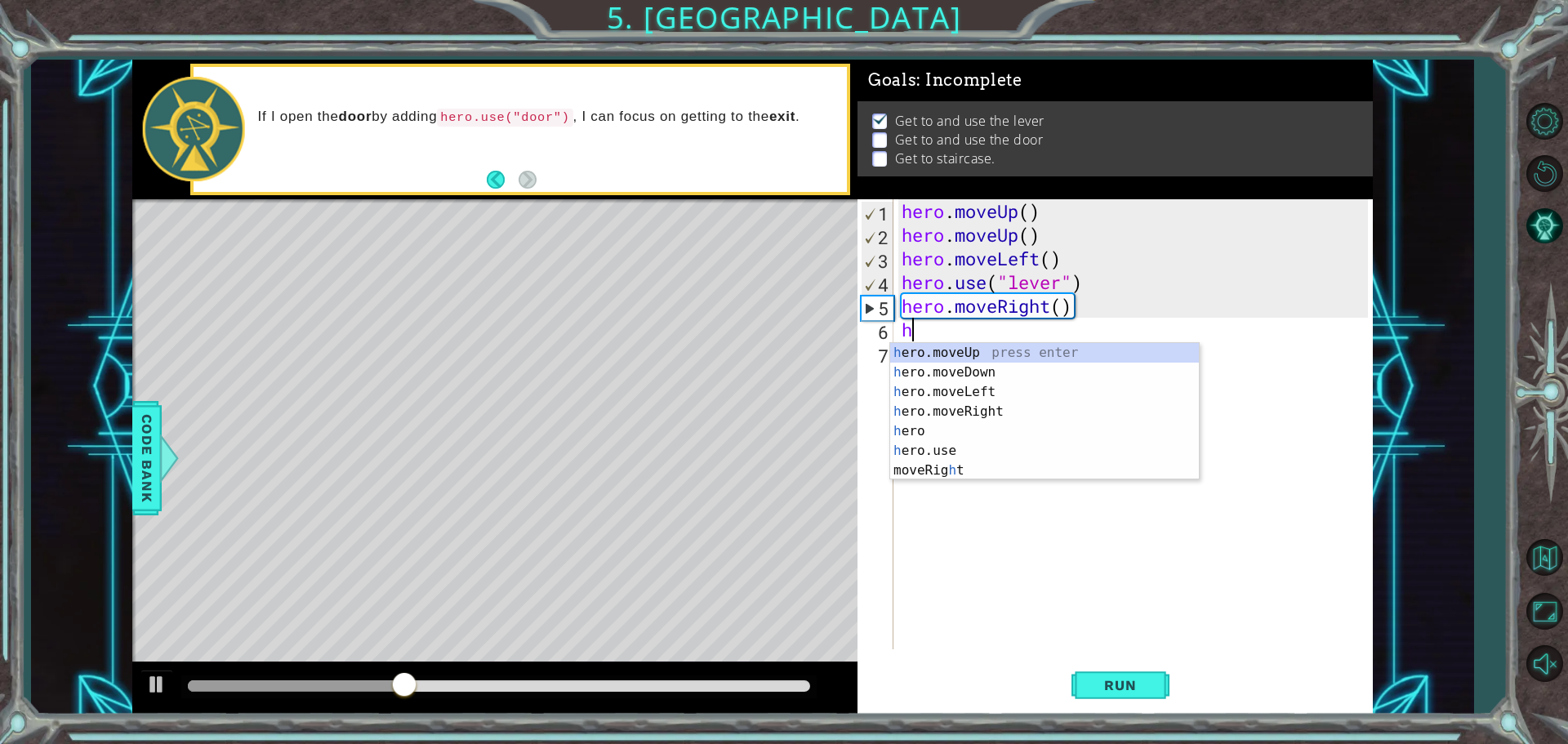
type textarea "he"
click at [1077, 348] on div "he ro.moveUp press enter he ro.moveDown press enter he ro.moveLeft press enter …" at bounding box center [1044, 421] width 309 height 156
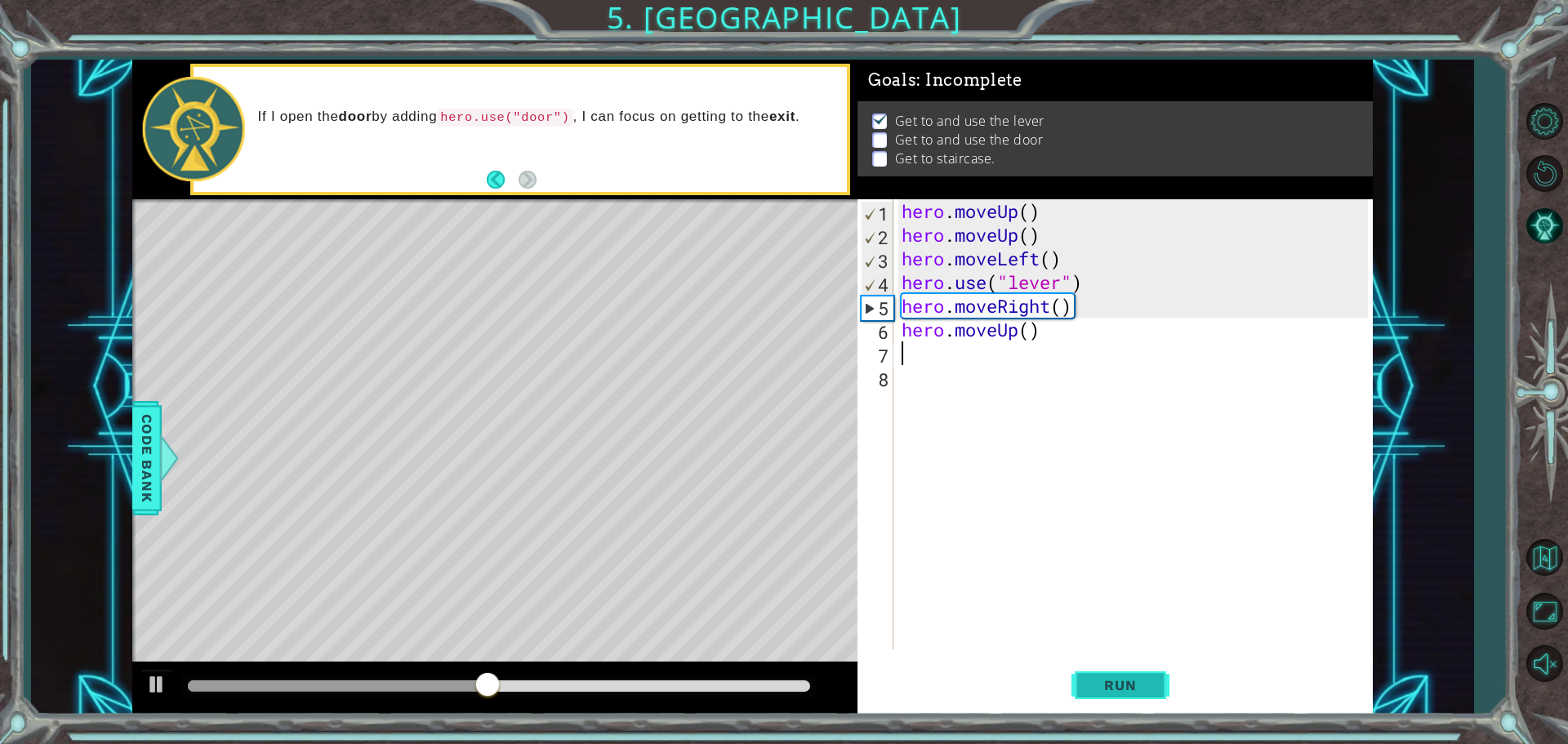
click at [1105, 687] on span "Run" at bounding box center [1120, 686] width 64 height 16
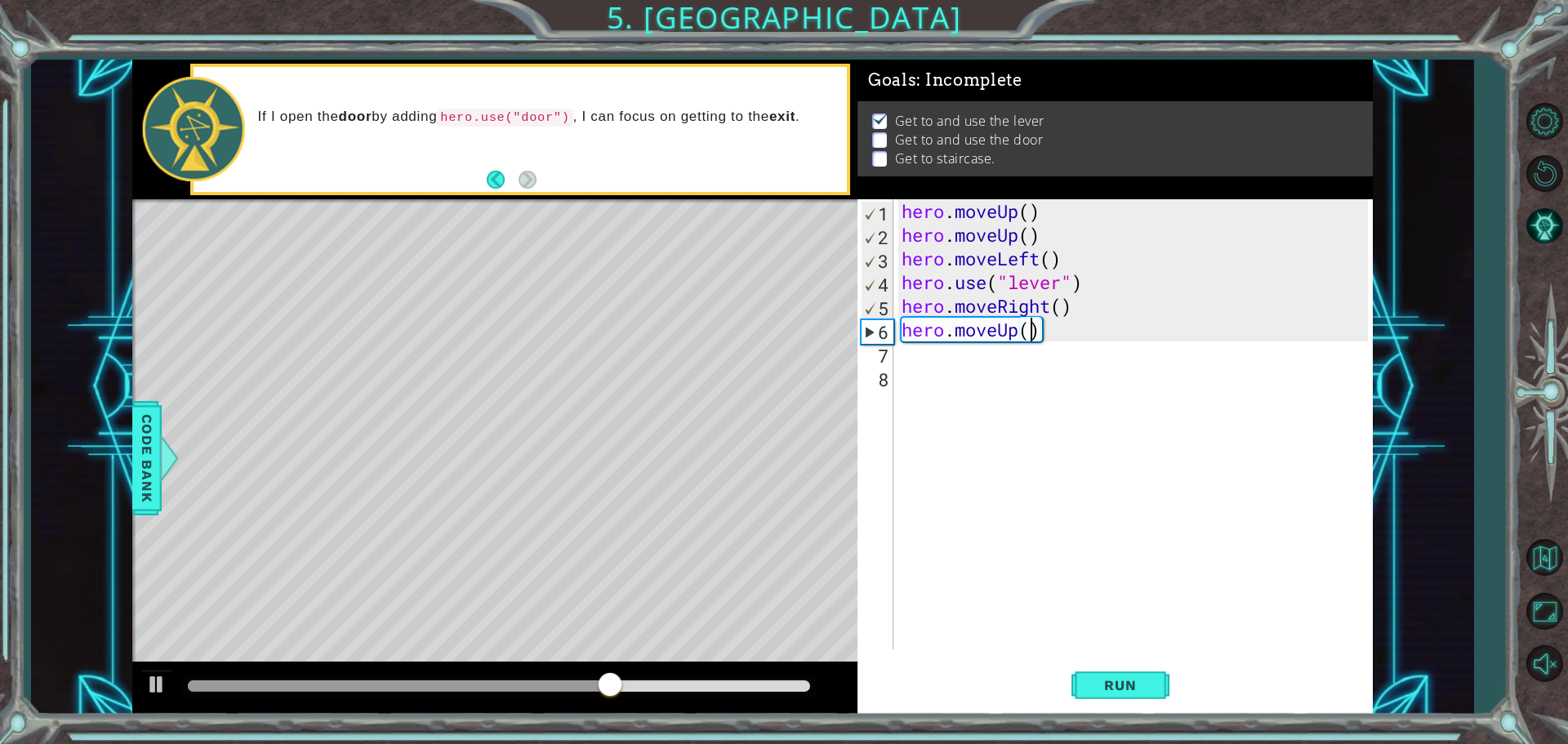
click at [1035, 328] on div "hero . moveUp ( ) hero . moveUp ( ) hero . moveLeft ( ) hero . use ( "lever" ) …" at bounding box center [1137, 448] width 477 height 497
click at [1042, 331] on div "hero . moveUp ( ) hero . moveUp ( ) hero . moveLeft ( ) hero . use ( "lever" ) …" at bounding box center [1137, 448] width 477 height 497
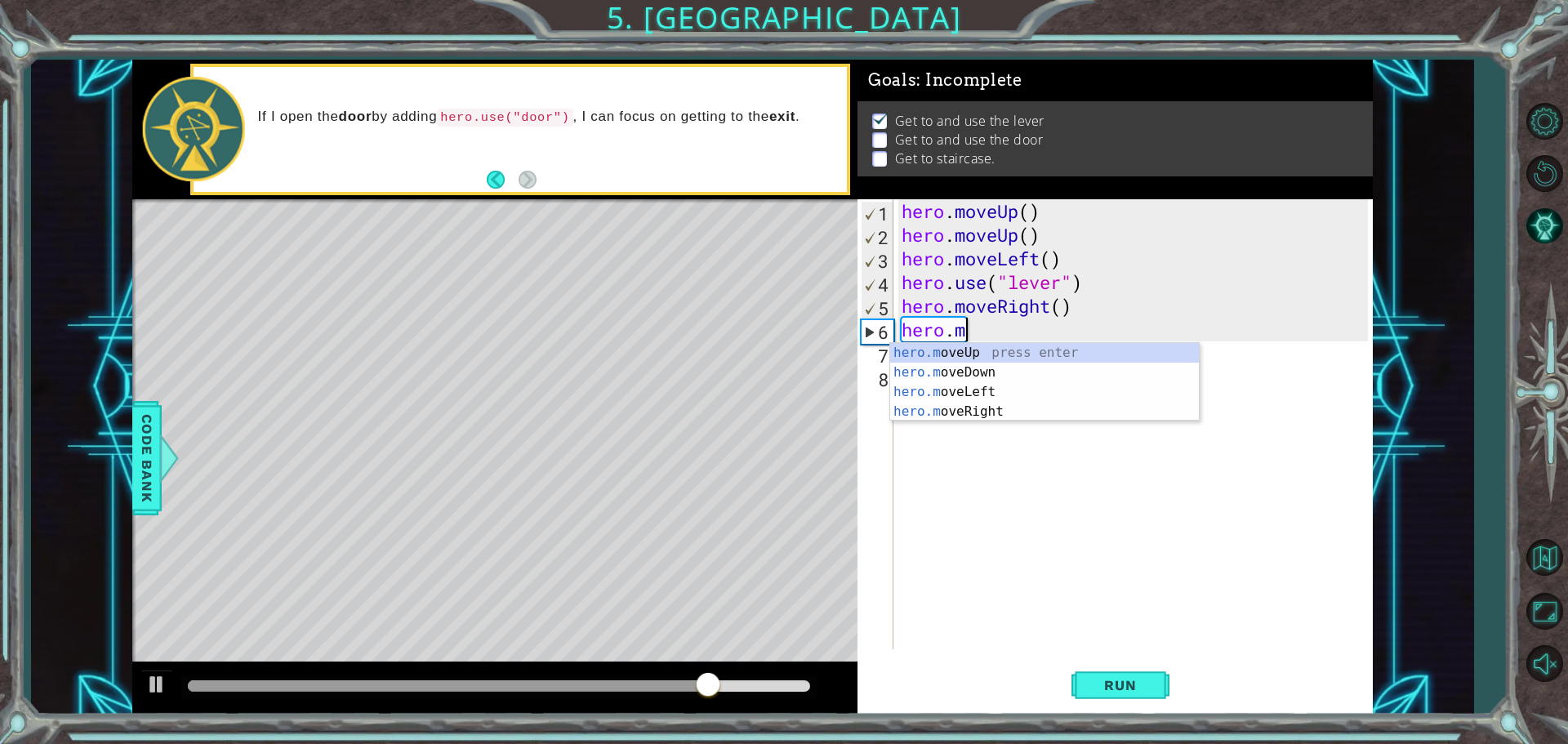
type textarea "hero."
click at [947, 404] on div "hero. moveUp press enter hero. moveDown press enter hero. moveLeft press enter …" at bounding box center [1044, 412] width 309 height 137
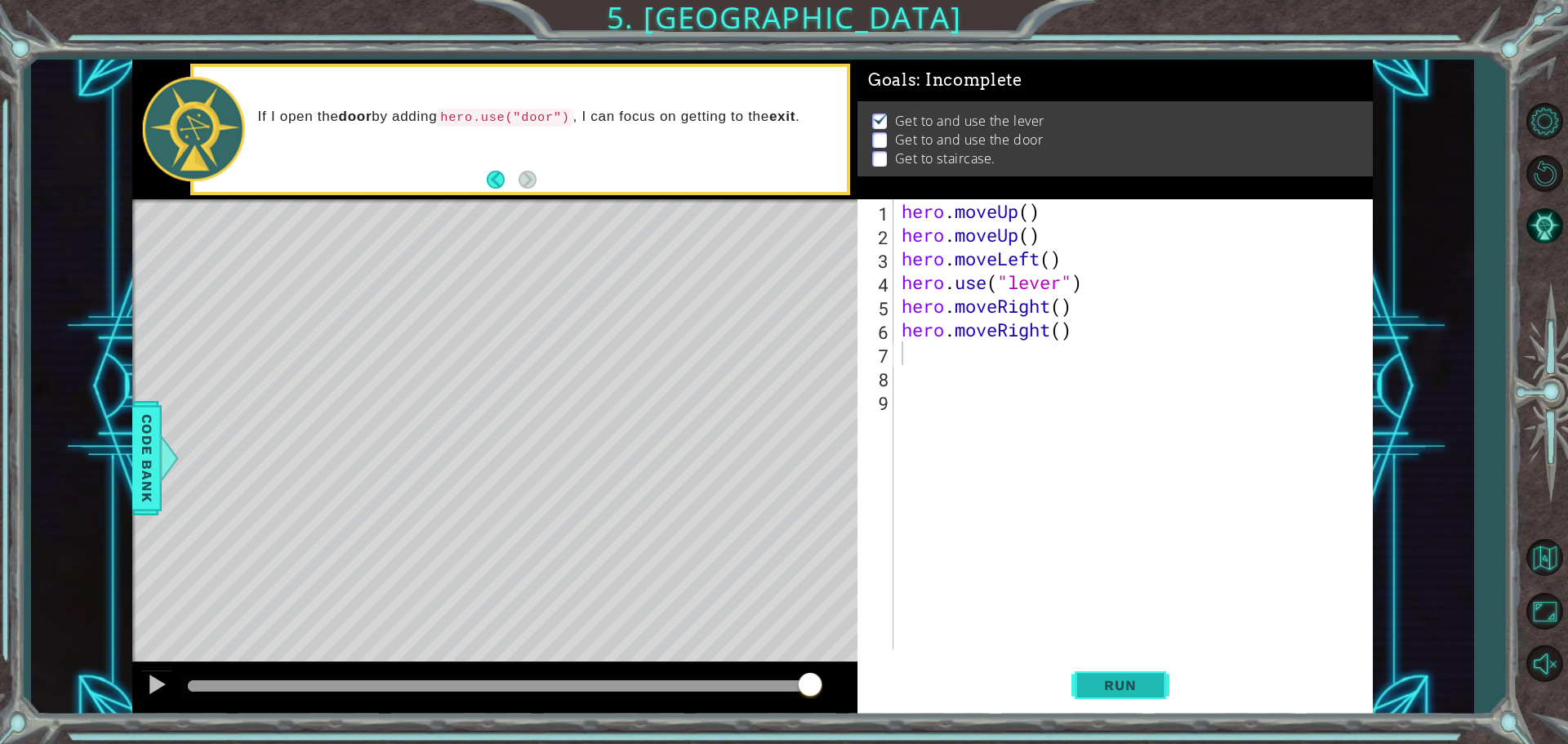
click at [1167, 687] on button "Run" at bounding box center [1120, 685] width 98 height 52
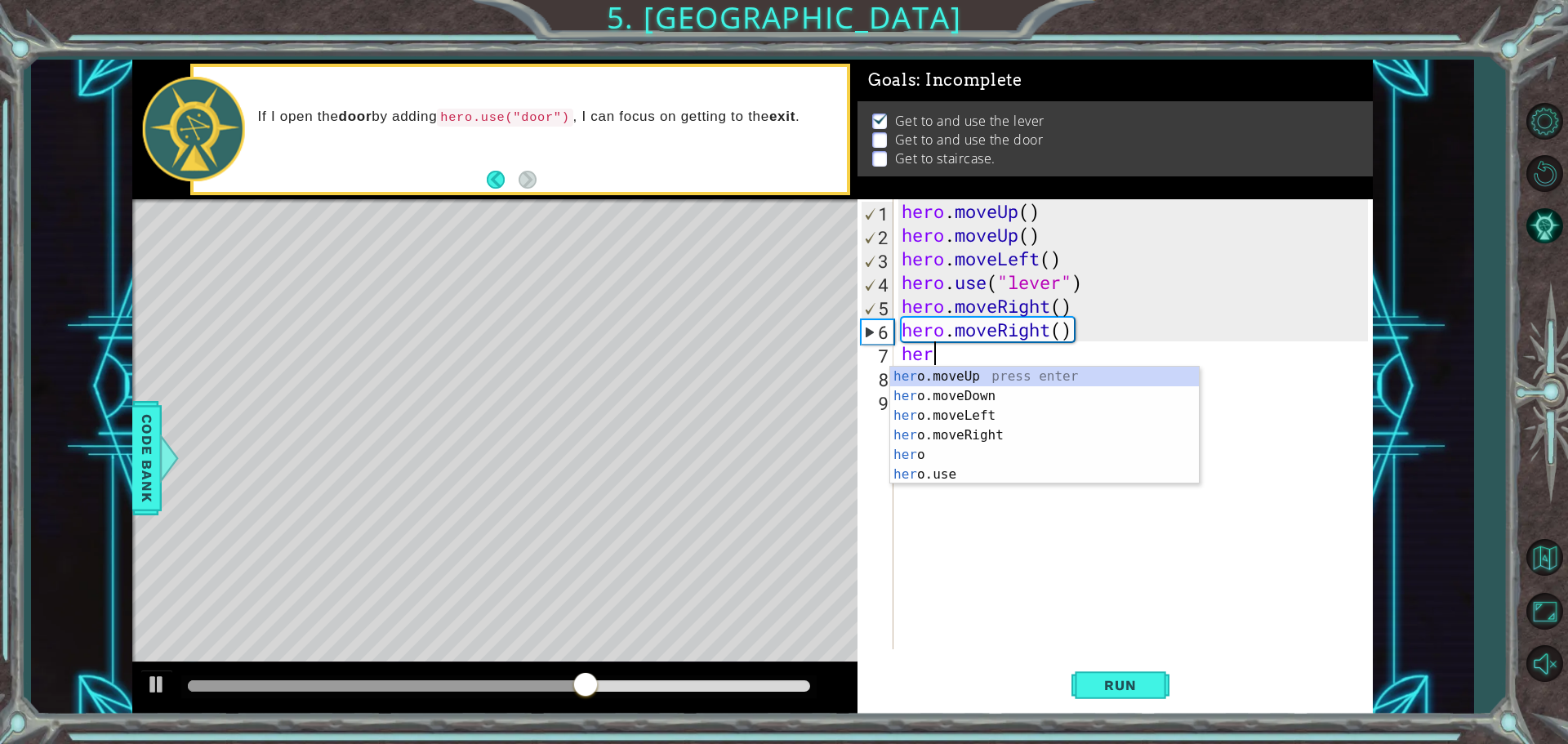
type textarea "hero"
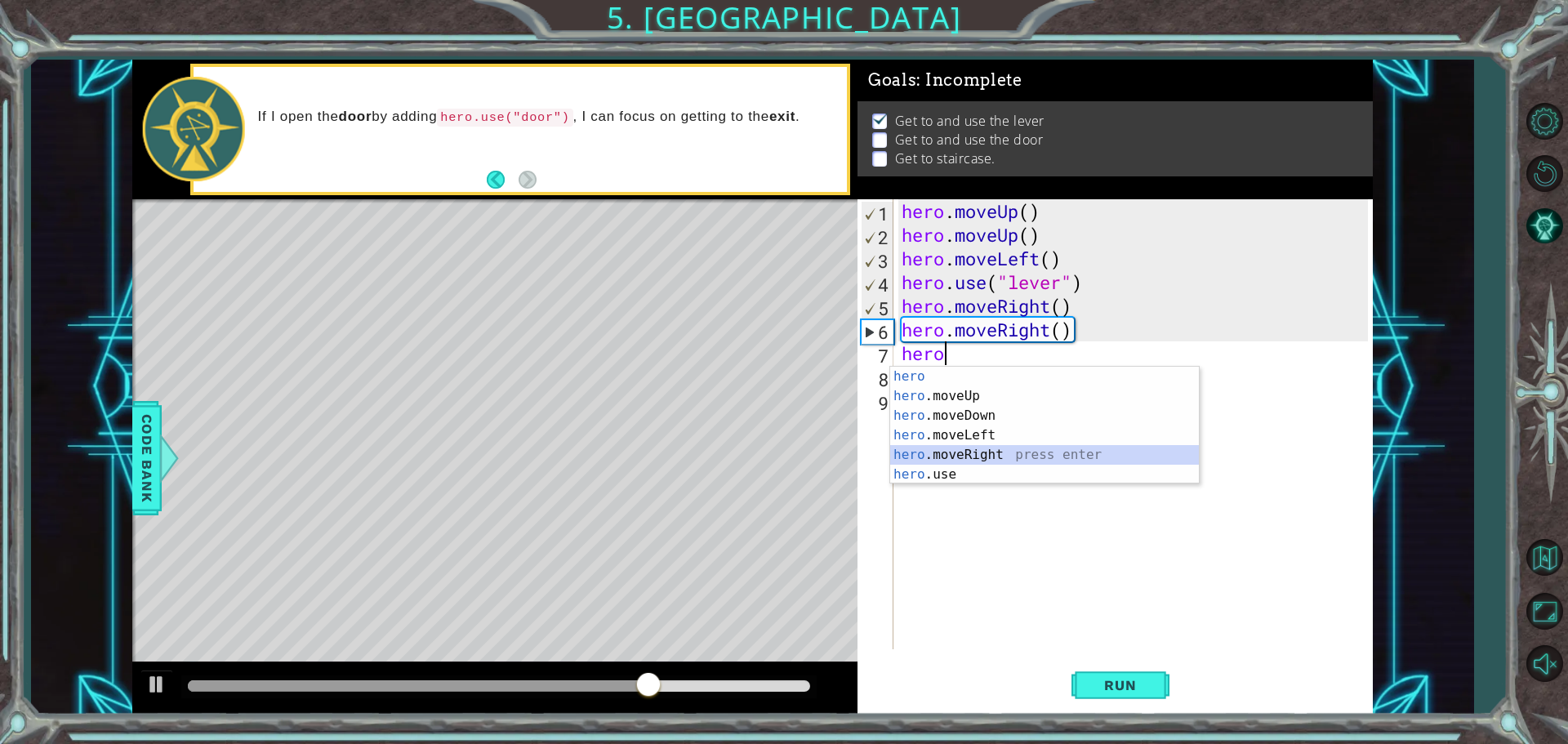
click at [988, 453] on div "hero press enter hero .moveUp press enter hero .moveDown press enter hero .move…" at bounding box center [1044, 444] width 309 height 156
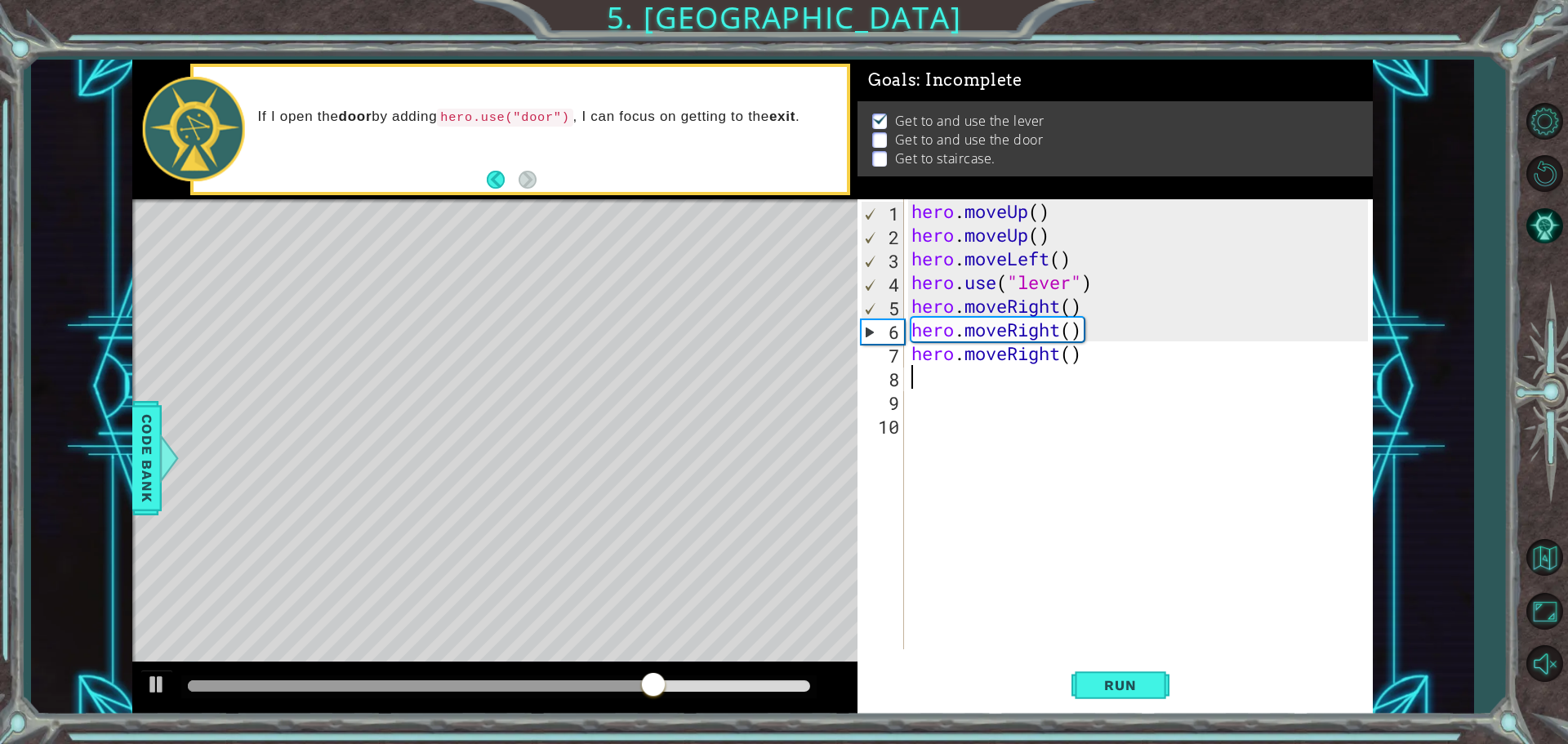
scroll to position [0, 0]
click at [1145, 681] on span "Run" at bounding box center [1120, 686] width 64 height 16
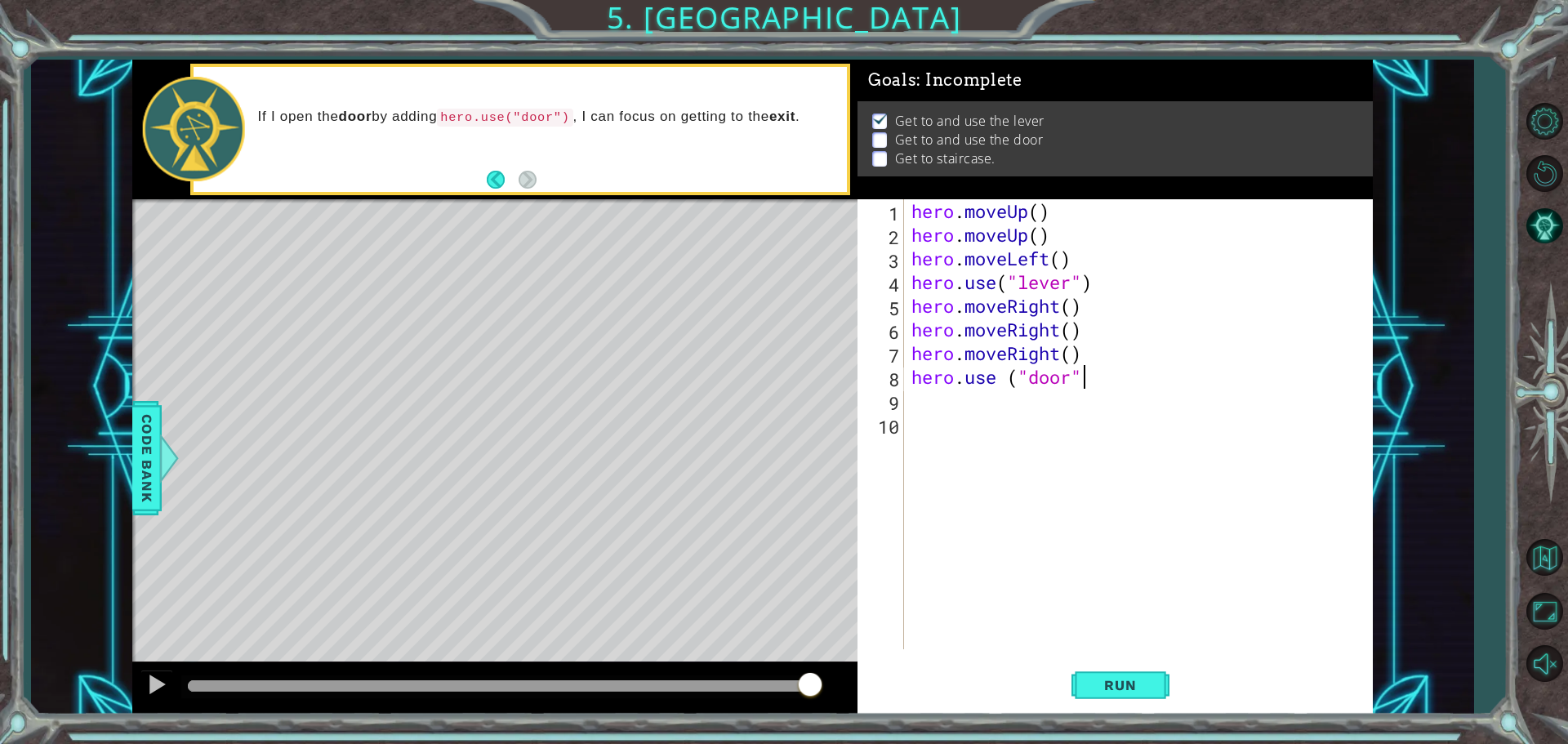
scroll to position [0, 7]
type textarea "hero.use ("door")"
click at [1105, 686] on span "Run" at bounding box center [1120, 686] width 64 height 16
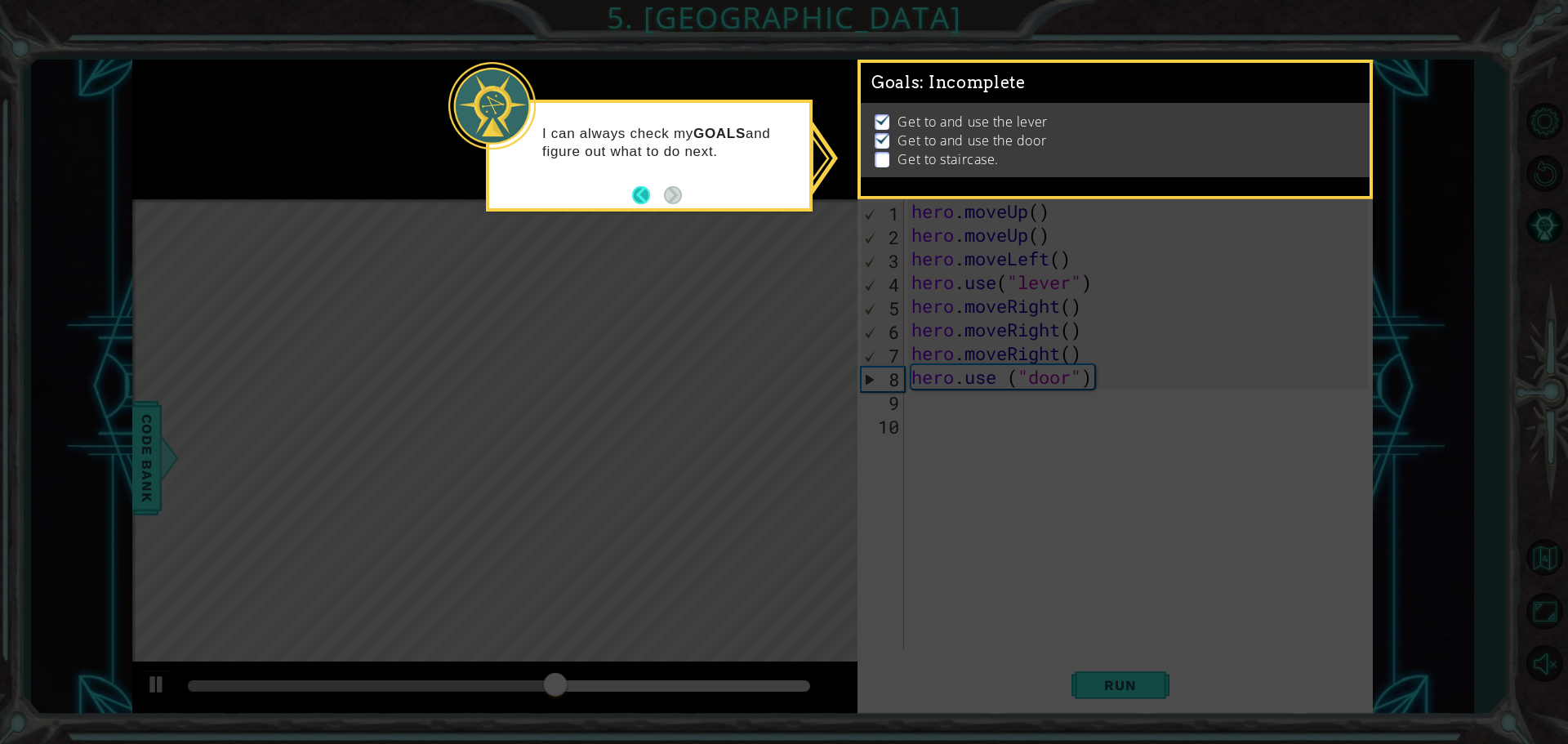
click at [632, 187] on button "Back" at bounding box center [648, 195] width 32 height 18
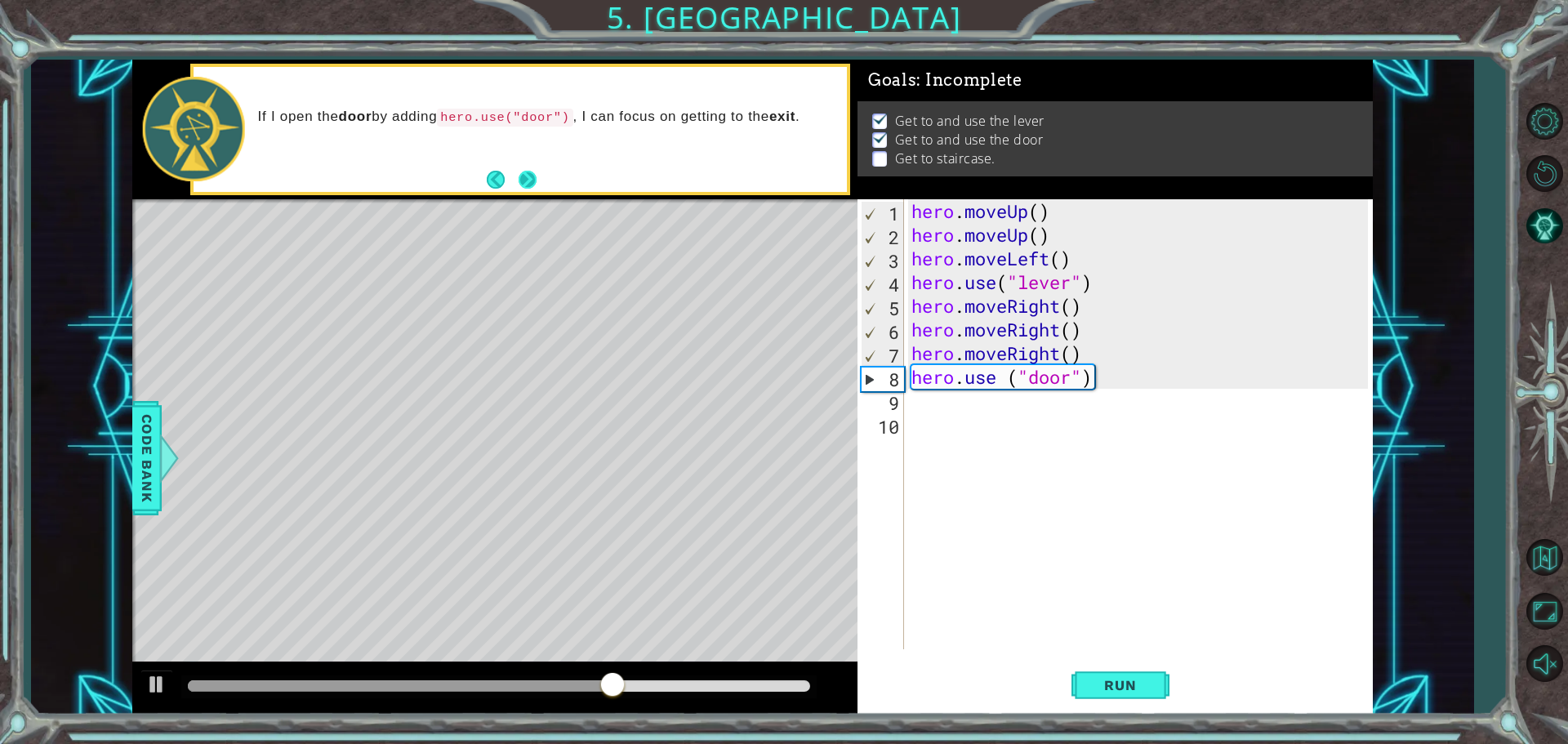
click at [533, 172] on button "Next" at bounding box center [528, 179] width 27 height 27
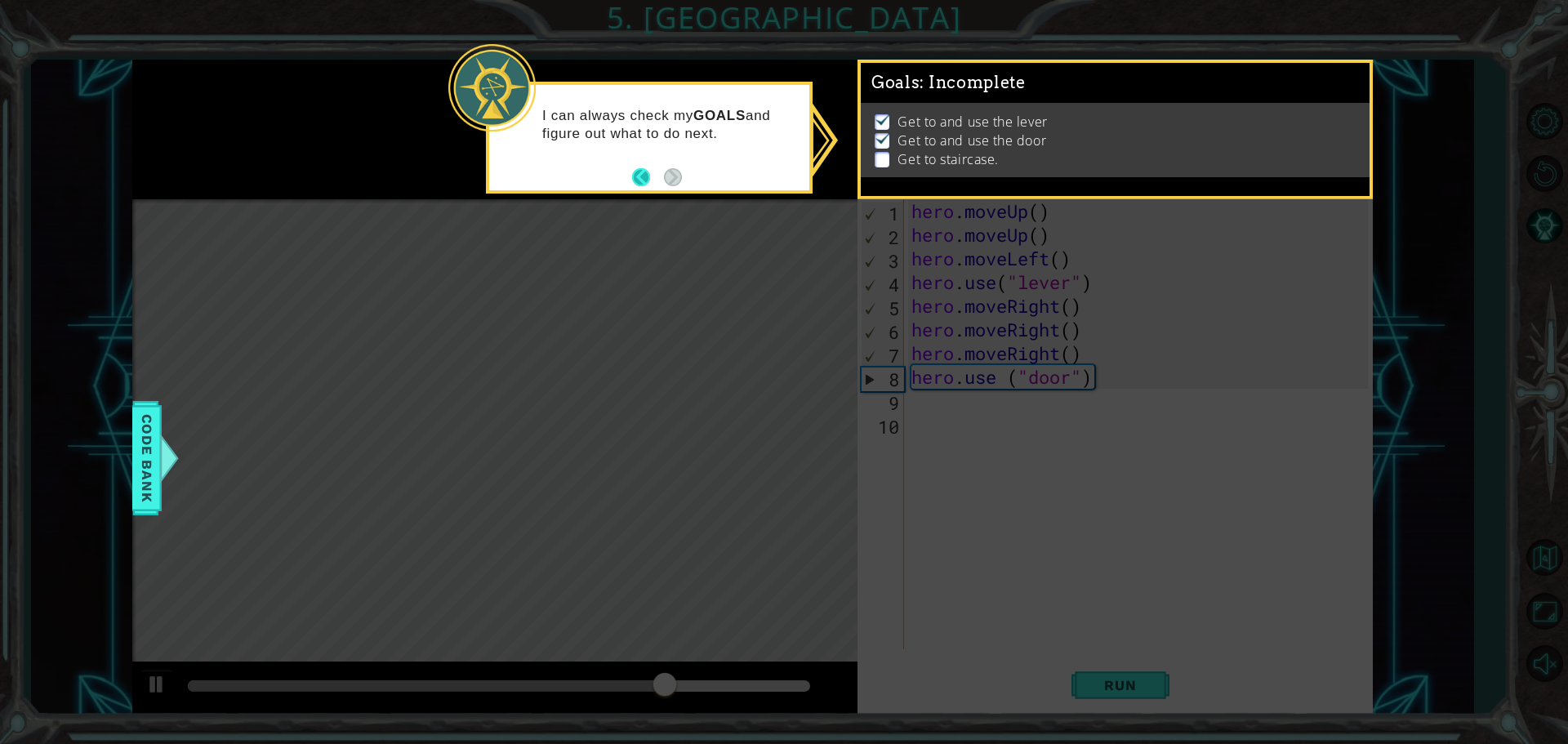
click at [637, 177] on button "Back" at bounding box center [648, 177] width 32 height 18
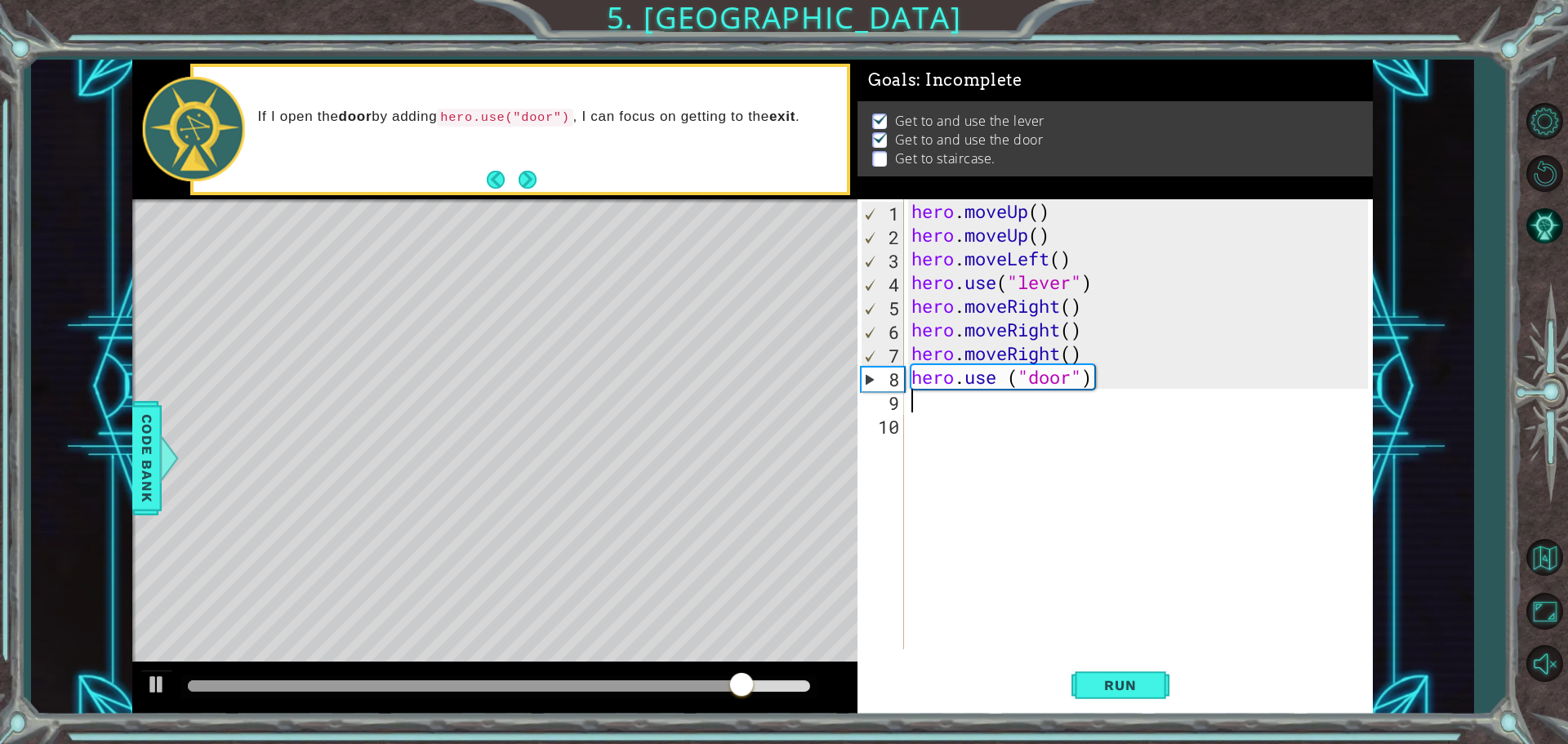
click at [937, 401] on div "hero . moveUp ( ) hero . moveUp ( ) hero . moveLeft ( ) hero . use ( "lever" ) …" at bounding box center [1142, 448] width 468 height 497
type textarea "m"
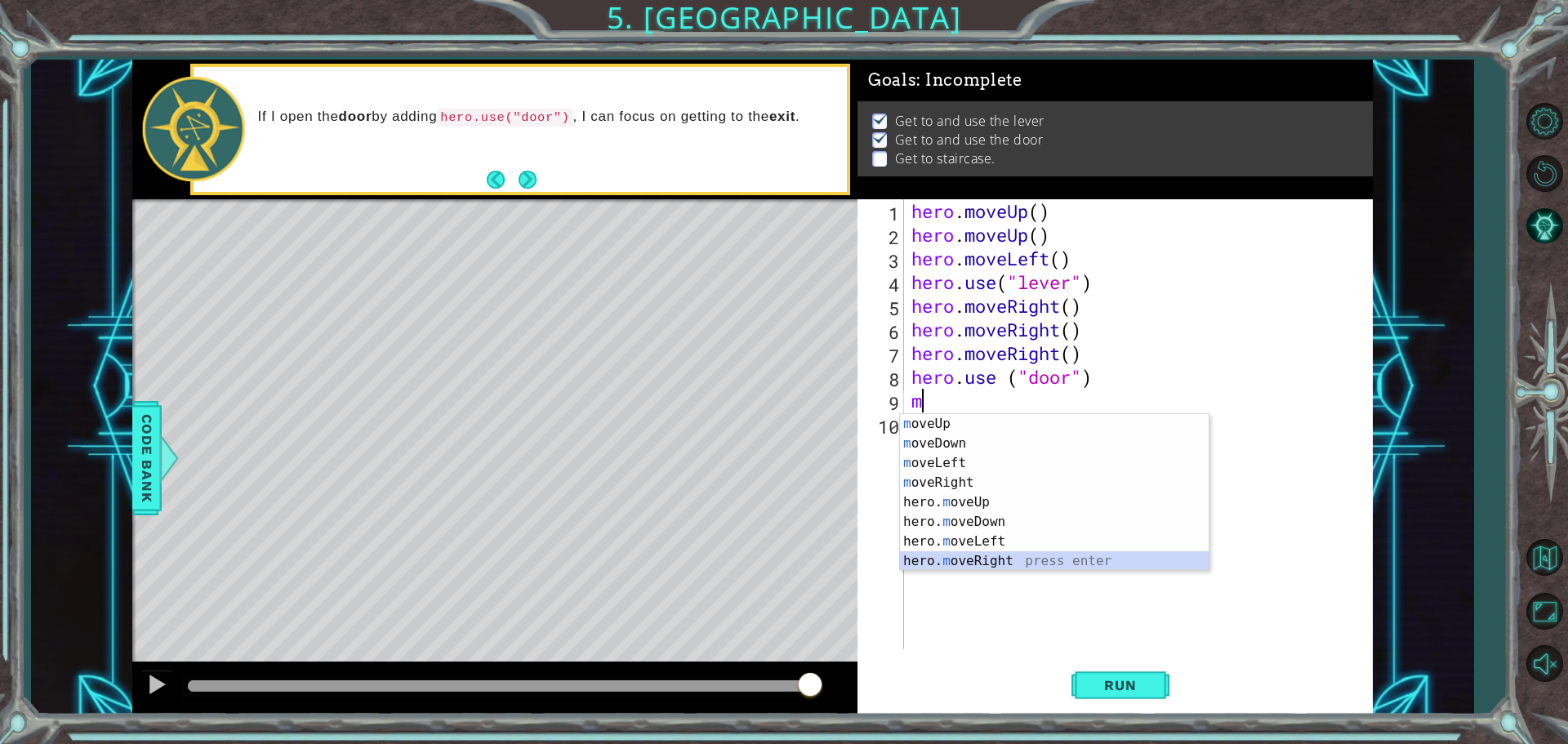
click at [1002, 559] on div "m oveUp press enter m oveDown press enter m oveLeft press enter m oveRight pres…" at bounding box center [1054, 512] width 309 height 196
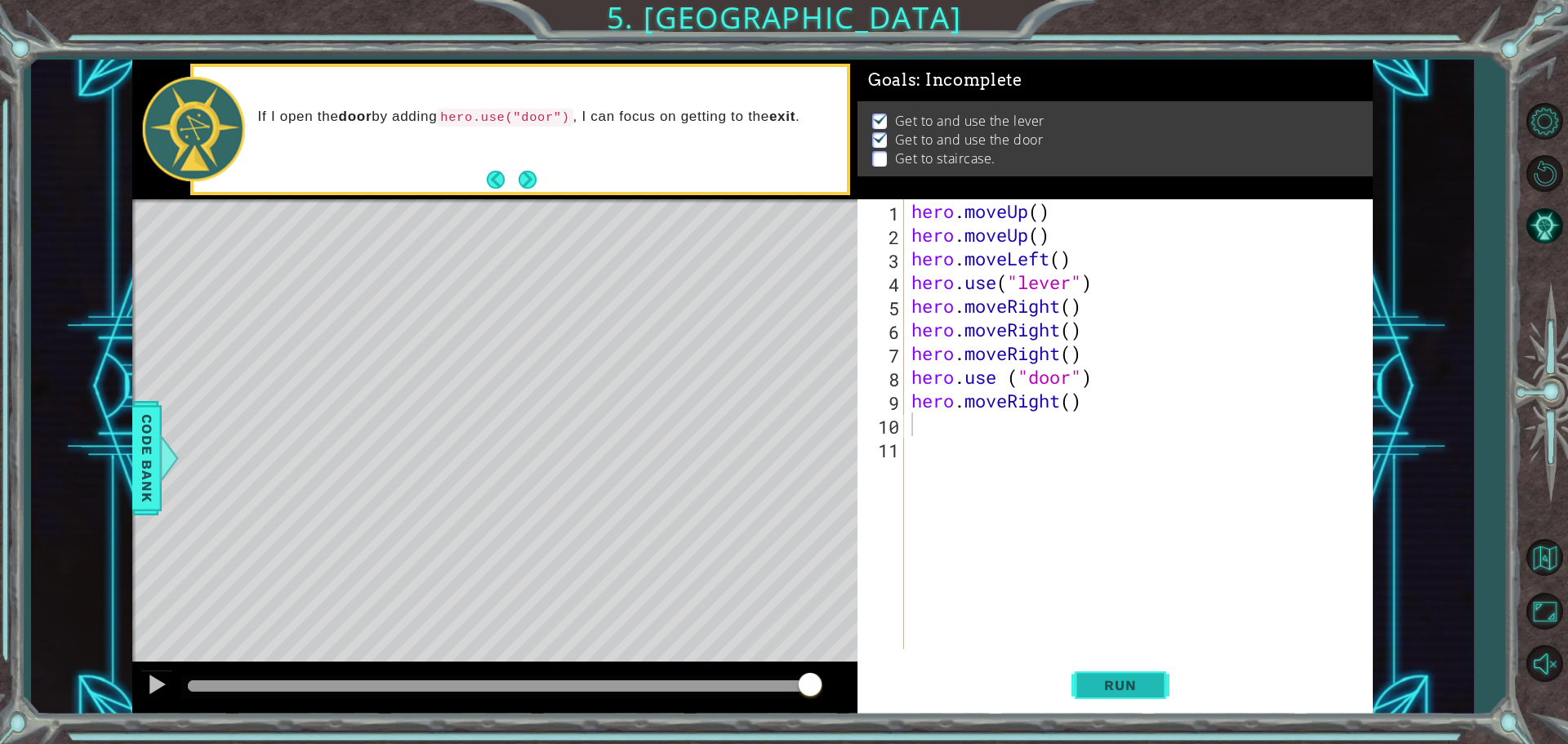
click at [1154, 692] on button "Run" at bounding box center [1120, 685] width 98 height 52
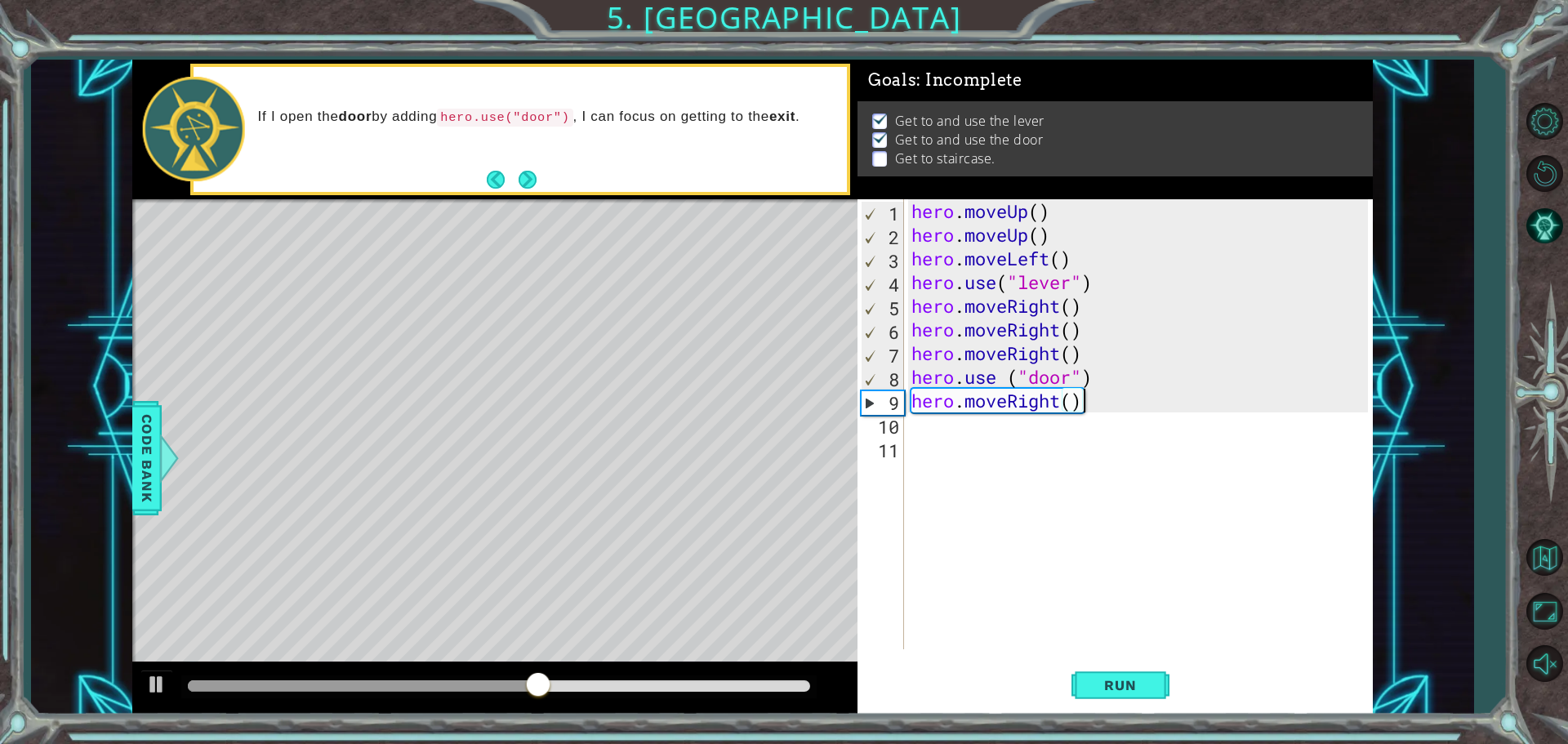
click at [1085, 399] on div "hero . moveUp ( ) hero . moveUp ( ) hero . moveLeft ( ) hero . use ( "lever" ) …" at bounding box center [1142, 448] width 468 height 497
click at [1090, 407] on div "hero . moveUp ( ) hero . moveUp ( ) hero . moveLeft ( ) hero . use ( "lever" ) …" at bounding box center [1142, 448] width 468 height 497
type textarea "hero.mov"
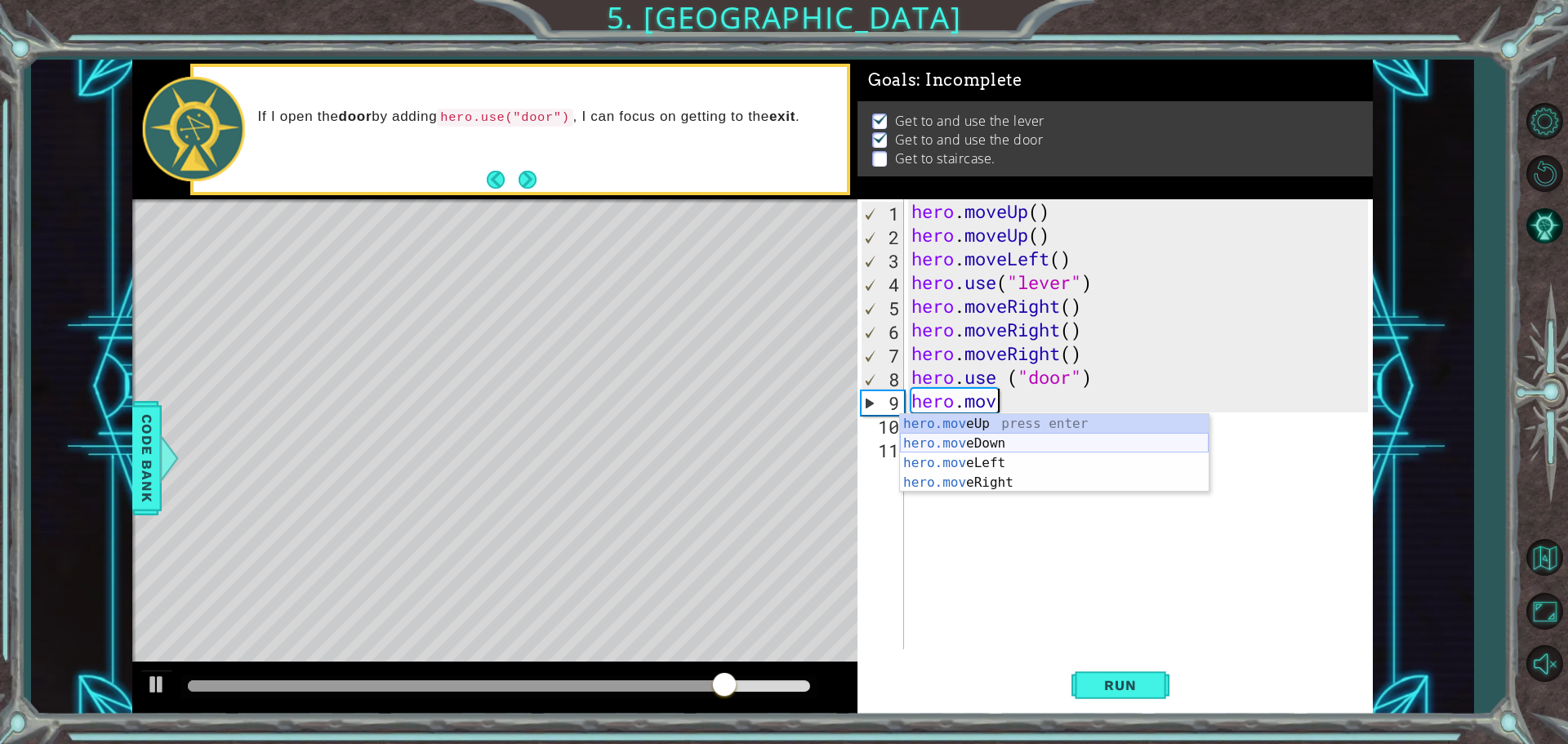
click at [1009, 442] on div "hero.mov eUp press enter hero.mov eDown press enter hero.mov eLeft press enter …" at bounding box center [1054, 472] width 309 height 118
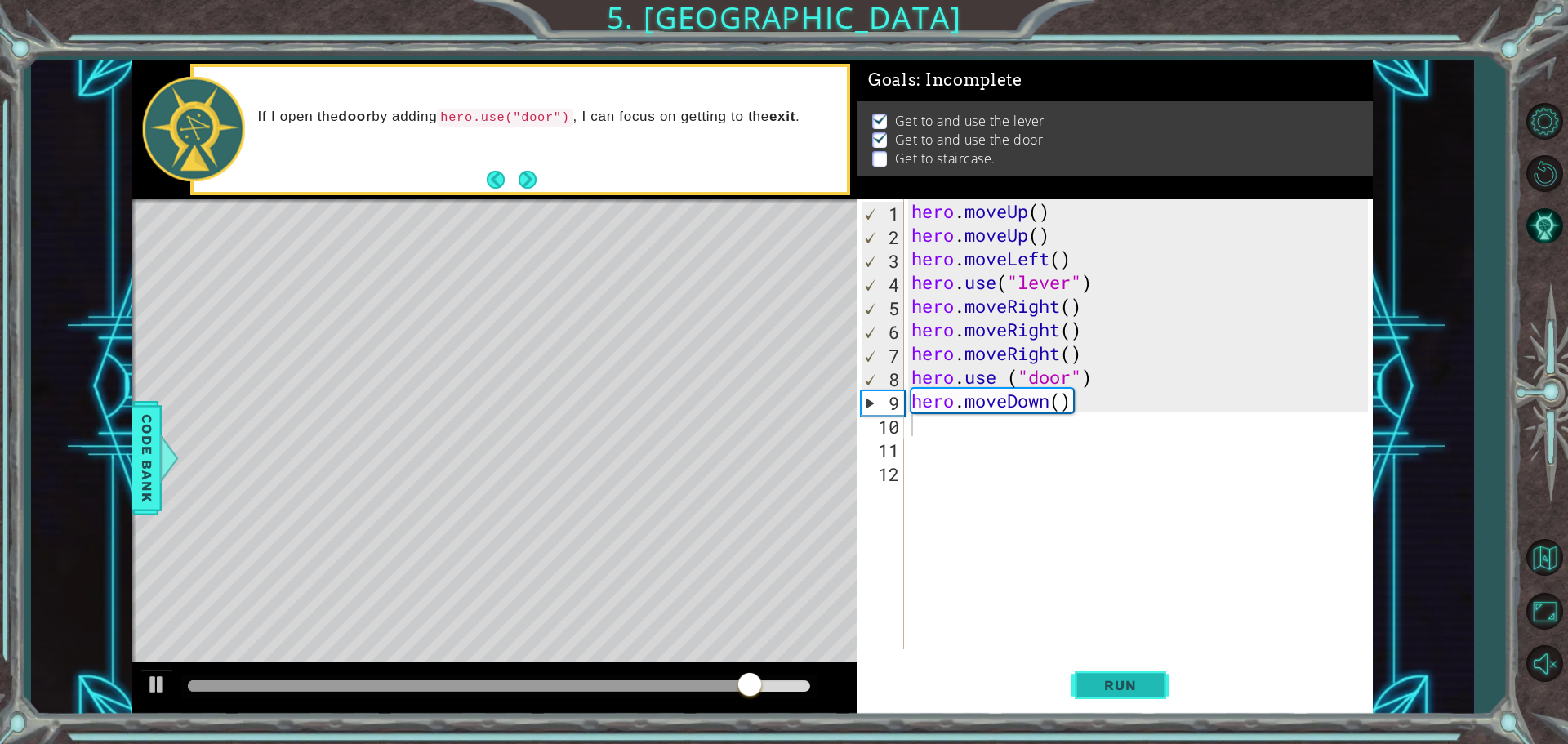
click at [1106, 682] on span "Run" at bounding box center [1120, 686] width 64 height 16
click at [1068, 396] on div "hero . moveUp ( ) hero . moveUp ( ) hero . moveLeft ( ) hero . use ( "lever" ) …" at bounding box center [1142, 448] width 468 height 497
click at [1068, 400] on div "hero . moveUp ( ) hero . moveUp ( ) hero . moveLeft ( ) hero . use ( "lever" ) …" at bounding box center [1142, 448] width 468 height 497
click at [1072, 398] on div "hero . moveUp ( ) hero . moveUp ( ) hero . moveLeft ( ) hero . use ( "lever" ) …" at bounding box center [1138, 424] width 460 height 450
click at [1082, 410] on div "hero . moveUp ( ) hero . moveUp ( ) hero . moveLeft ( ) hero . use ( "lever" ) …" at bounding box center [1142, 448] width 468 height 497
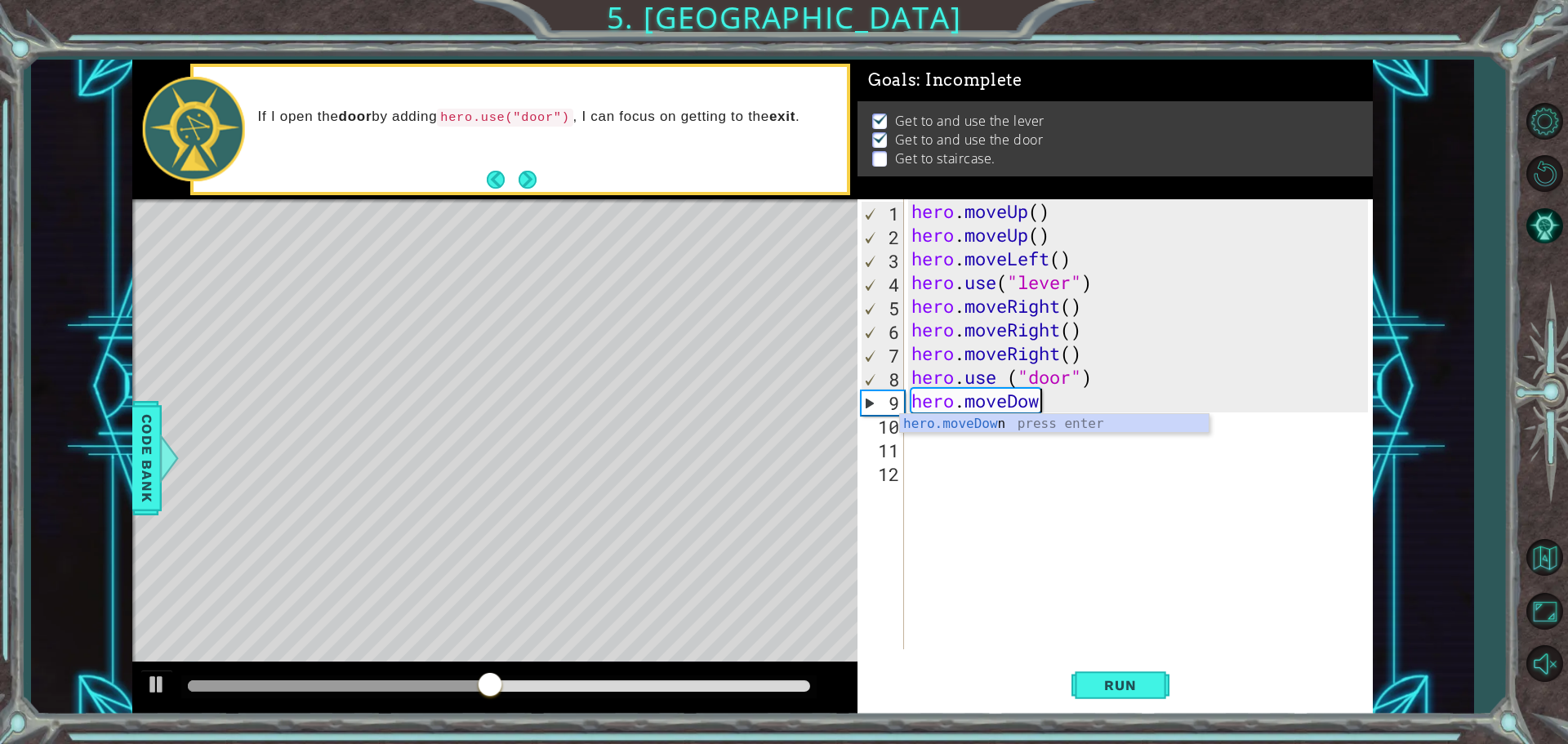
type textarea "hero.move"
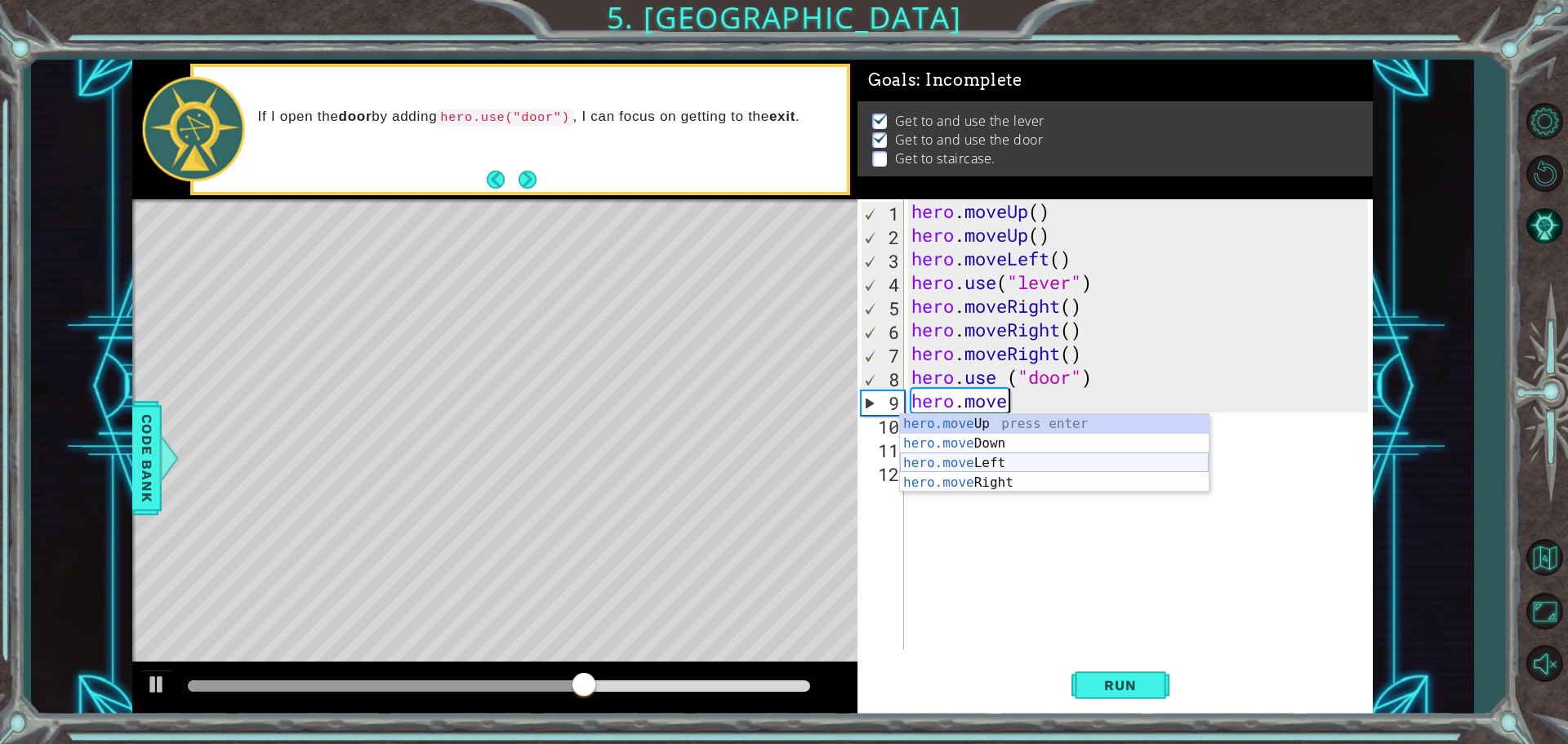
click at [947, 461] on div "hero.move Up press enter hero.move Down press enter hero.move Left press enter …" at bounding box center [1054, 472] width 309 height 118
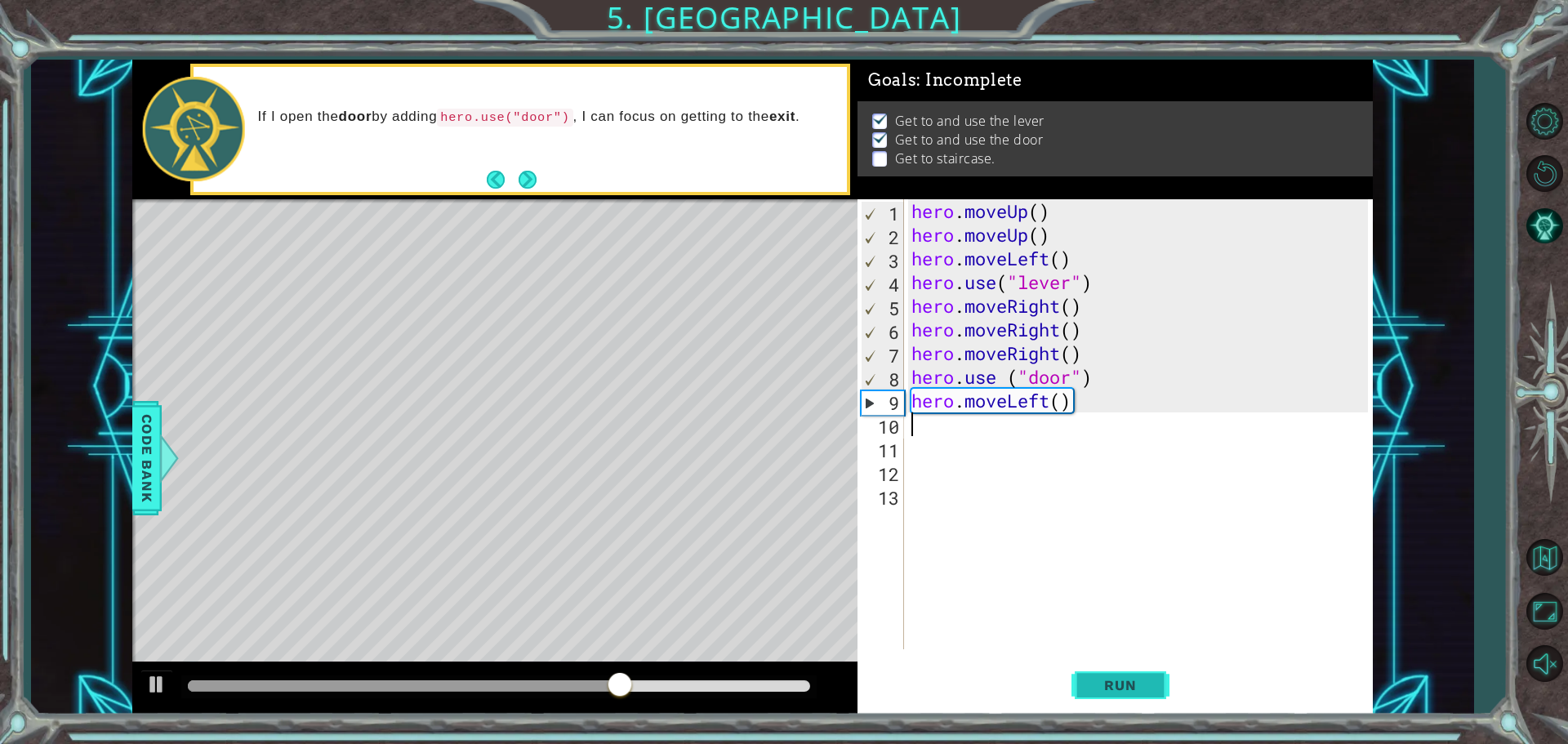
click at [1130, 675] on button "Run" at bounding box center [1120, 685] width 98 height 52
click at [1077, 407] on div "hero . moveUp ( ) hero . moveUp ( ) hero . moveLeft ( ) hero . use ( "lever" ) …" at bounding box center [1142, 448] width 468 height 497
type textarea "hero.moveUp()"
click at [1079, 404] on div "hero . moveUp ( ) hero . moveUp ( ) hero . moveLeft ( ) hero . use ( "lever" ) …" at bounding box center [1142, 448] width 468 height 497
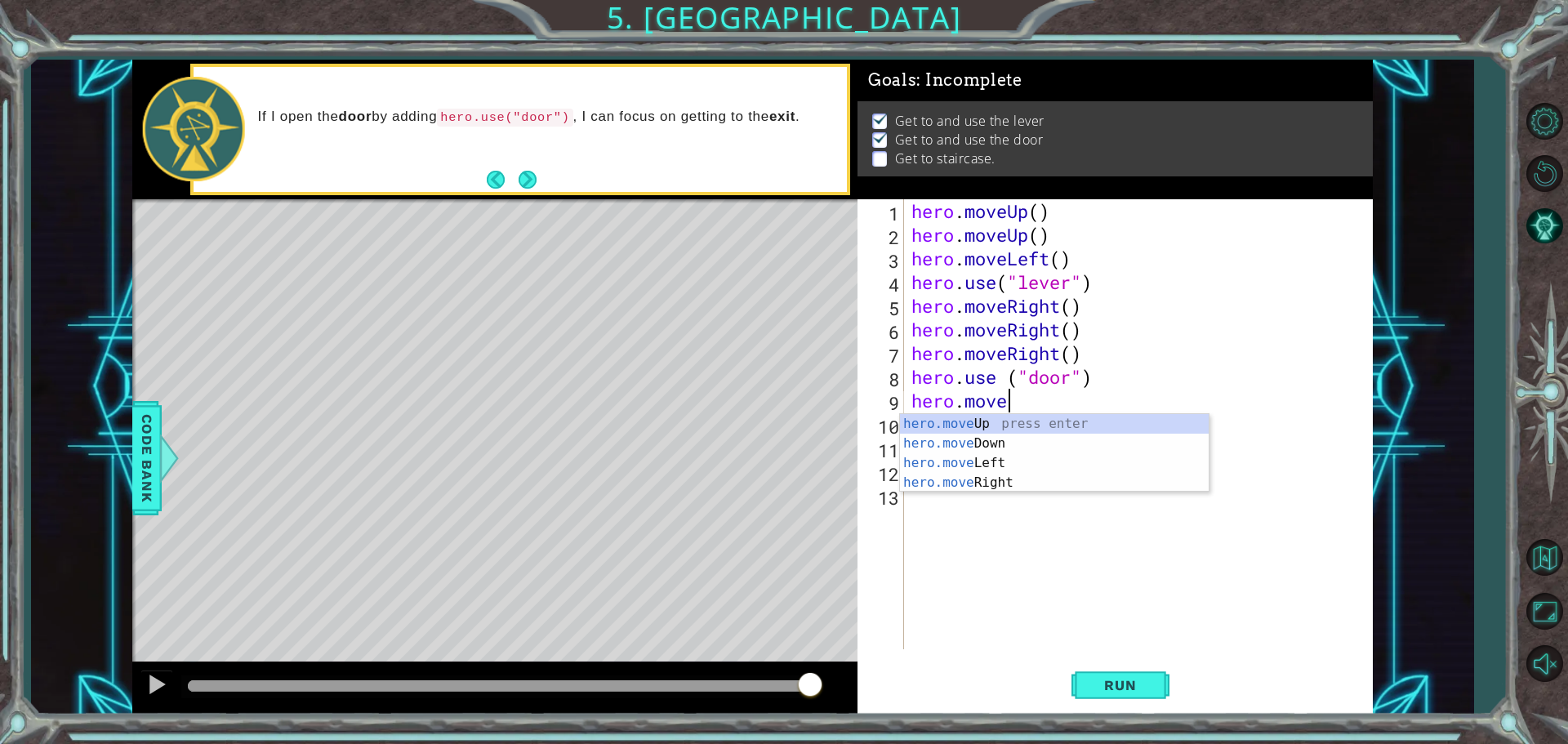
type textarea "hero.moveu"
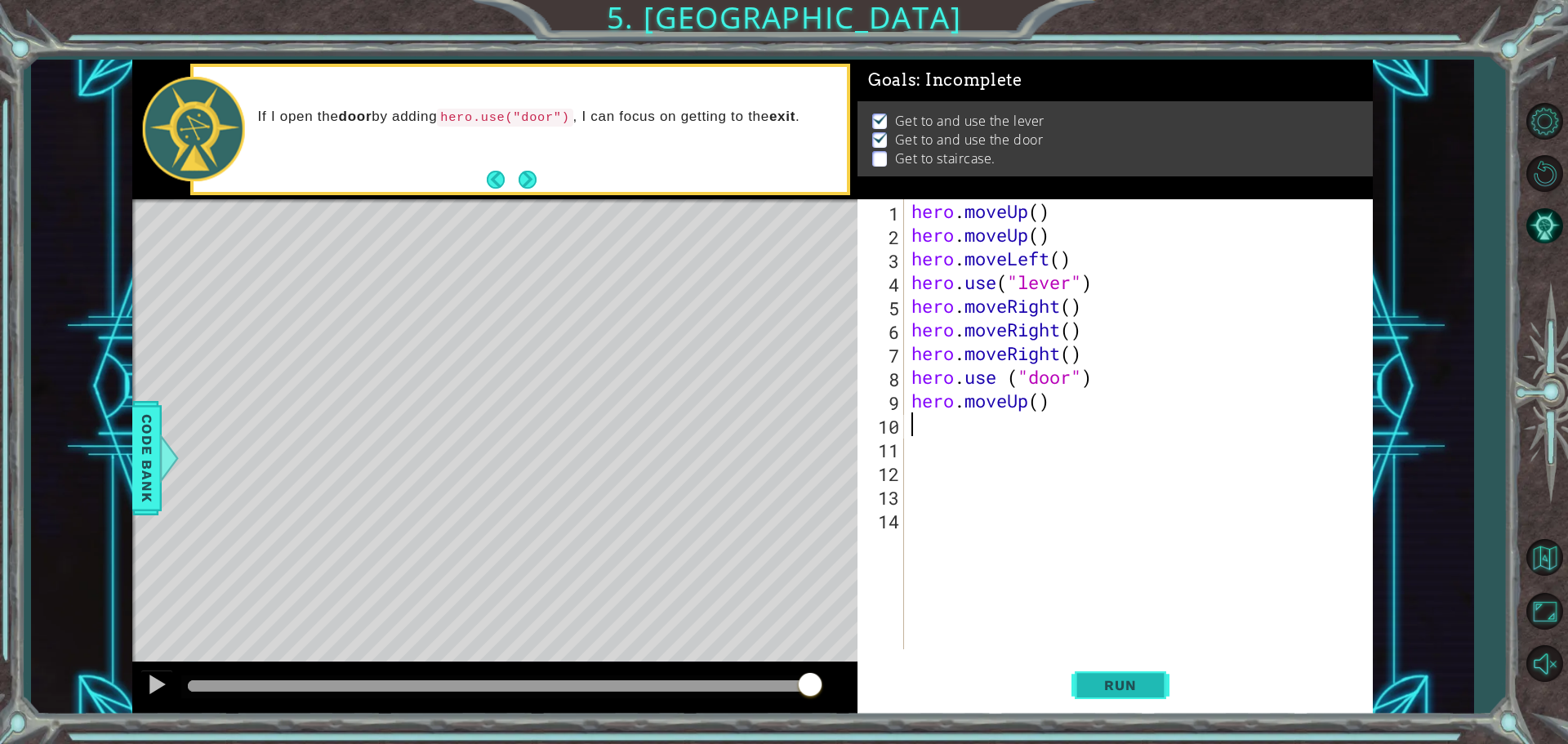
click at [1143, 672] on button "Run" at bounding box center [1120, 685] width 98 height 52
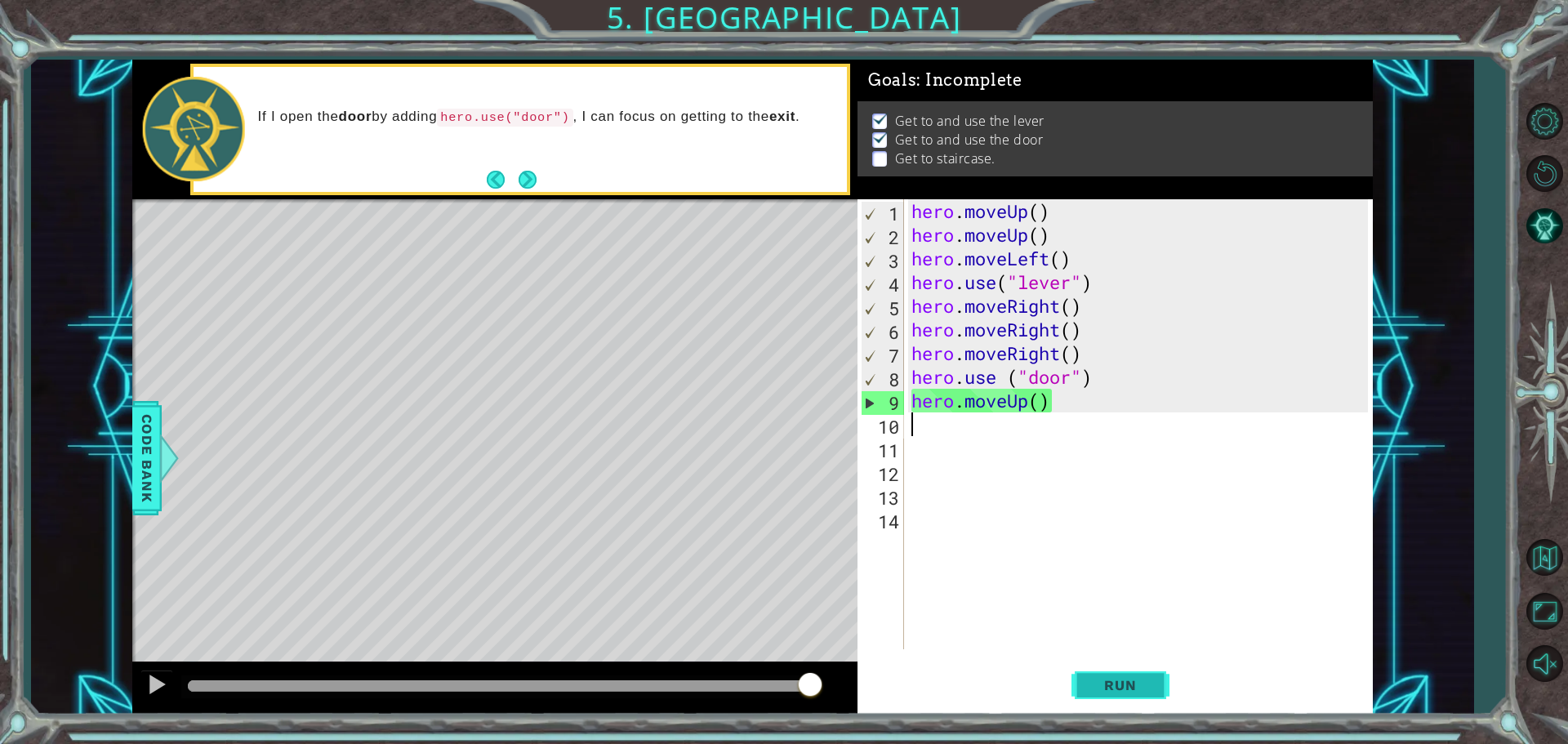
type textarea "m"
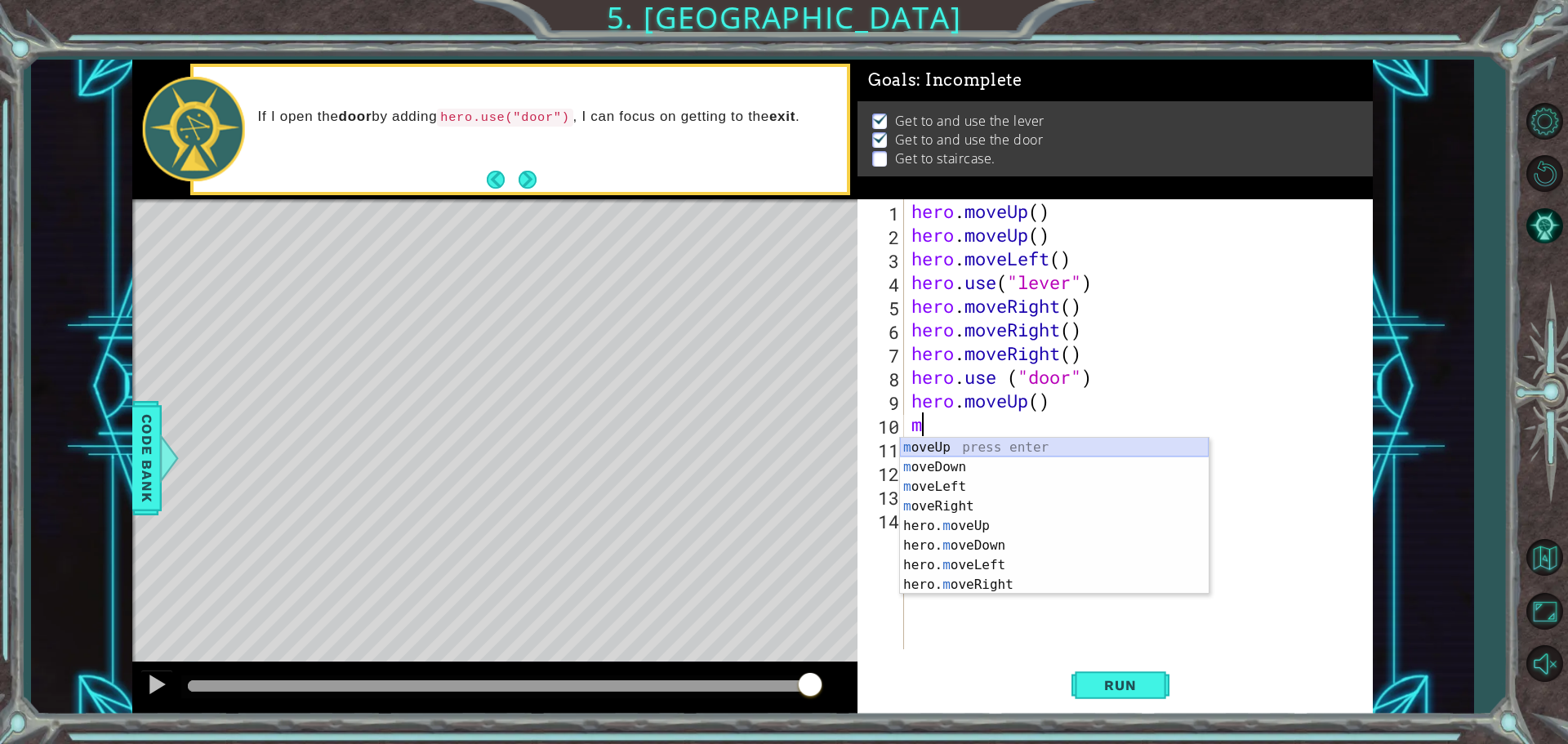
click at [1077, 440] on div "m oveUp press enter m oveDown press enter m oveLeft press enter m oveRight pres…" at bounding box center [1054, 536] width 309 height 196
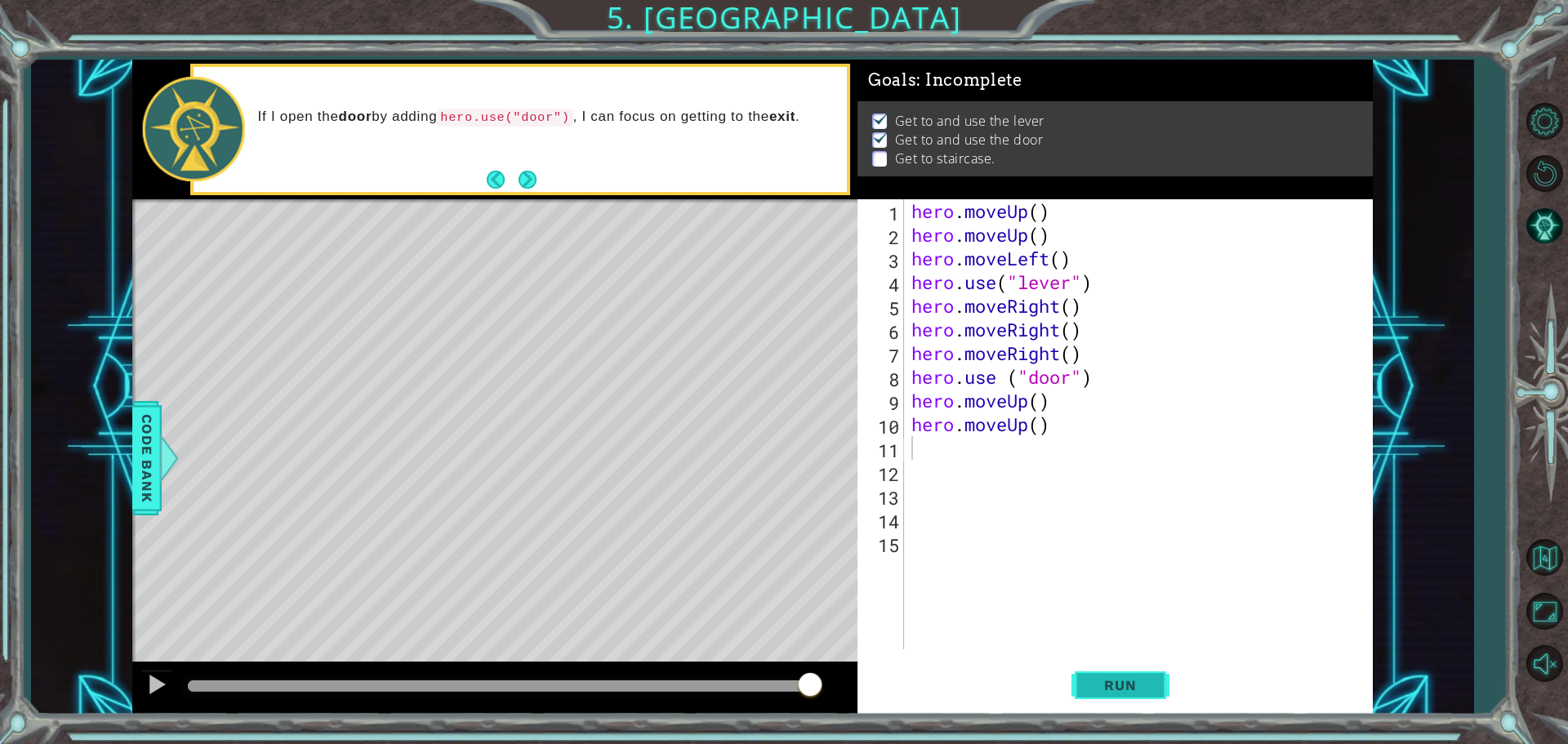
click at [1119, 693] on button "Run" at bounding box center [1120, 685] width 98 height 52
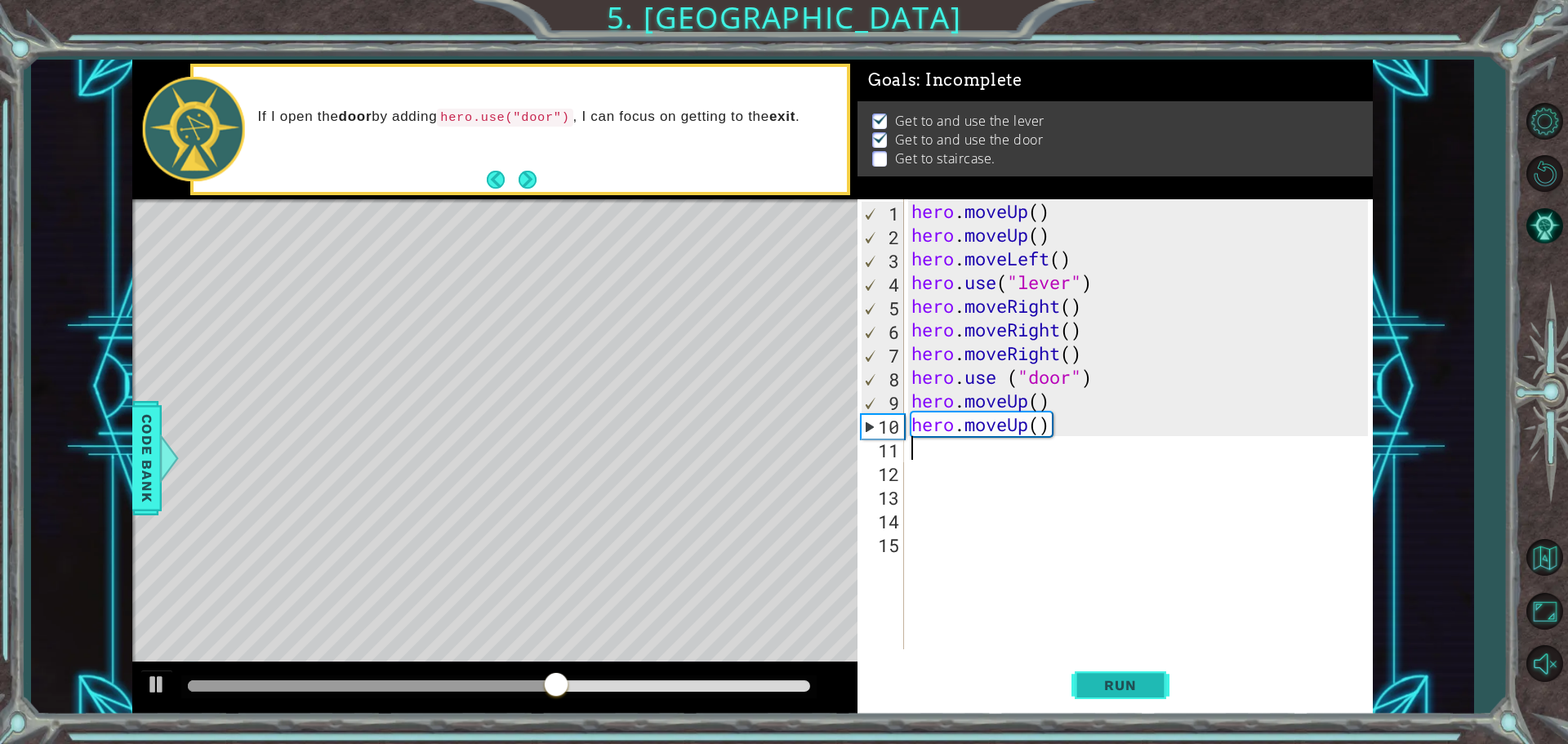
type textarea "h"
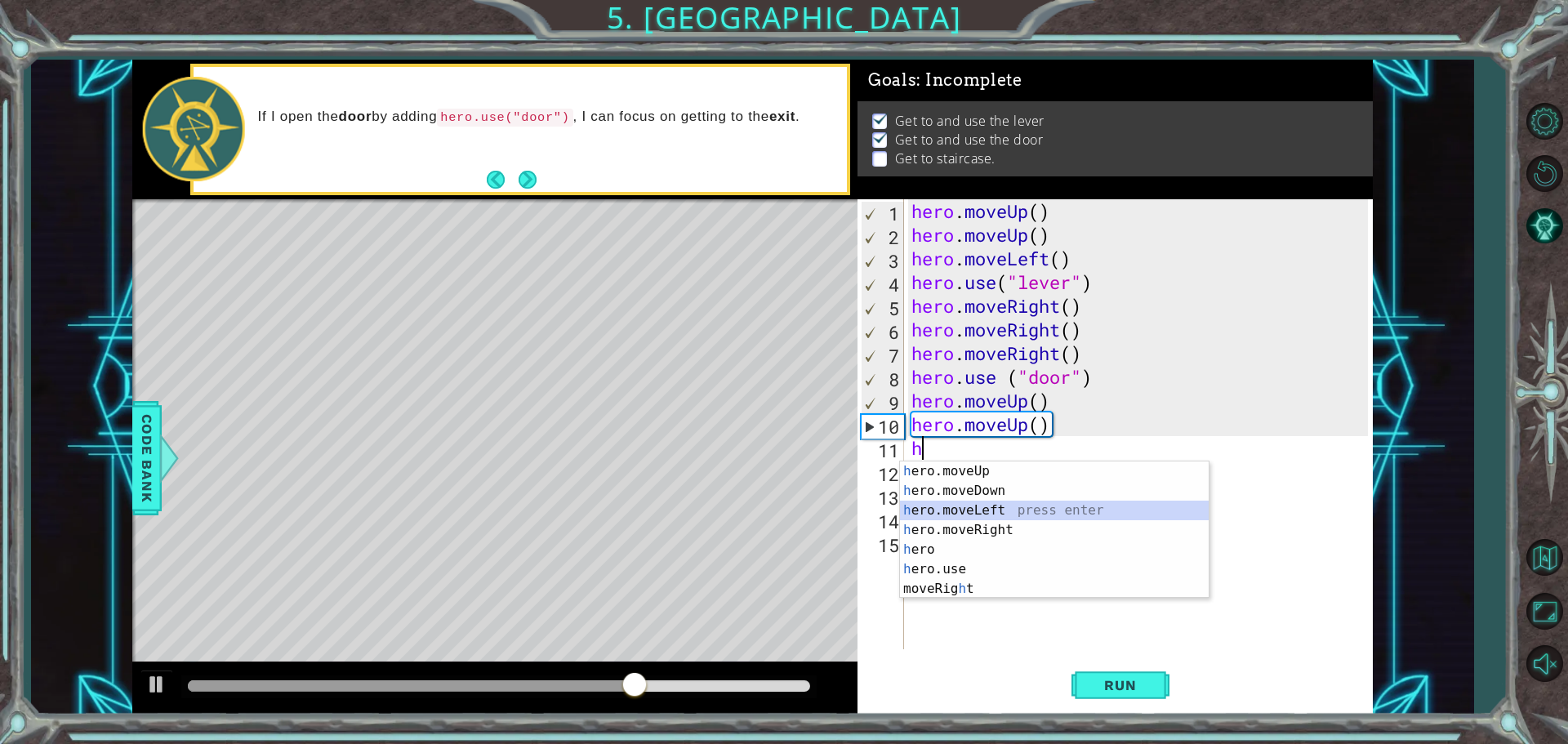
click at [995, 504] on div "h ero.moveUp press enter h ero.moveDown press enter h ero.moveLeft press enter …" at bounding box center [1054, 550] width 309 height 176
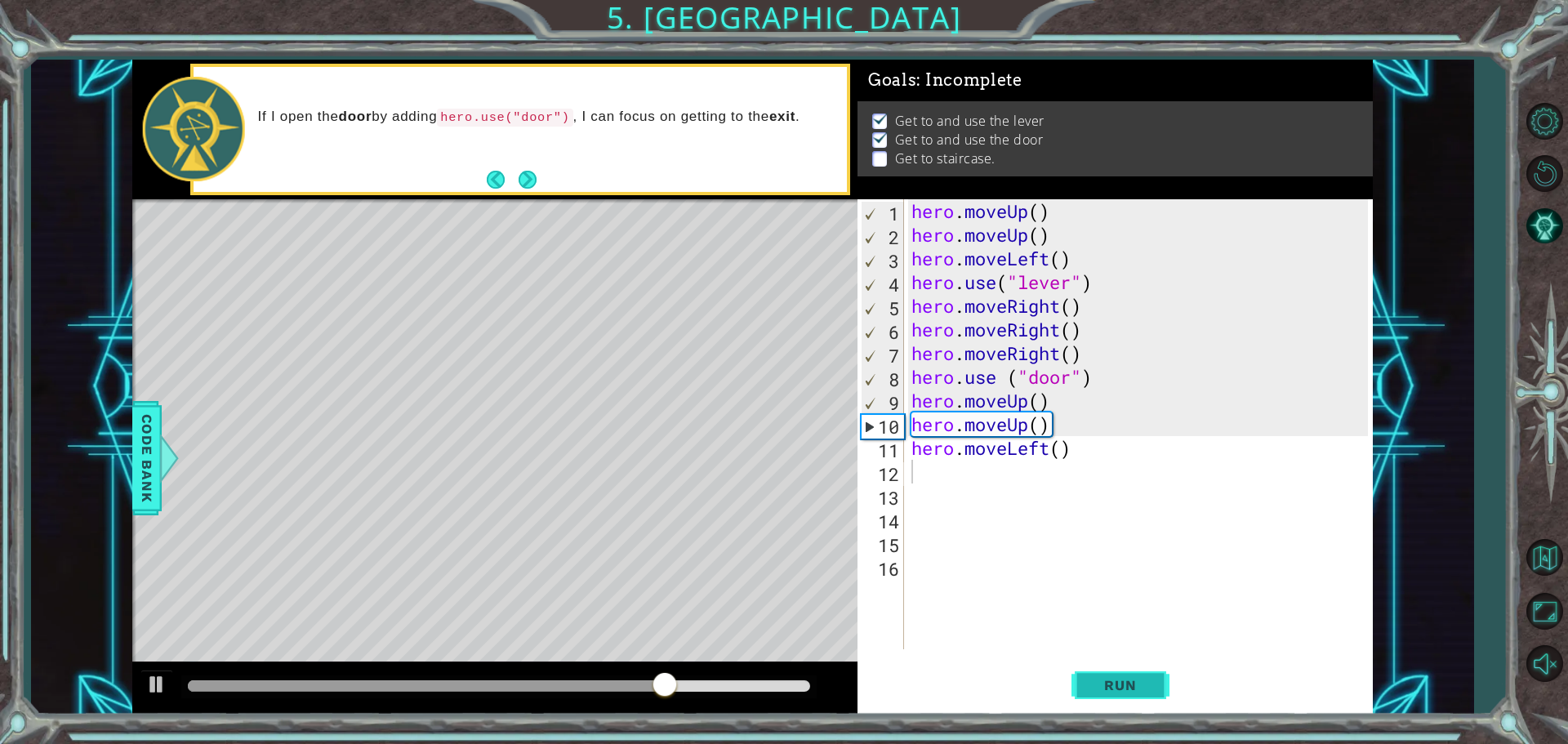
click at [1138, 686] on span "Run" at bounding box center [1120, 686] width 64 height 16
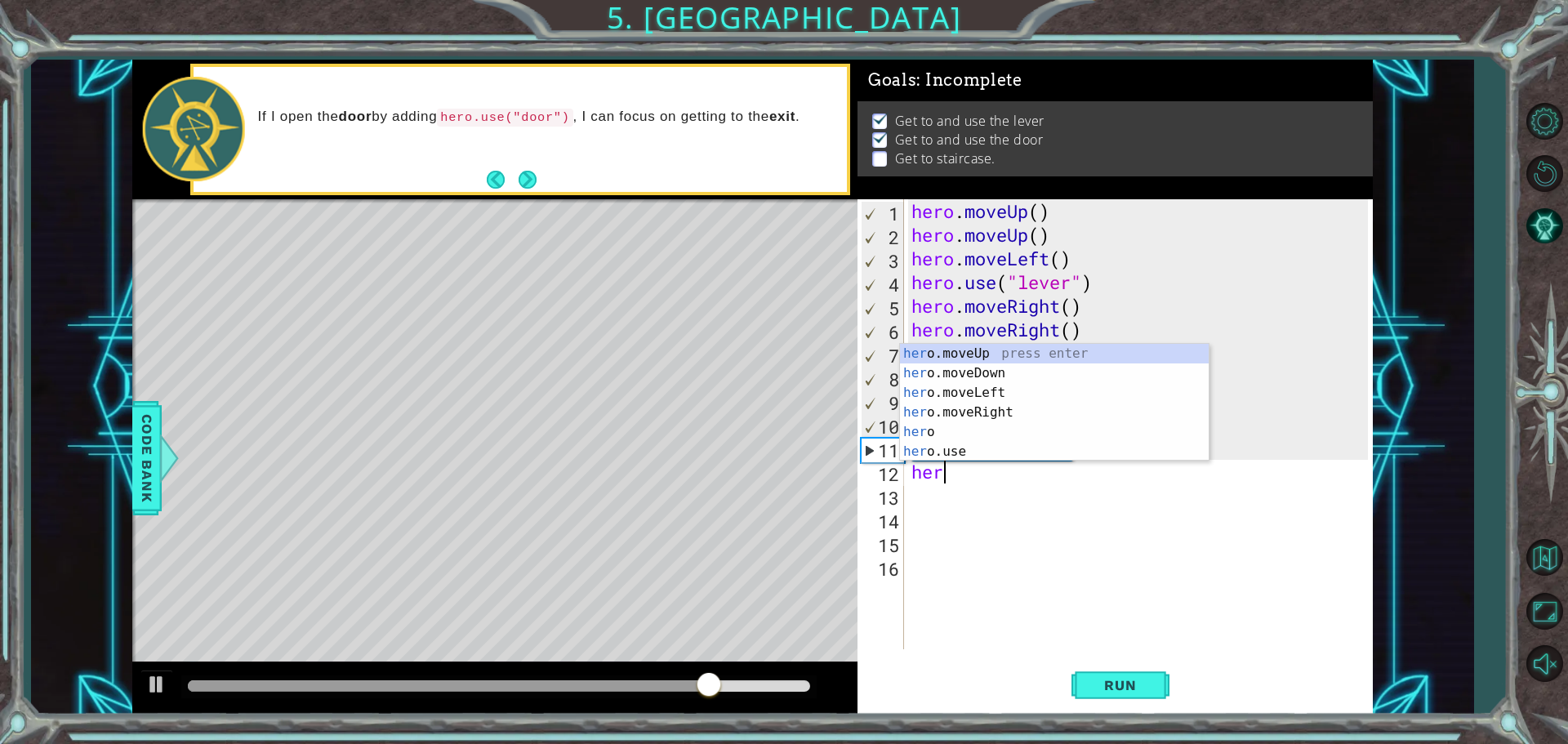
type textarea "hero"
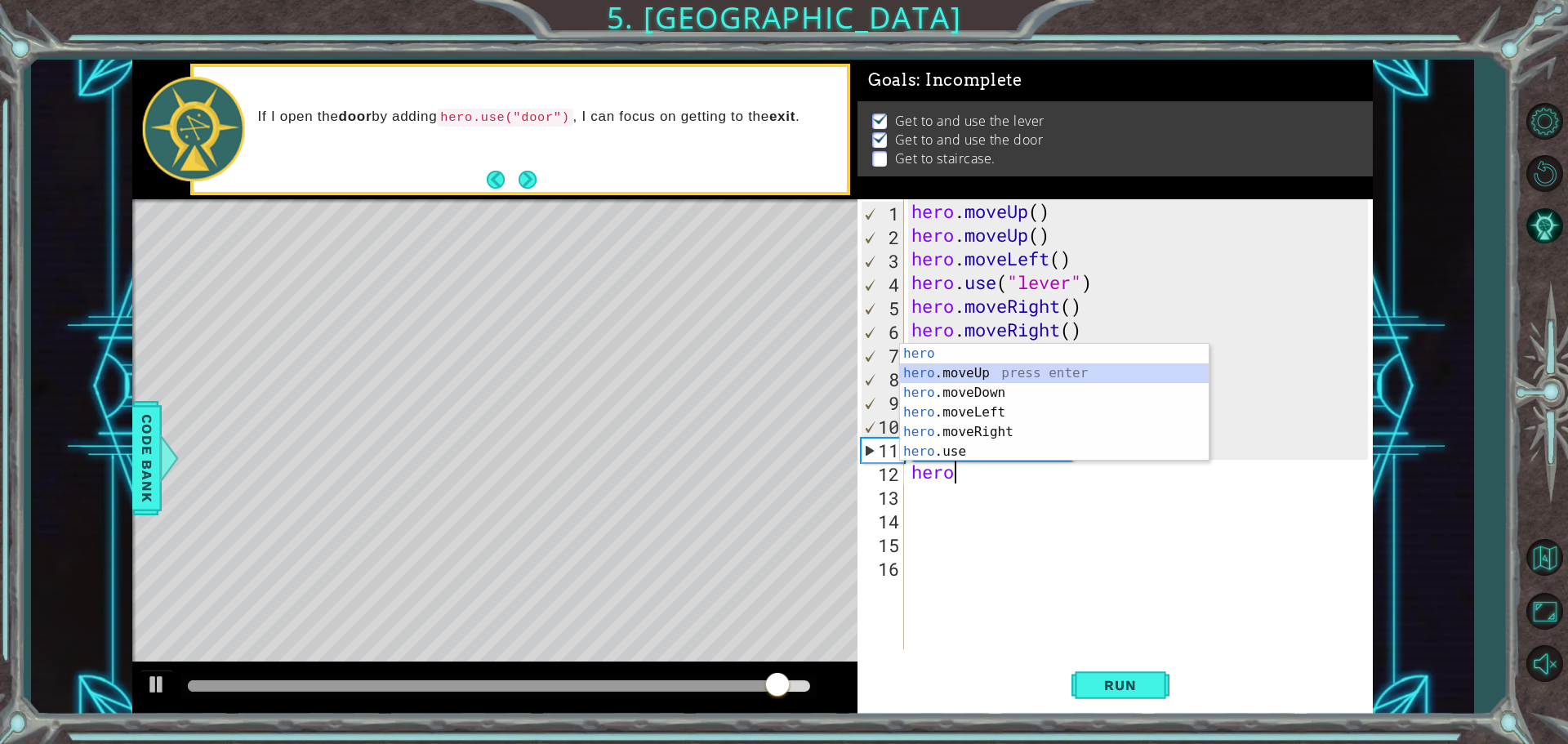
click at [991, 372] on div "hero press enter hero .moveUp press enter hero .moveDown press enter hero .move…" at bounding box center [1054, 422] width 309 height 156
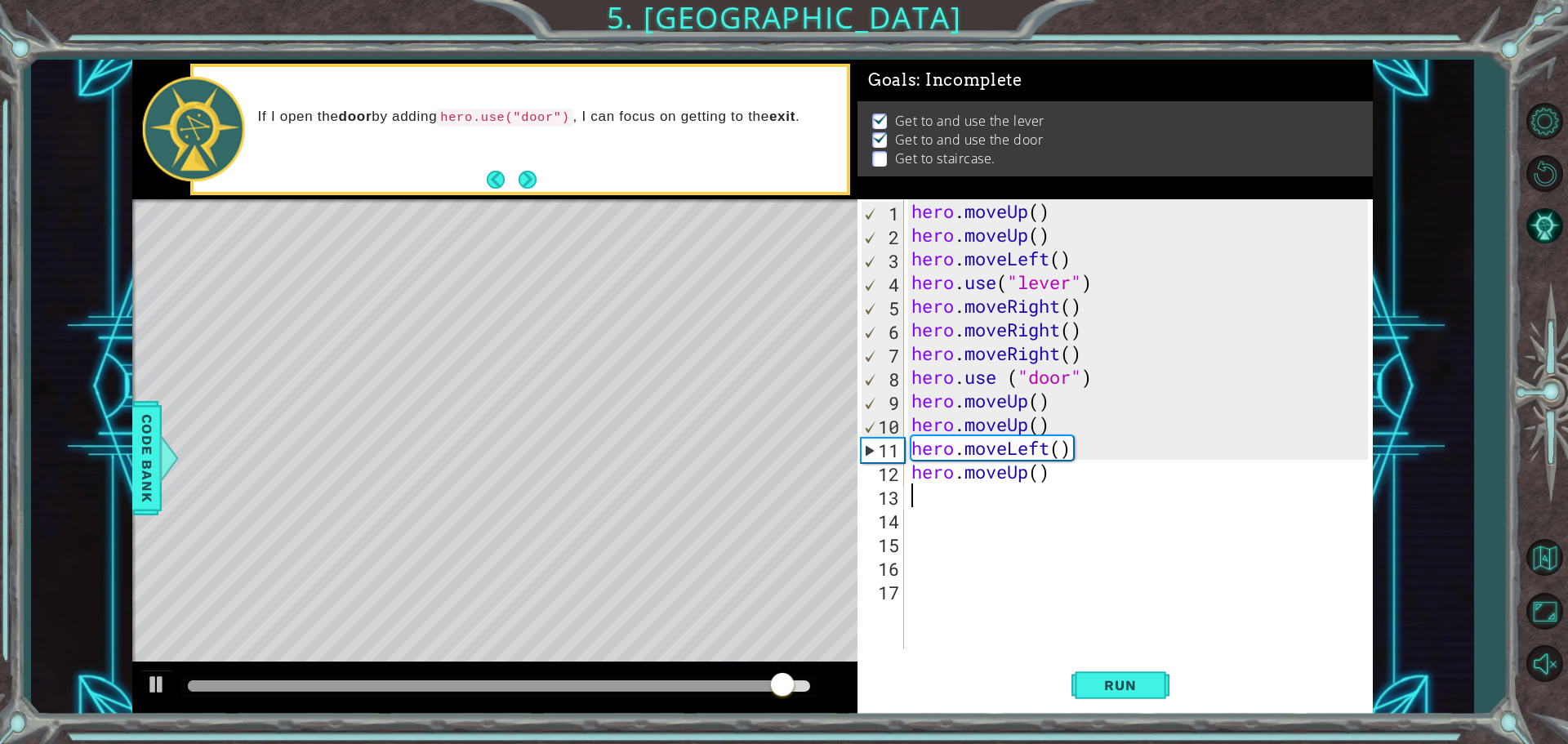
scroll to position [0, 0]
click at [1146, 681] on span "Run" at bounding box center [1120, 686] width 64 height 16
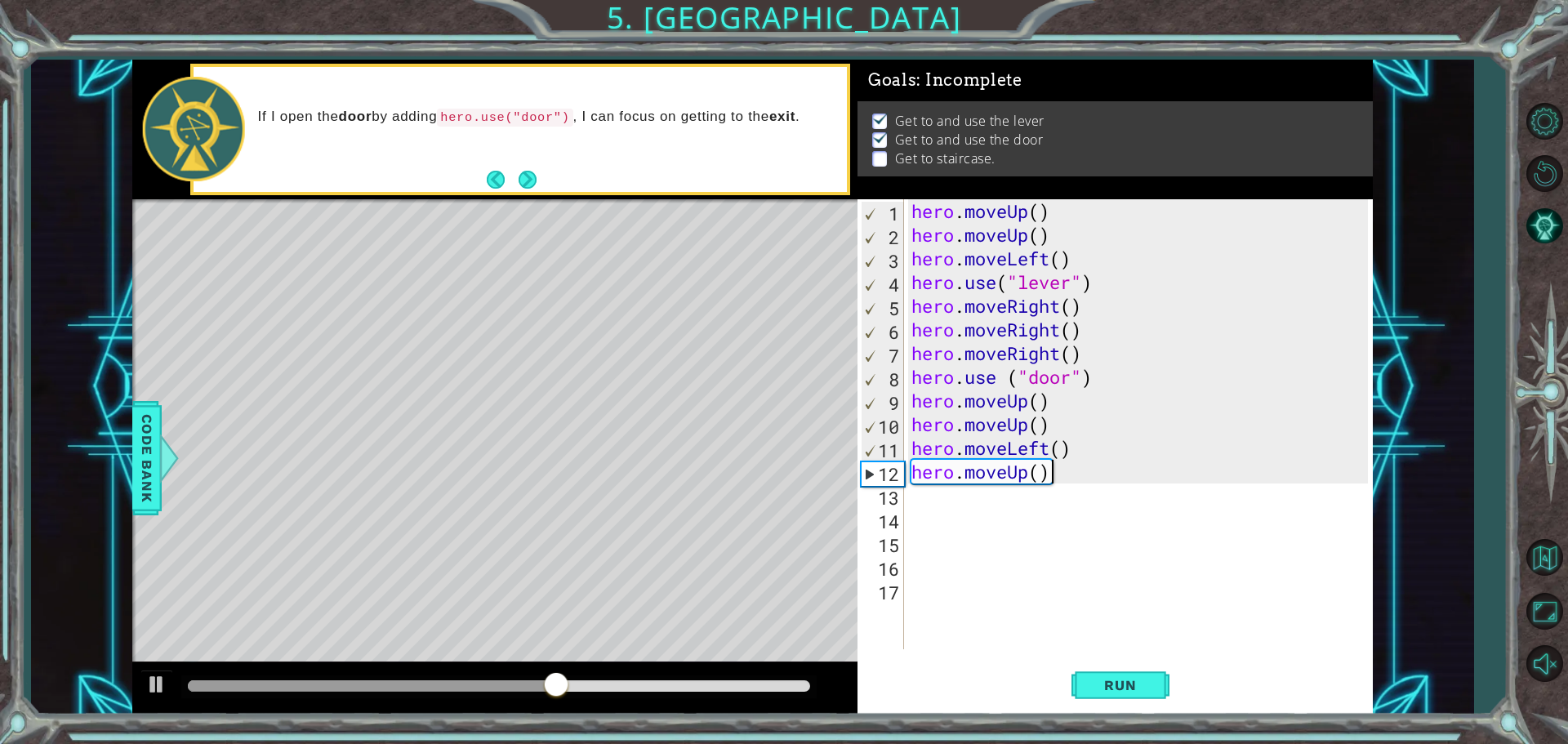
click at [1054, 478] on div "hero . moveUp ( ) hero . moveUp ( ) hero . moveLeft ( ) hero . use ( "lever" ) …" at bounding box center [1142, 448] width 468 height 497
click at [1054, 471] on div "hero . moveUp ( ) hero . moveUp ( ) hero . moveLeft ( ) hero . use ( "lever" ) …" at bounding box center [1142, 448] width 468 height 497
type textarea "hero.m"
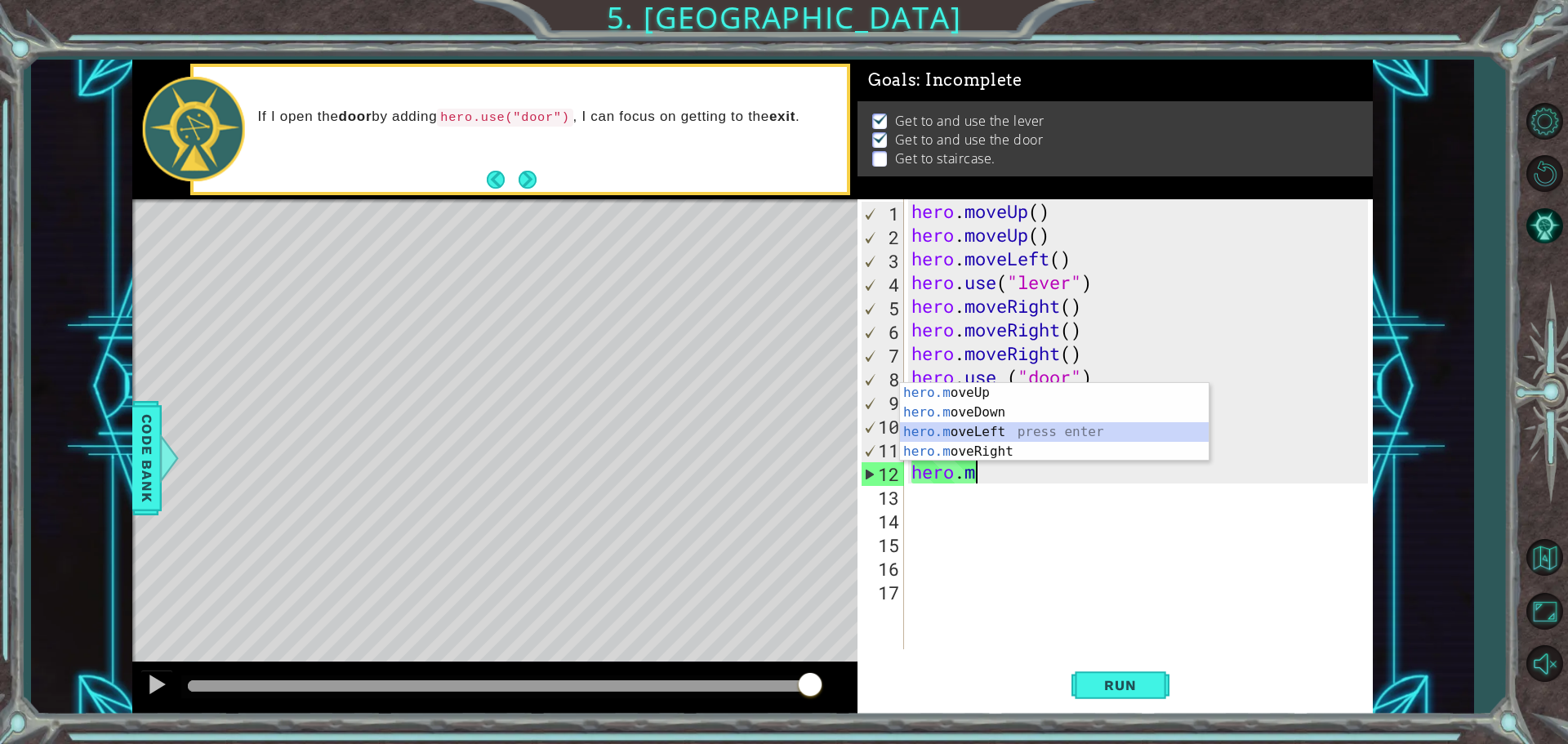
click at [1028, 425] on div "hero.m oveUp press enter hero.m oveDown press enter hero.m oveLeft press enter …" at bounding box center [1054, 441] width 309 height 118
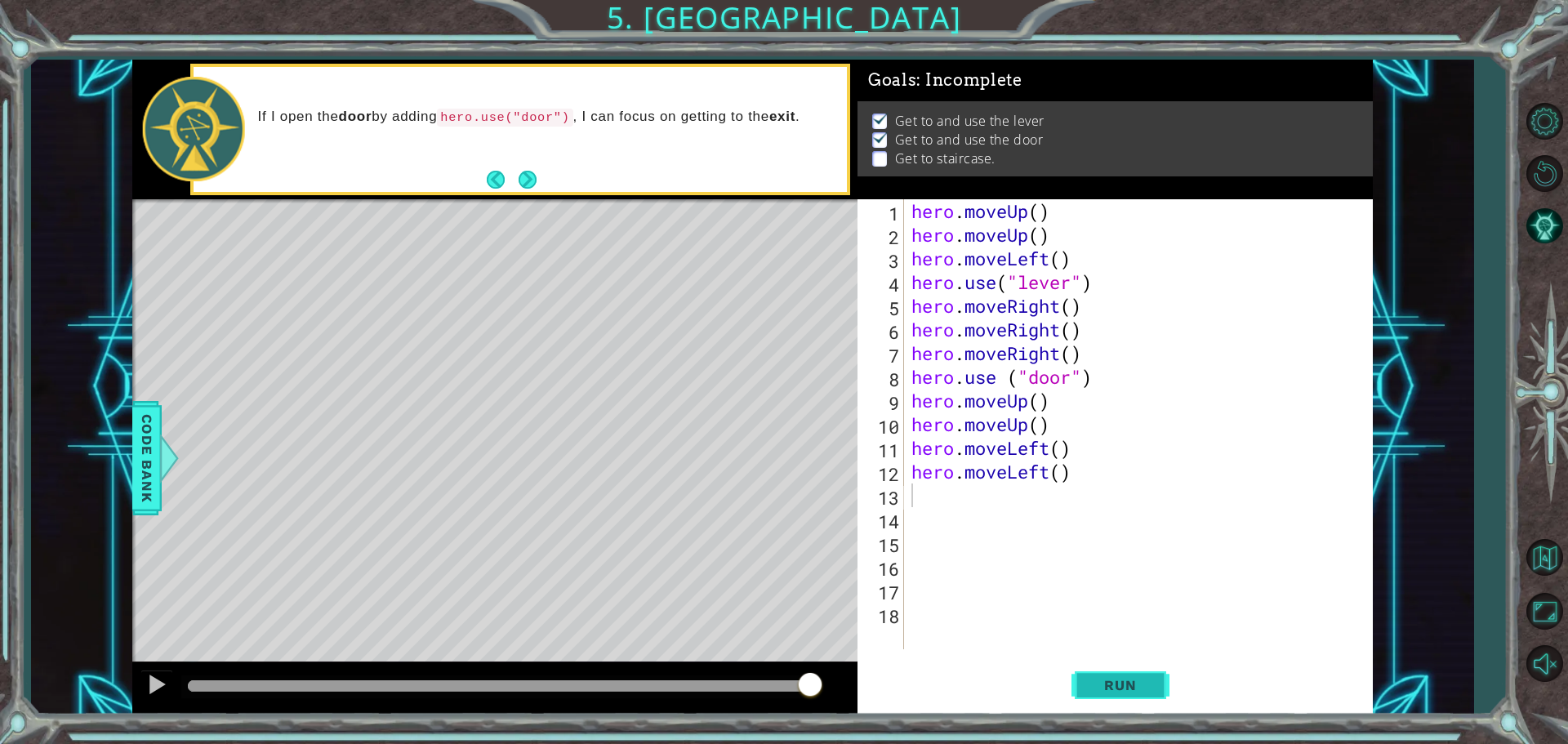
click at [1113, 681] on span "Run" at bounding box center [1120, 686] width 64 height 16
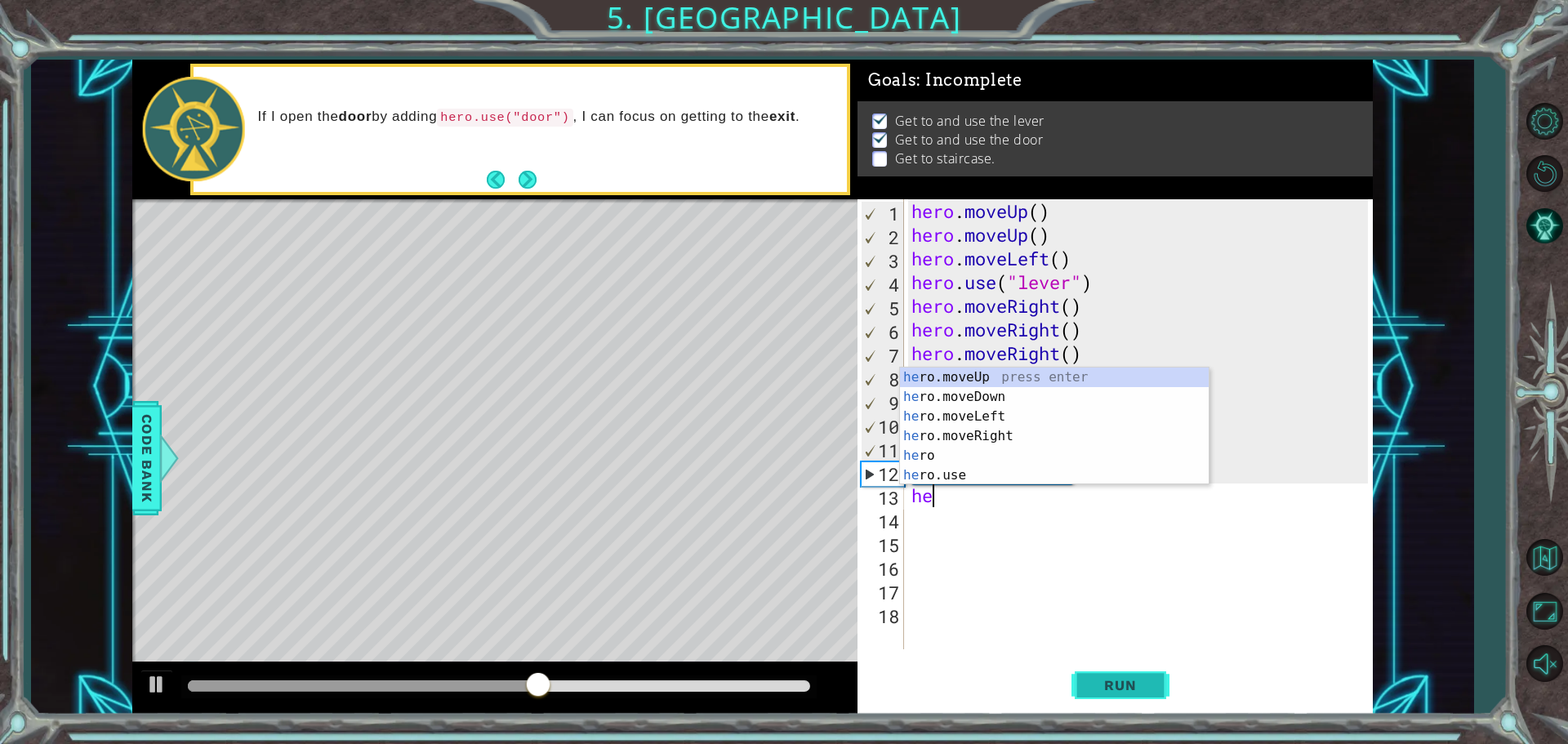
type textarea "her"
click at [1071, 417] on div "her o.moveUp press enter her o.moveDown press enter her o.moveLeft press enter …" at bounding box center [1054, 445] width 309 height 156
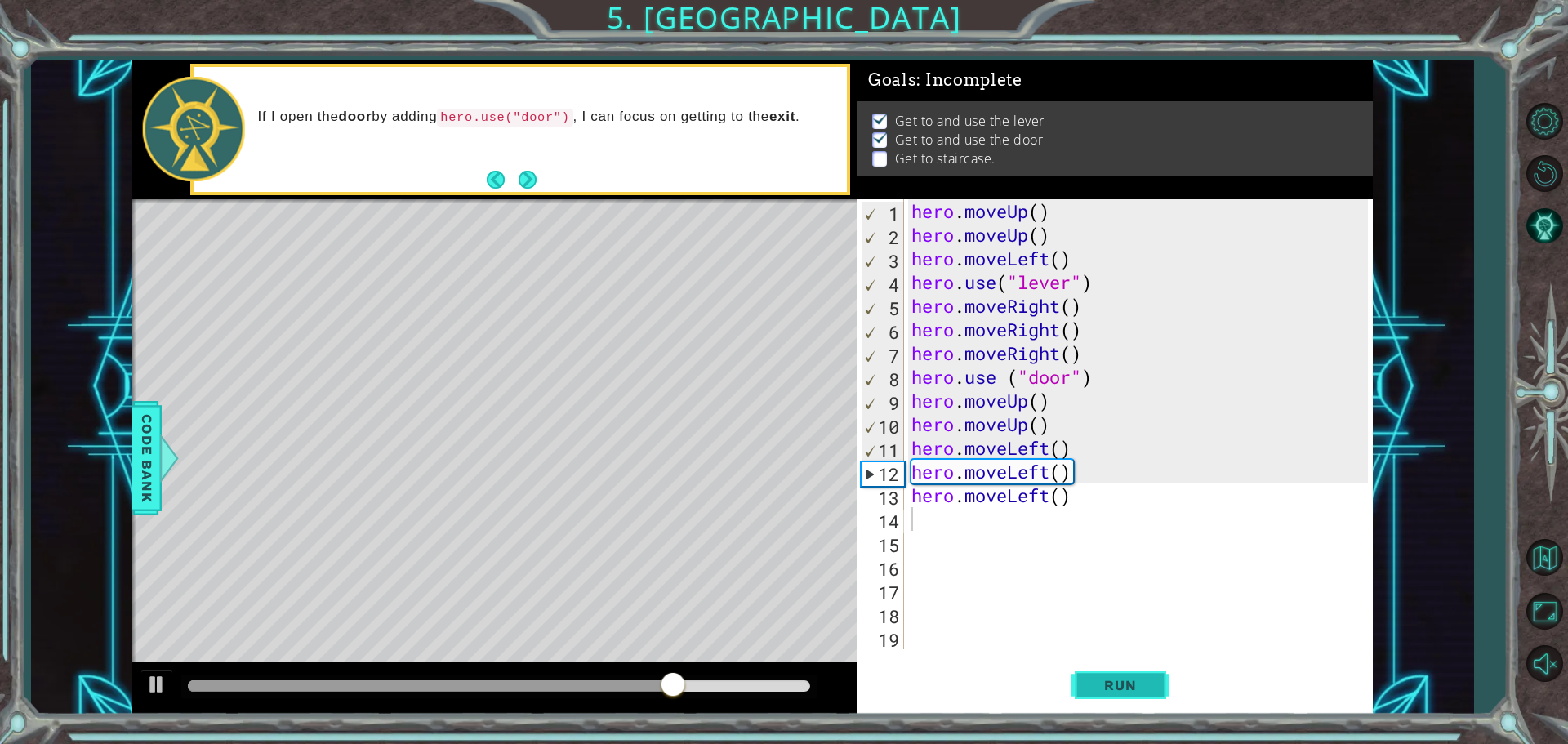
click at [1117, 682] on span "Run" at bounding box center [1120, 686] width 64 height 16
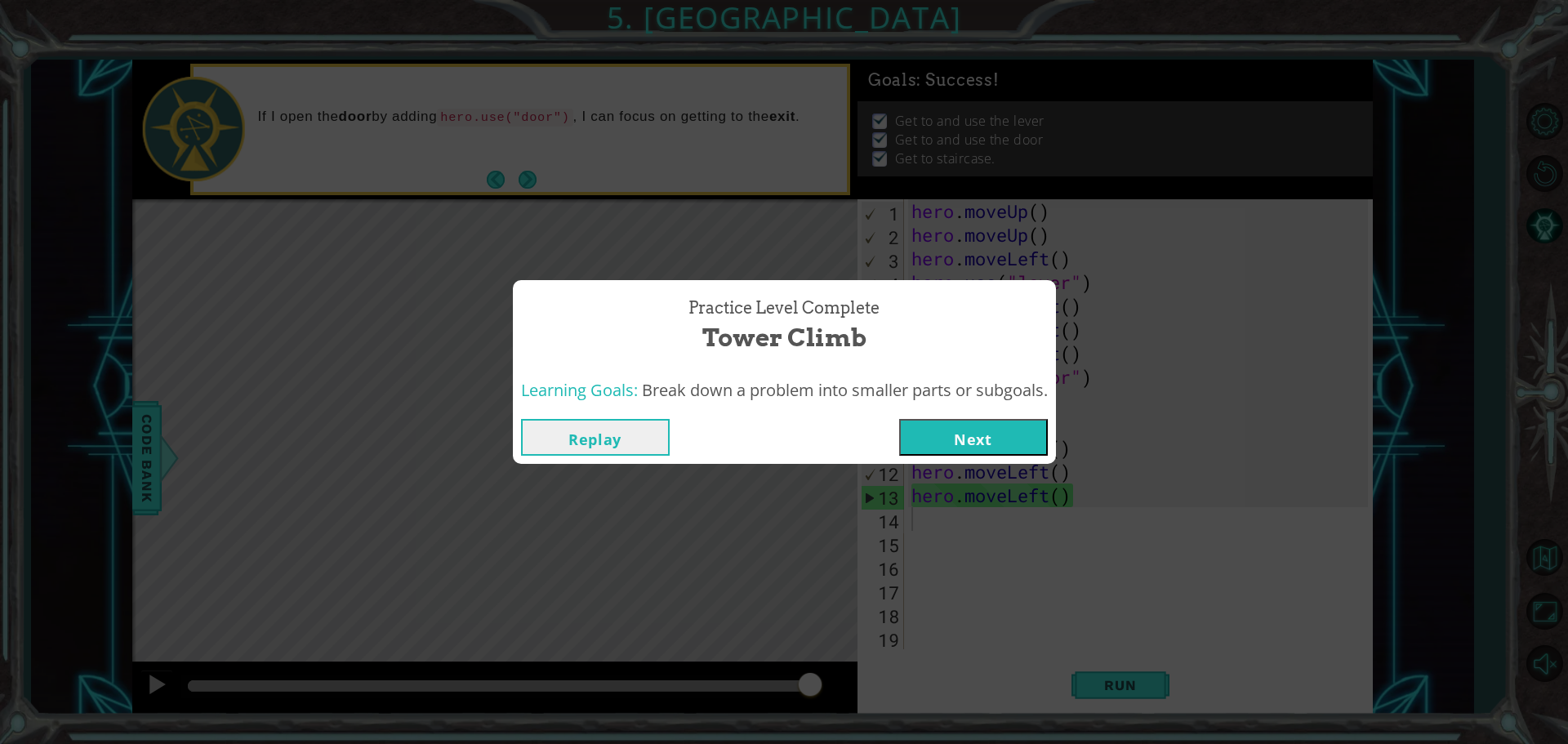
click at [980, 435] on button "Next" at bounding box center [973, 437] width 149 height 37
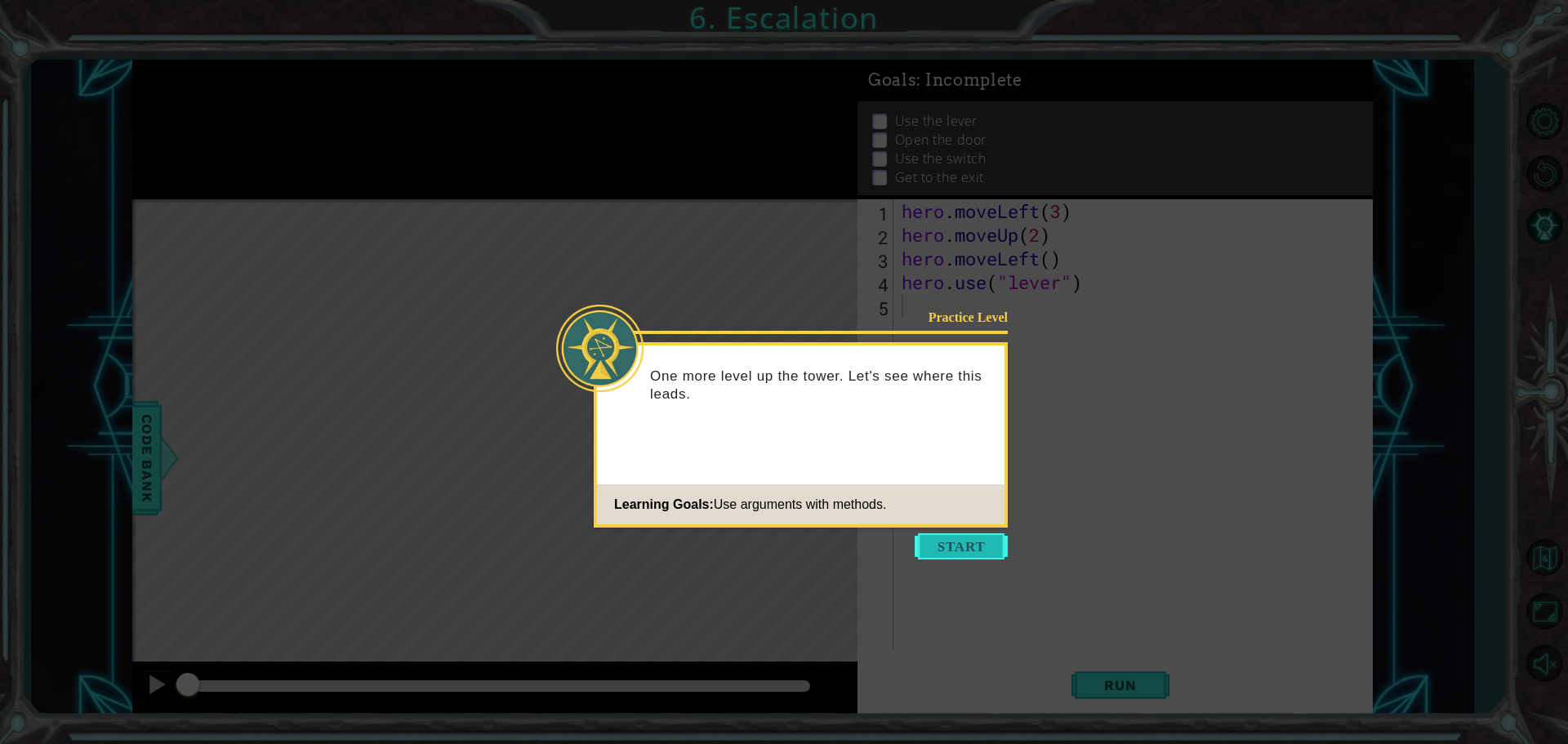
click at [980, 549] on button "Start" at bounding box center [961, 546] width 93 height 26
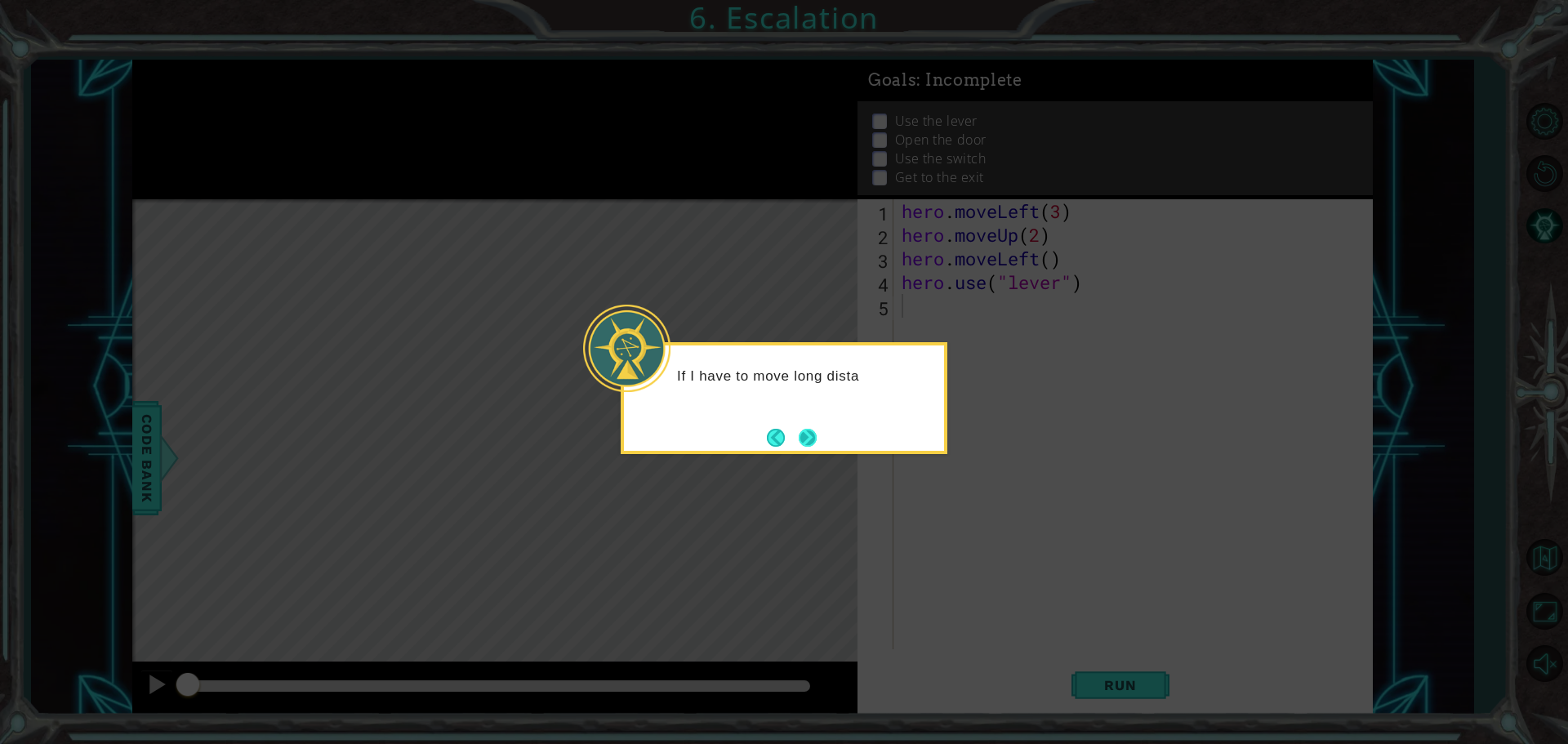
click at [819, 435] on button "Next" at bounding box center [807, 437] width 26 height 26
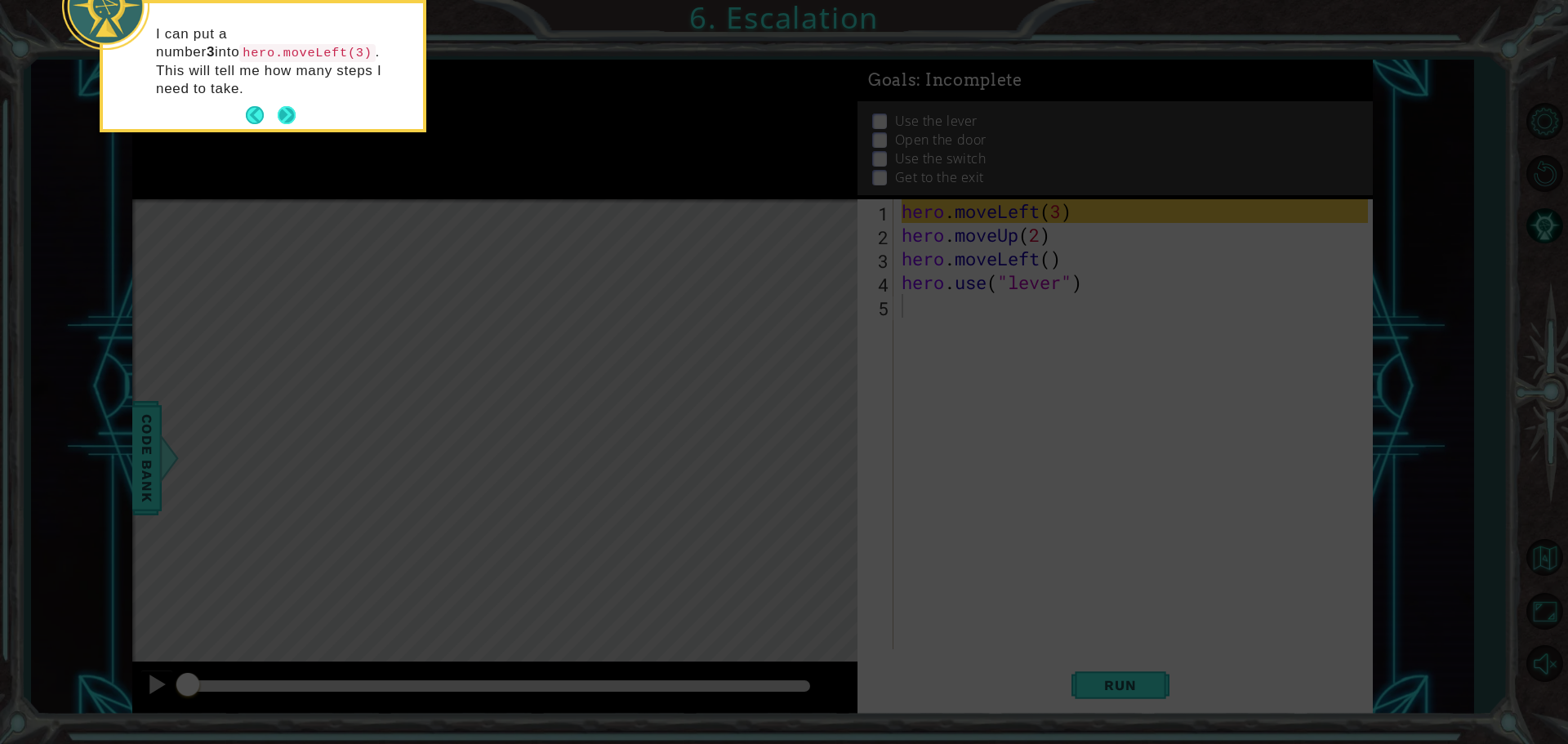
click at [278, 100] on button "Next" at bounding box center [286, 115] width 30 height 30
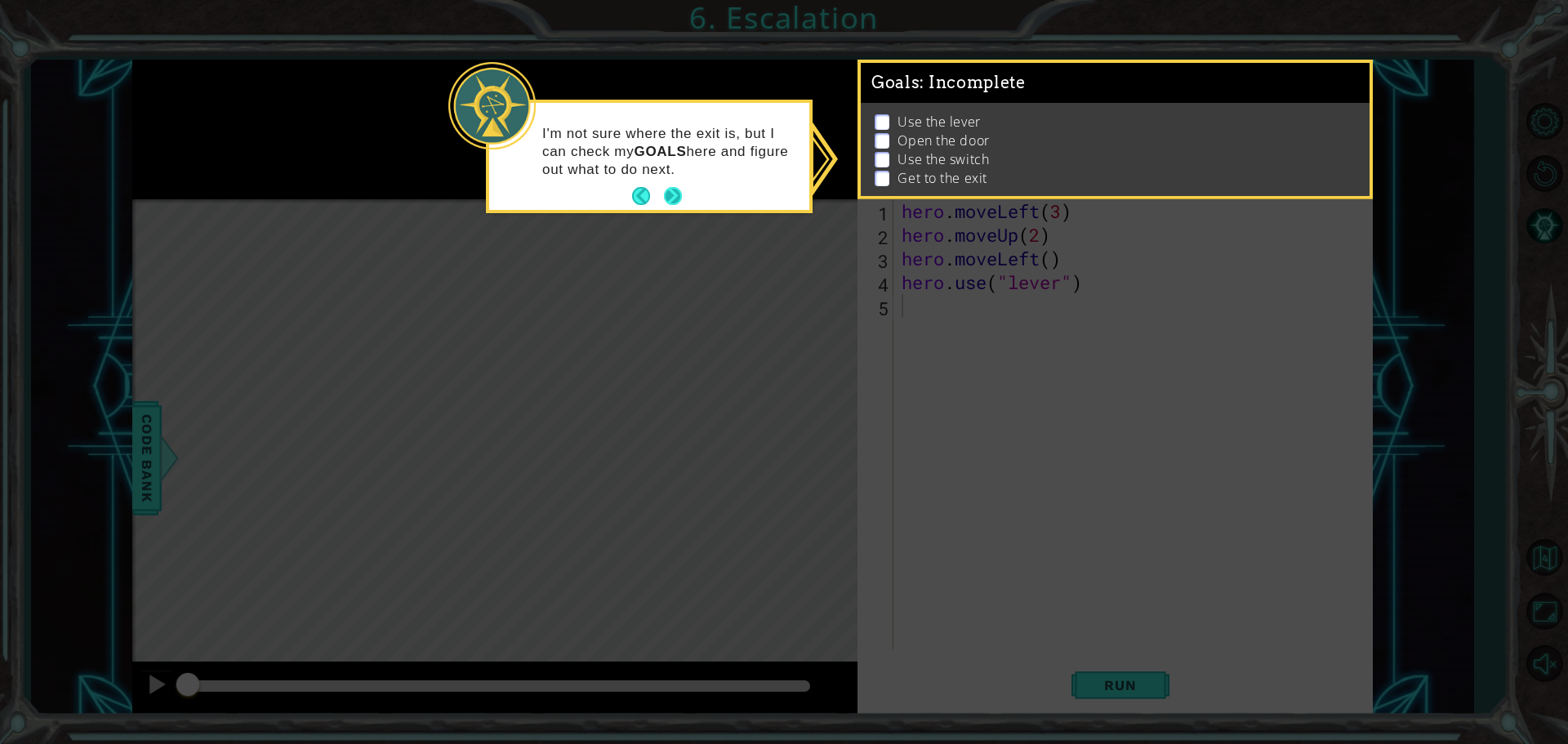
click at [670, 195] on button "Next" at bounding box center [673, 196] width 29 height 29
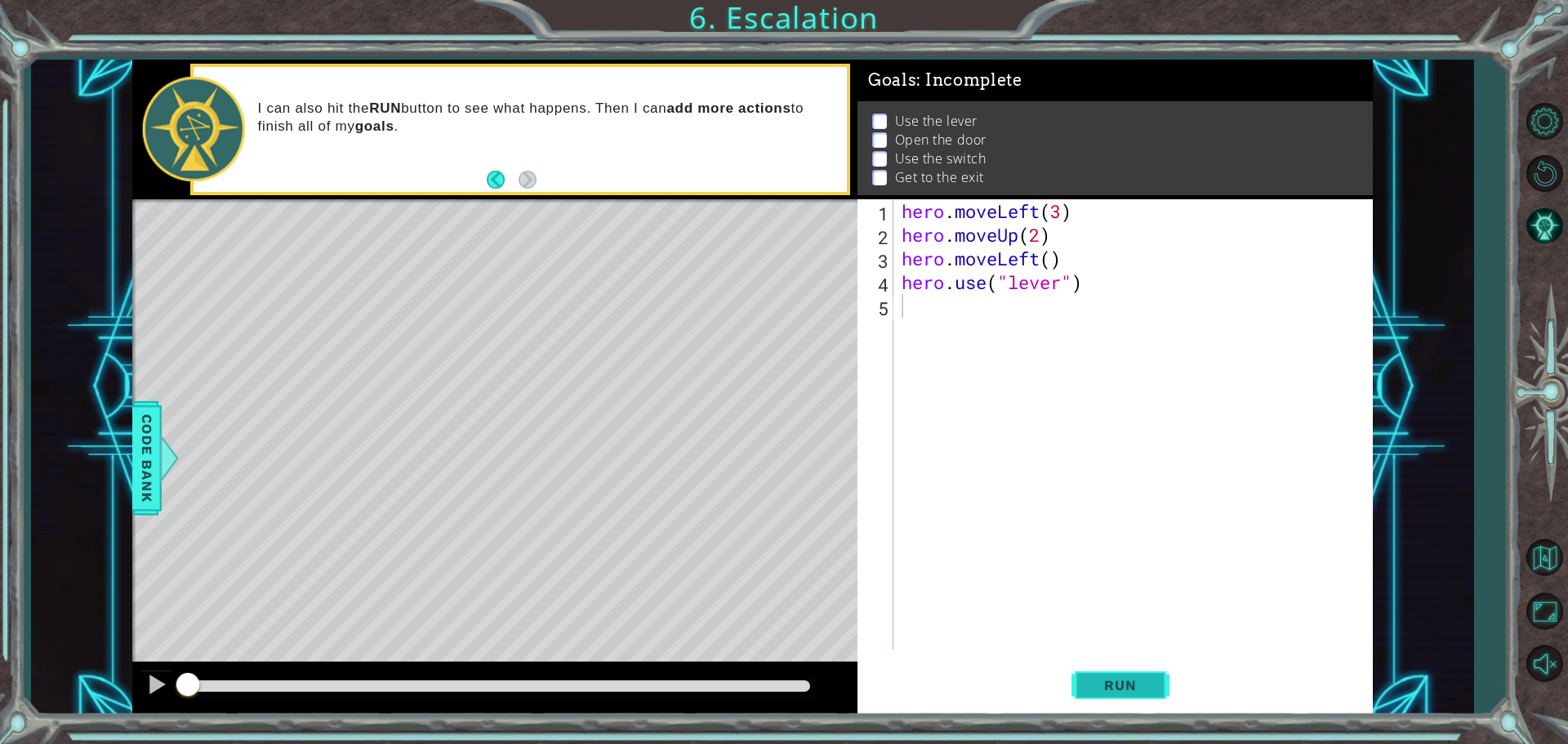
click at [1100, 670] on button "Run" at bounding box center [1120, 685] width 98 height 52
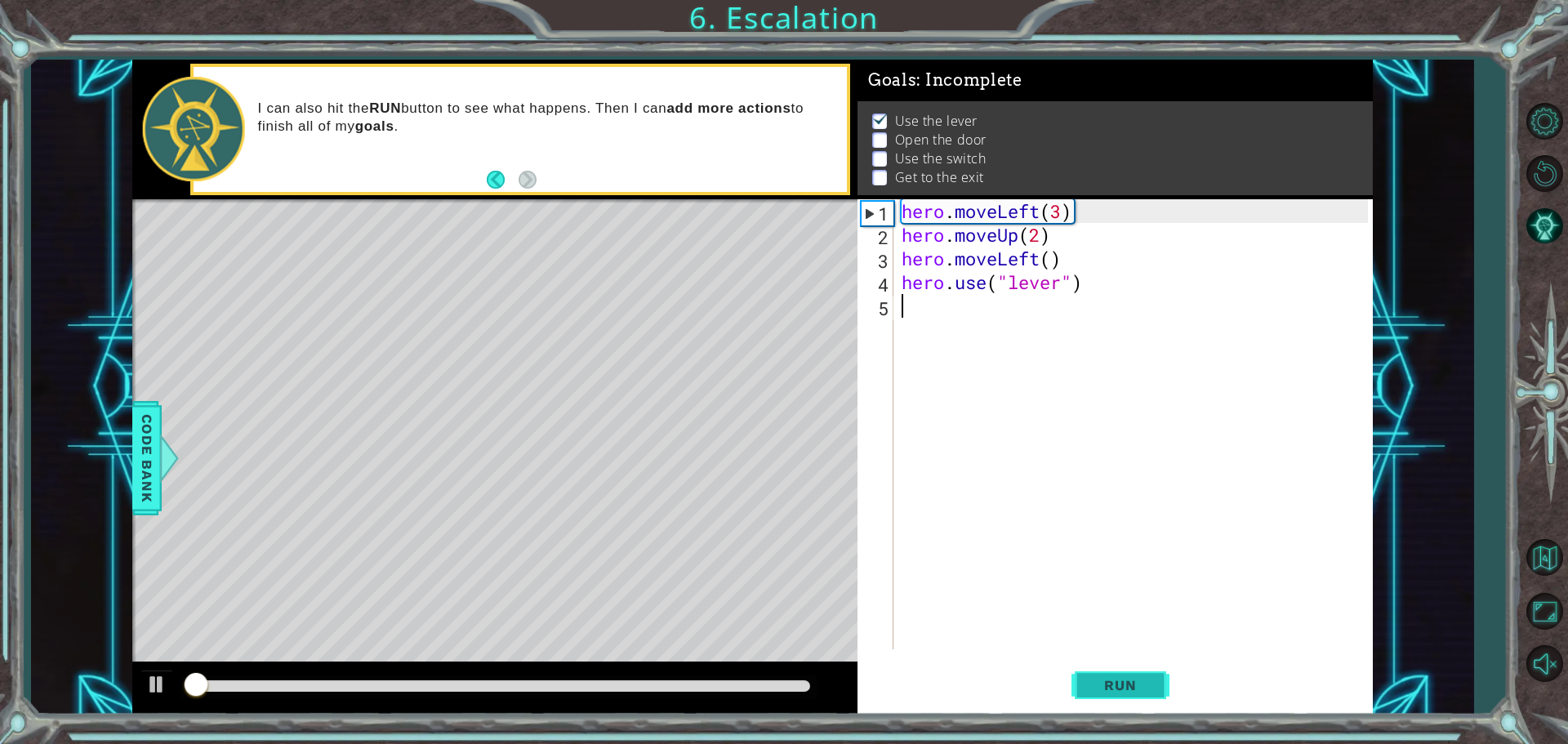
scroll to position [8, 0]
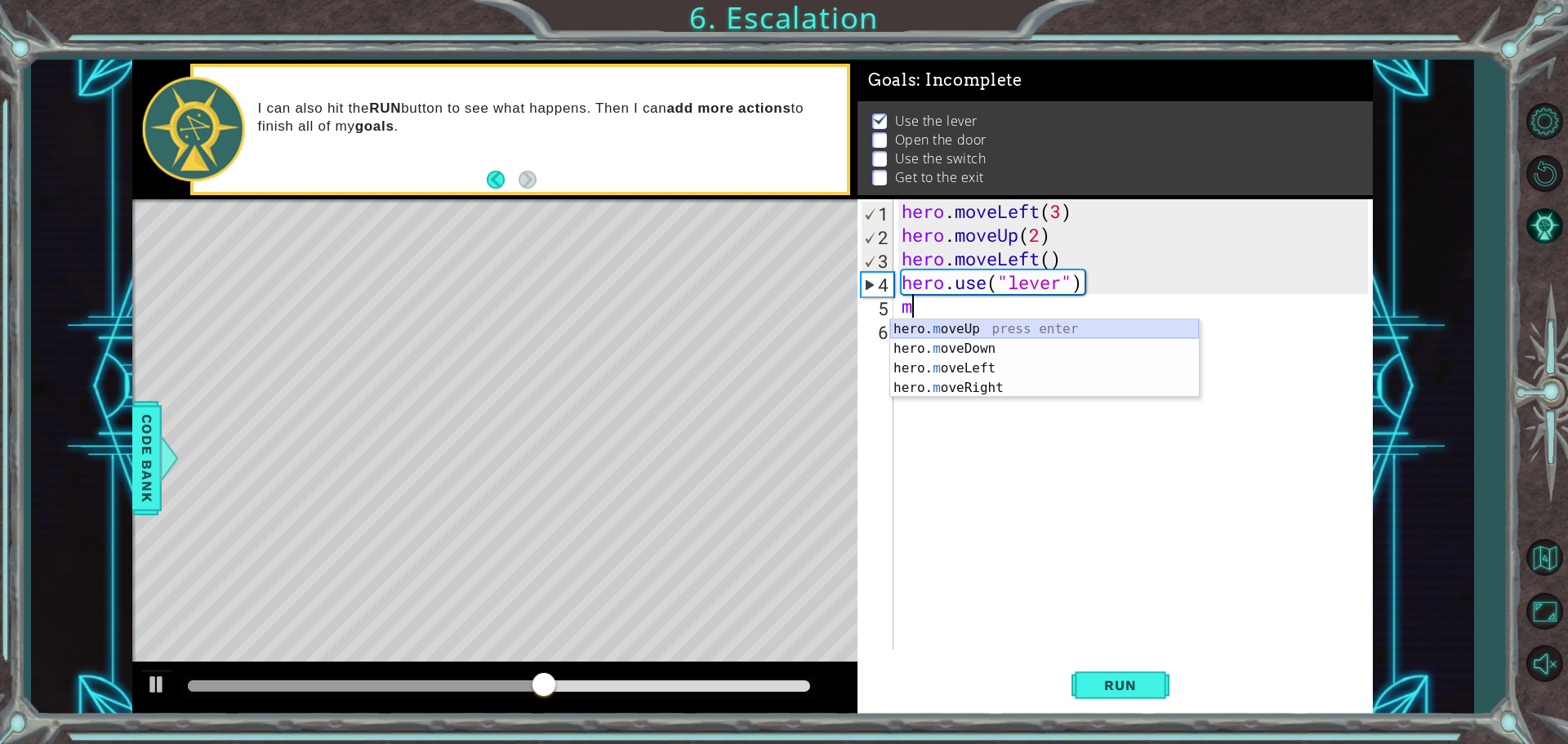
click at [965, 331] on div "hero. m oveUp press enter hero. m oveDown press enter hero. m oveLeft press ent…" at bounding box center [1044, 378] width 309 height 118
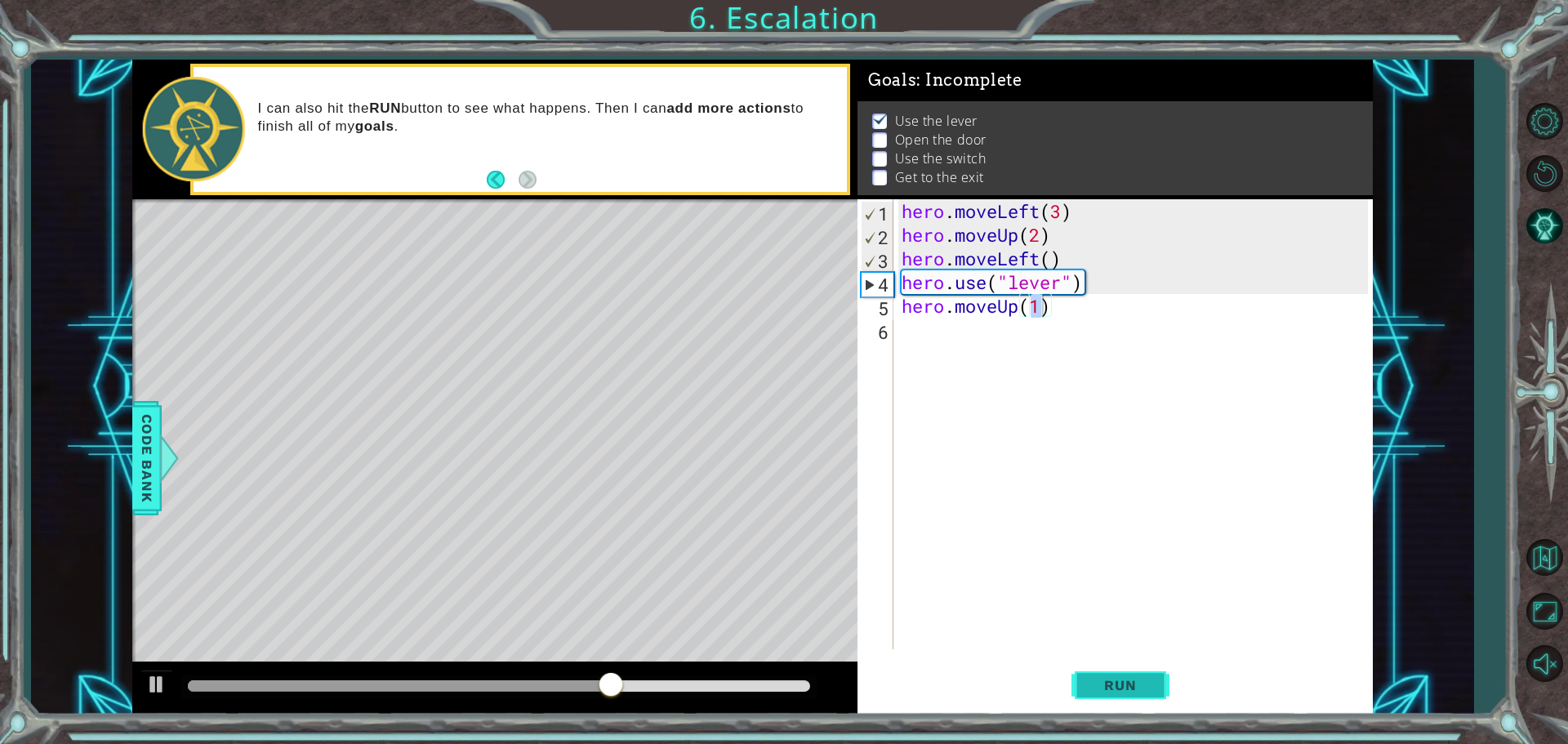
click at [1121, 682] on span "Run" at bounding box center [1120, 686] width 64 height 16
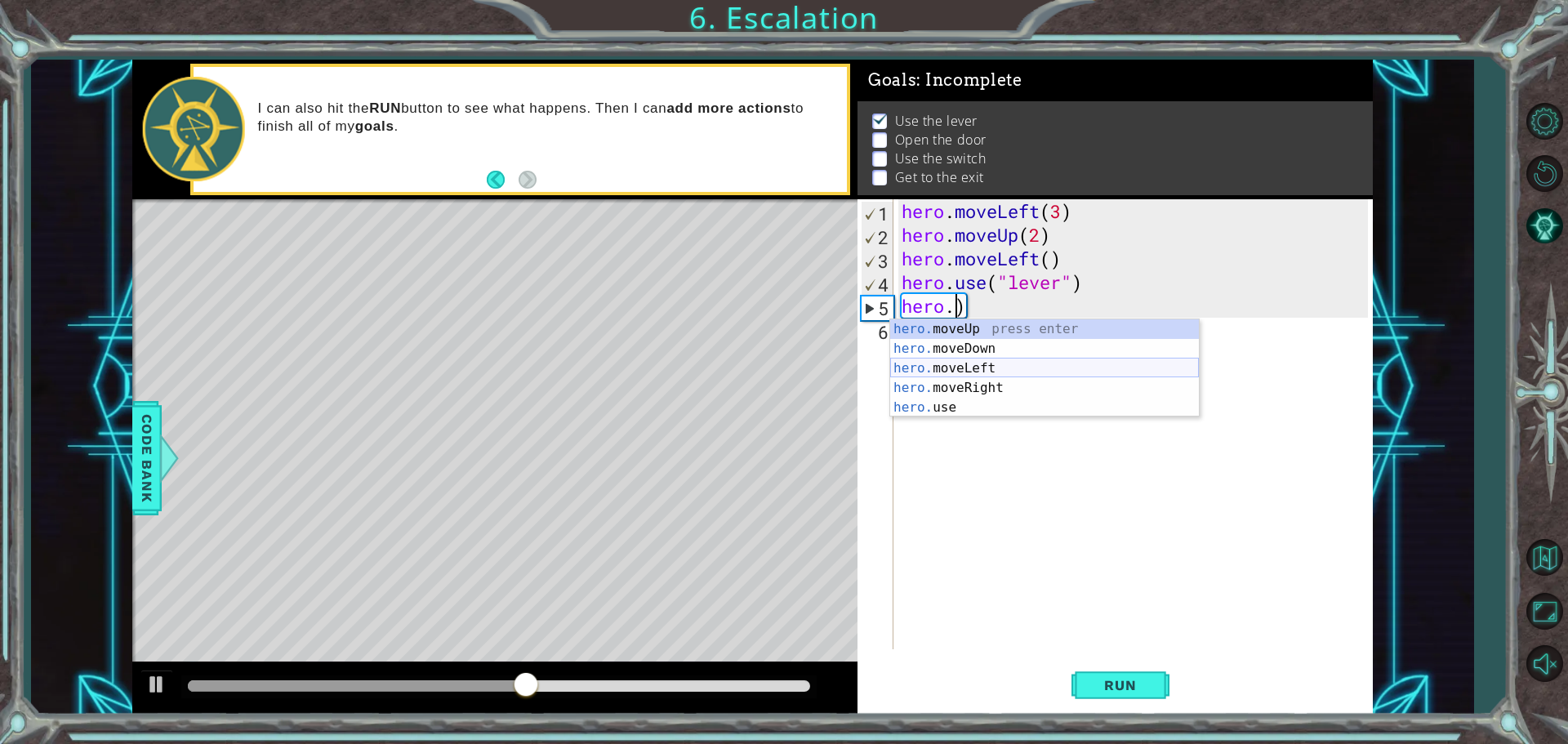
click at [1008, 363] on div "hero. moveUp press enter hero. moveDown press enter hero. moveLeft press enter …" at bounding box center [1044, 388] width 309 height 137
type textarea "hero.moveLeft(1)"
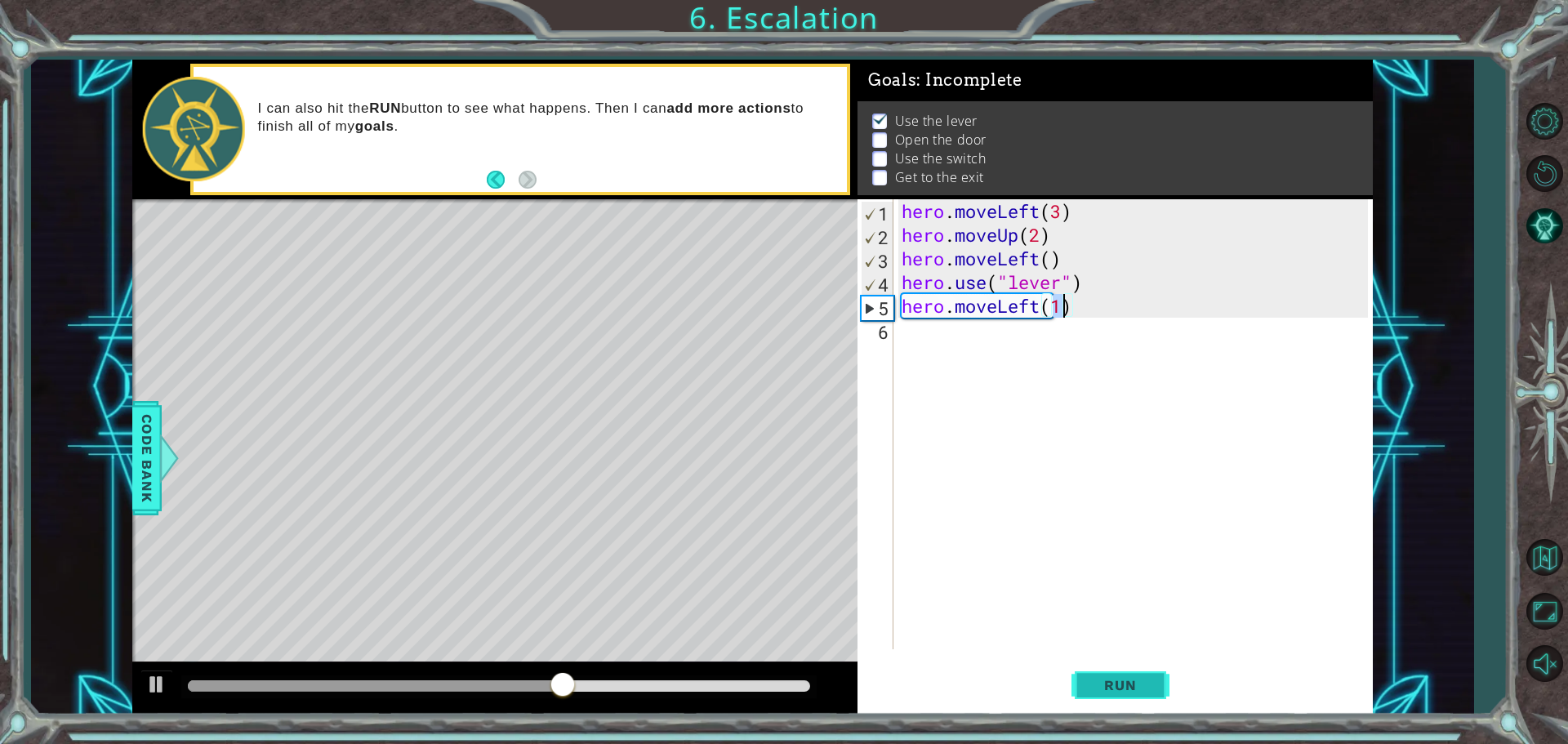
click at [1131, 687] on span "Run" at bounding box center [1120, 686] width 64 height 16
click at [910, 332] on div "hero . moveLeft ( 3 ) hero . moveUp ( 2 ) hero . moveLeft ( ) hero . use ( "lev…" at bounding box center [1137, 448] width 477 height 497
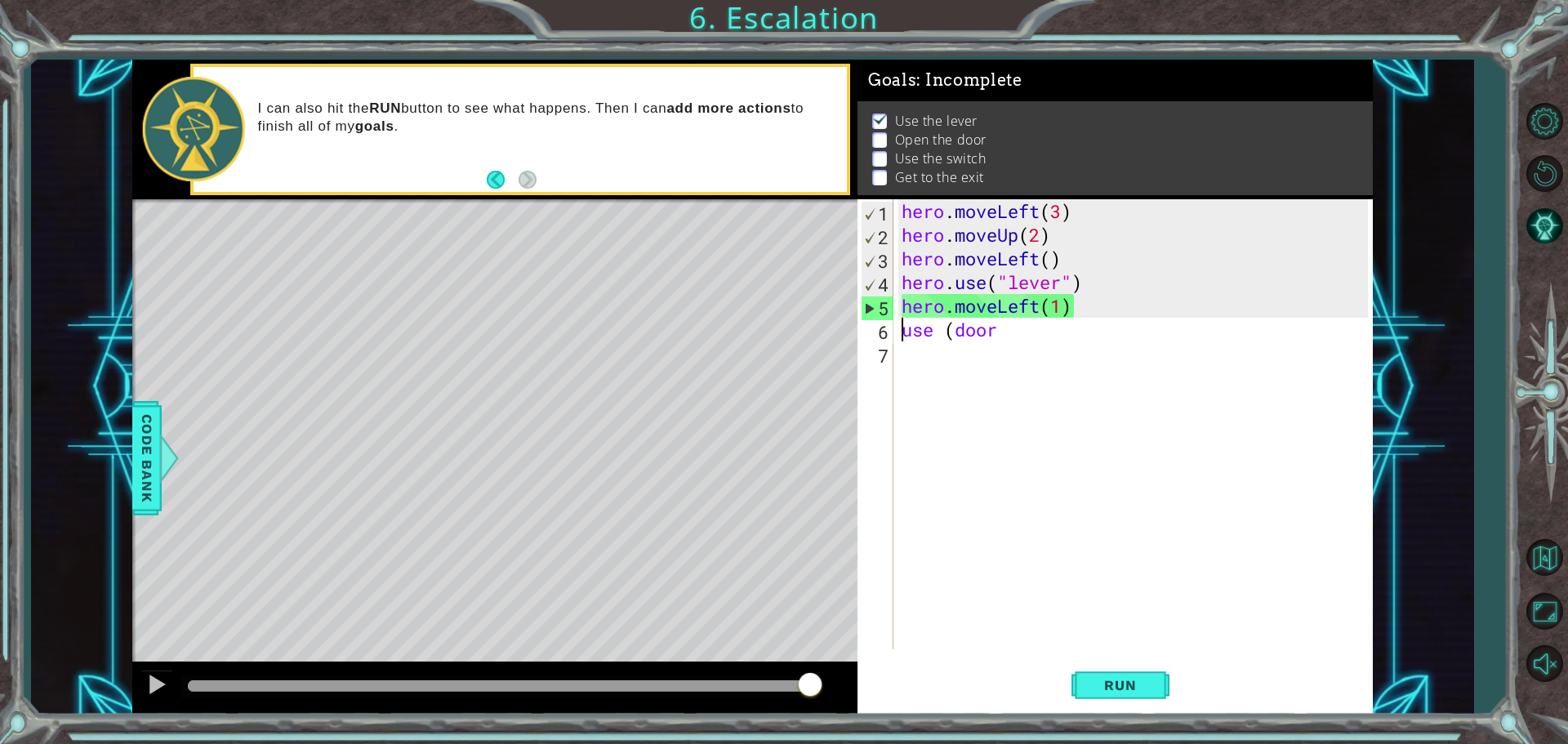
click at [899, 332] on div "hero . moveLeft ( 3 ) hero . moveUp ( 2 ) hero . moveLeft ( ) hero . use ( "lev…" at bounding box center [1137, 448] width 477 height 497
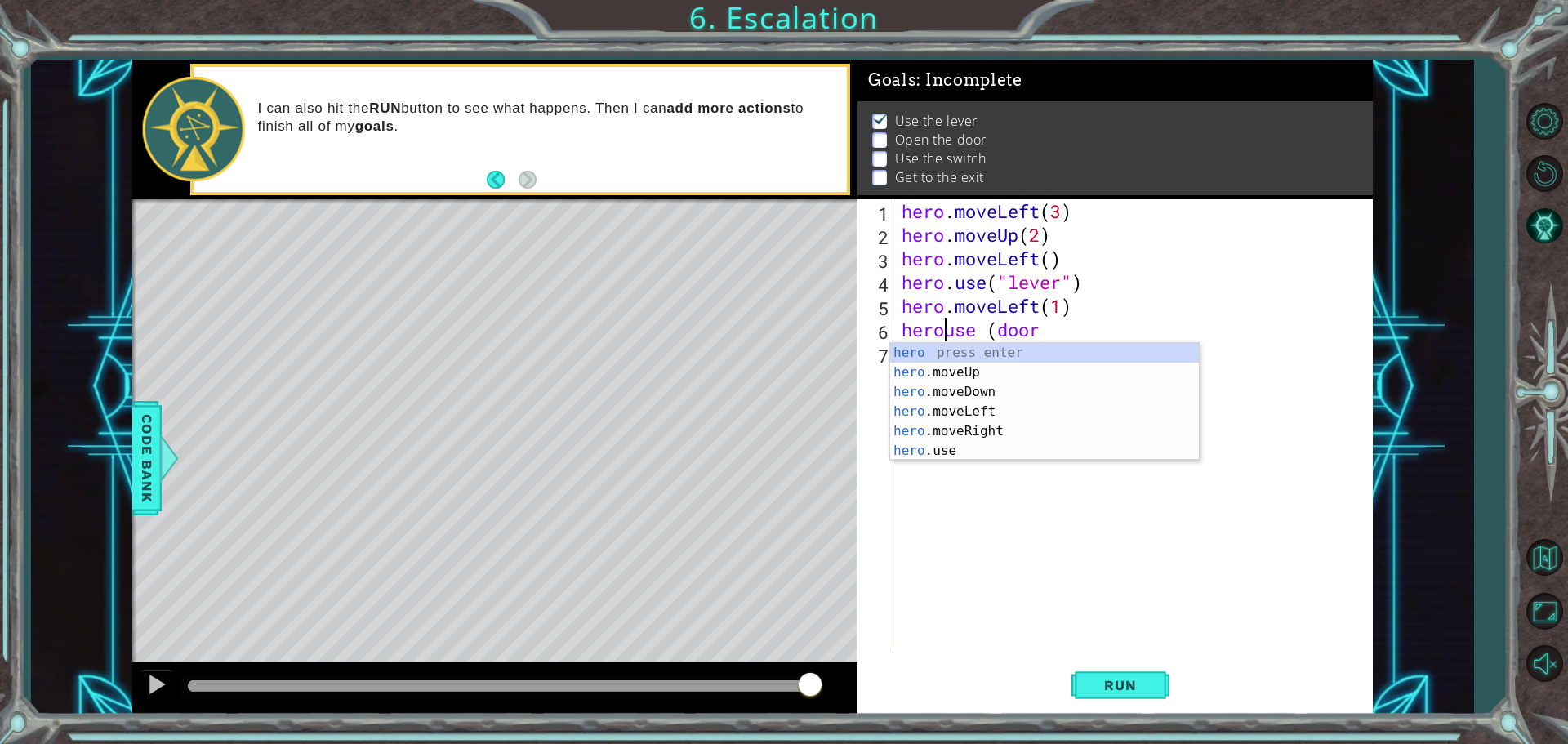
scroll to position [0, 2]
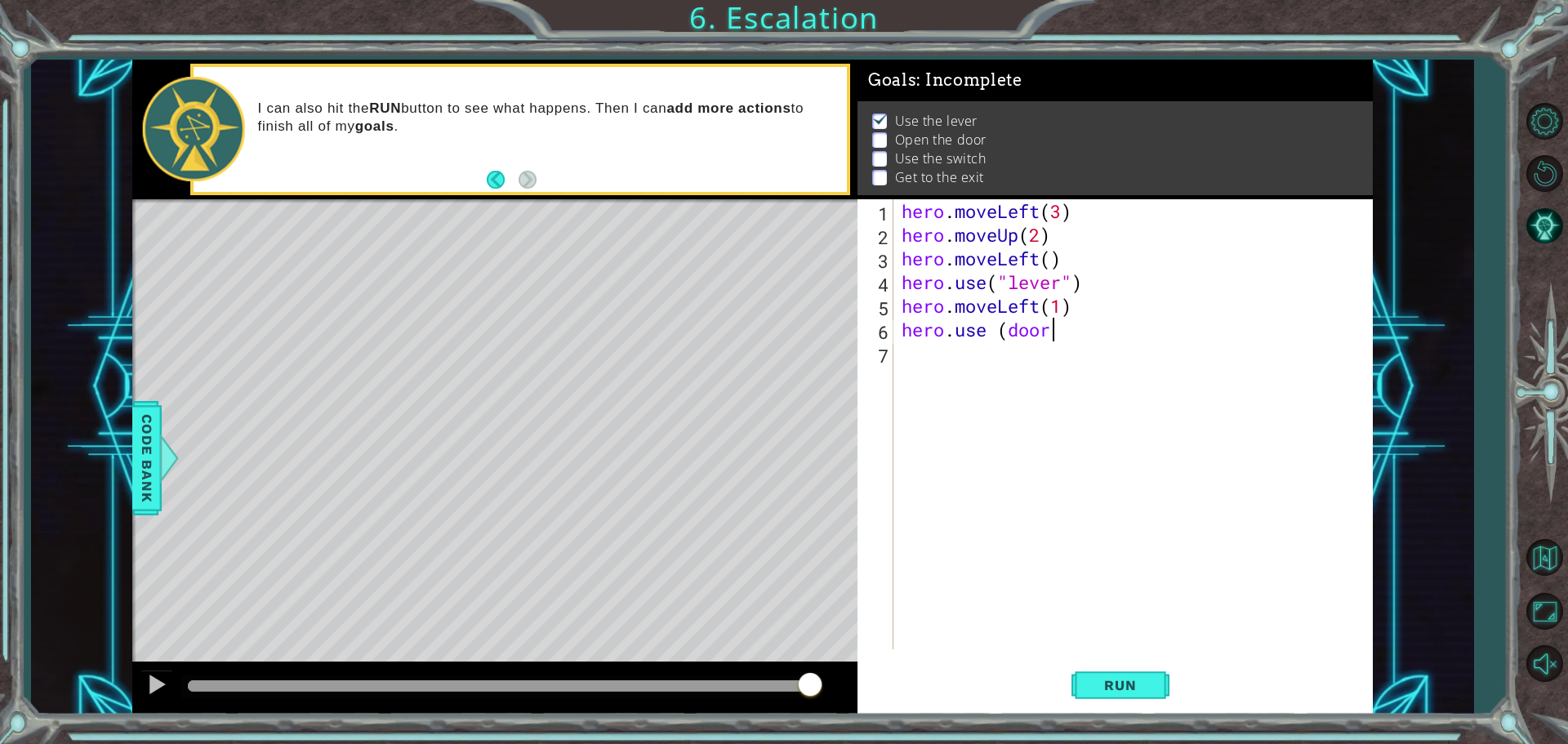
click at [1054, 338] on div "hero . moveLeft ( 3 ) hero . moveUp ( 2 ) hero . moveLeft ( ) hero . use ( "lev…" at bounding box center [1137, 448] width 477 height 497
click at [1111, 672] on button "Run" at bounding box center [1120, 685] width 98 height 52
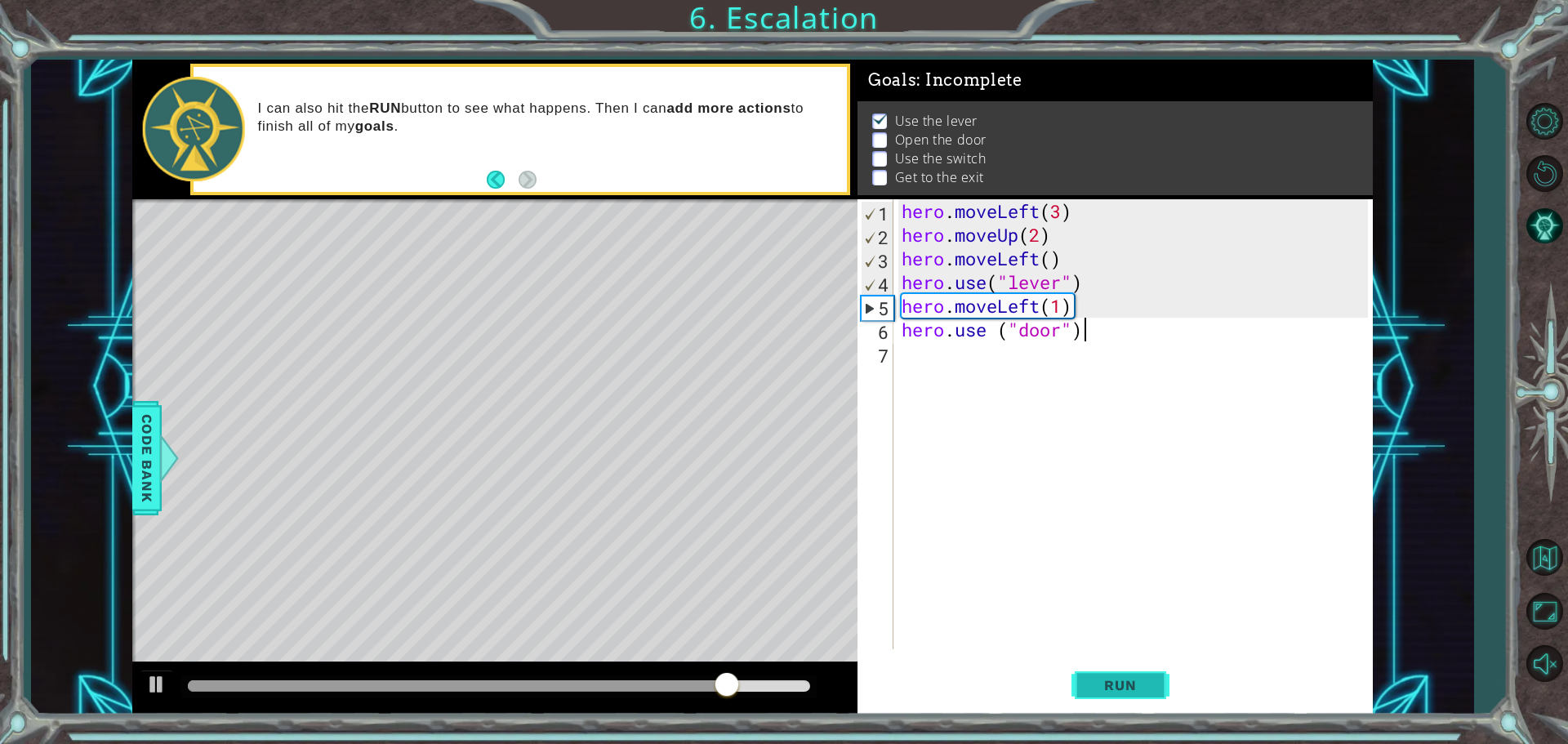
scroll to position [0, 7]
type textarea "hero.use ("door")"
click at [1116, 674] on button "Run" at bounding box center [1120, 685] width 98 height 52
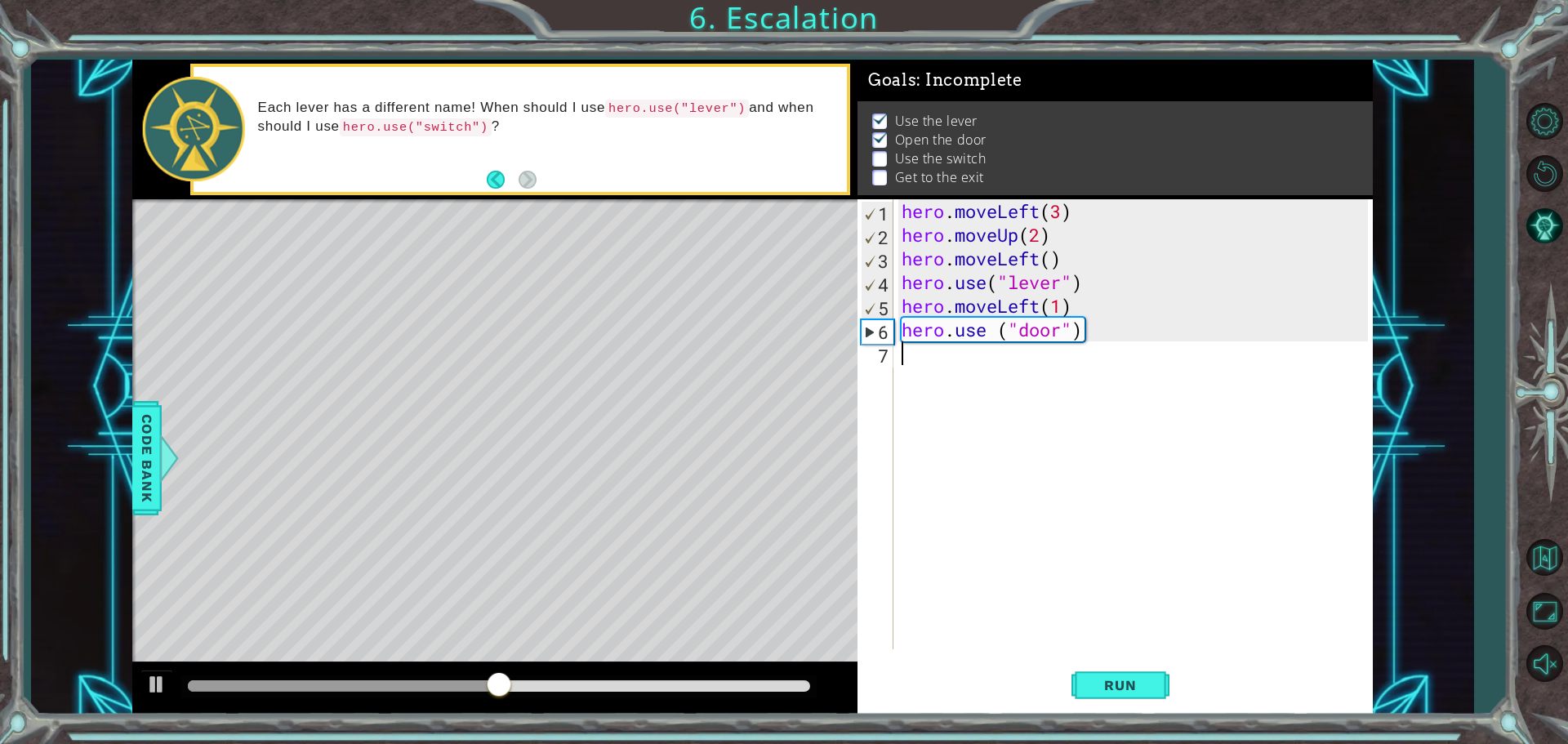
click at [905, 360] on div "hero . moveLeft ( 3 ) hero . moveUp ( 2 ) hero . moveLeft ( ) hero . use ( "lev…" at bounding box center [1137, 448] width 477 height 497
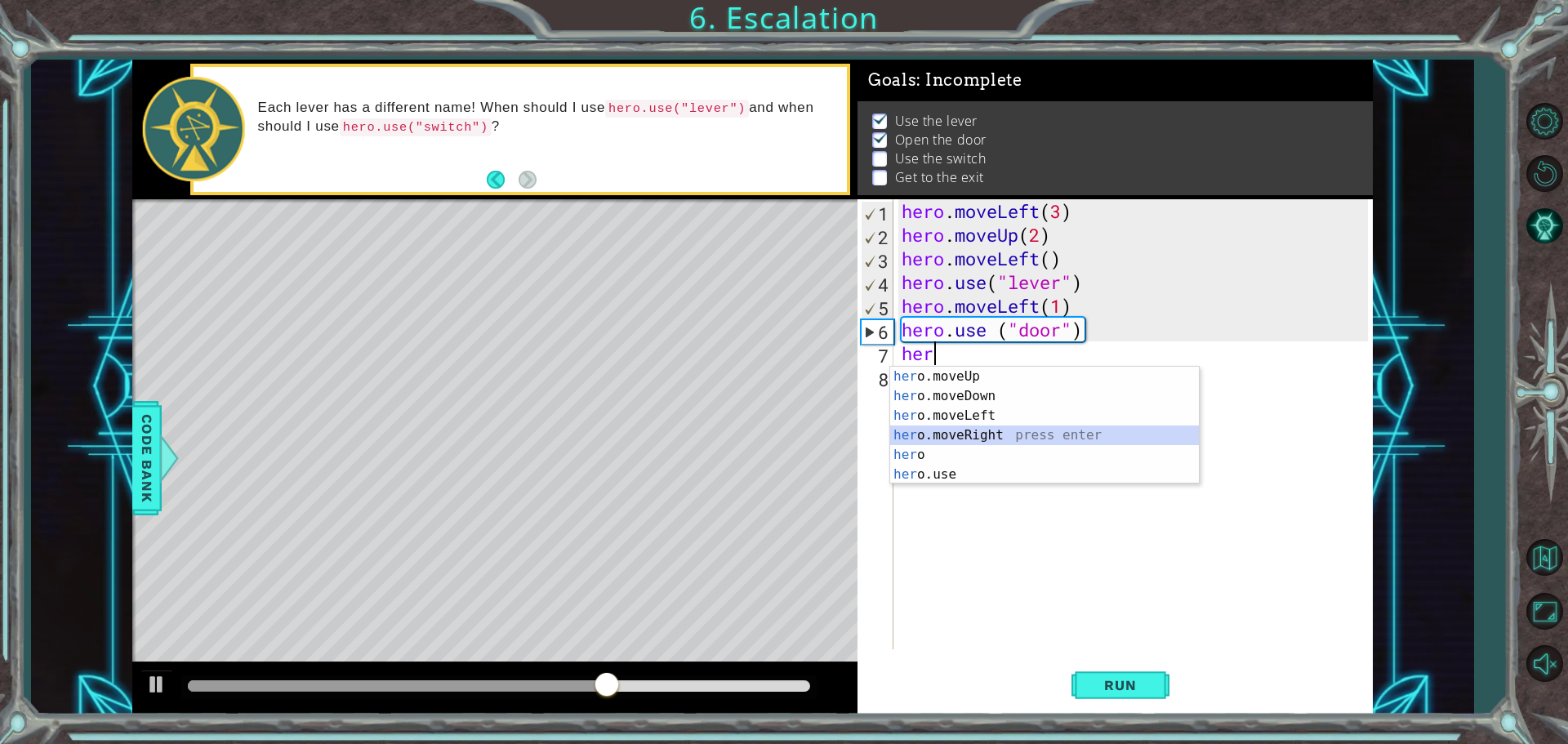
click at [929, 436] on div "her o.moveUp press enter her o.moveDown press enter her o.moveLeft press enter …" at bounding box center [1044, 444] width 309 height 156
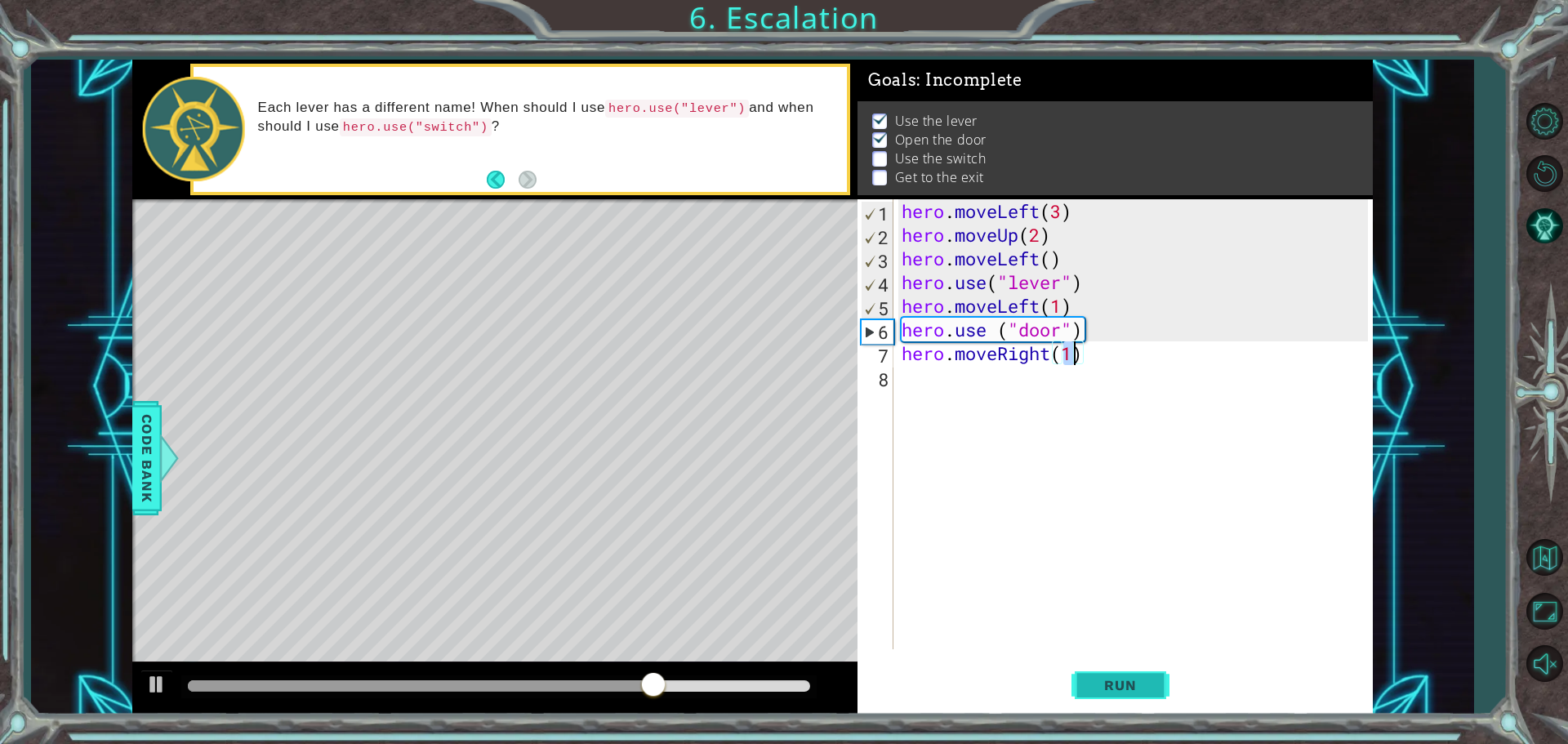
click at [1112, 676] on button "Run" at bounding box center [1120, 685] width 98 height 52
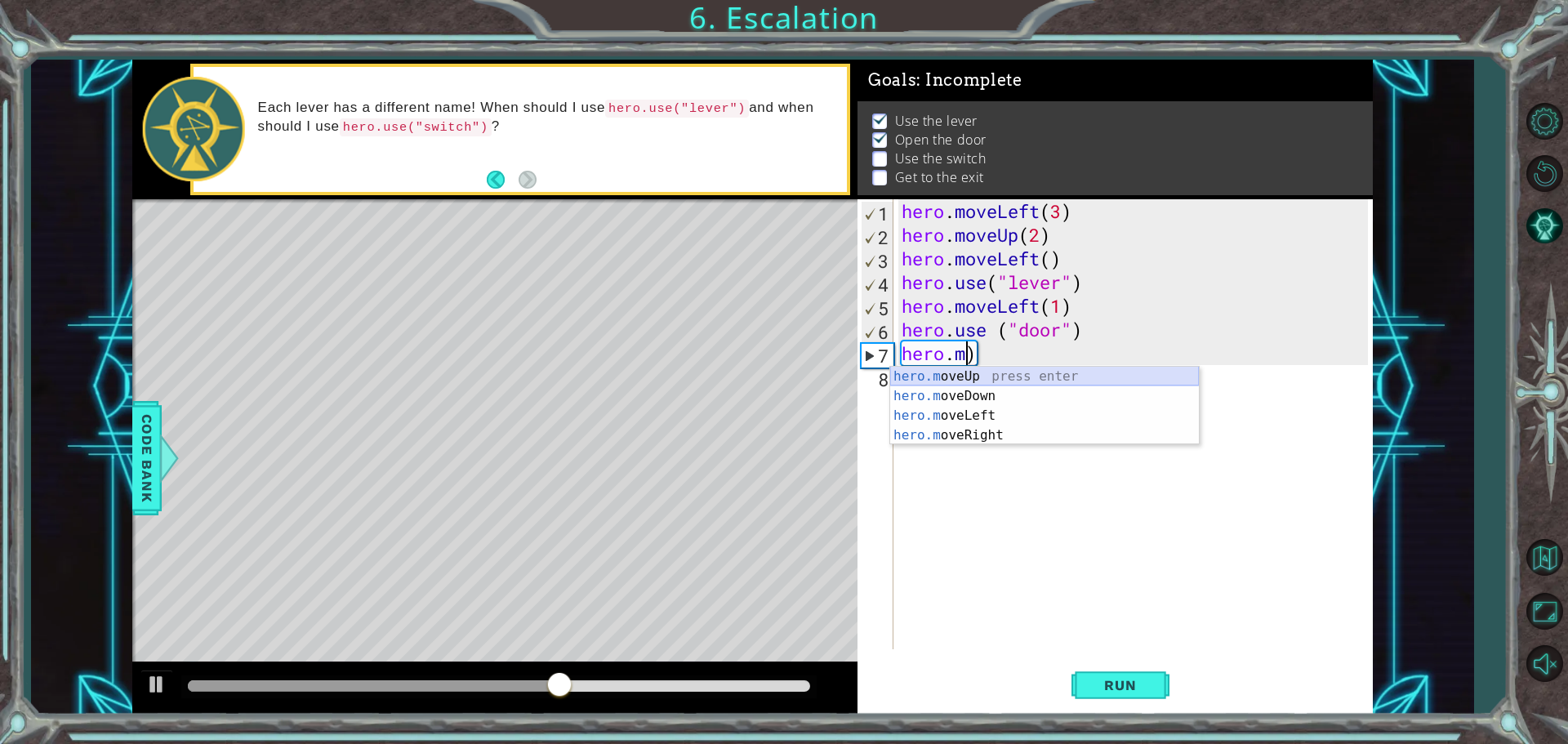
click at [1040, 375] on div "hero.m oveUp press enter hero.m oveDown press enter hero.m oveLeft press enter …" at bounding box center [1044, 425] width 309 height 118
type textarea "hero.moveUp(1)"
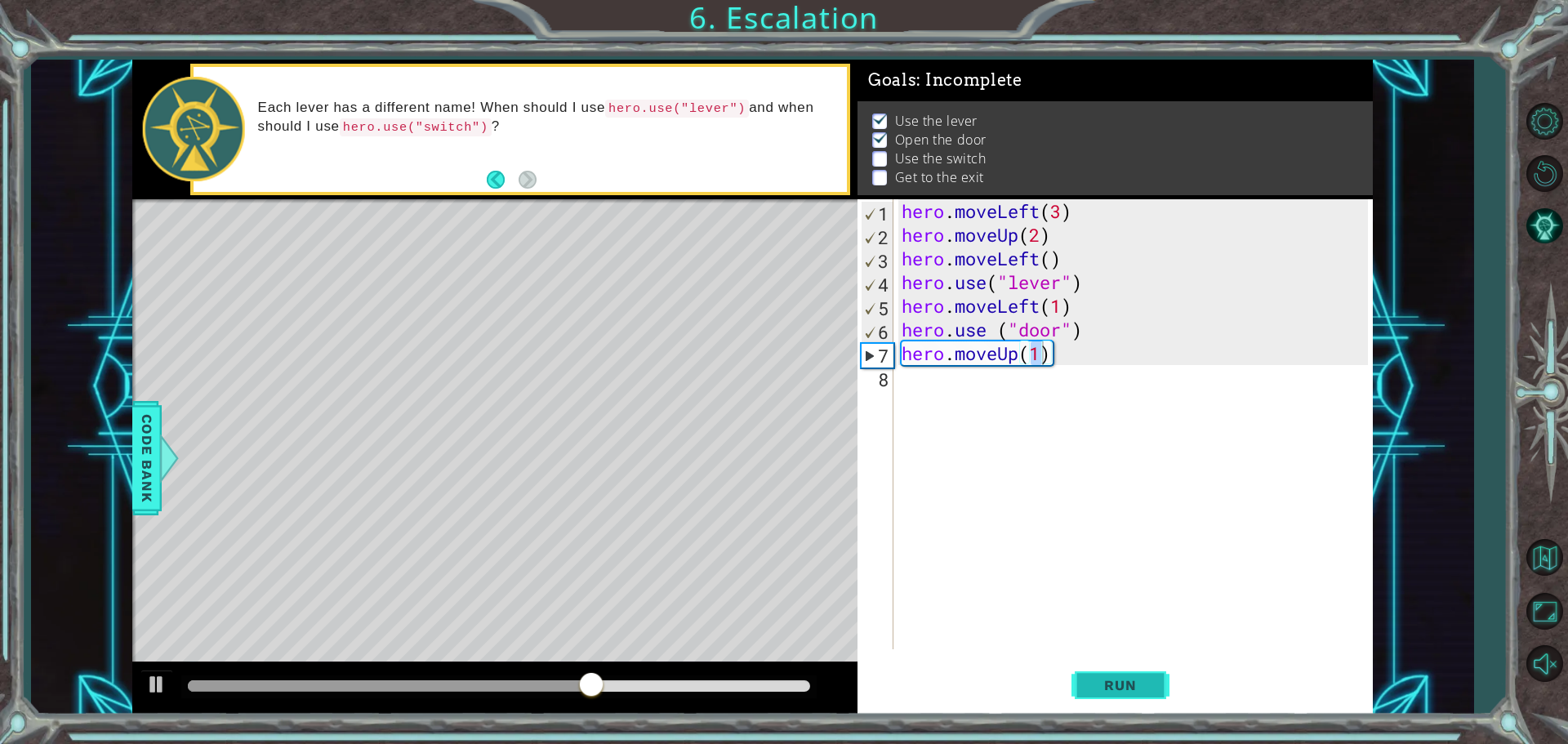
click at [1142, 677] on button "Run" at bounding box center [1120, 685] width 98 height 52
